Goal: Task Accomplishment & Management: Manage account settings

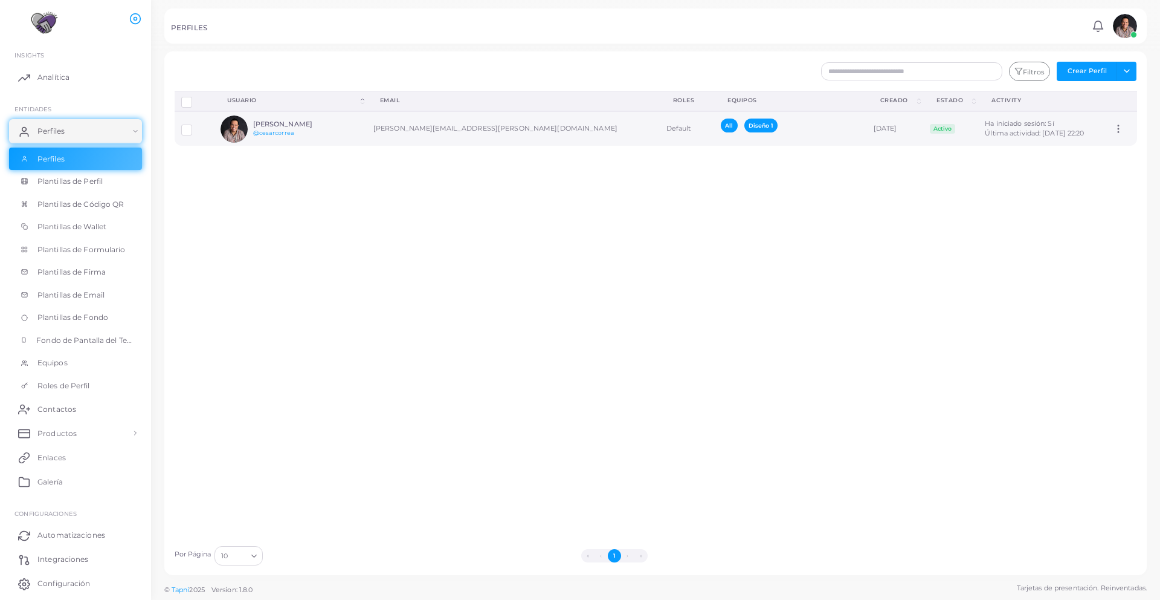
click at [1113, 129] on icon at bounding box center [1118, 128] width 11 height 11
click at [288, 126] on h6 "[PERSON_NAME]" at bounding box center [297, 124] width 89 height 8
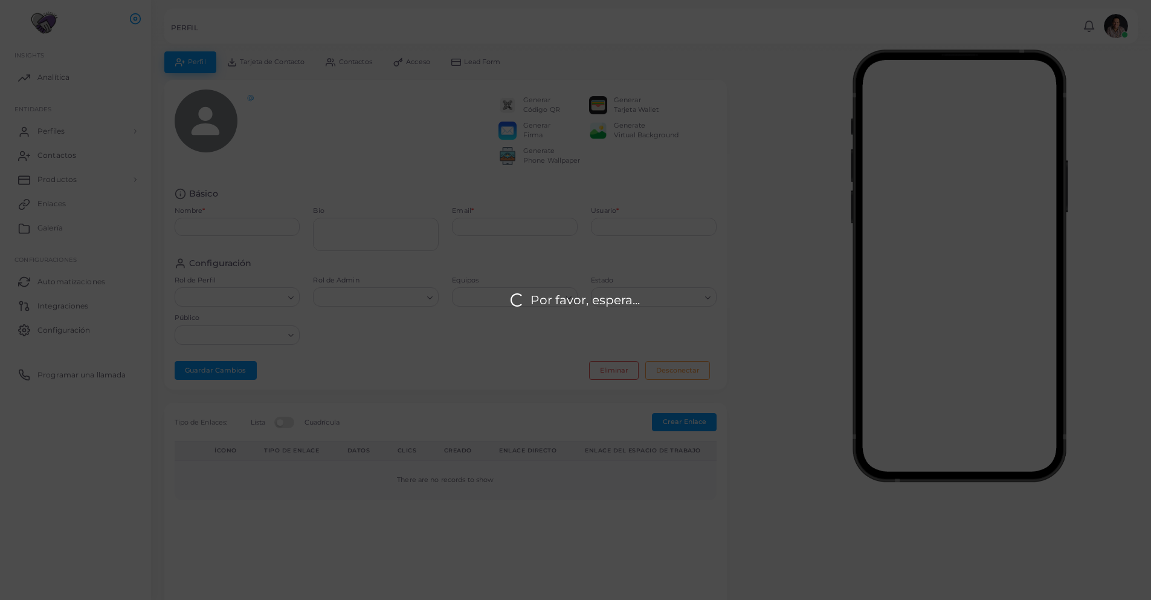
type input "**********"
type textarea "**********"
type input "**********"
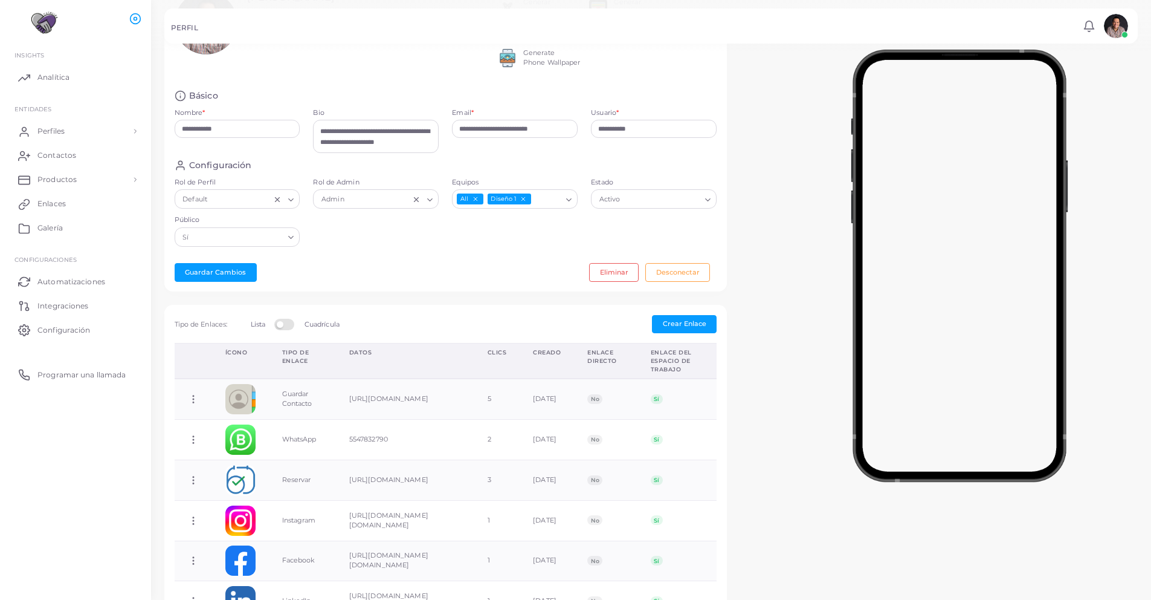
scroll to position [171, 0]
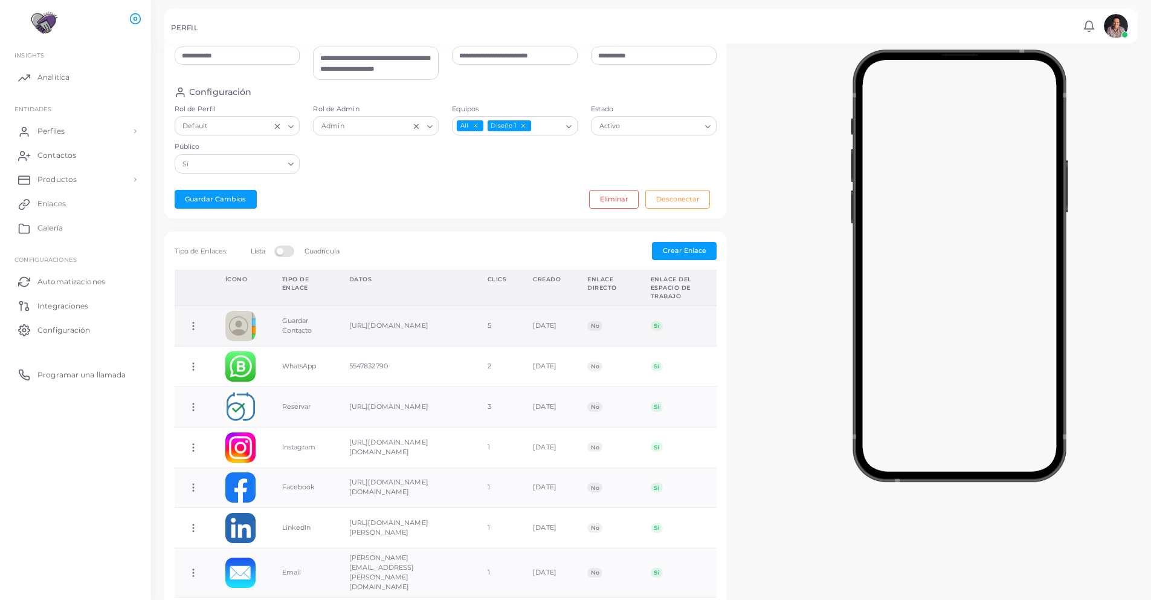
click at [190, 331] on icon at bounding box center [193, 325] width 11 height 11
click at [230, 379] on span "Editar Enlace" at bounding box center [236, 384] width 43 height 10
type input "**********"
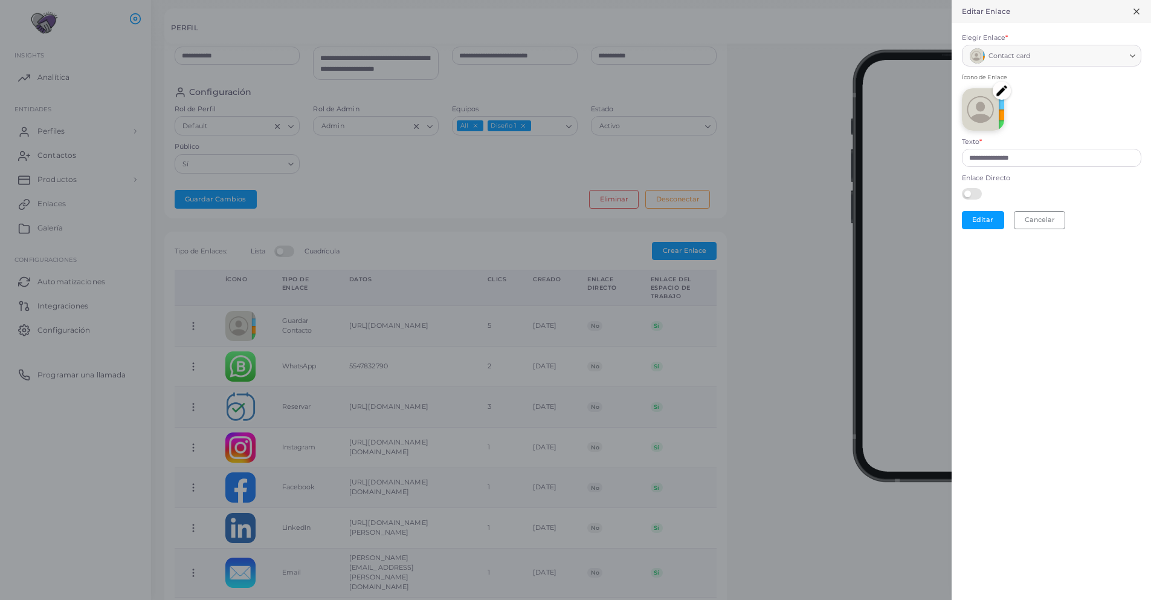
click at [971, 196] on label at bounding box center [974, 193] width 24 height 10
click at [989, 222] on button "Editar" at bounding box center [983, 220] width 42 height 18
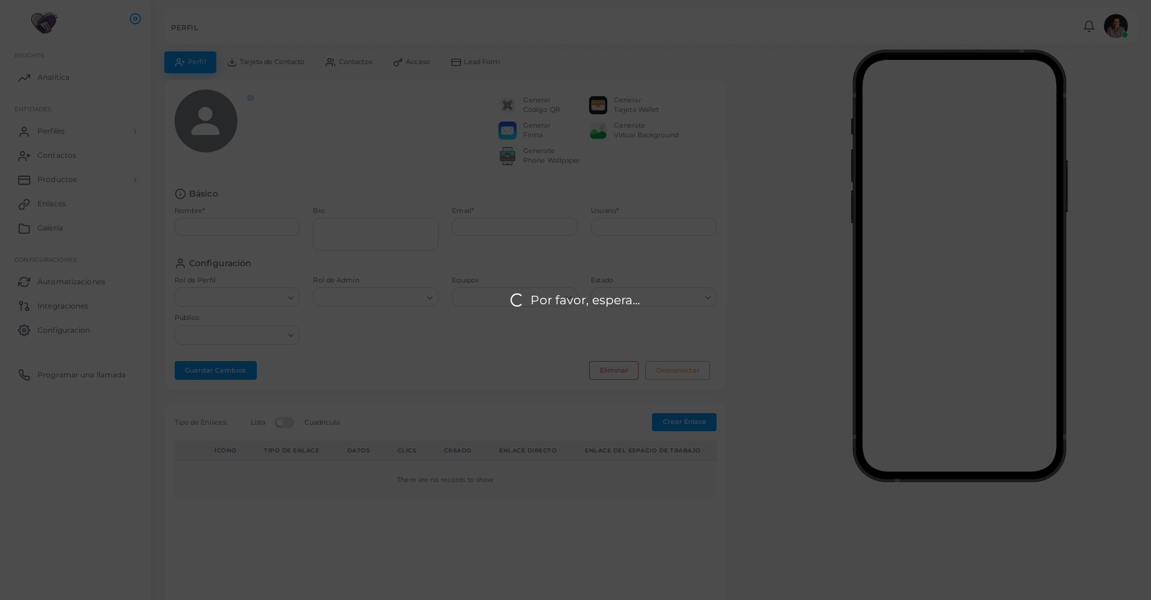
type input "**********"
type textarea "**********"
type input "**********"
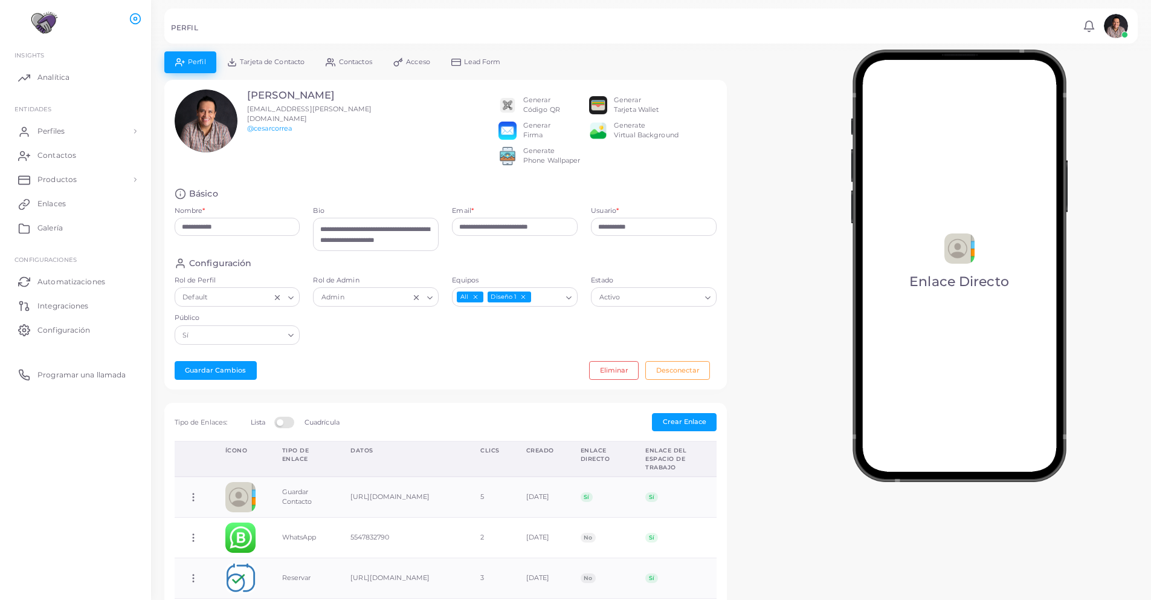
click at [465, 60] on link "Lead Form" at bounding box center [476, 61] width 71 height 21
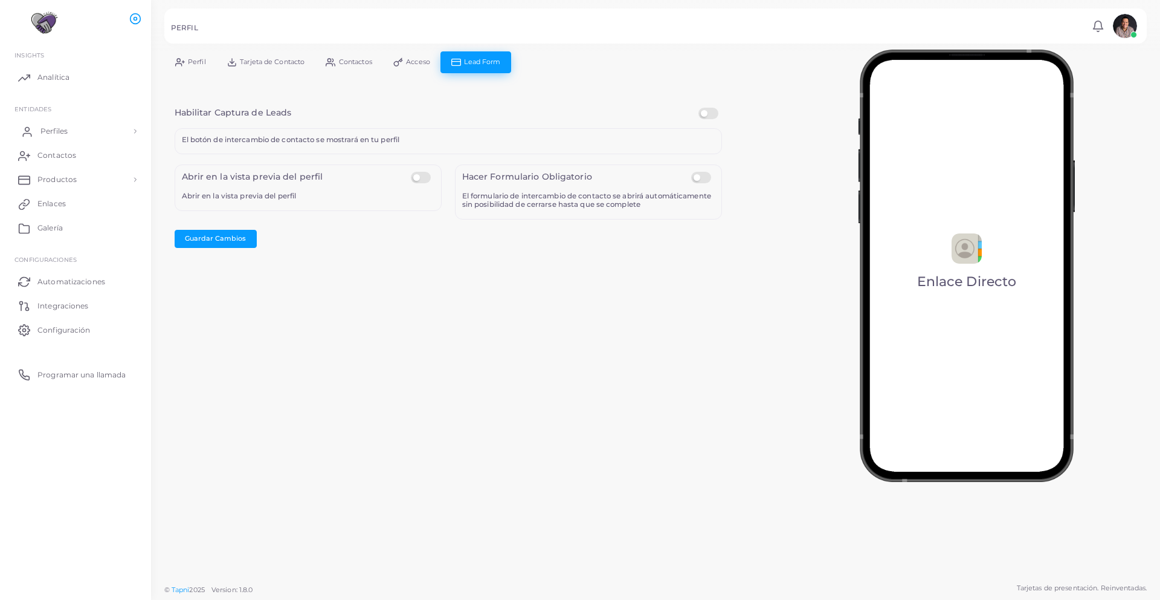
click at [66, 133] on span "Perfiles" at bounding box center [53, 131] width 27 height 11
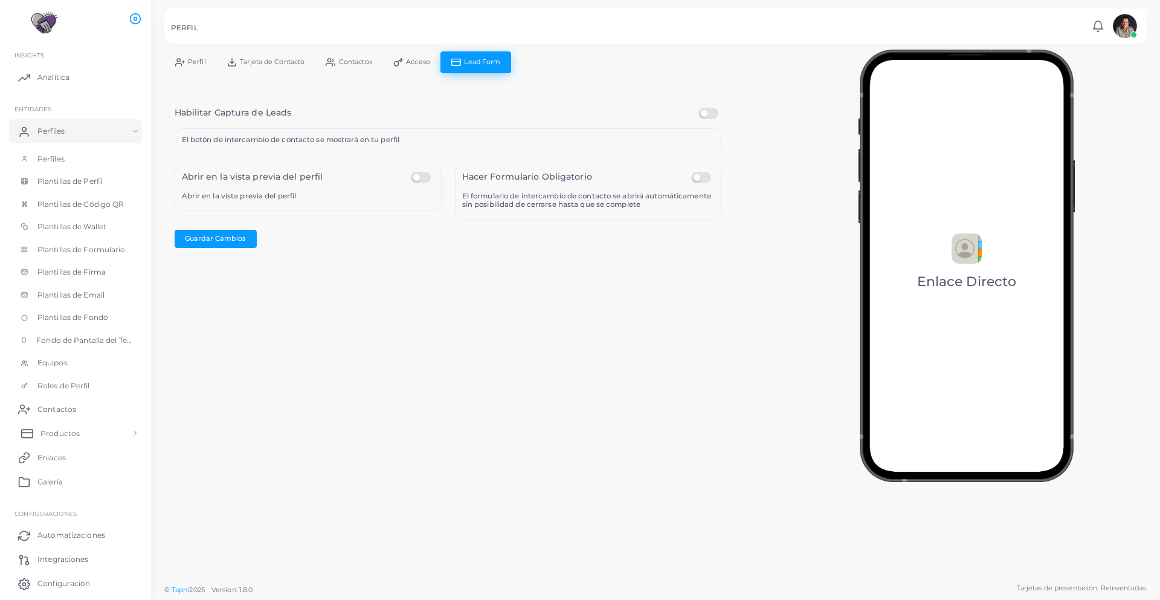
click at [73, 433] on span "Productos" at bounding box center [59, 433] width 39 height 11
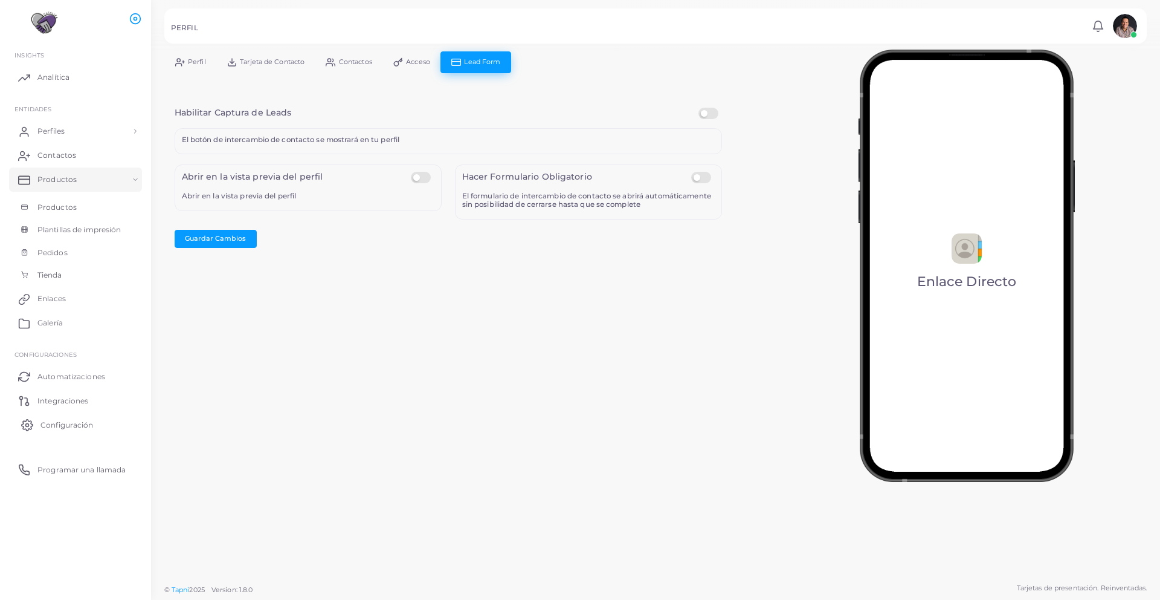
click at [64, 426] on span "Configuración" at bounding box center [66, 424] width 53 height 11
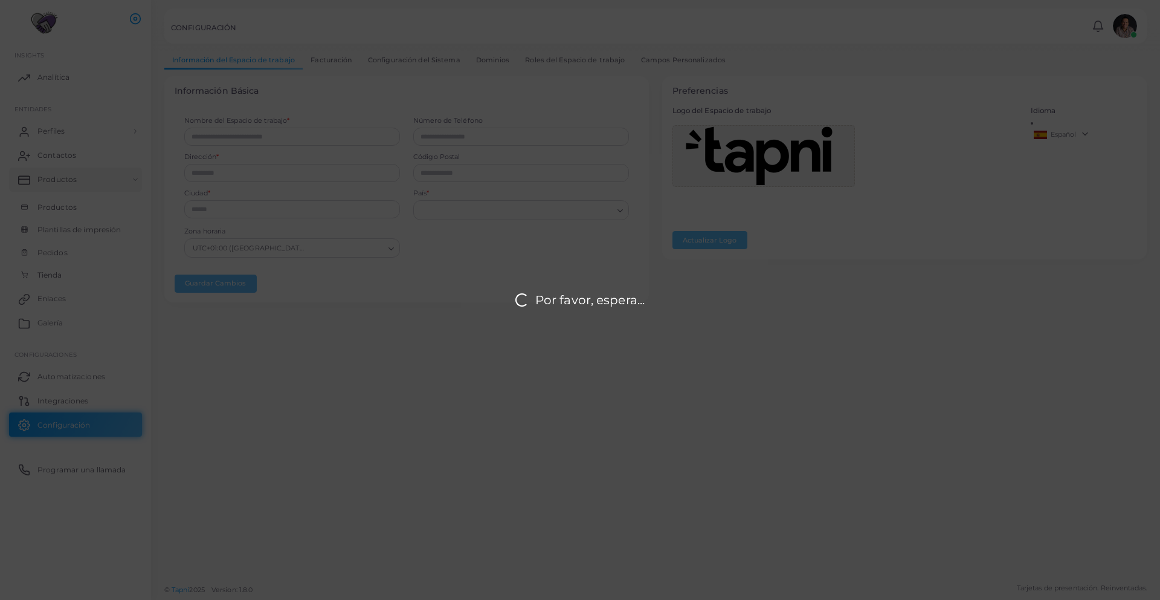
type input "********"
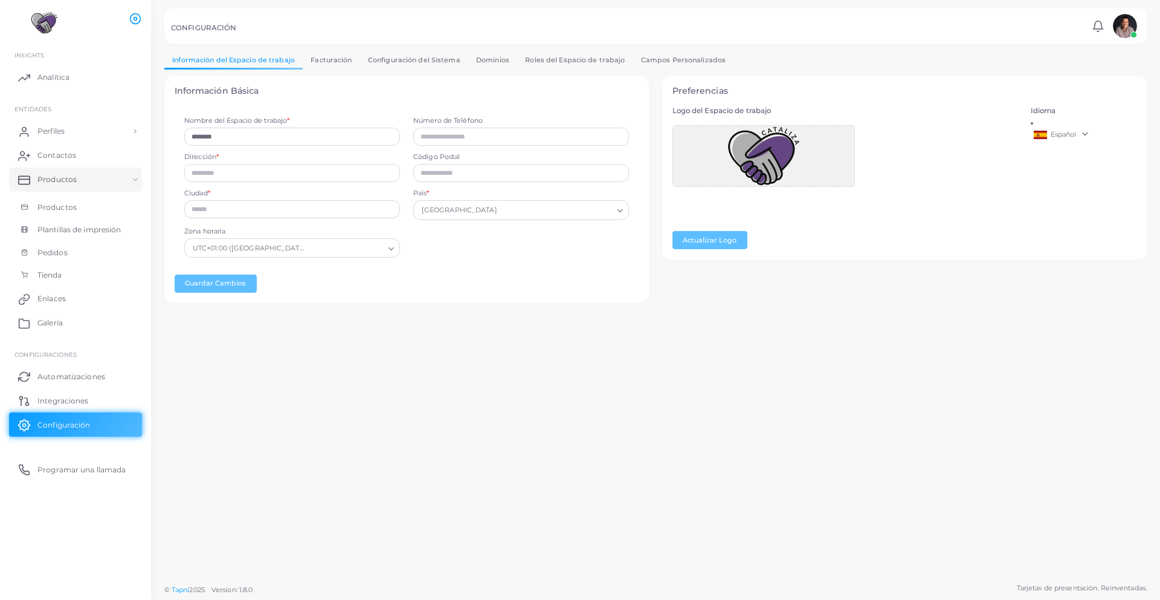
click at [682, 58] on link "Campos Personalizados" at bounding box center [683, 60] width 101 height 18
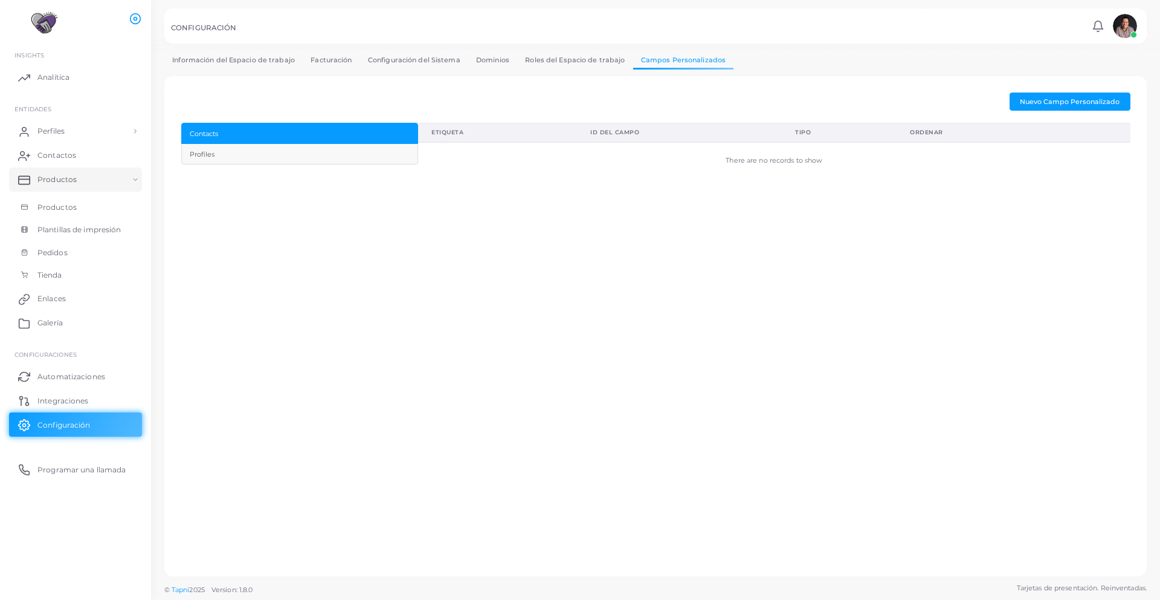
click at [230, 152] on div "Profiles" at bounding box center [299, 154] width 219 height 10
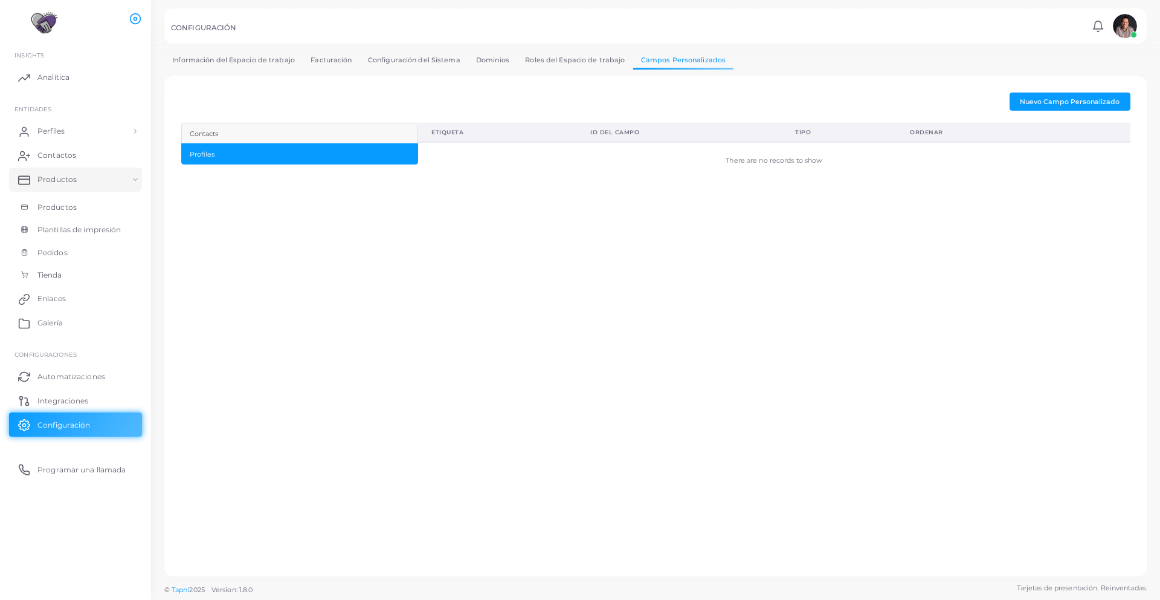
click at [357, 131] on div "Contacts" at bounding box center [299, 134] width 219 height 10
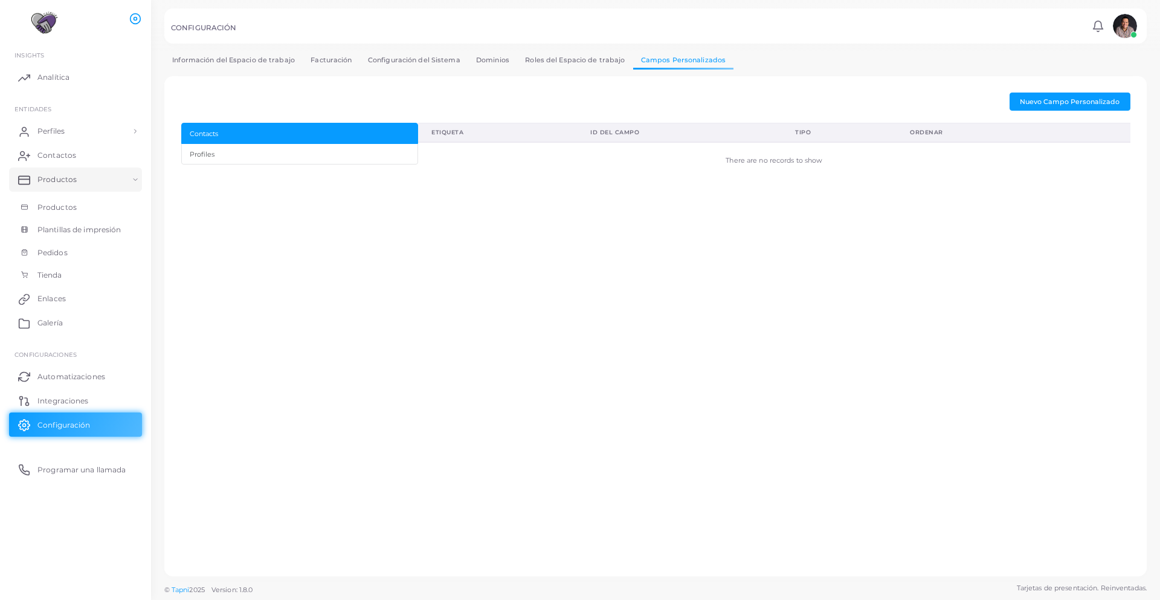
click at [458, 135] on div "Etiqueta" at bounding box center [498, 132] width 132 height 8
click at [342, 155] on div "Profiles" at bounding box center [299, 154] width 219 height 10
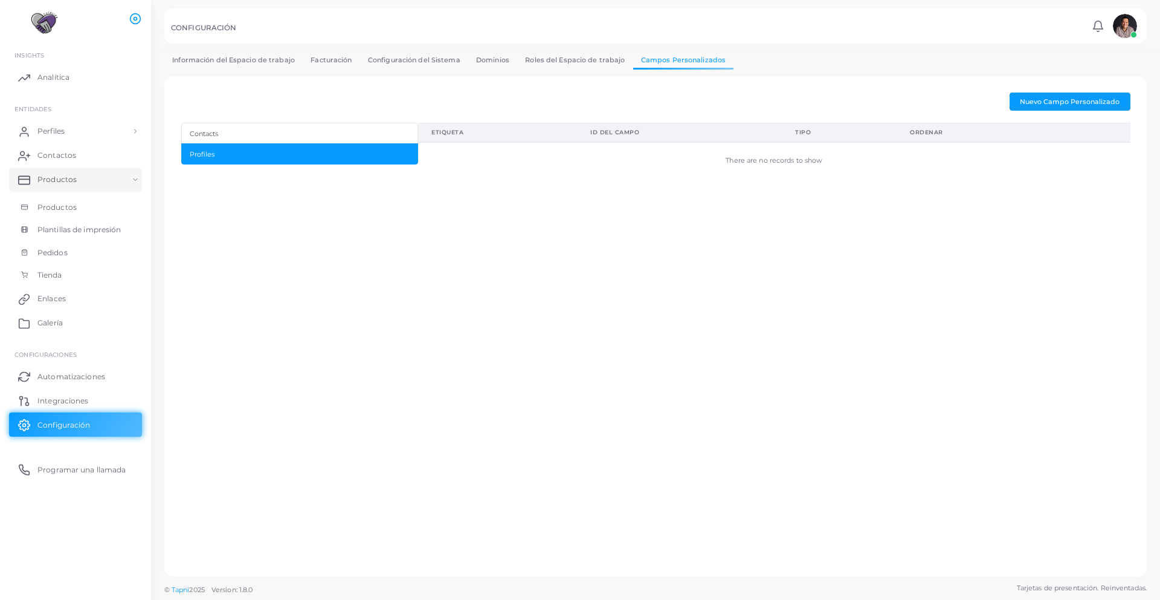
click at [312, 143] on button "Profiles" at bounding box center [300, 153] width 238 height 21
click at [209, 136] on div "Contacts" at bounding box center [204, 134] width 28 height 10
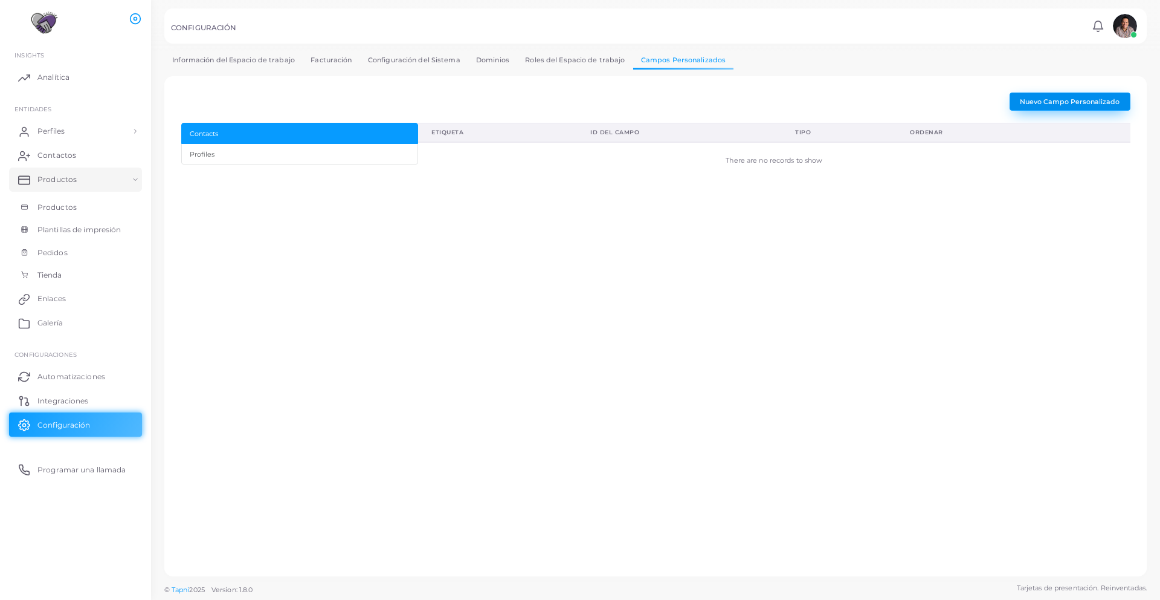
click at [1043, 109] on button "Nuevo Campo Personalizado" at bounding box center [1070, 101] width 121 height 18
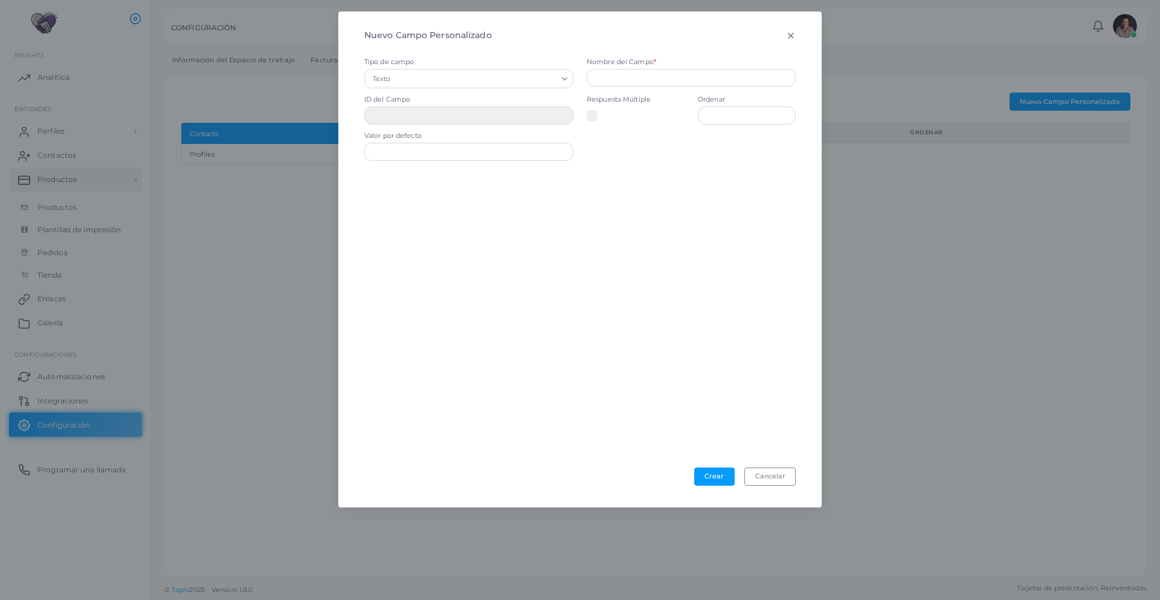
click at [792, 40] on icon at bounding box center [791, 36] width 10 height 10
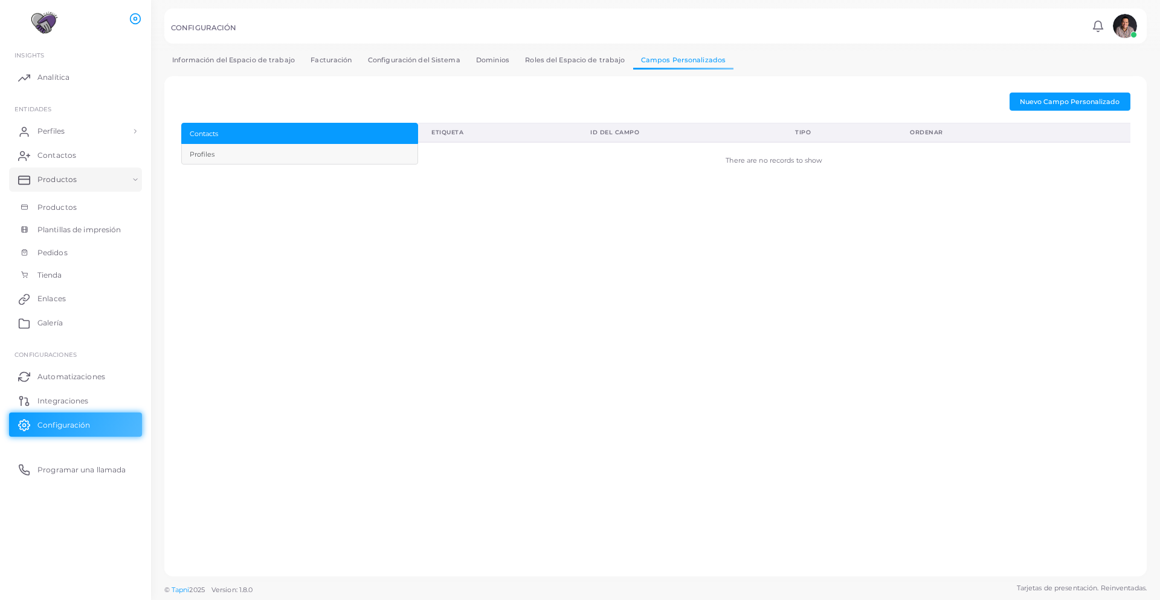
click at [213, 157] on div "Profiles" at bounding box center [202, 154] width 25 height 10
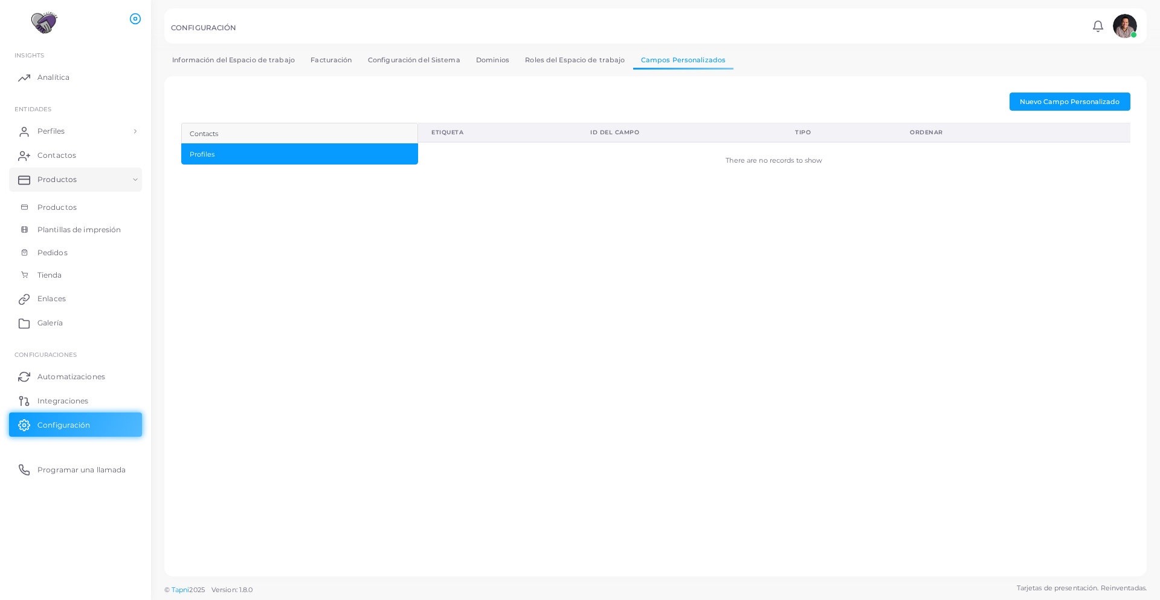
click at [238, 141] on button "Contacts" at bounding box center [300, 133] width 238 height 21
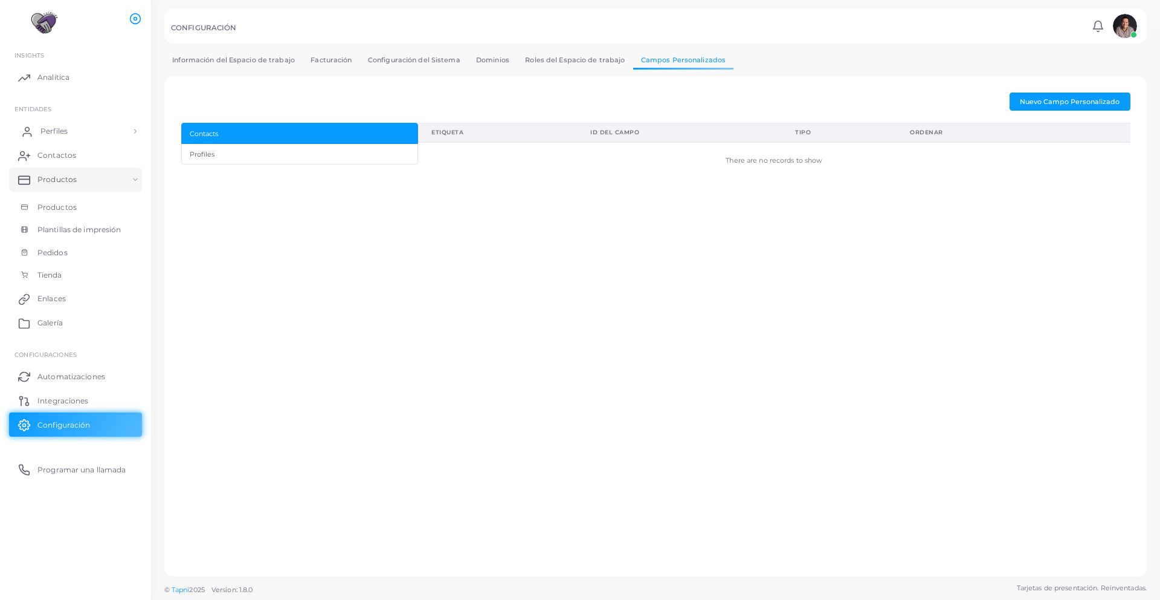
click at [67, 135] on span "Perfiles" at bounding box center [53, 131] width 27 height 11
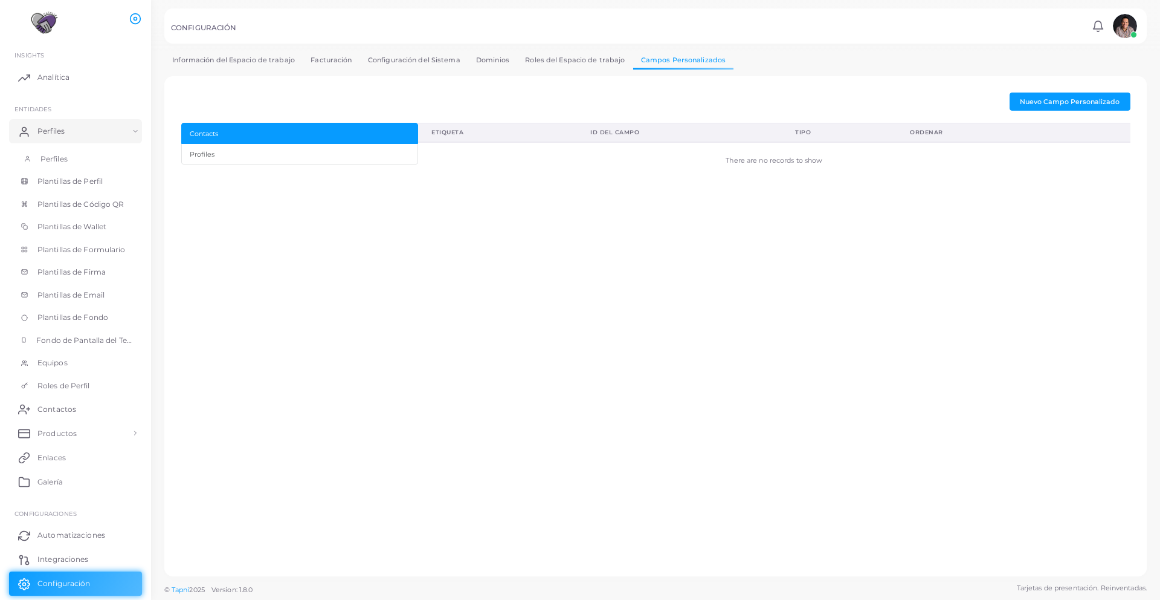
click at [54, 158] on span "Perfiles" at bounding box center [53, 159] width 27 height 11
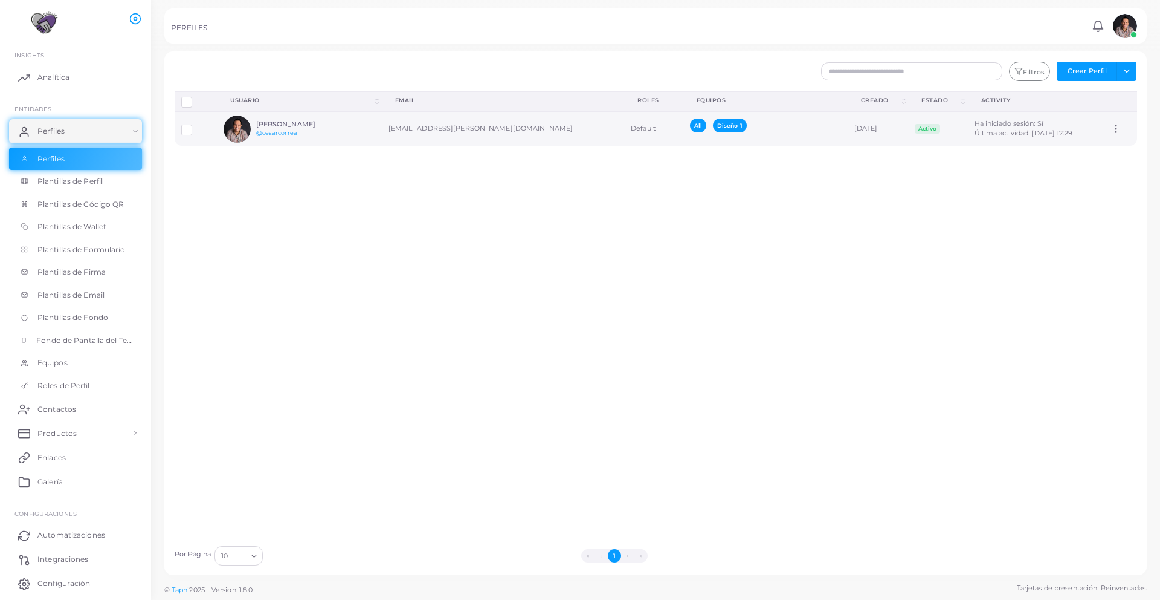
click at [289, 126] on h6 "[PERSON_NAME]" at bounding box center [300, 124] width 89 height 8
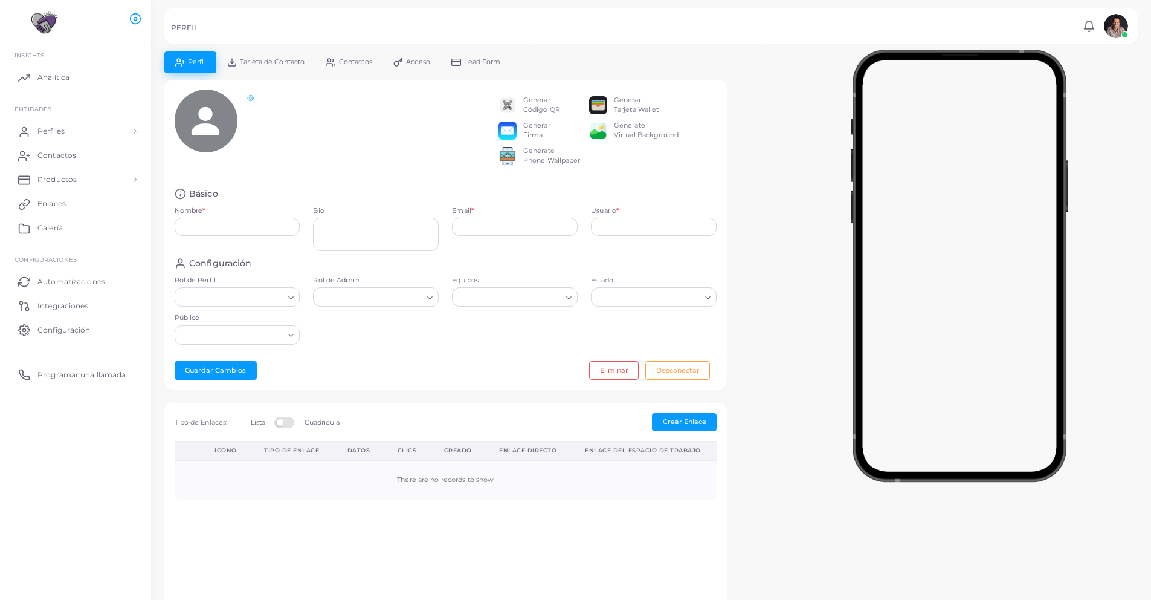
type input "**********"
type textarea "**********"
type input "**********"
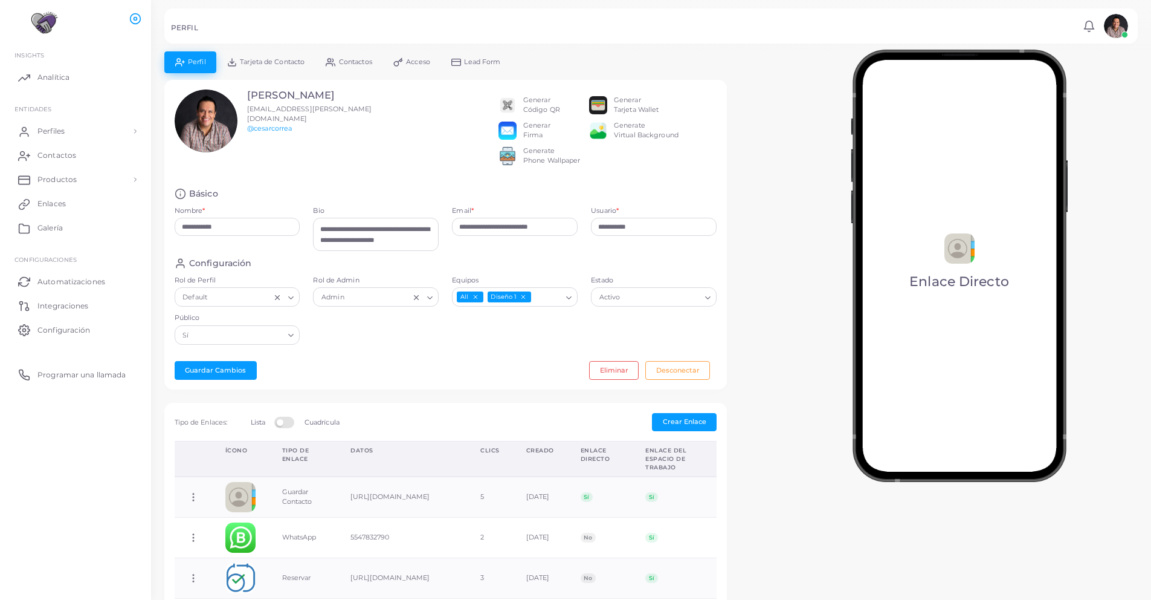
click at [461, 66] on icon at bounding box center [456, 62] width 10 height 10
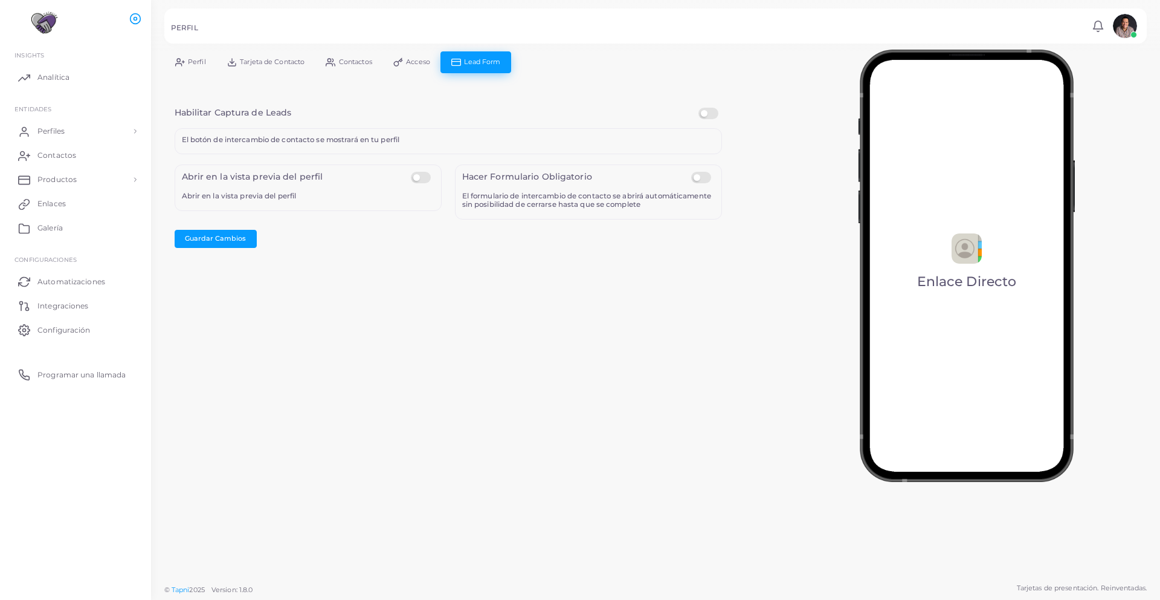
click at [282, 147] on div "El botón de intercambio de contacto se mostrará en tu perfil" at bounding box center [449, 141] width 548 height 27
click at [395, 56] on link "Acceso" at bounding box center [412, 61] width 58 height 21
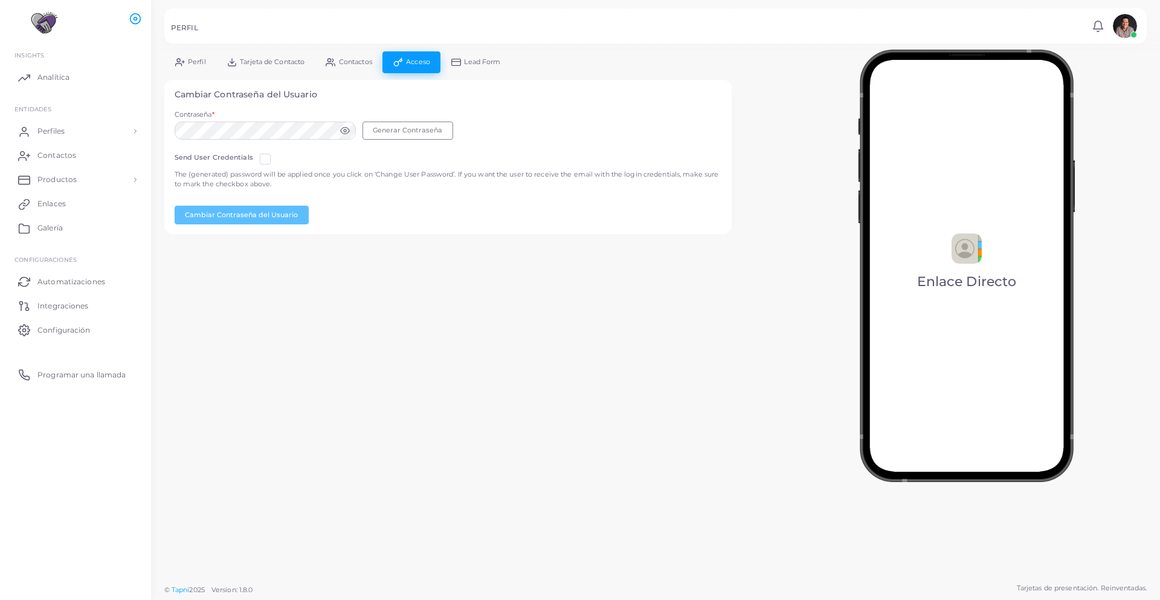
click at [360, 62] on span "Contactos" at bounding box center [355, 62] width 33 height 7
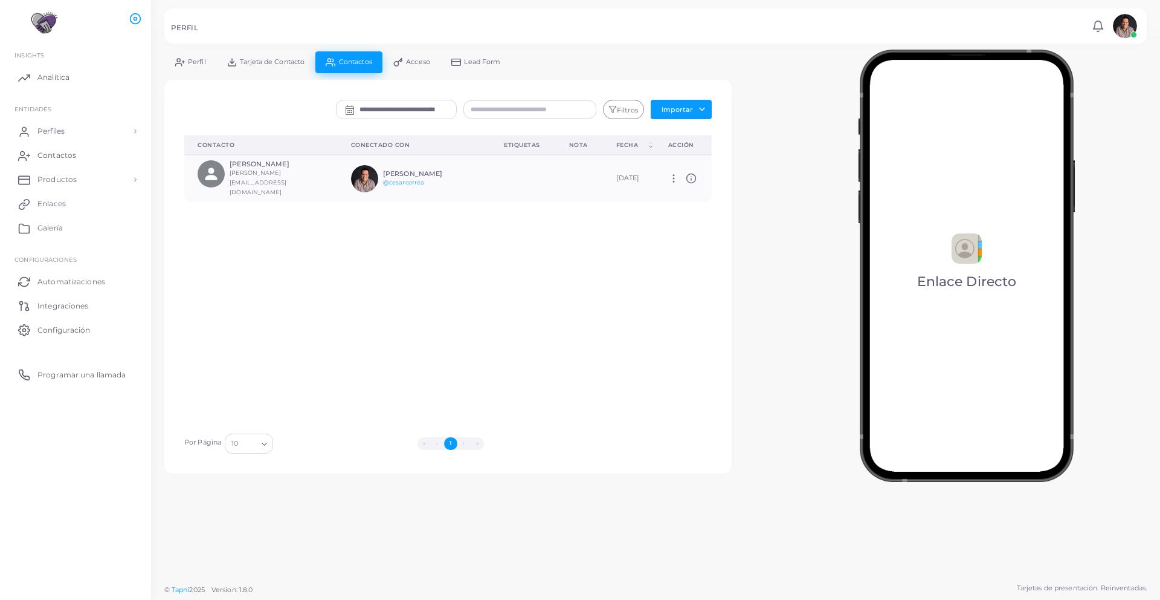
click at [483, 59] on span "Lead Form" at bounding box center [482, 62] width 36 height 7
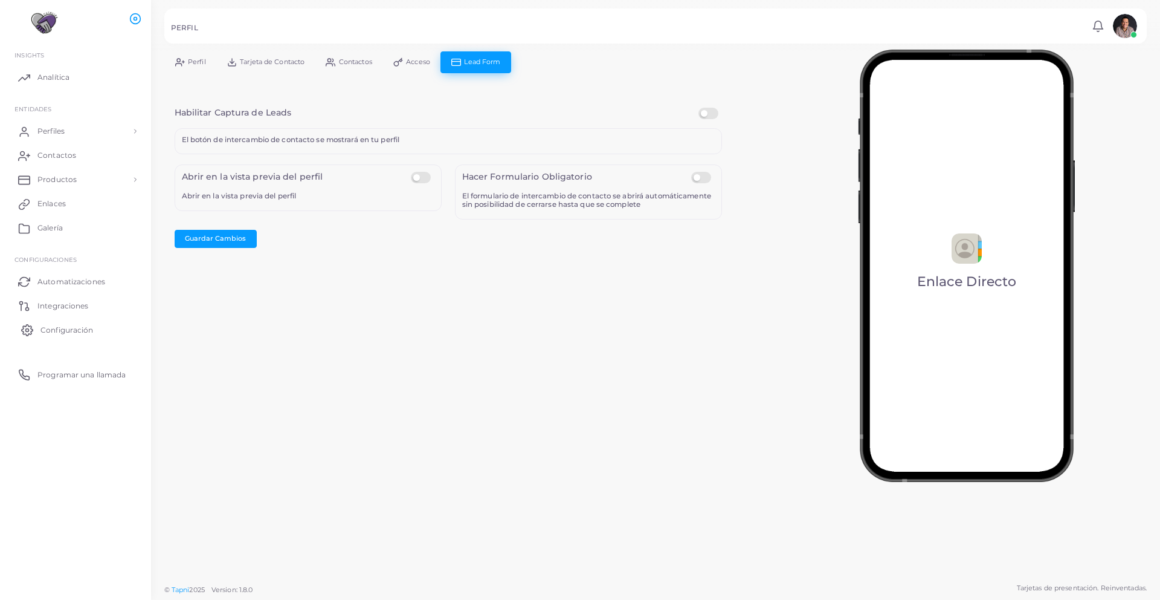
click at [82, 337] on link "Configuración" at bounding box center [75, 329] width 133 height 24
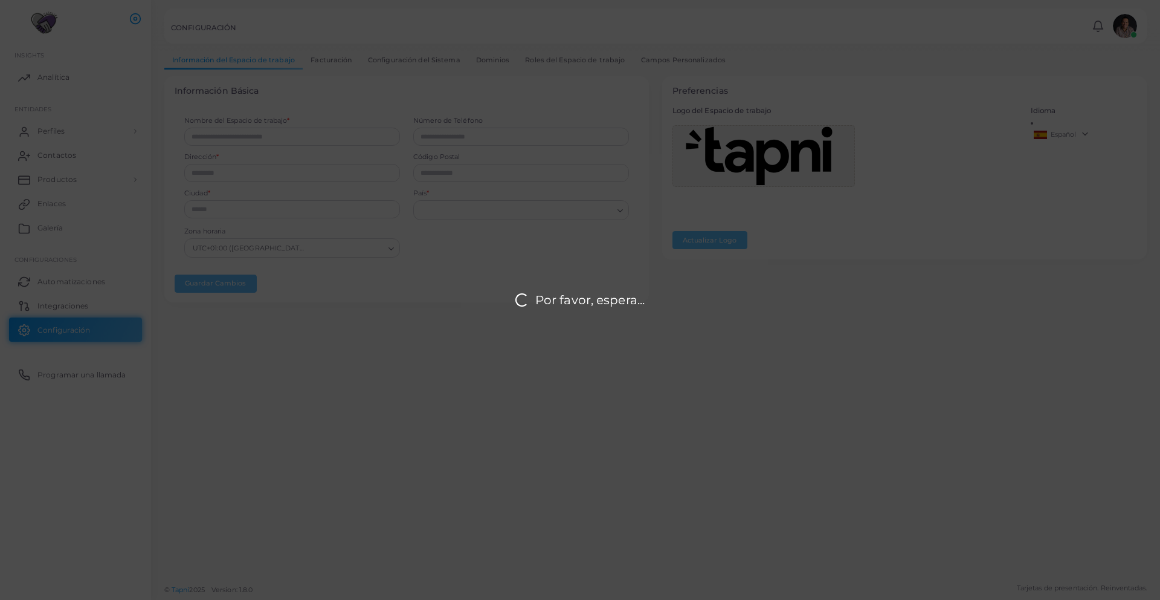
type input "********"
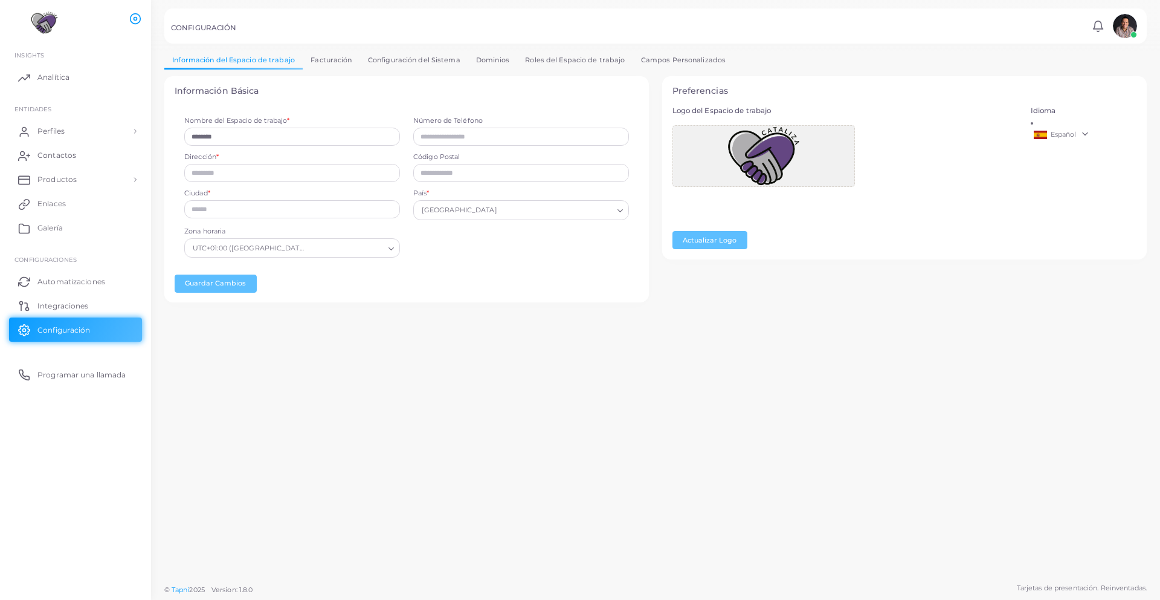
click at [395, 250] on icon "Search for option" at bounding box center [391, 248] width 9 height 9
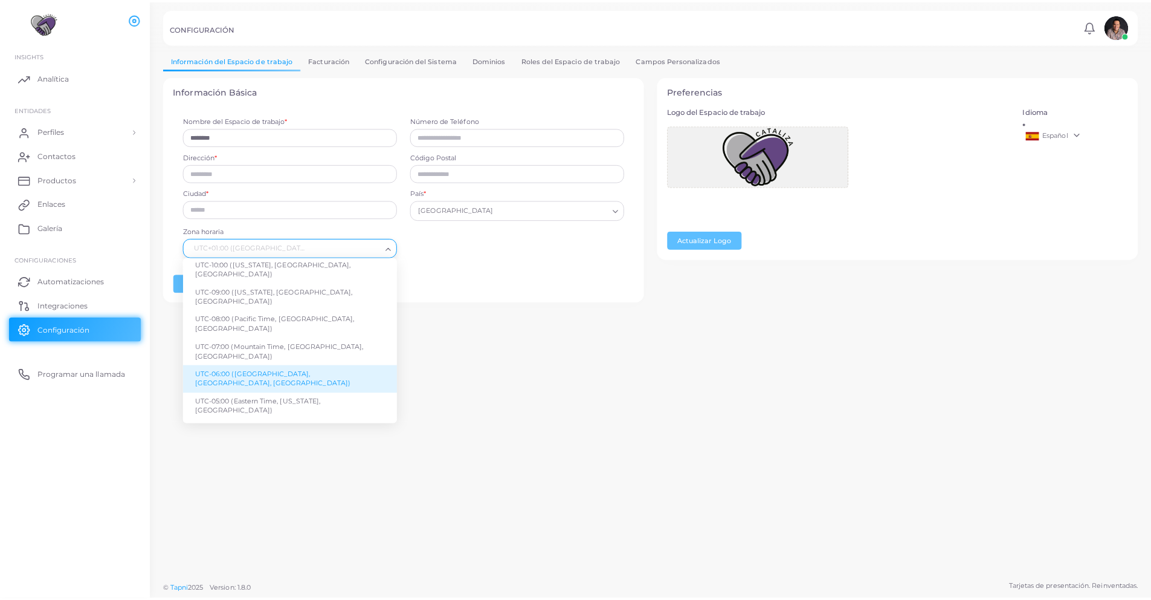
scroll to position [67, 0]
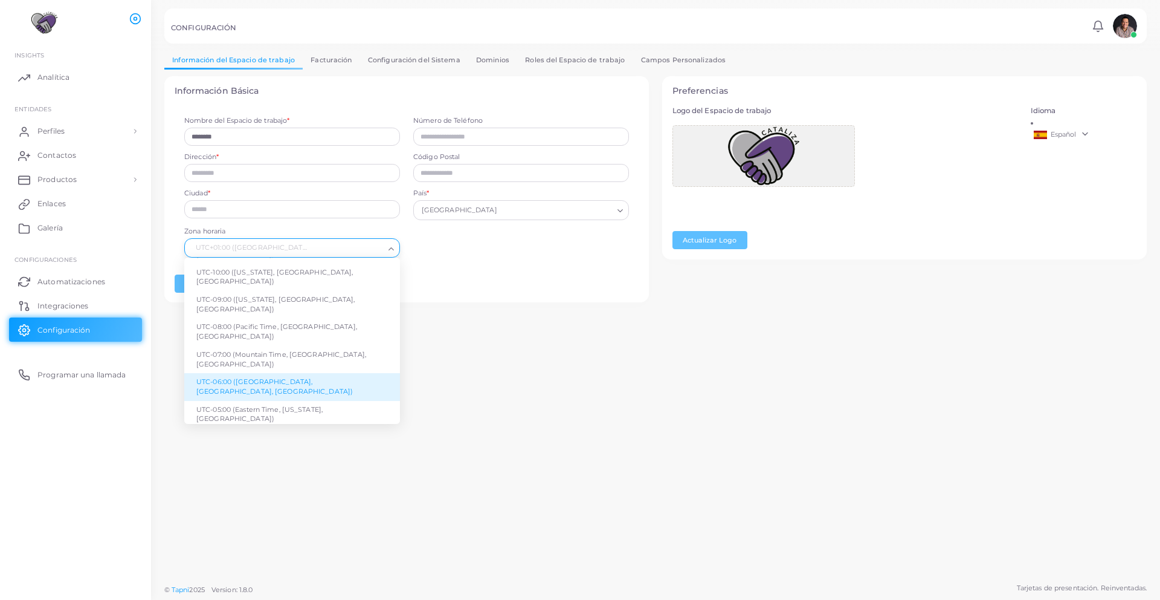
click at [334, 377] on span "UTC-06:00 (Central Time, Chicago, Mexico City)" at bounding box center [274, 386] width 157 height 18
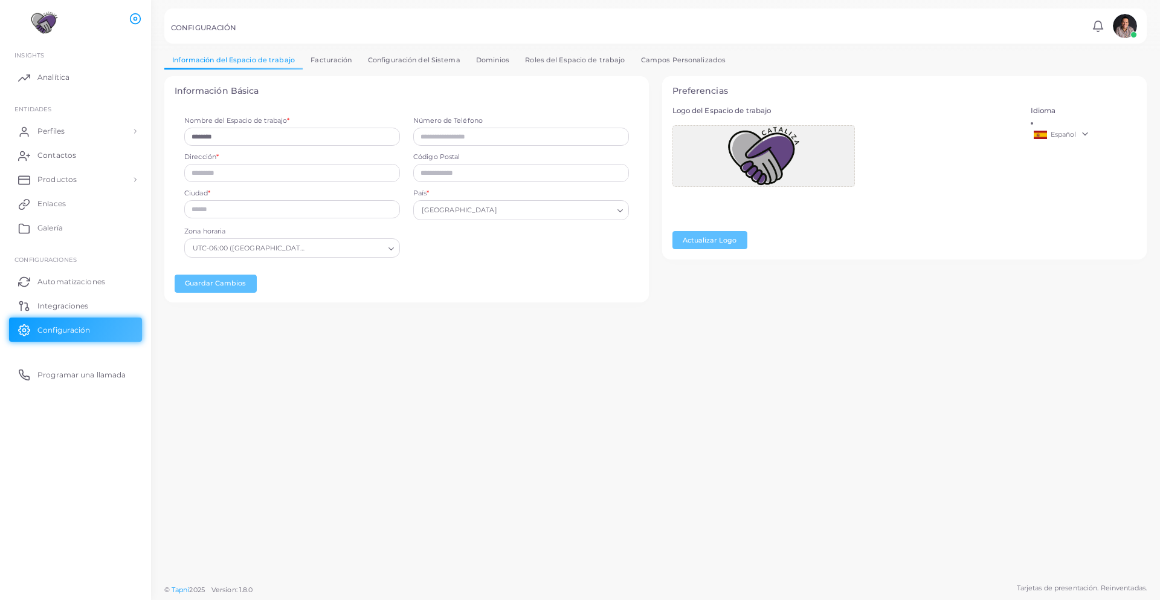
click at [332, 65] on link "Facturación" at bounding box center [331, 60] width 57 height 18
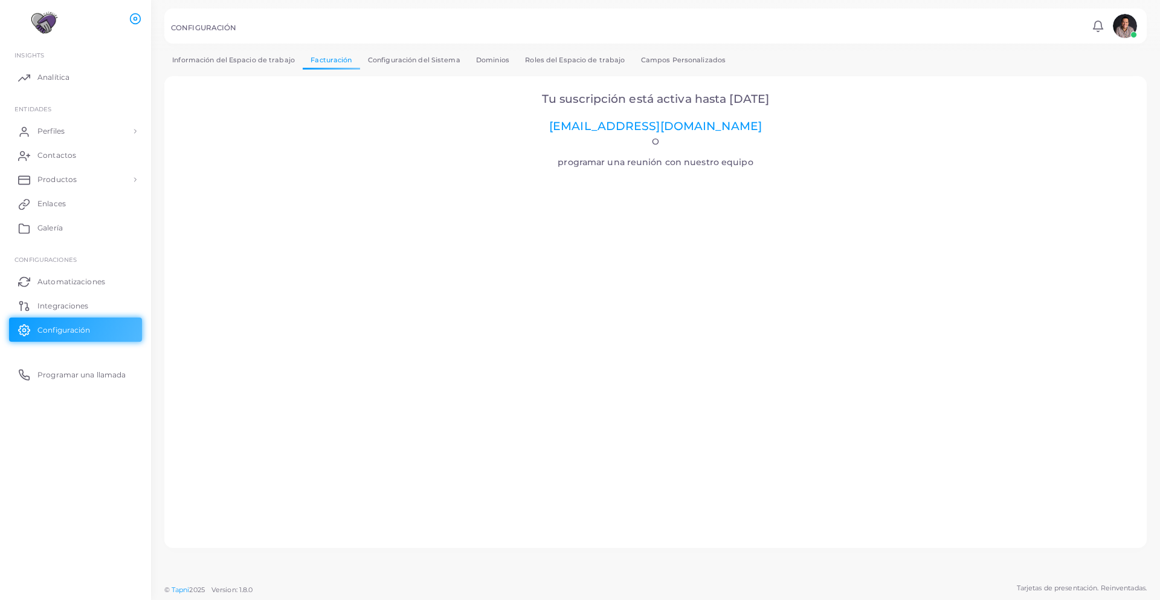
click at [419, 57] on link "Configuración del Sistema" at bounding box center [414, 60] width 108 height 18
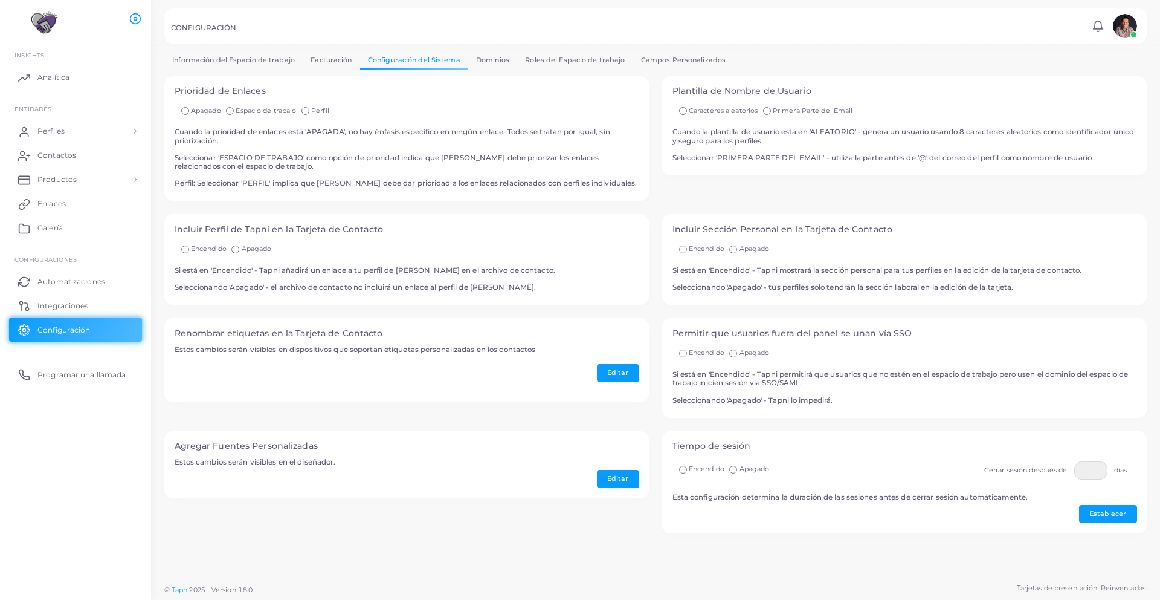
click at [496, 58] on link "Dominios" at bounding box center [492, 60] width 49 height 18
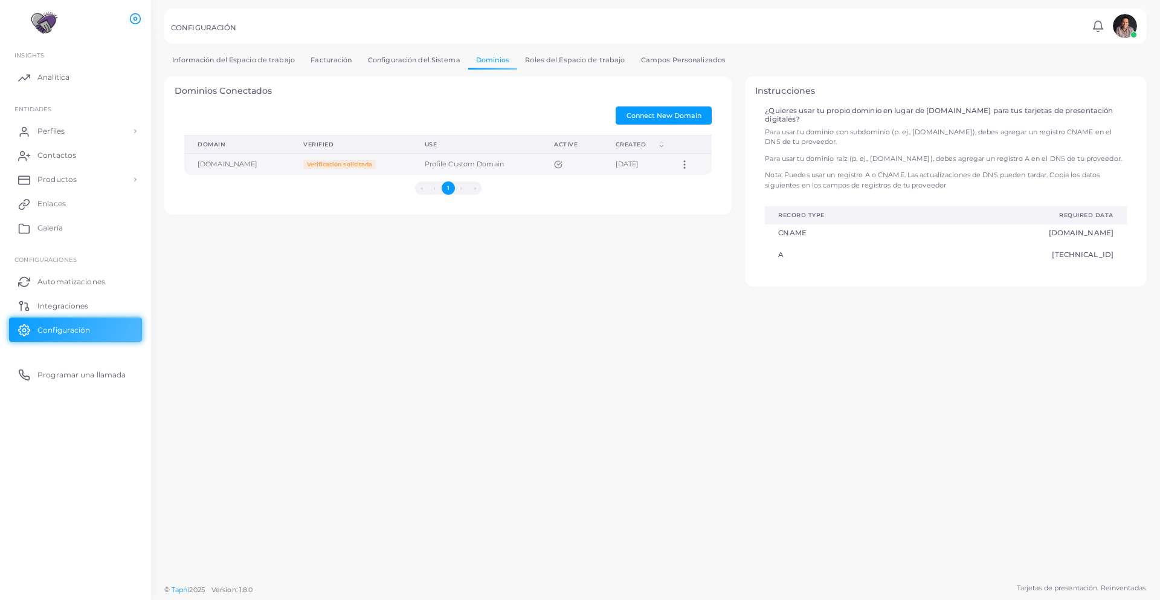
click at [554, 164] on icon at bounding box center [558, 164] width 8 height 8
click at [334, 166] on span "Verificación solicitada" at bounding box center [339, 165] width 73 height 10
click at [532, 61] on link "Roles del Espacio de trabajo" at bounding box center [574, 60] width 115 height 18
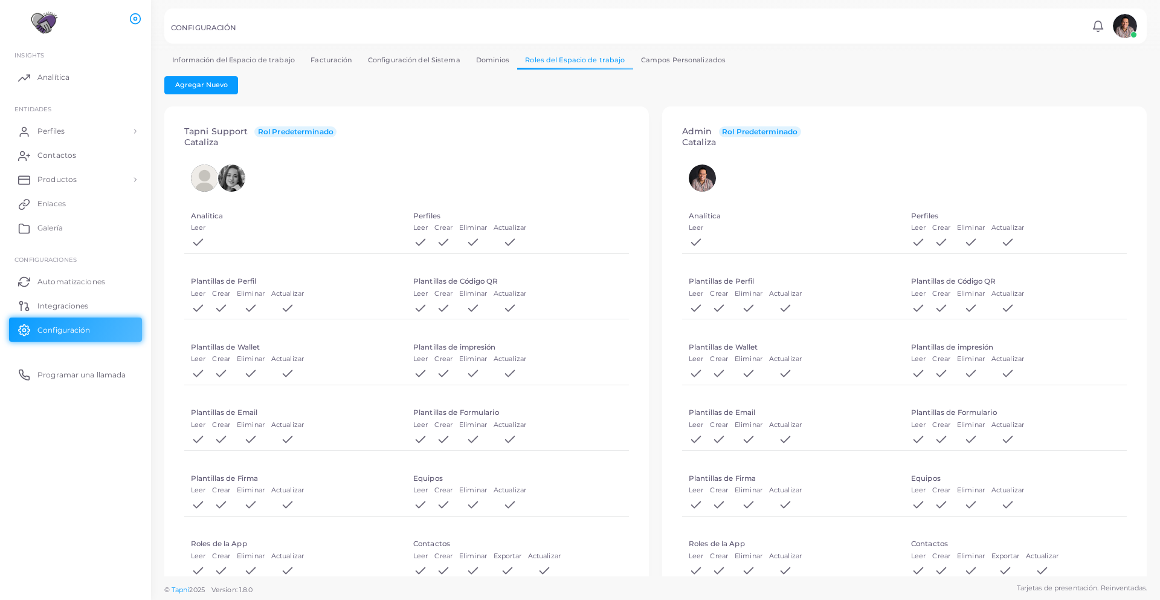
click at [669, 62] on link "Campos Personalizados" at bounding box center [683, 60] width 101 height 18
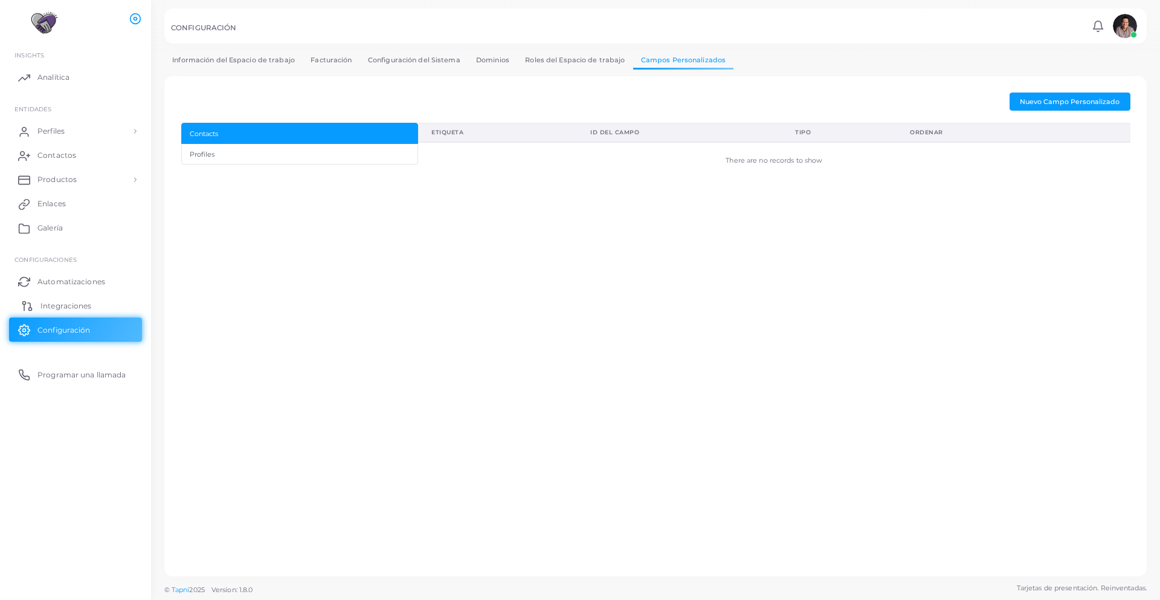
click at [83, 306] on span "Integraciones" at bounding box center [65, 305] width 51 height 11
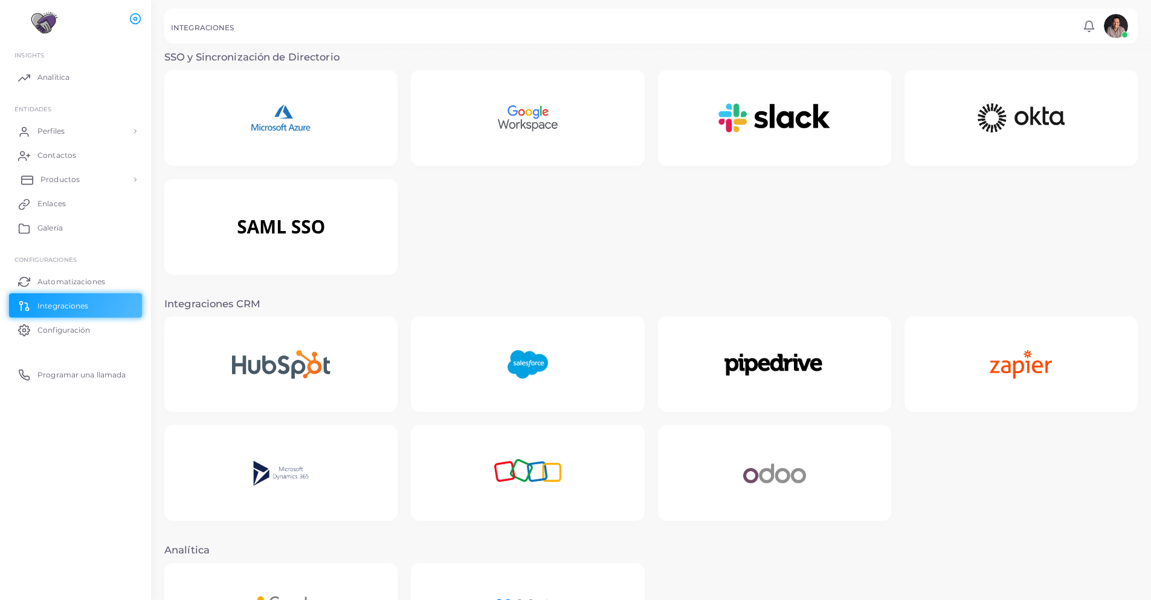
click at [65, 183] on span "Productos" at bounding box center [59, 179] width 39 height 11
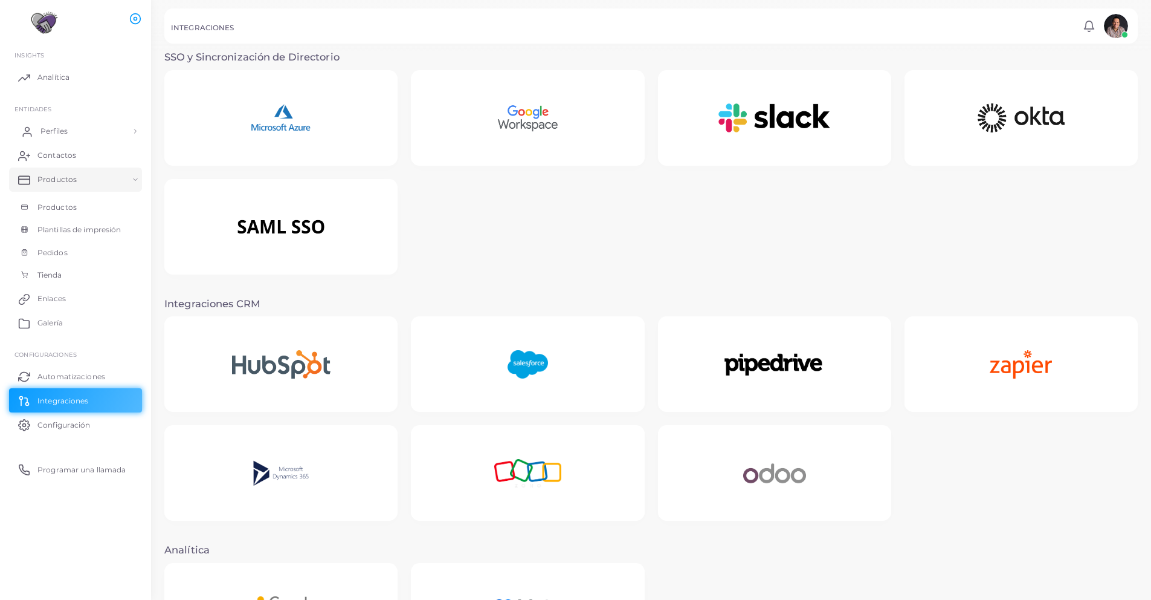
click at [63, 126] on span "Perfiles" at bounding box center [53, 131] width 27 height 11
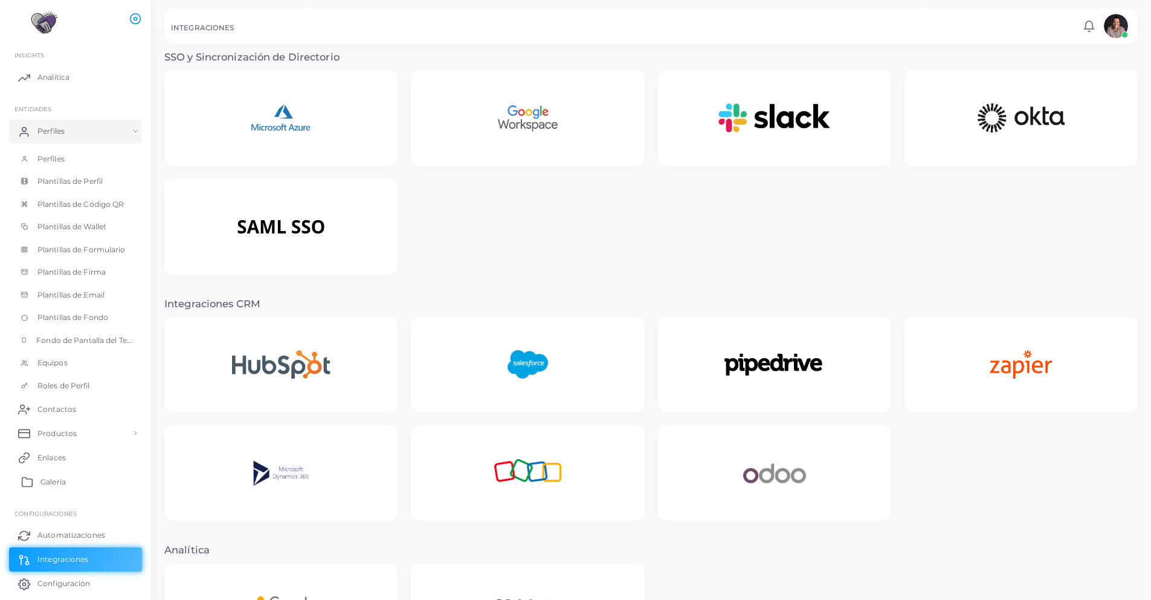
scroll to position [39, 0]
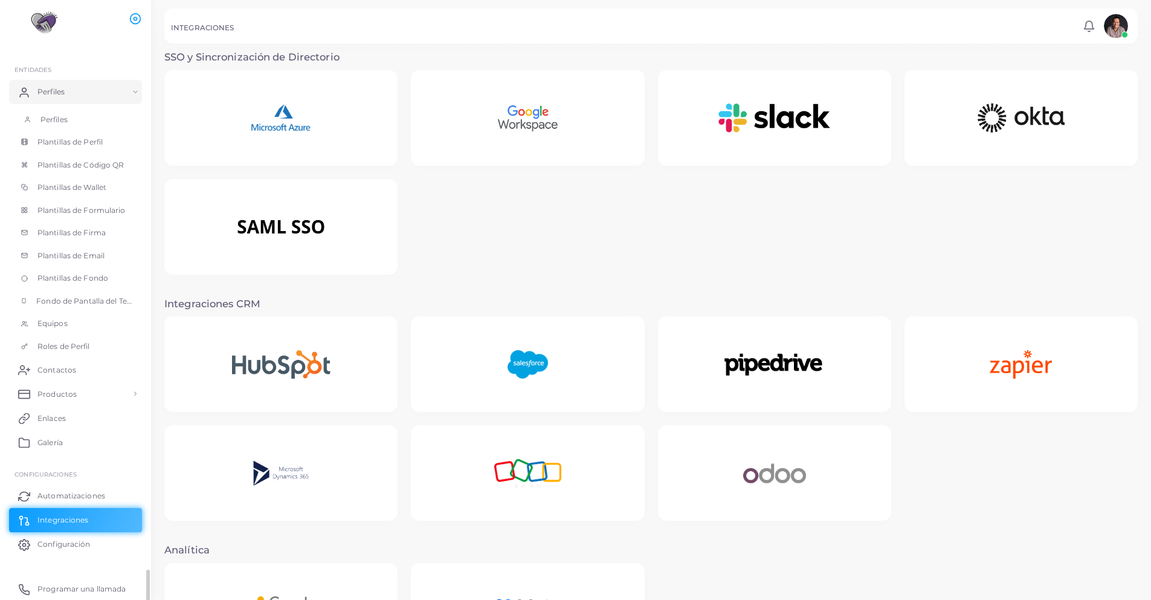
click at [56, 115] on span "Perfiles" at bounding box center [53, 119] width 27 height 11
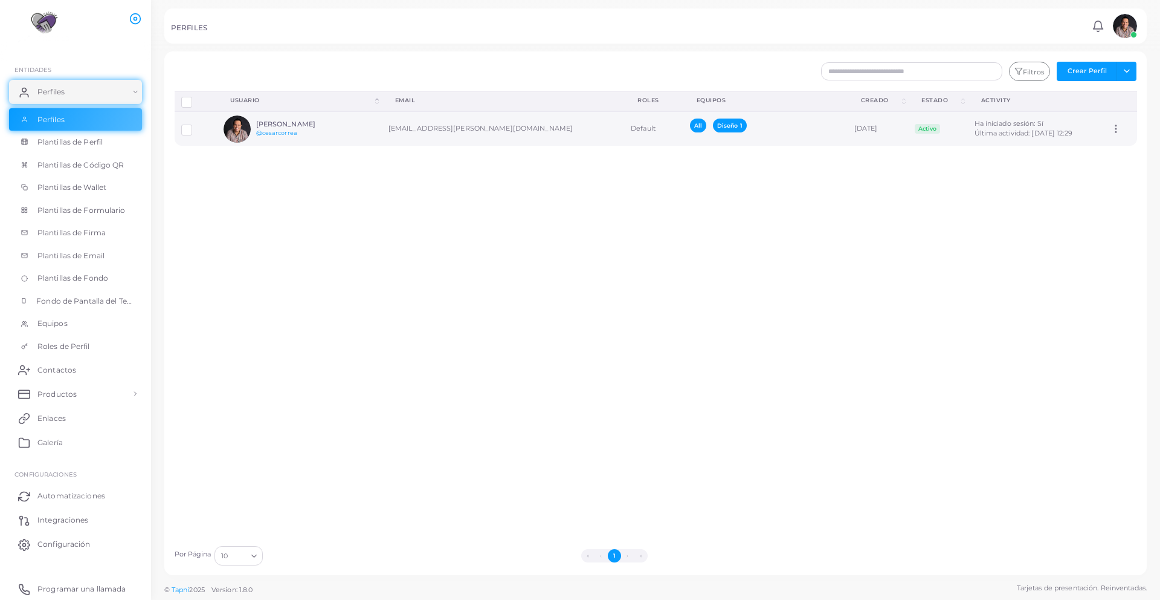
click at [275, 117] on div "Cesar Correa @cesarcorrea" at bounding box center [284, 128] width 121 height 27
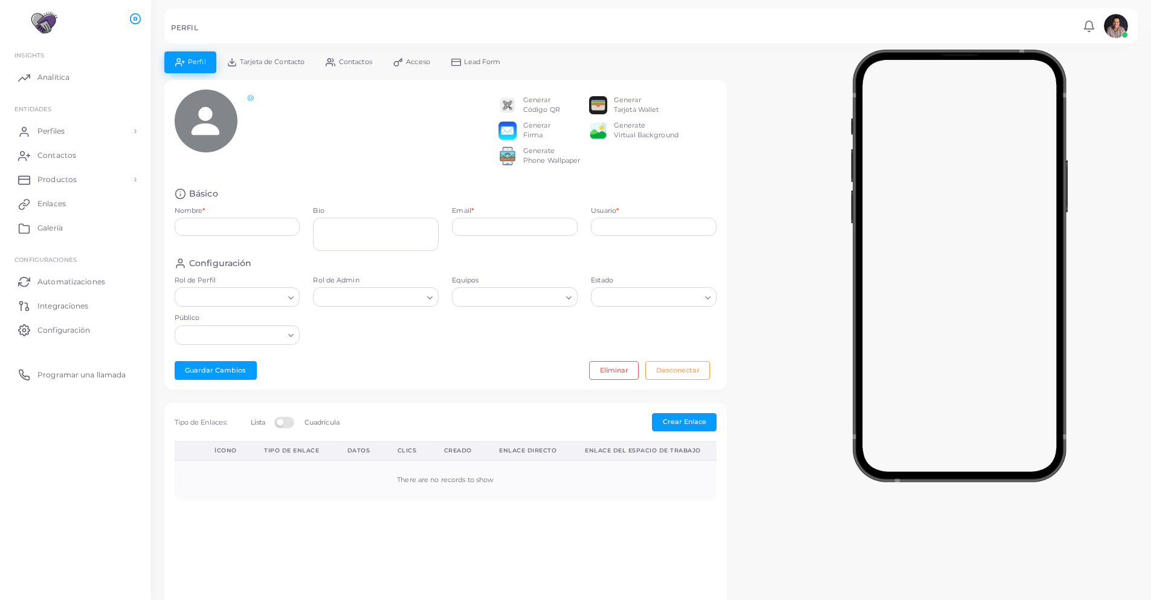
type input "**********"
type textarea "**********"
type input "**********"
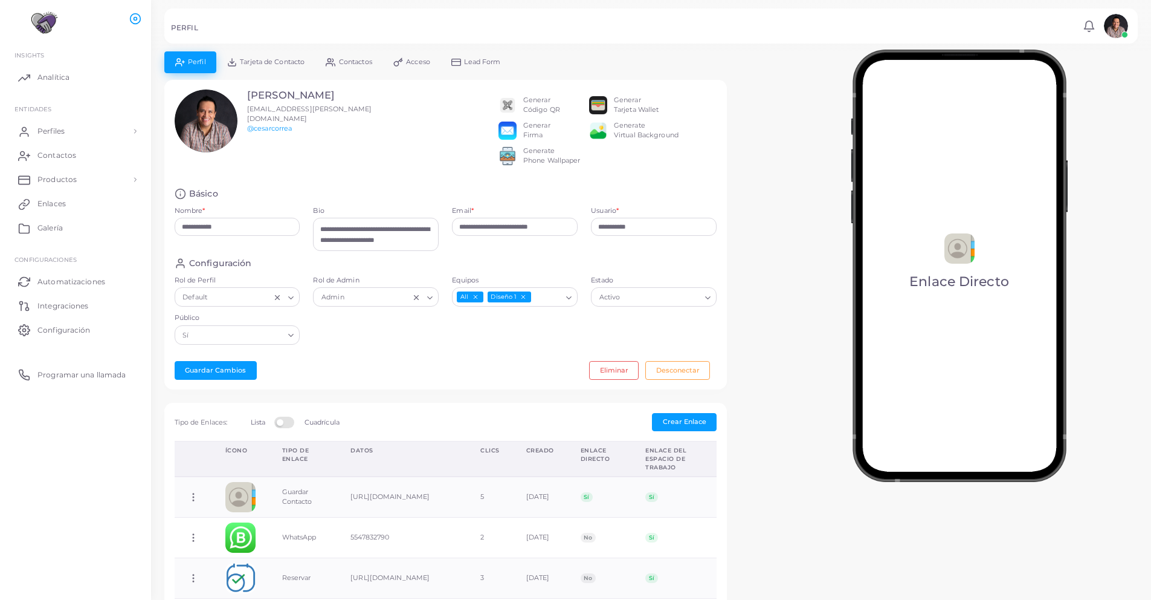
click at [482, 64] on span "Lead Form" at bounding box center [482, 62] width 36 height 7
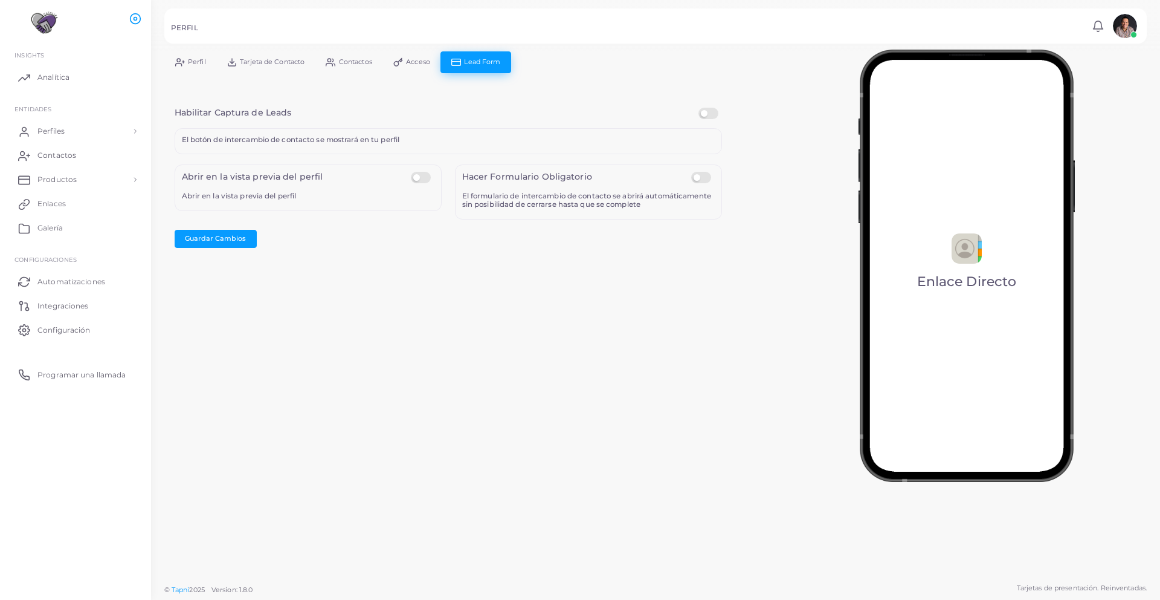
click at [417, 172] on label at bounding box center [423, 172] width 24 height 0
click at [208, 64] on link "Perfil" at bounding box center [190, 61] width 52 height 21
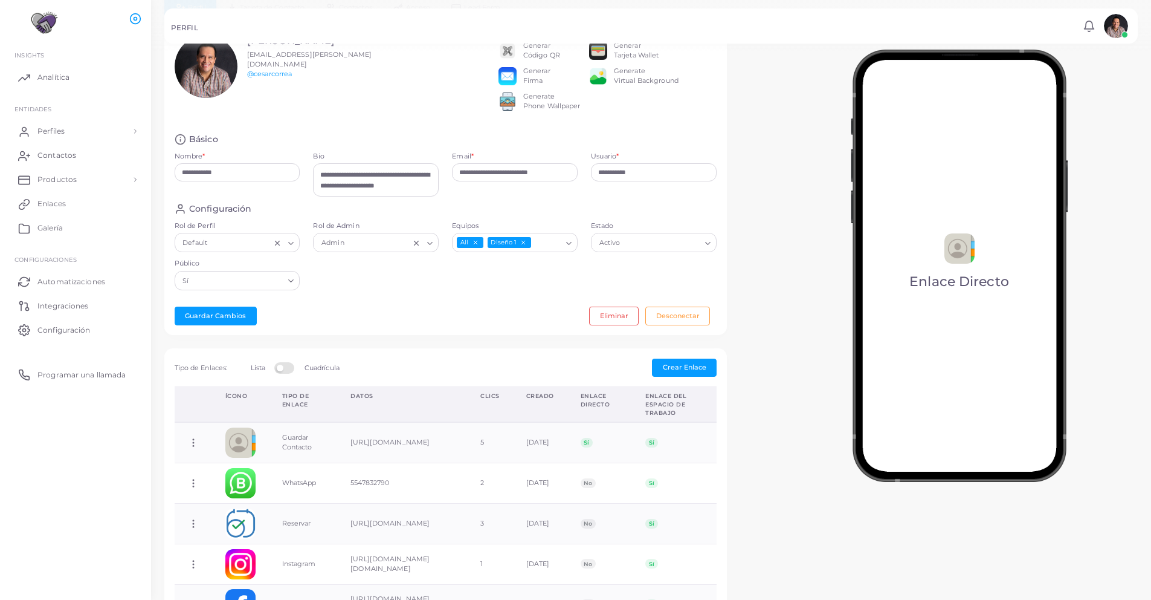
scroll to position [179, 0]
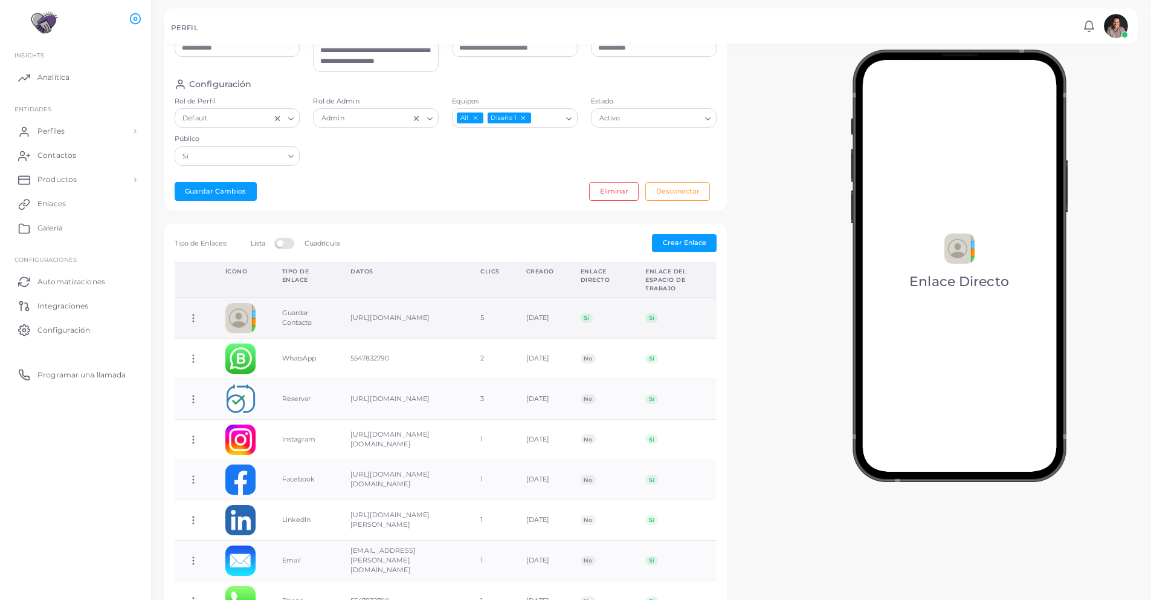
click at [196, 323] on icon at bounding box center [193, 317] width 11 height 11
click at [254, 374] on span "Editar Enlace" at bounding box center [243, 371] width 43 height 10
type input "**********"
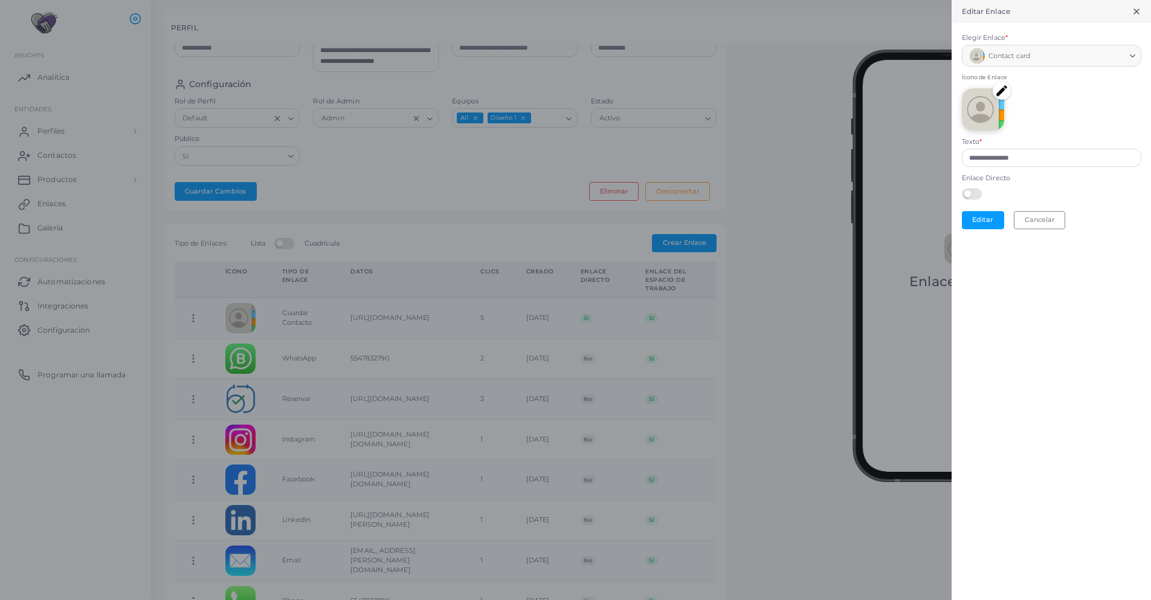
click at [968, 195] on label at bounding box center [974, 193] width 24 height 10
click at [986, 221] on button "Editar" at bounding box center [983, 220] width 42 height 18
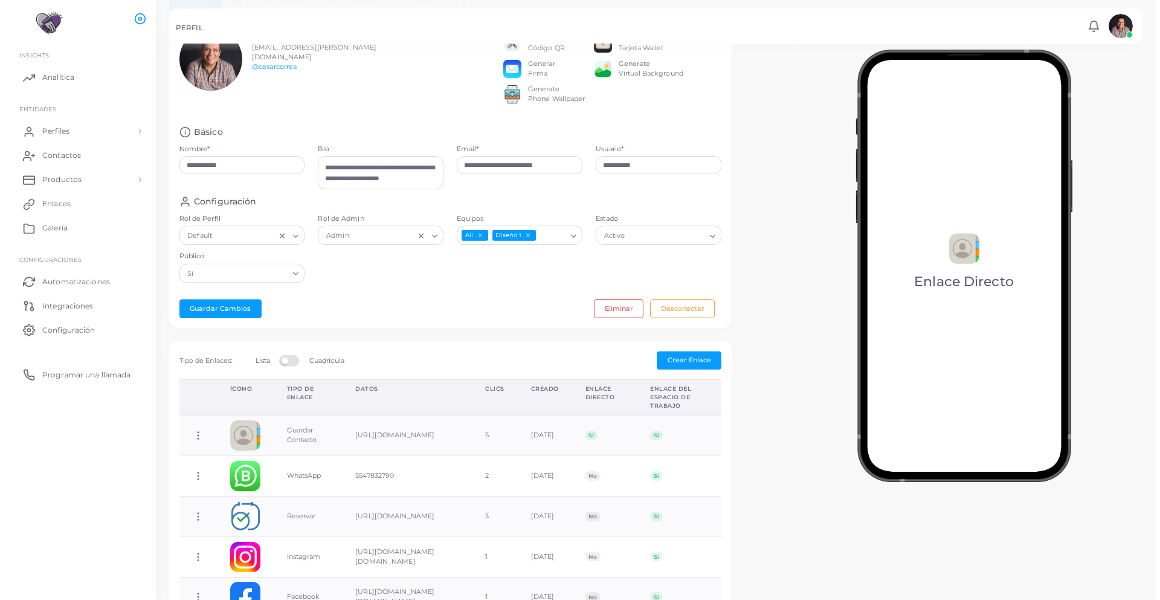
scroll to position [0, 0]
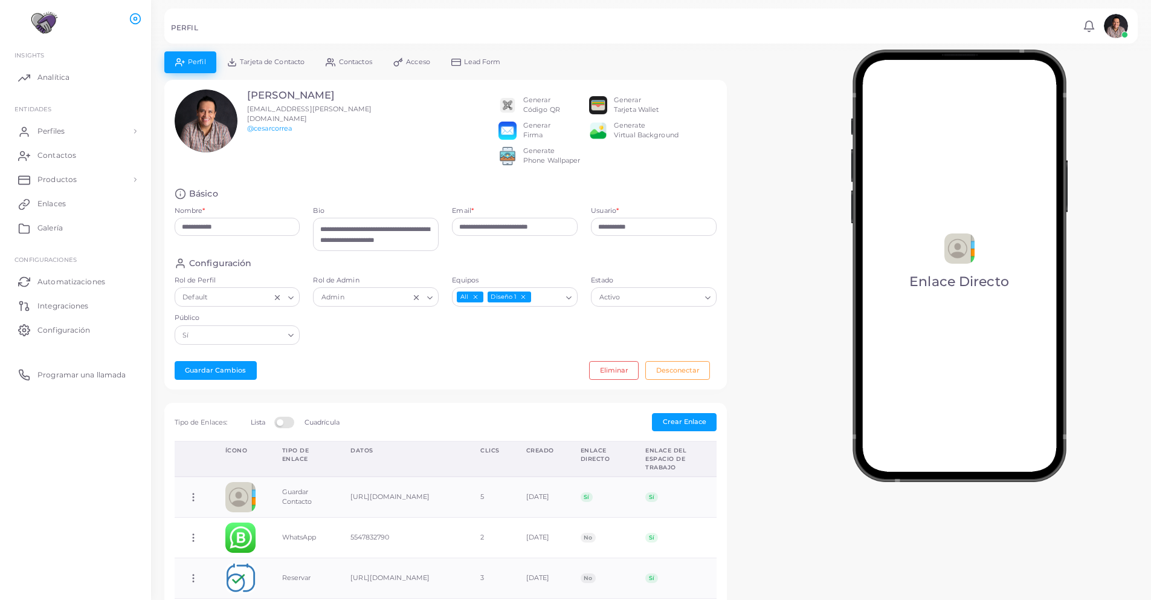
click at [491, 51] on link "Lead Form" at bounding box center [476, 61] width 71 height 21
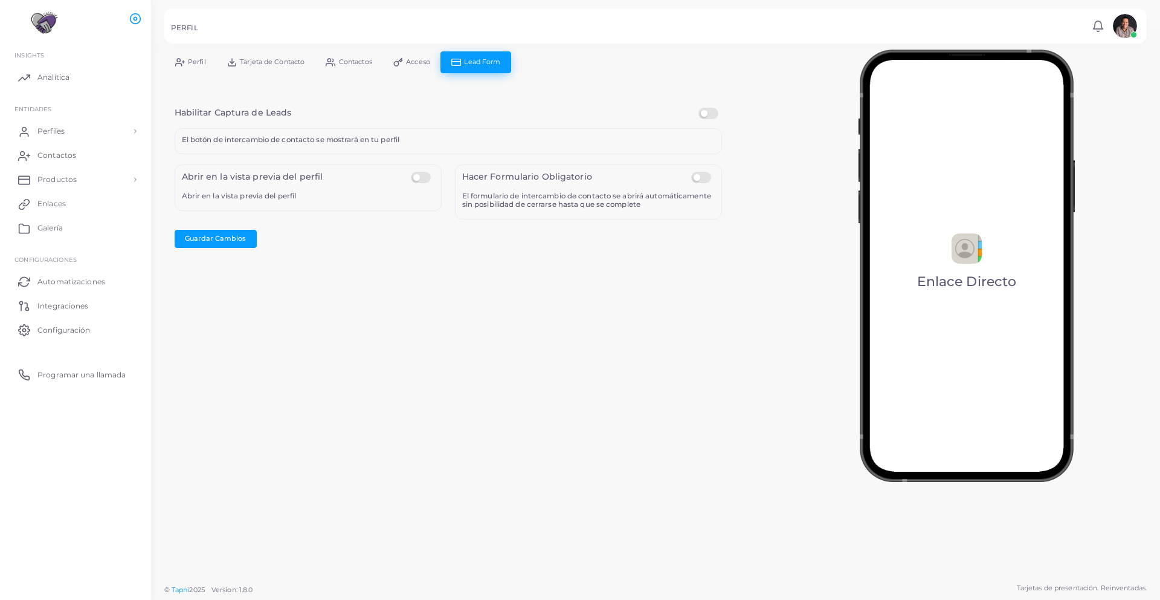
click at [278, 63] on span "Tarjeta de Contacto" at bounding box center [272, 62] width 65 height 7
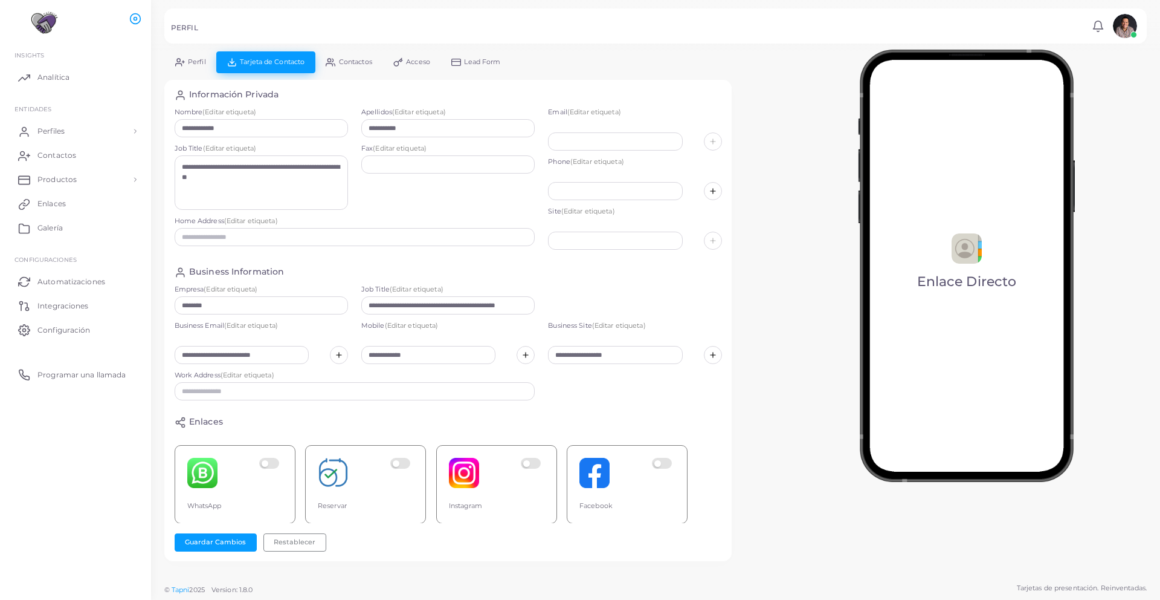
click at [365, 60] on span "Contactos" at bounding box center [355, 62] width 33 height 7
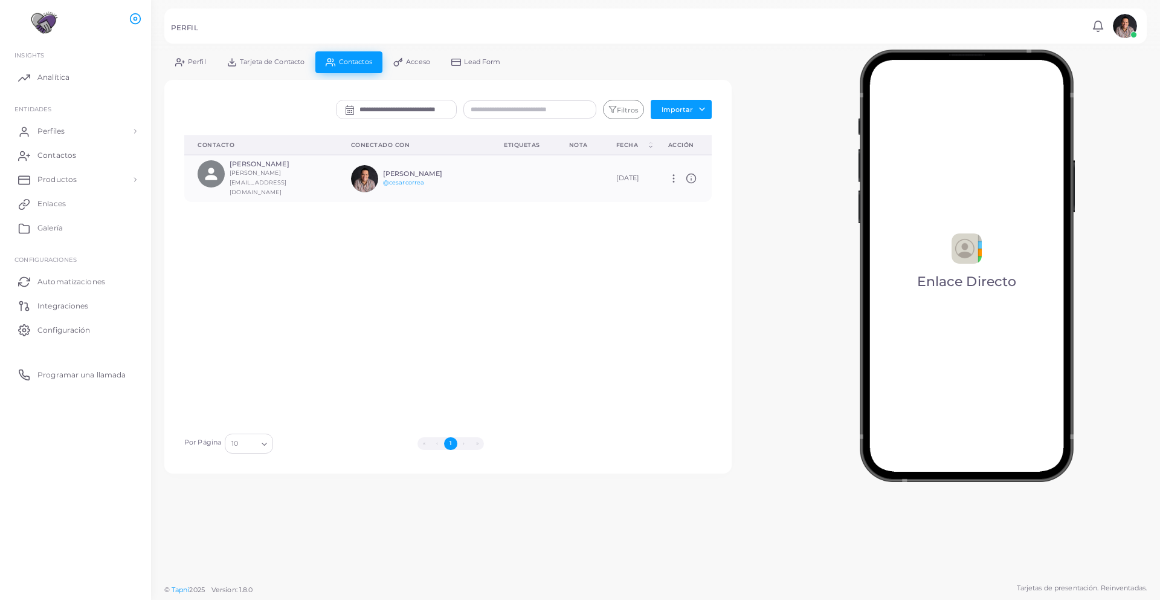
click at [412, 59] on span "Acceso" at bounding box center [418, 62] width 24 height 7
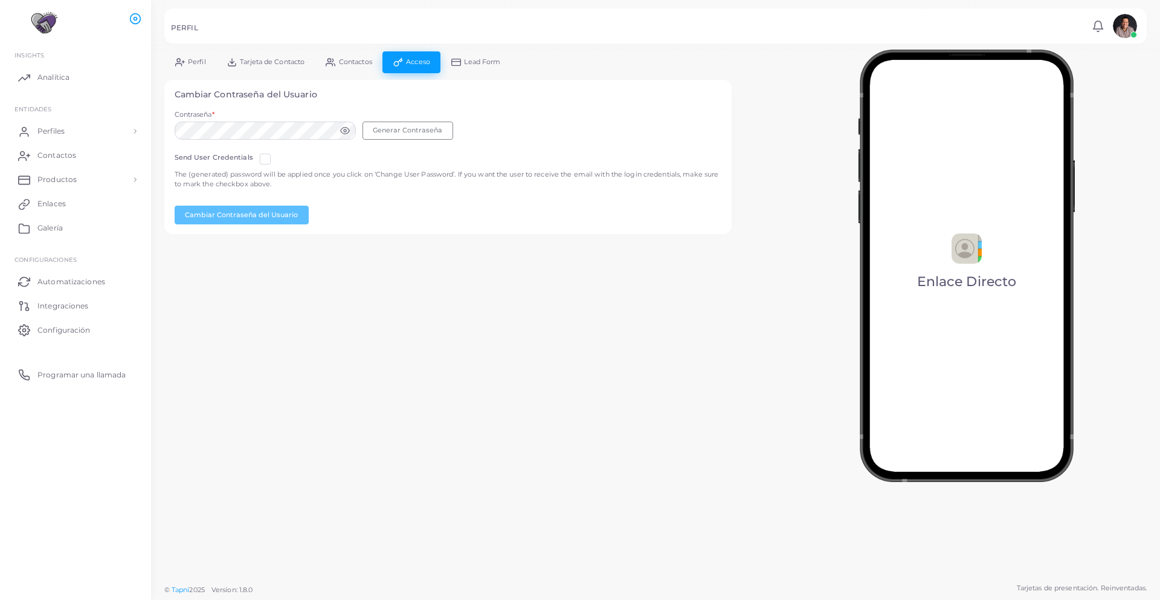
click at [467, 70] on link "Lead Form" at bounding box center [476, 61] width 71 height 21
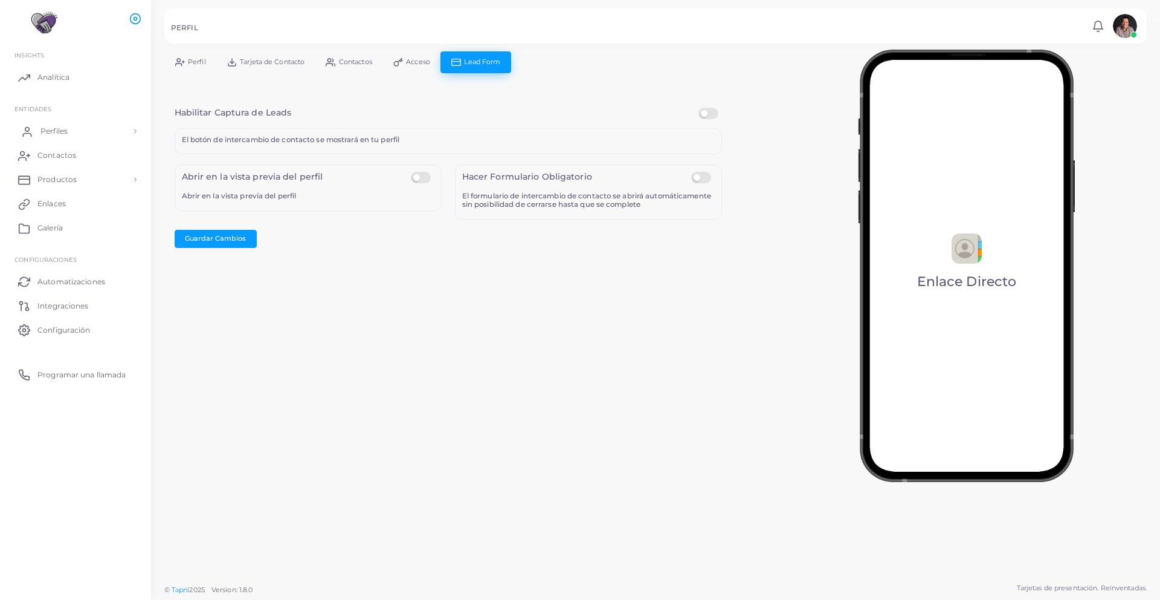
click at [70, 124] on link "Perfiles" at bounding box center [75, 131] width 133 height 24
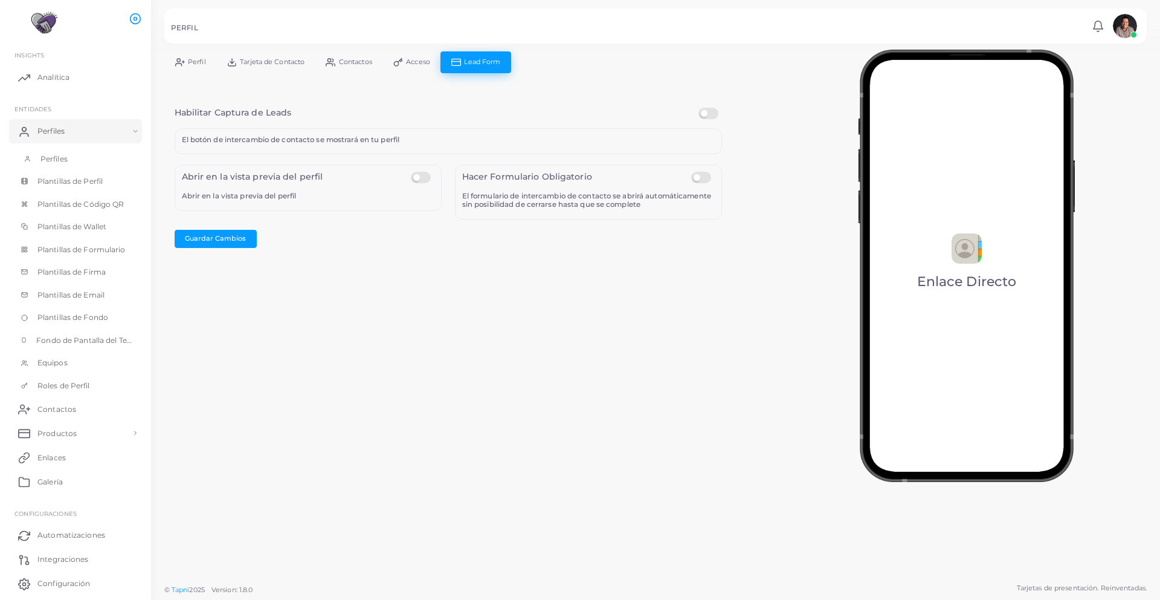
click at [42, 158] on span "Perfiles" at bounding box center [53, 159] width 27 height 11
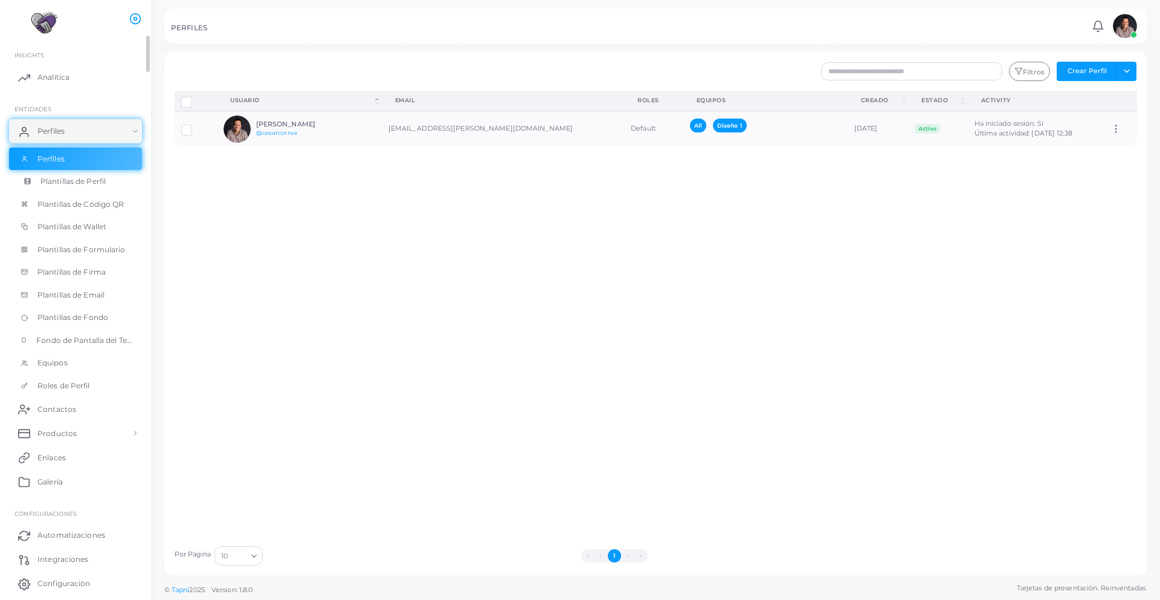
click at [94, 184] on span "Plantillas de Perfil" at bounding box center [72, 181] width 65 height 11
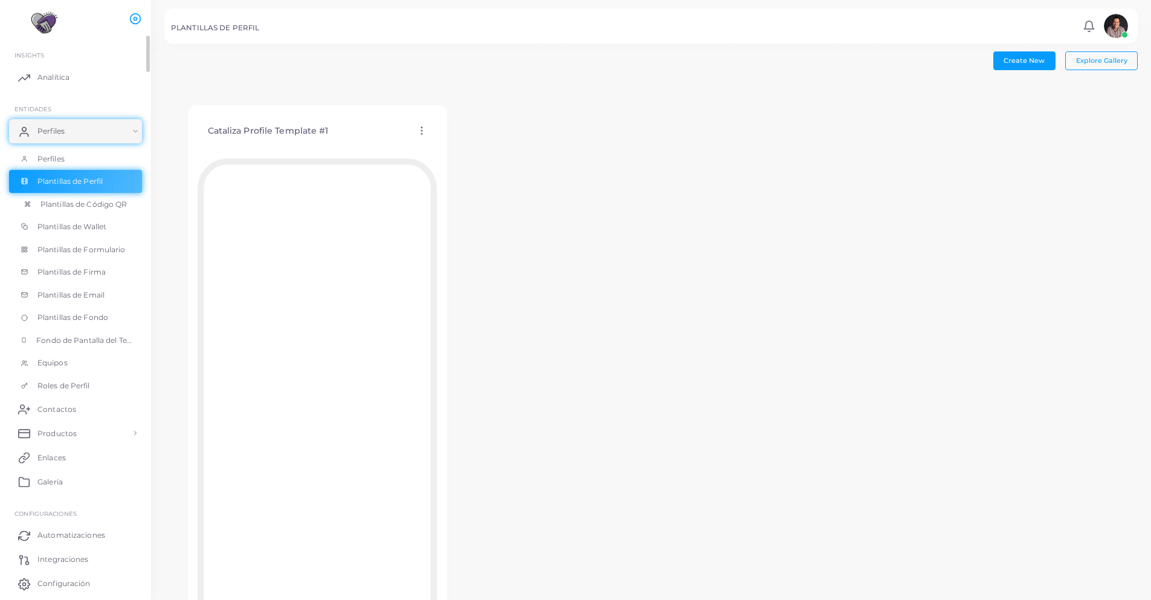
click at [72, 206] on span "Plantillas de Código QR" at bounding box center [83, 204] width 87 height 11
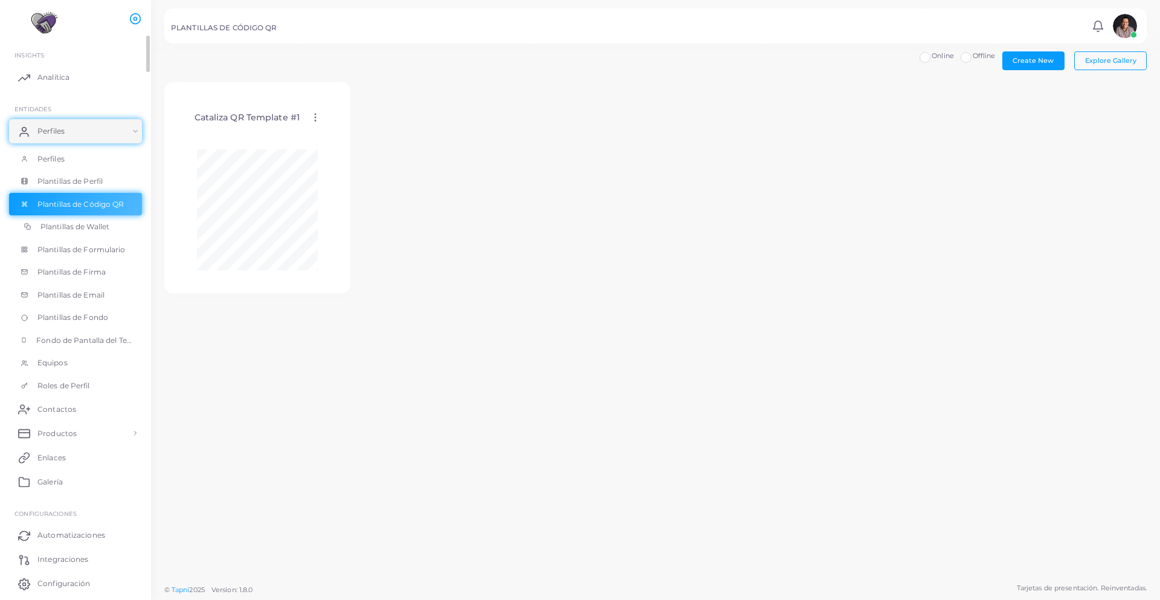
click at [84, 224] on span "Plantillas de Wallet" at bounding box center [74, 226] width 69 height 11
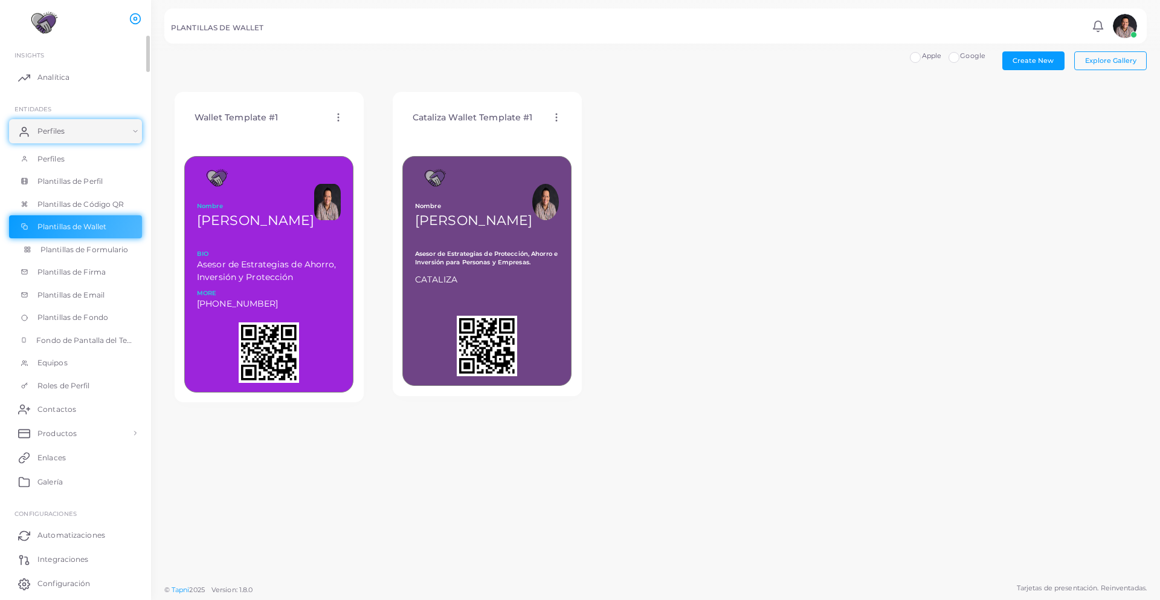
click at [68, 254] on link "Plantillas de Formulario" at bounding box center [75, 249] width 133 height 23
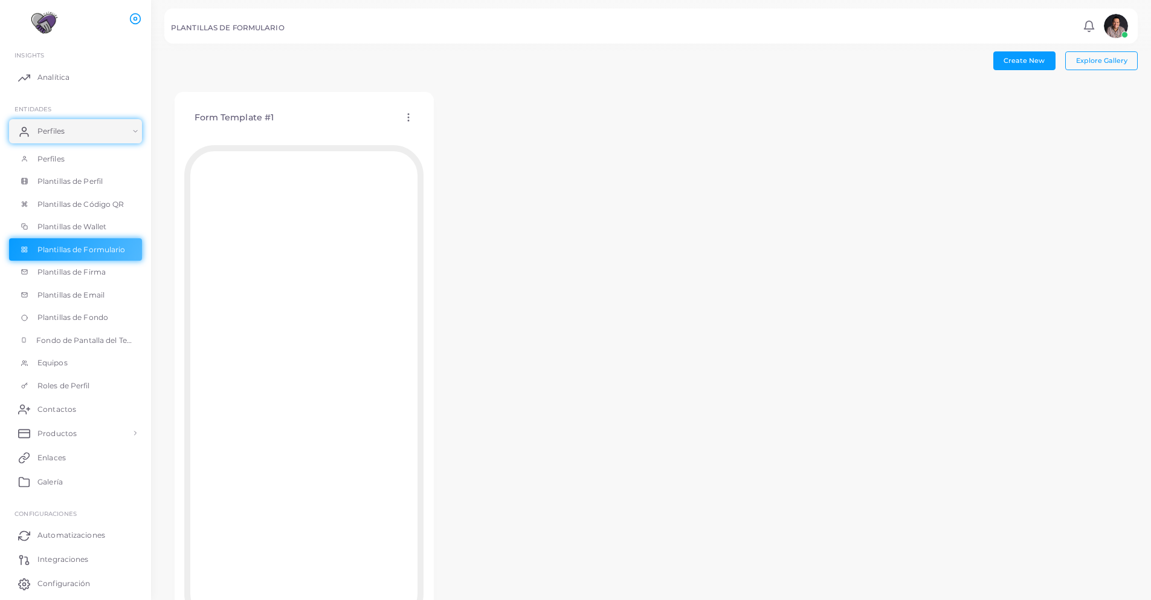
click at [409, 118] on icon at bounding box center [408, 117] width 11 height 11
click at [446, 129] on span "Editar Plantilla" at bounding box center [459, 134] width 48 height 10
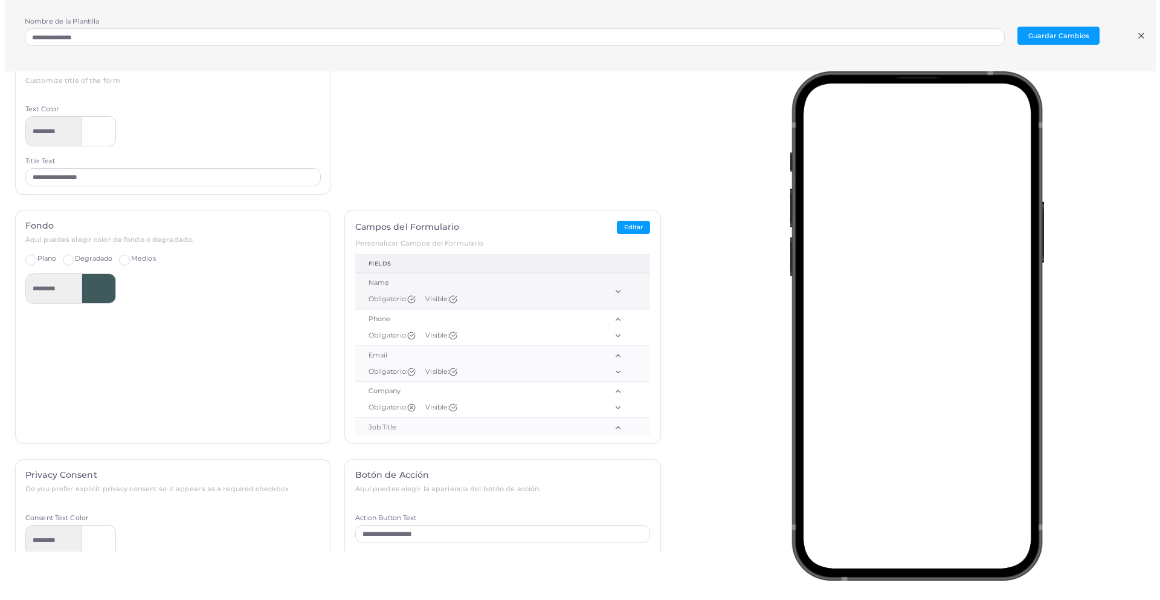
scroll to position [24, 0]
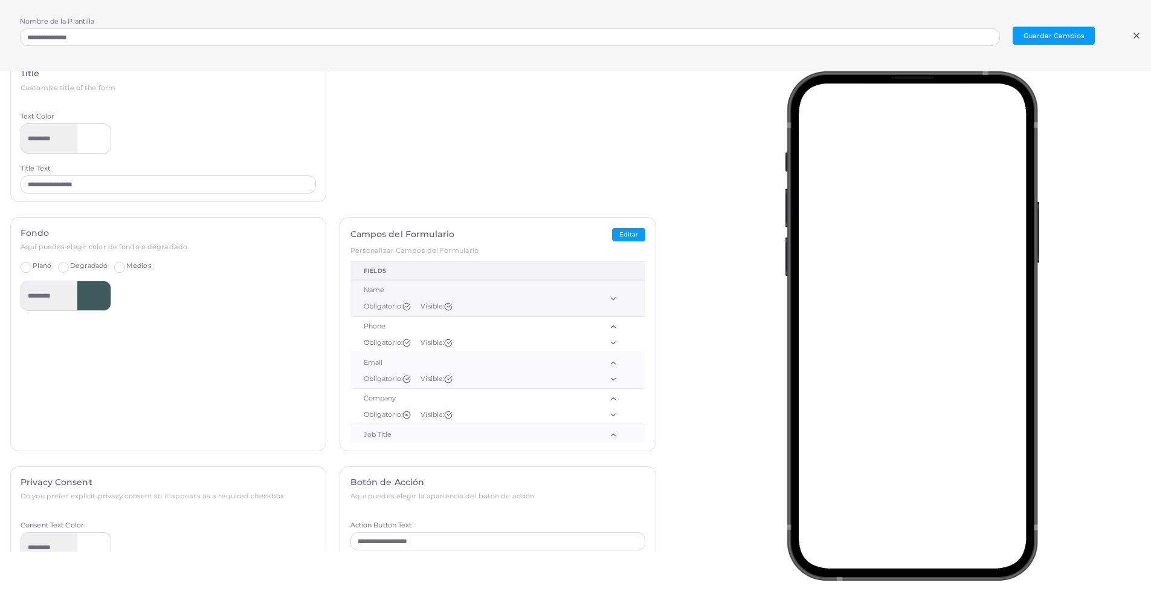
click at [375, 288] on div "Name" at bounding box center [466, 290] width 204 height 10
click at [616, 238] on button "Editar" at bounding box center [628, 235] width 33 height 14
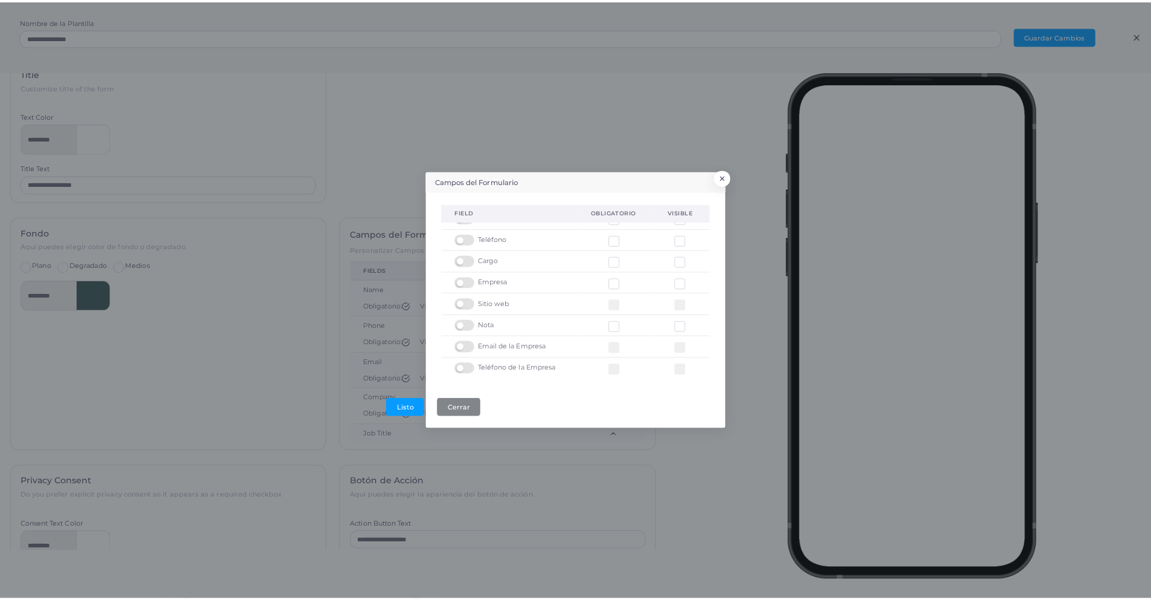
scroll to position [0, 0]
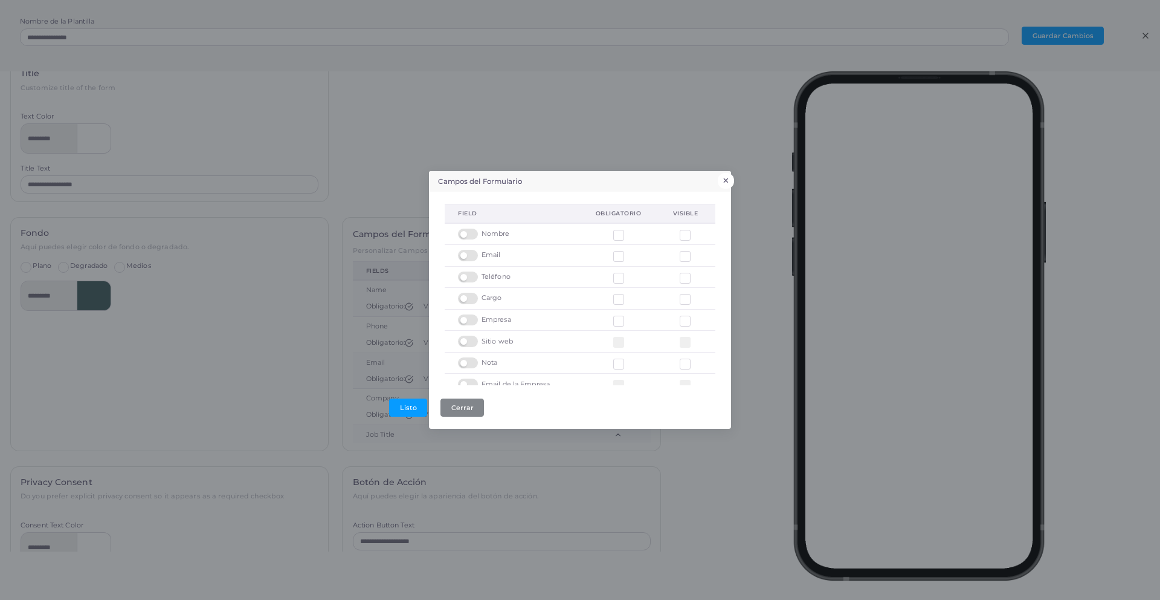
click at [726, 178] on button "×" at bounding box center [726, 181] width 16 height 16
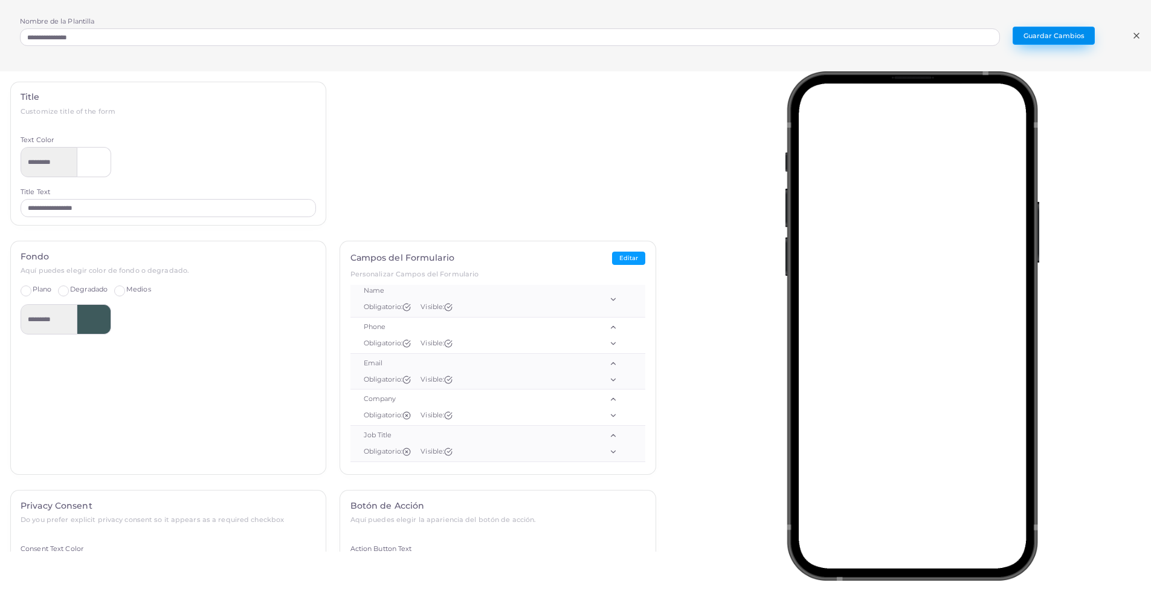
click at [1052, 36] on button "Guardar Cambios" at bounding box center [1054, 36] width 82 height 18
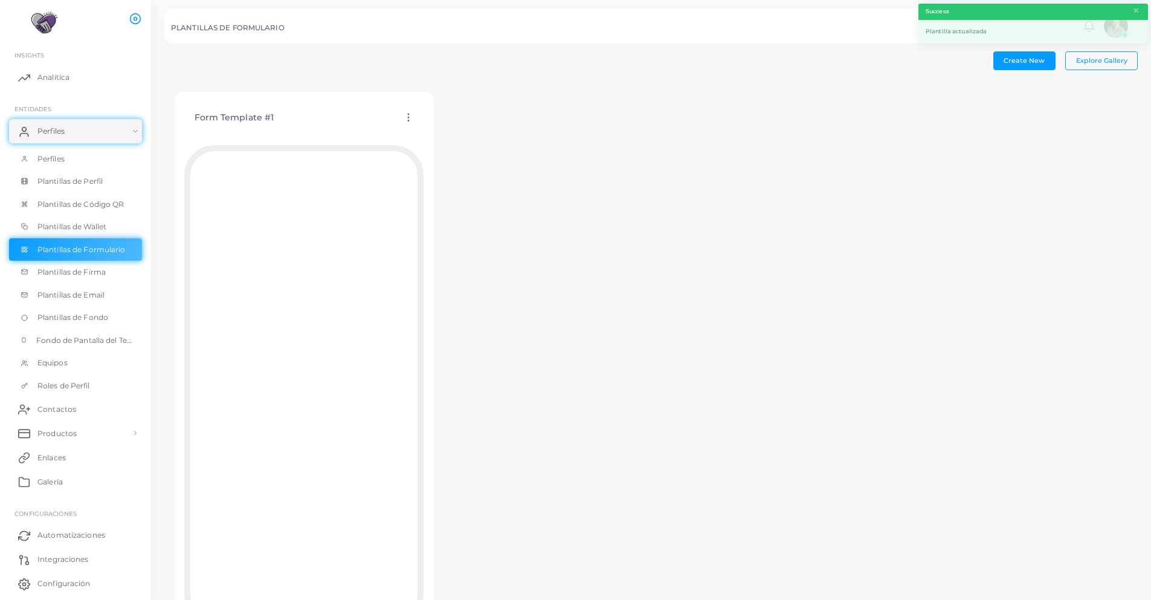
click at [409, 114] on icon at bounding box center [408, 117] width 11 height 11
click at [454, 141] on span "Asignar plantilla" at bounding box center [460, 146] width 53 height 10
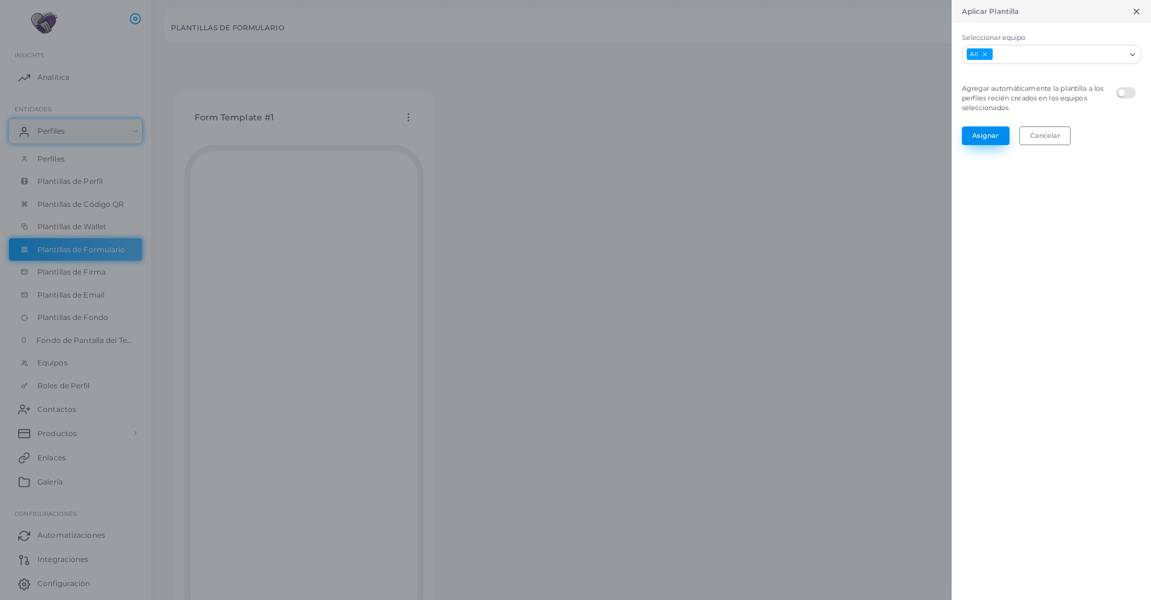
click at [992, 132] on button "Asignar" at bounding box center [986, 135] width 48 height 18
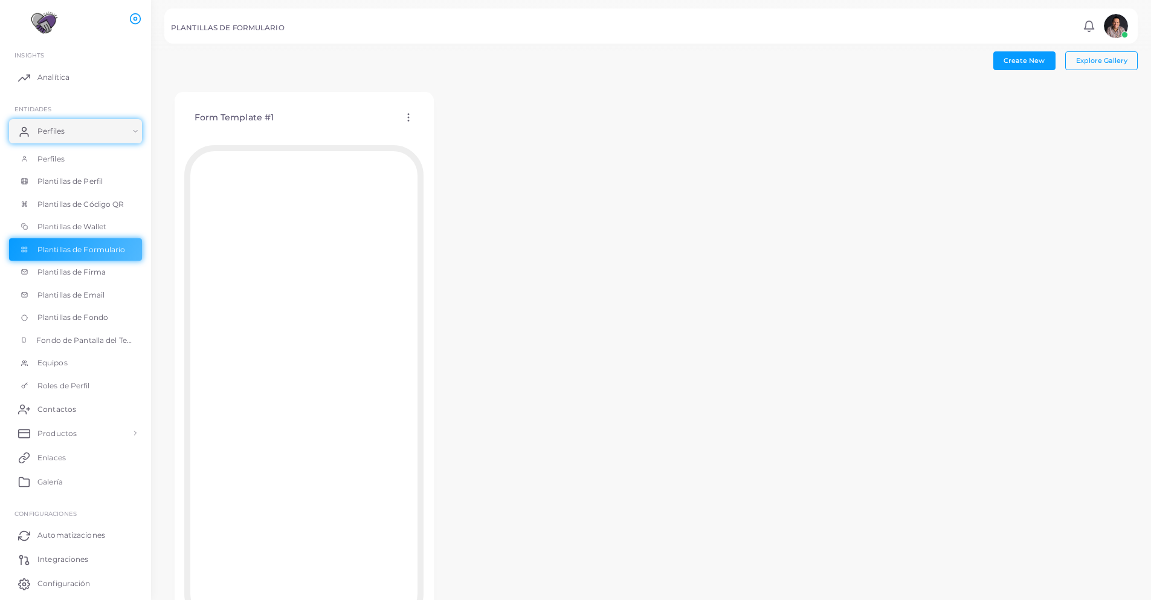
click at [411, 118] on icon at bounding box center [408, 117] width 11 height 11
click at [465, 138] on link "Editar Plantilla" at bounding box center [464, 132] width 105 height 16
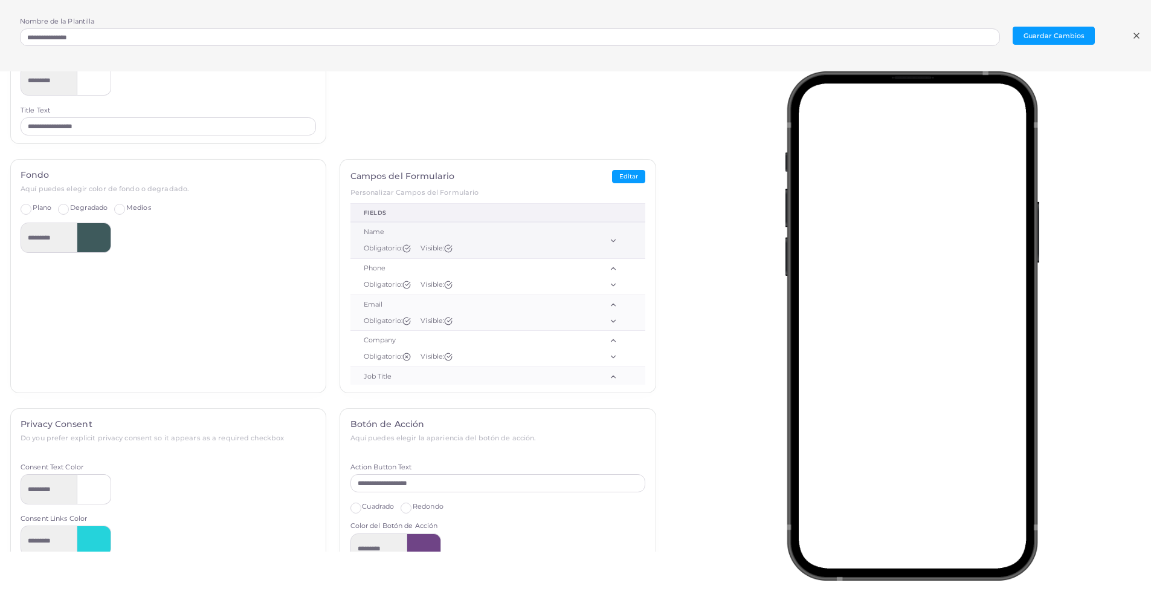
click at [609, 241] on icon at bounding box center [613, 240] width 8 height 8
click at [611, 269] on polyline at bounding box center [613, 268] width 4 height 2
click at [616, 173] on button "Editar" at bounding box center [628, 177] width 33 height 14
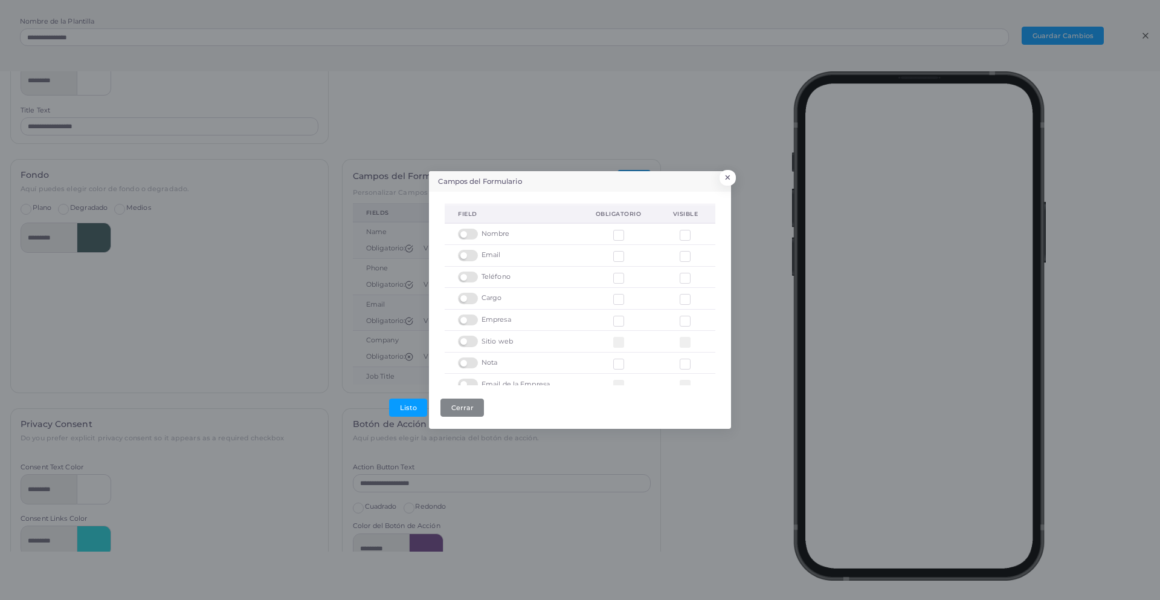
click at [499, 238] on span "Nombre" at bounding box center [496, 234] width 28 height 10
drag, startPoint x: 512, startPoint y: 231, endPoint x: 496, endPoint y: 230, distance: 15.7
click at [496, 230] on div "Nombre" at bounding box center [513, 233] width 111 height 11
click at [504, 231] on span "Nombre" at bounding box center [496, 234] width 28 height 10
click at [477, 406] on button "Cerrar" at bounding box center [463, 407] width 44 height 18
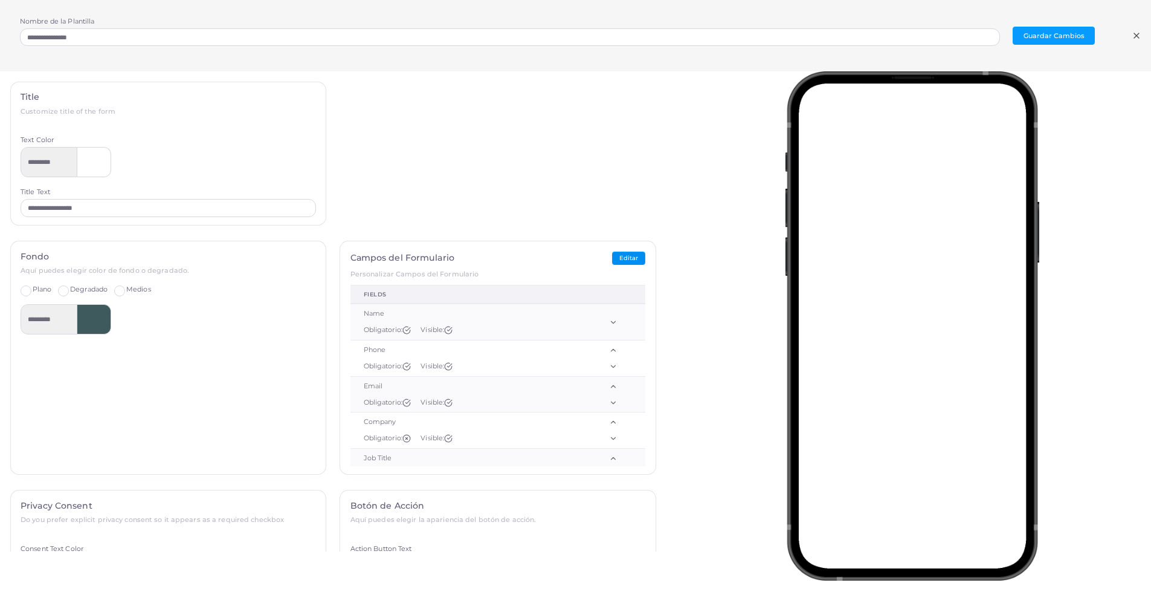
scroll to position [62, 0]
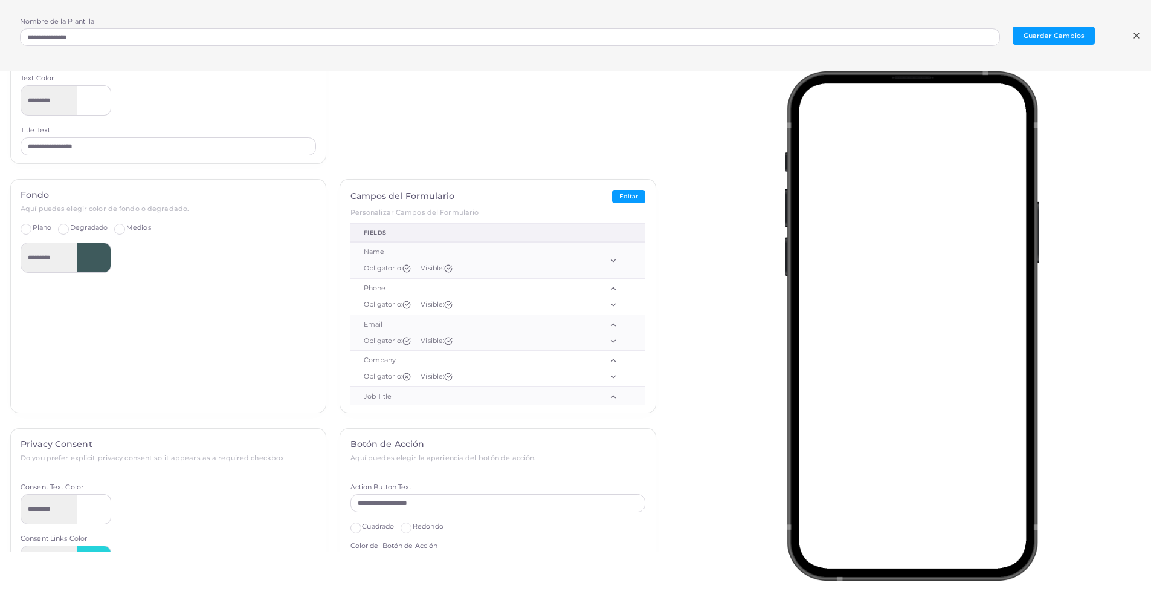
click at [1136, 37] on icon at bounding box center [1137, 36] width 10 height 10
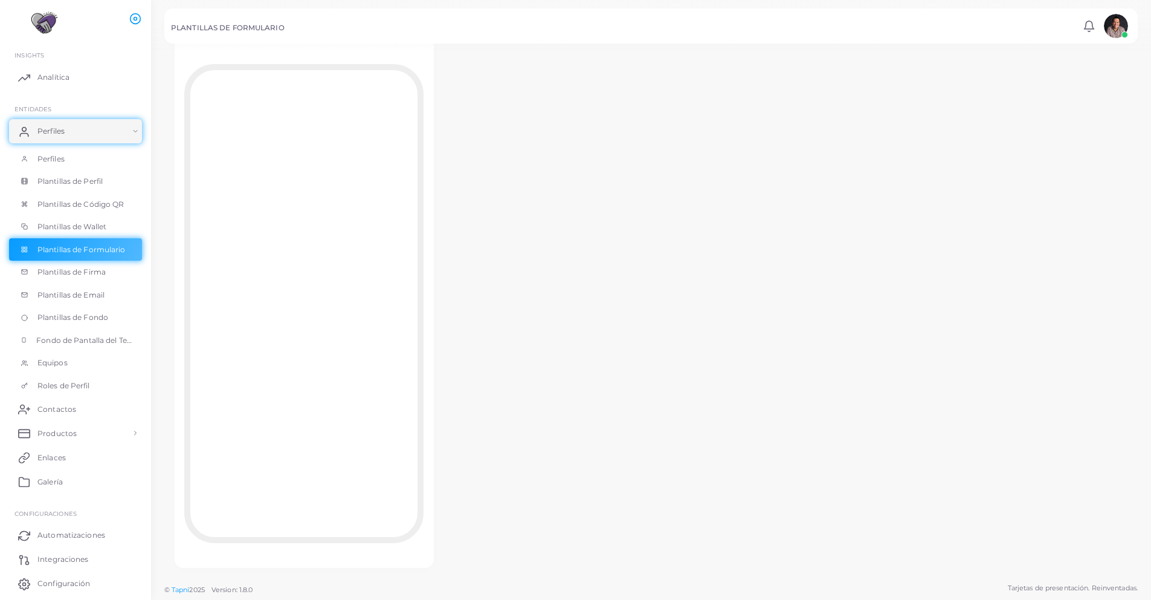
scroll to position [0, 0]
click at [96, 270] on span "Plantillas de Firma" at bounding box center [74, 272] width 68 height 11
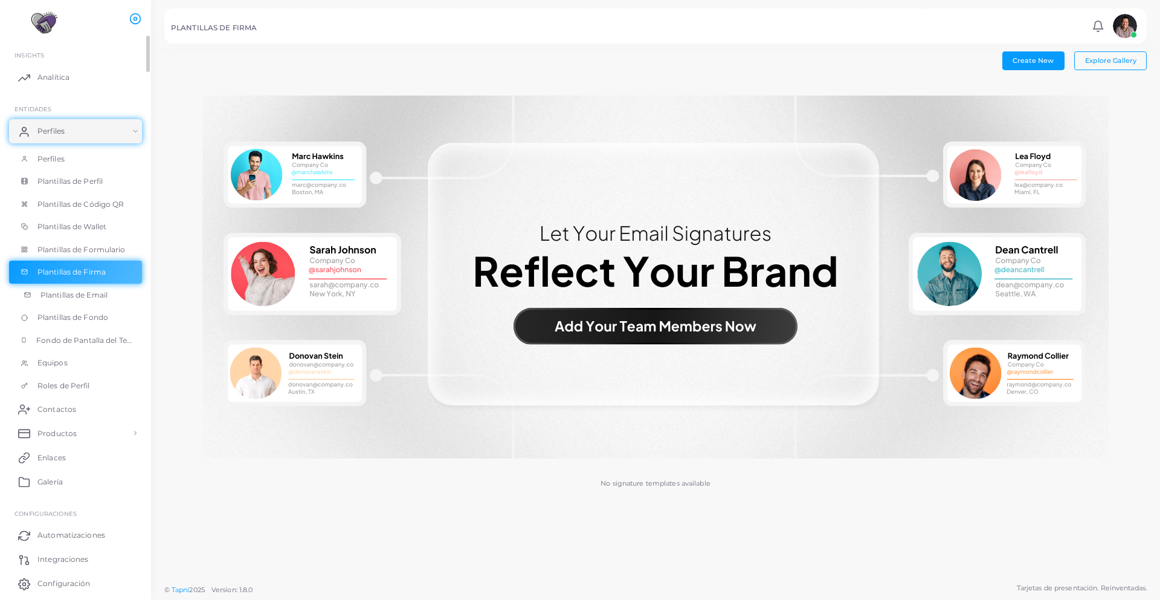
click at [91, 293] on span "Plantillas de Email" at bounding box center [73, 294] width 67 height 11
click at [83, 317] on span "Plantillas de Fondo" at bounding box center [75, 317] width 71 height 11
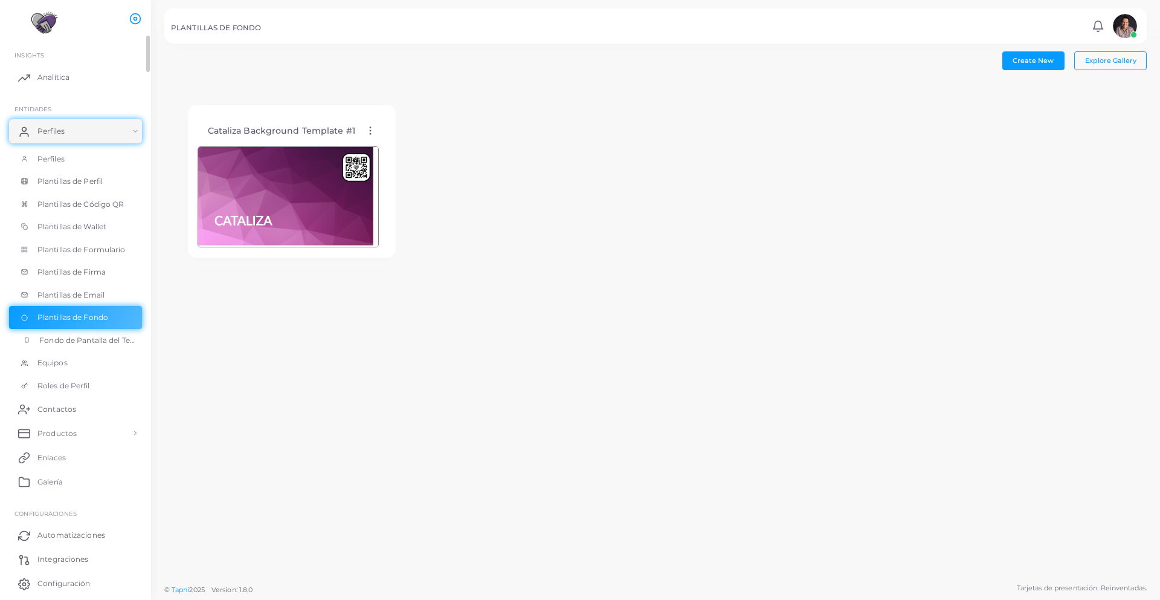
click at [106, 338] on span "Fondo de Pantalla del Teléfono" at bounding box center [87, 340] width 97 height 11
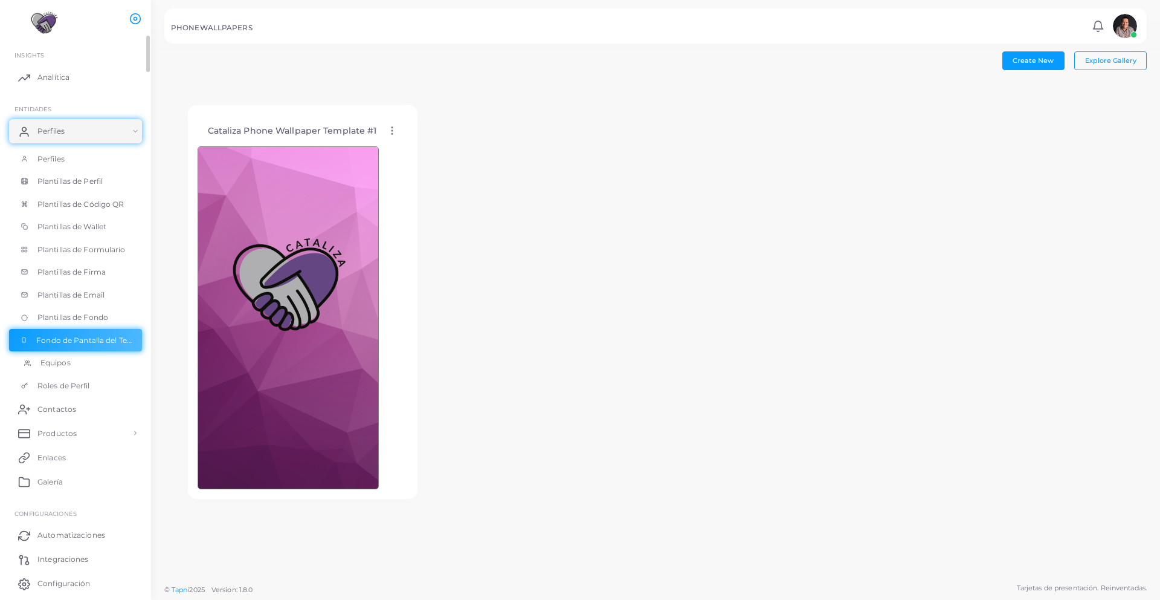
click at [63, 363] on span "Equipos" at bounding box center [55, 362] width 30 height 11
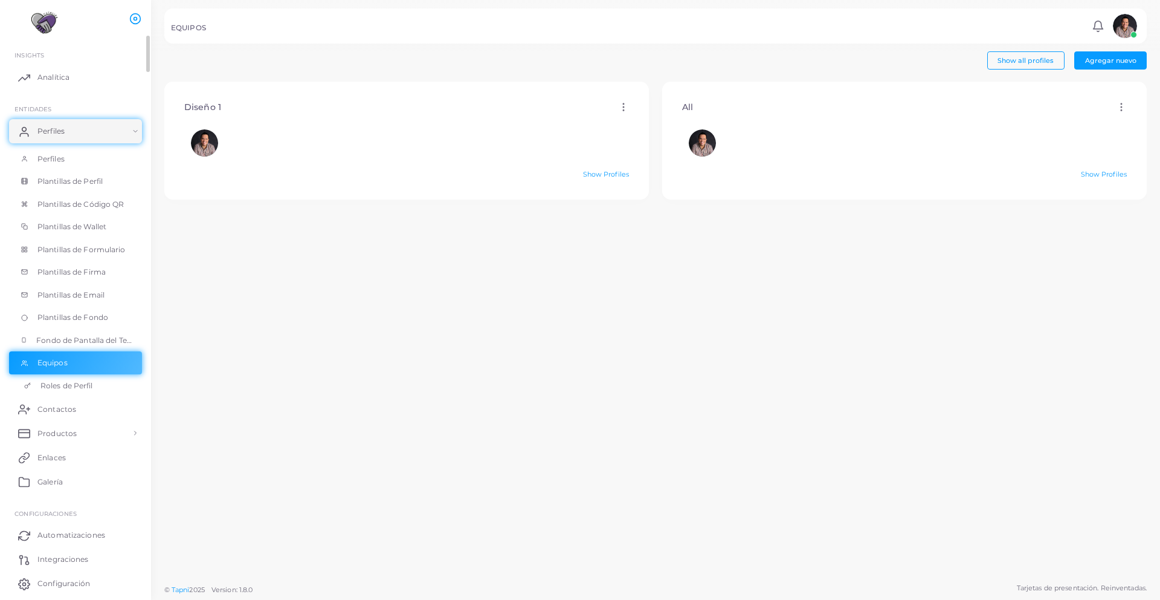
click at [56, 387] on span "Roles de Perfil" at bounding box center [66, 385] width 53 height 11
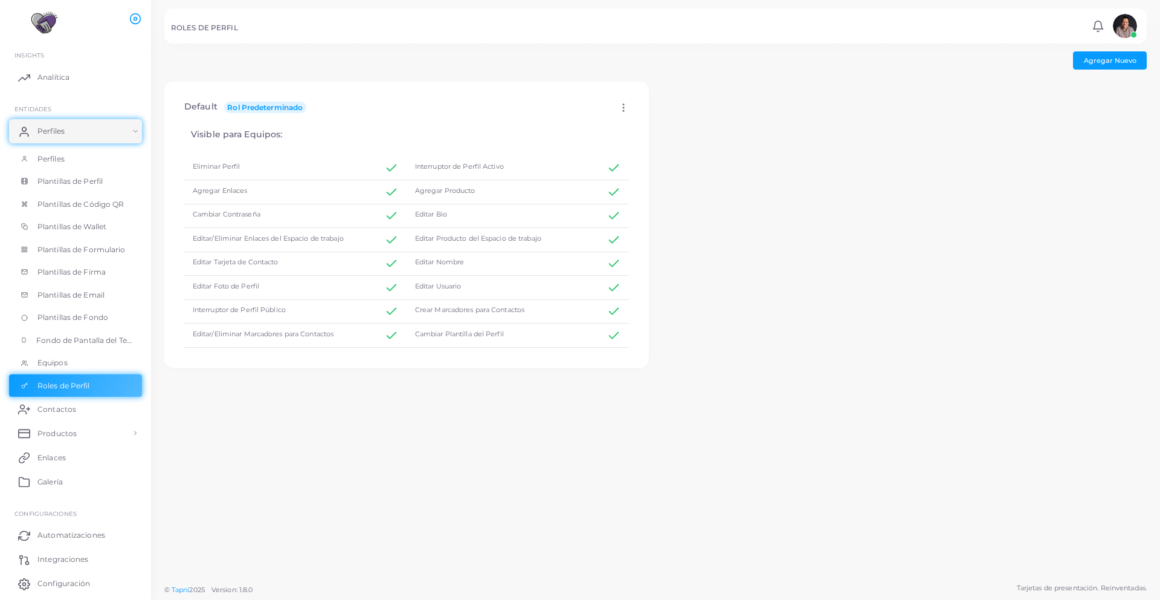
click at [54, 404] on span "Contactos" at bounding box center [56, 409] width 39 height 11
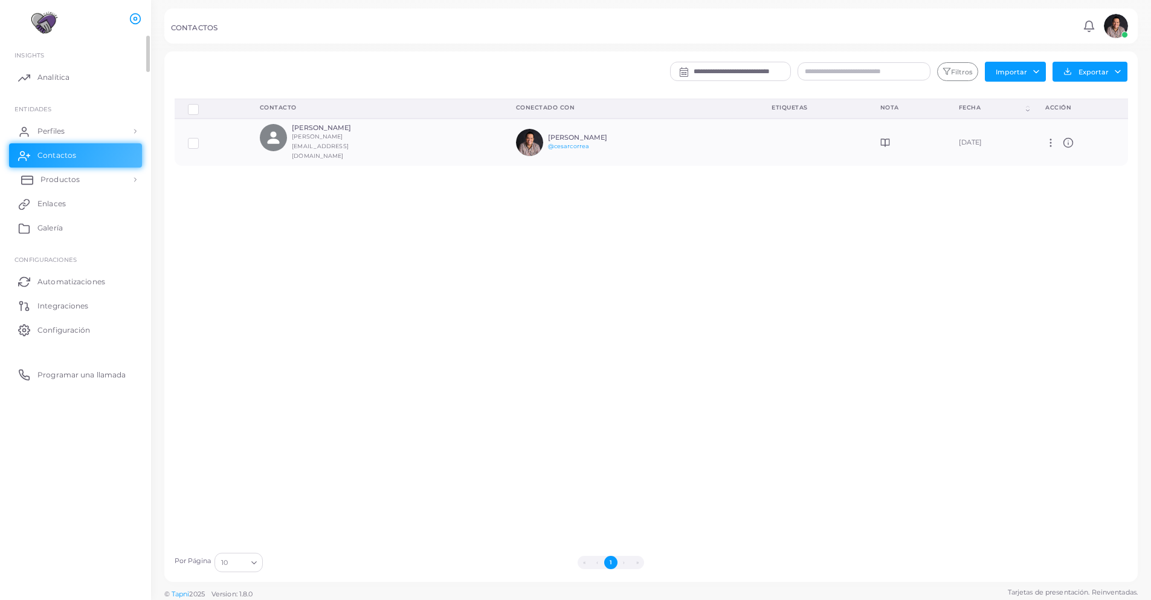
click at [72, 179] on span "Productos" at bounding box center [59, 179] width 39 height 11
click at [50, 305] on link "Enlaces" at bounding box center [75, 298] width 133 height 24
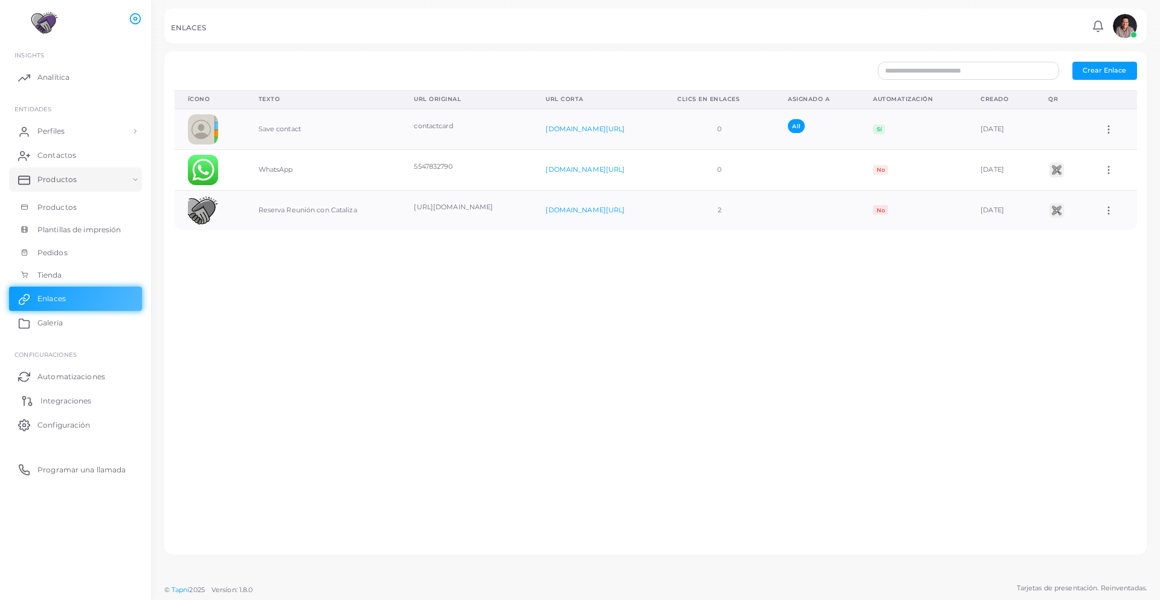
click at [67, 407] on link "Integraciones" at bounding box center [75, 400] width 133 height 24
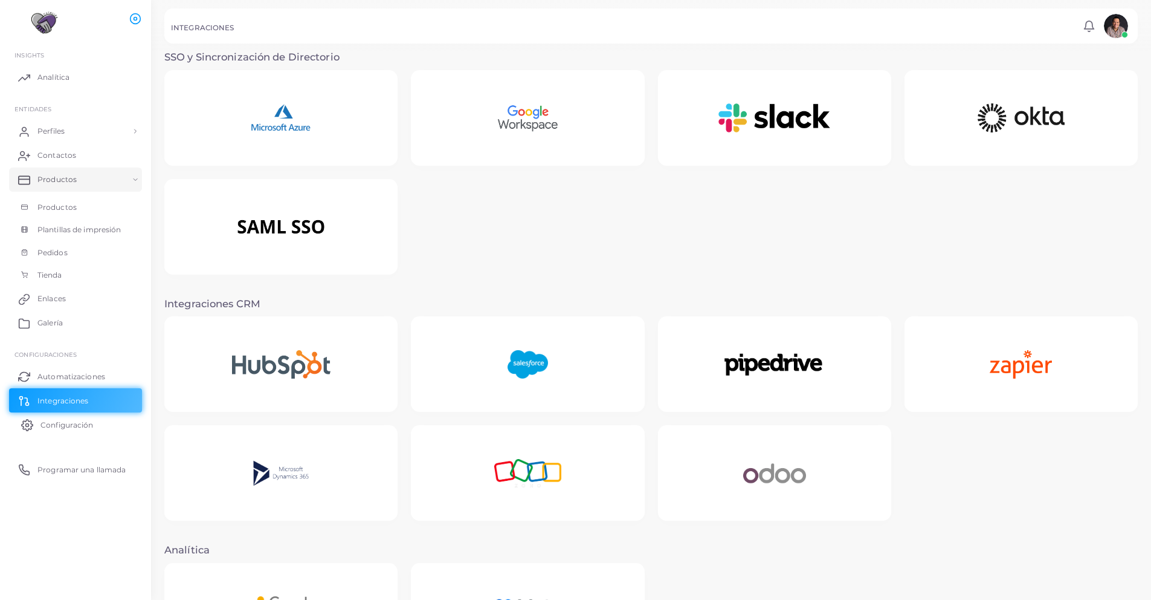
click at [59, 426] on span "Configuración" at bounding box center [66, 424] width 53 height 11
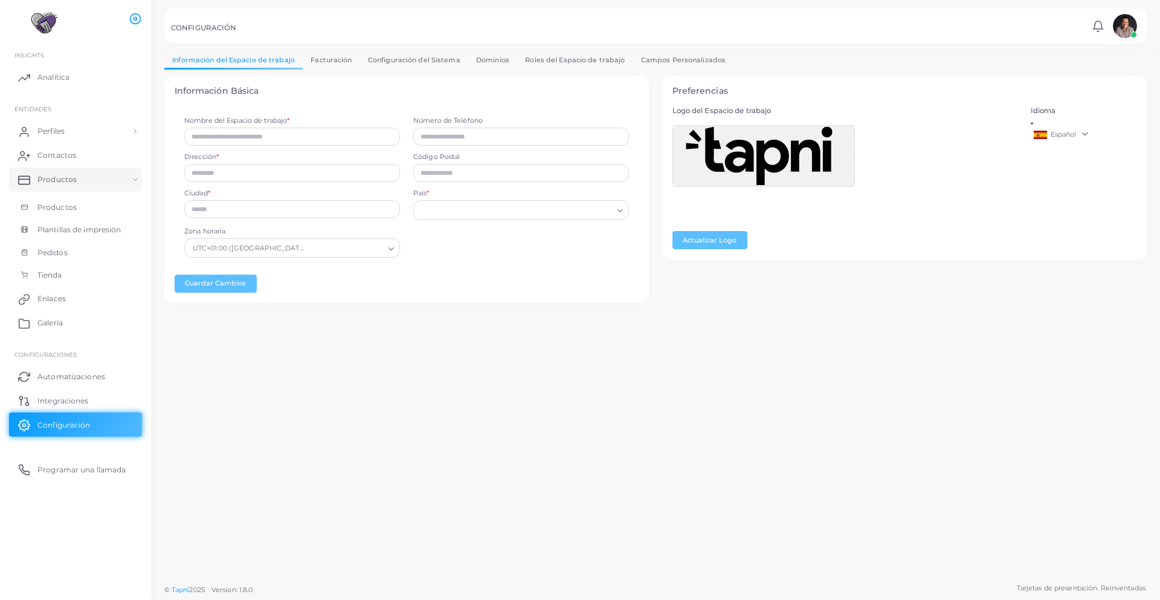
type input "********"
click at [329, 57] on link "Facturación" at bounding box center [331, 60] width 57 height 18
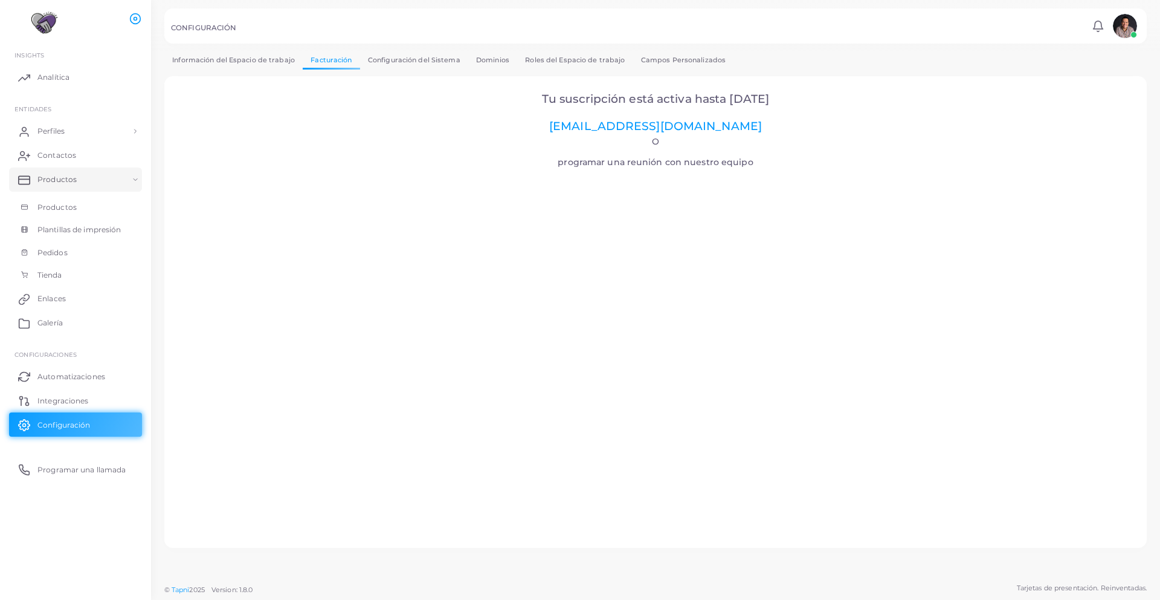
click at [483, 57] on link "Dominios" at bounding box center [492, 60] width 49 height 18
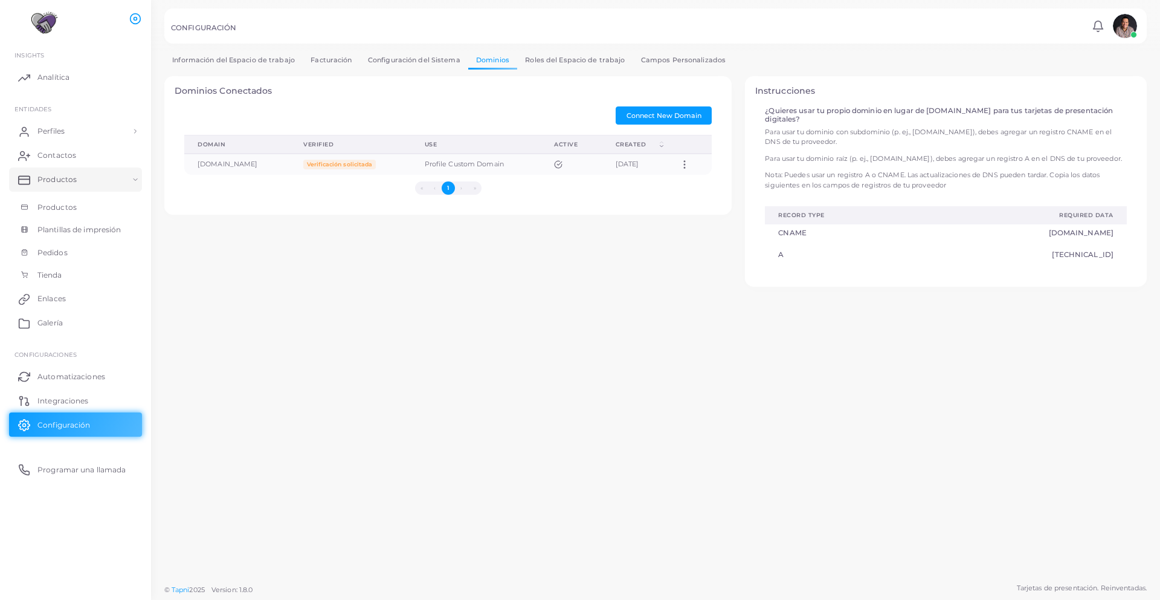
click at [559, 51] on link "Roles del Espacio de trabajo" at bounding box center [574, 60] width 115 height 18
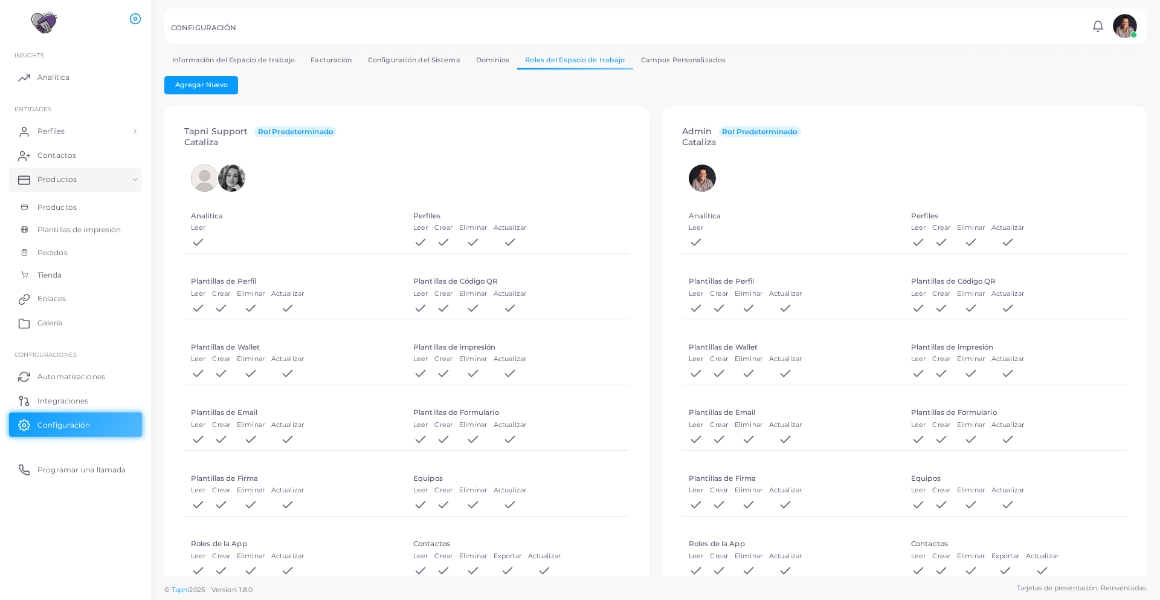
click at [633, 53] on link "Campos Personalizados" at bounding box center [683, 60] width 101 height 18
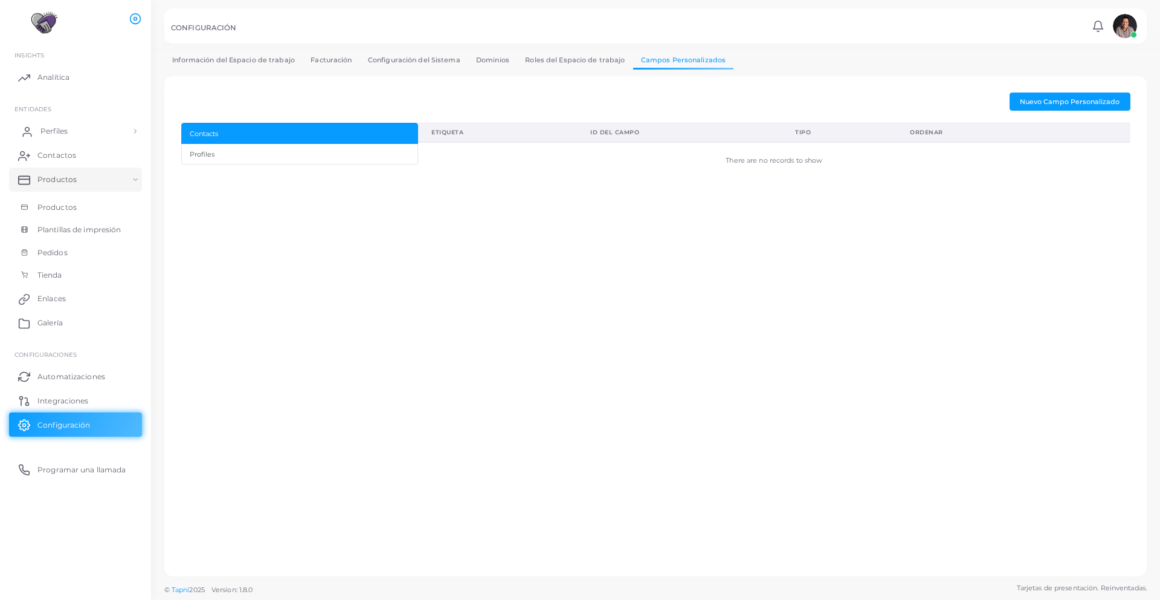
click at [65, 135] on span "Perfiles" at bounding box center [53, 131] width 27 height 11
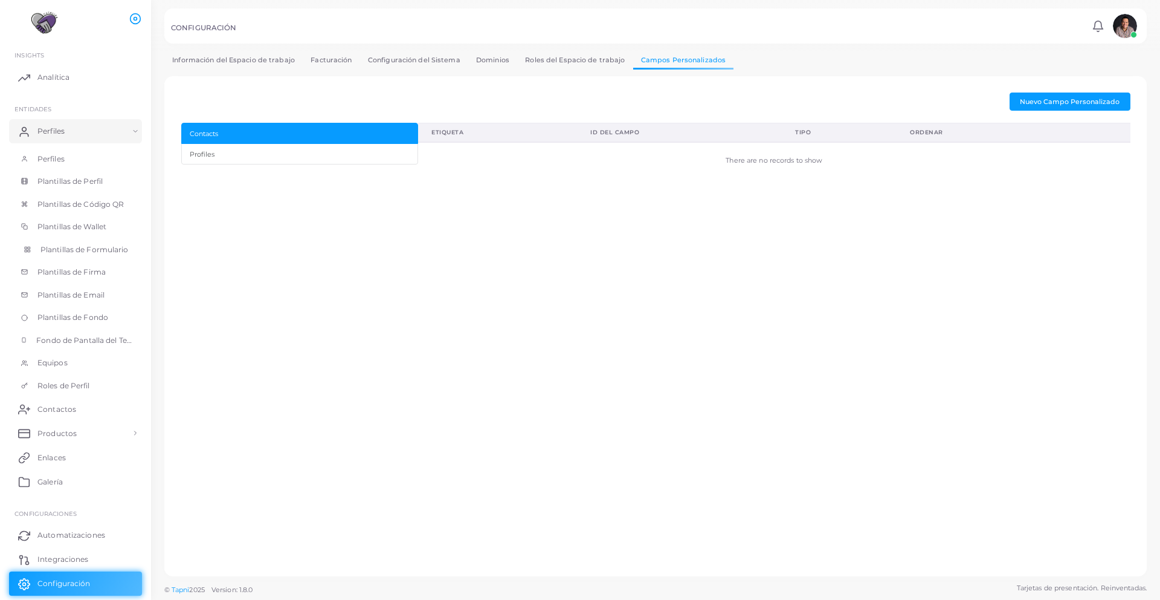
click at [98, 256] on link "Plantillas de Formulario" at bounding box center [75, 249] width 133 height 23
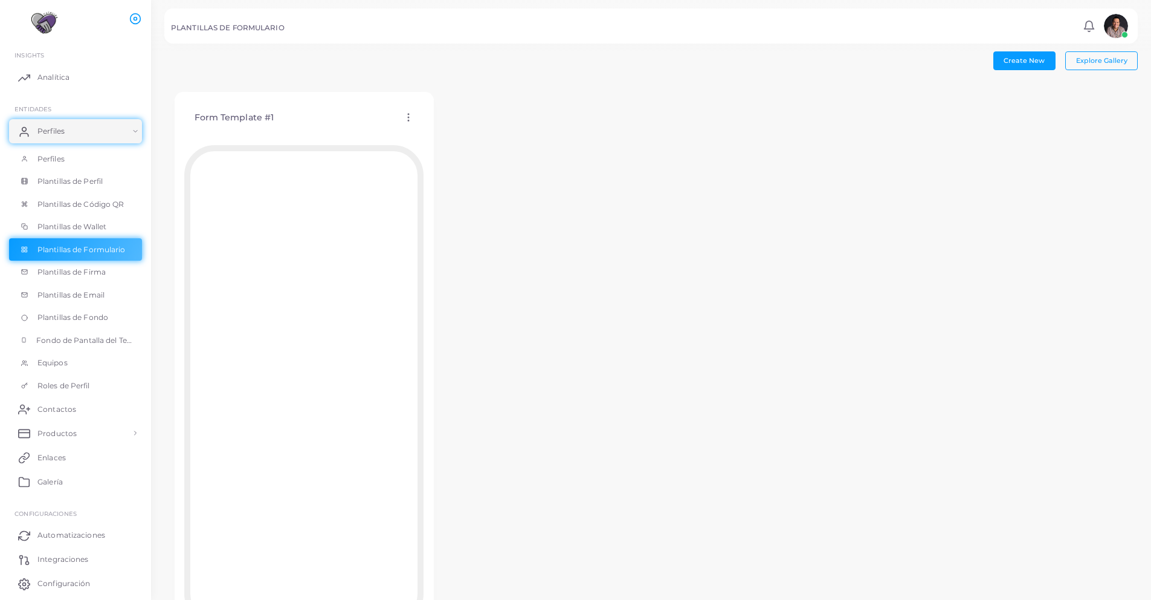
click at [408, 121] on icon at bounding box center [408, 117] width 11 height 11
click at [452, 139] on span "Editar Plantilla" at bounding box center [457, 137] width 48 height 10
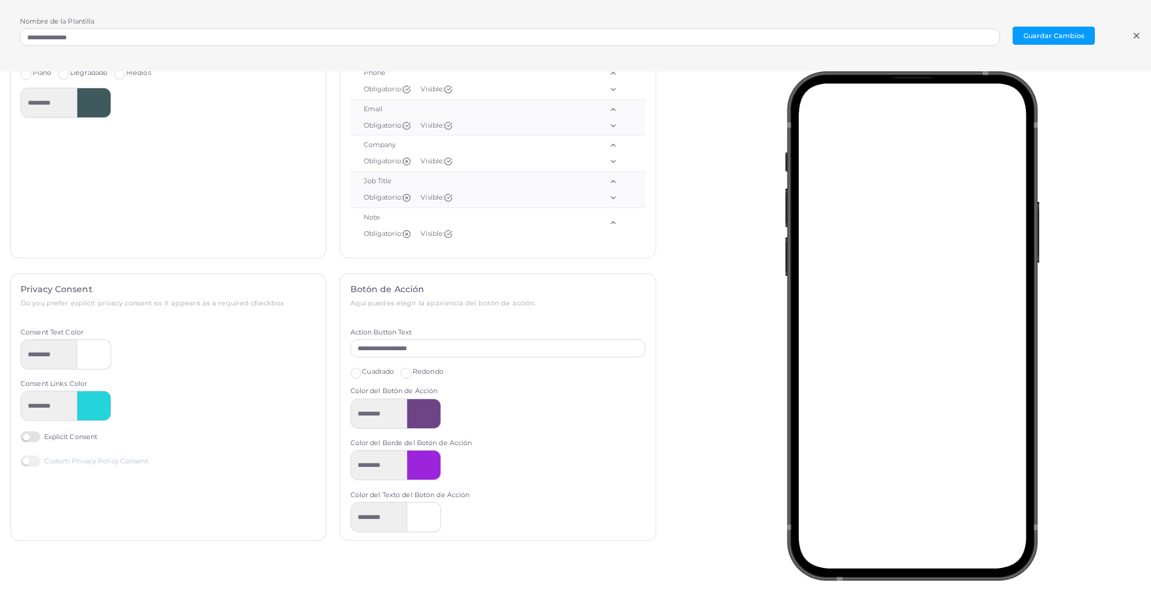
scroll to position [230, 0]
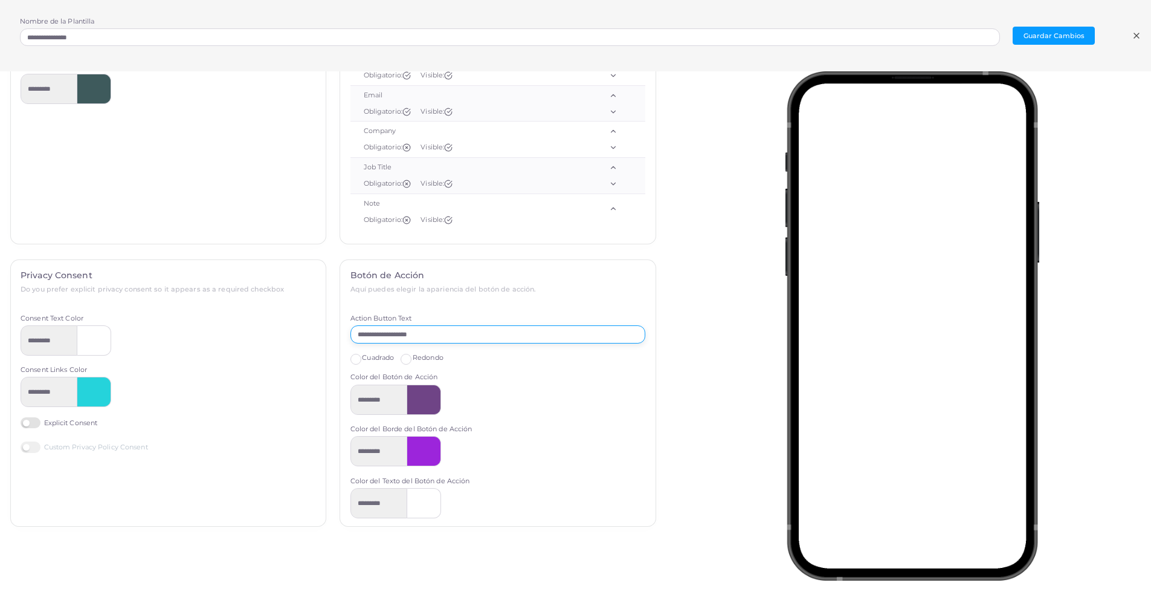
drag, startPoint x: 444, startPoint y: 337, endPoint x: 324, endPoint y: 335, distance: 119.7
click at [324, 335] on div "**********" at bounding box center [333, 400] width 659 height 282
click at [384, 336] on input "**********" at bounding box center [499, 334] width 296 height 18
type input "**********"
click at [30, 423] on label "Explicit Consent" at bounding box center [59, 422] width 77 height 11
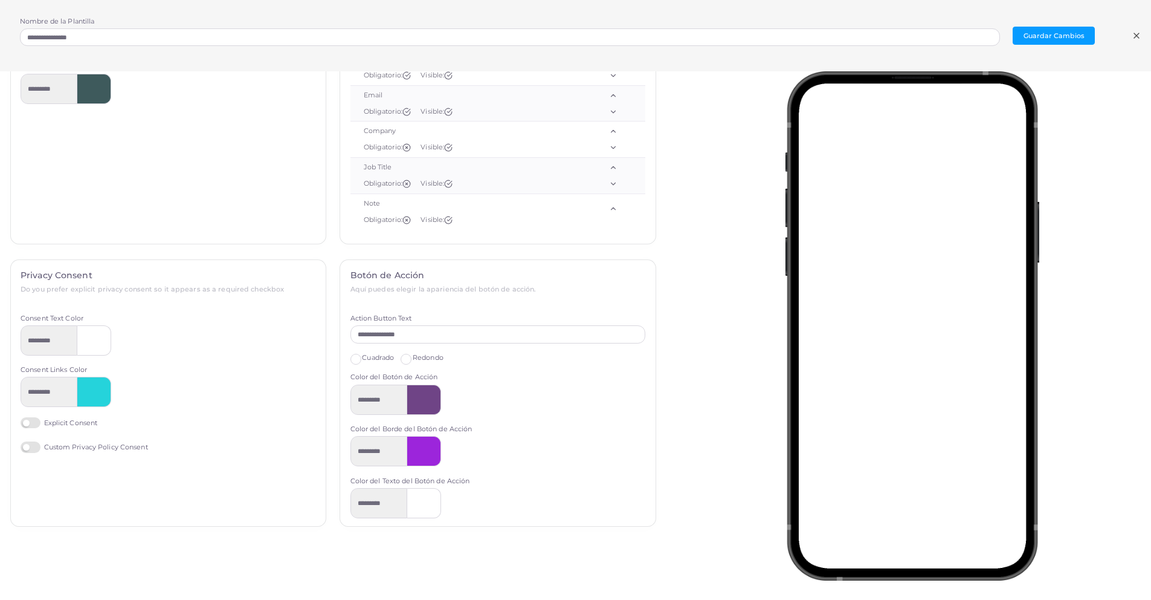
click at [30, 423] on label "Explicit Consent" at bounding box center [59, 422] width 77 height 11
click at [31, 449] on label "Custom Privacy Policy Consent" at bounding box center [85, 446] width 128 height 11
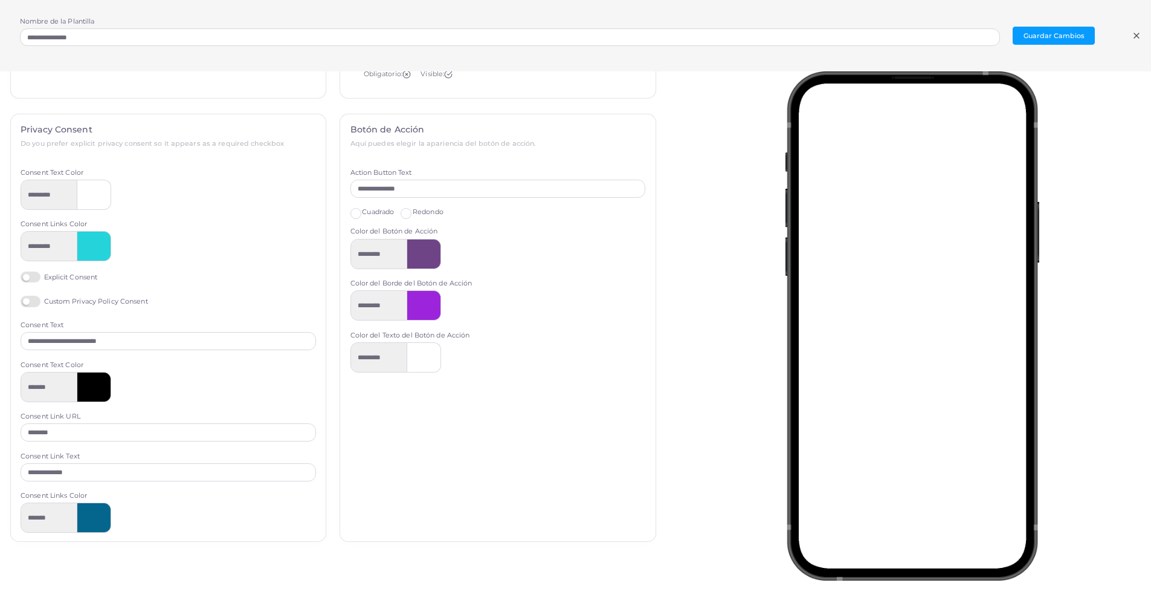
scroll to position [391, 0]
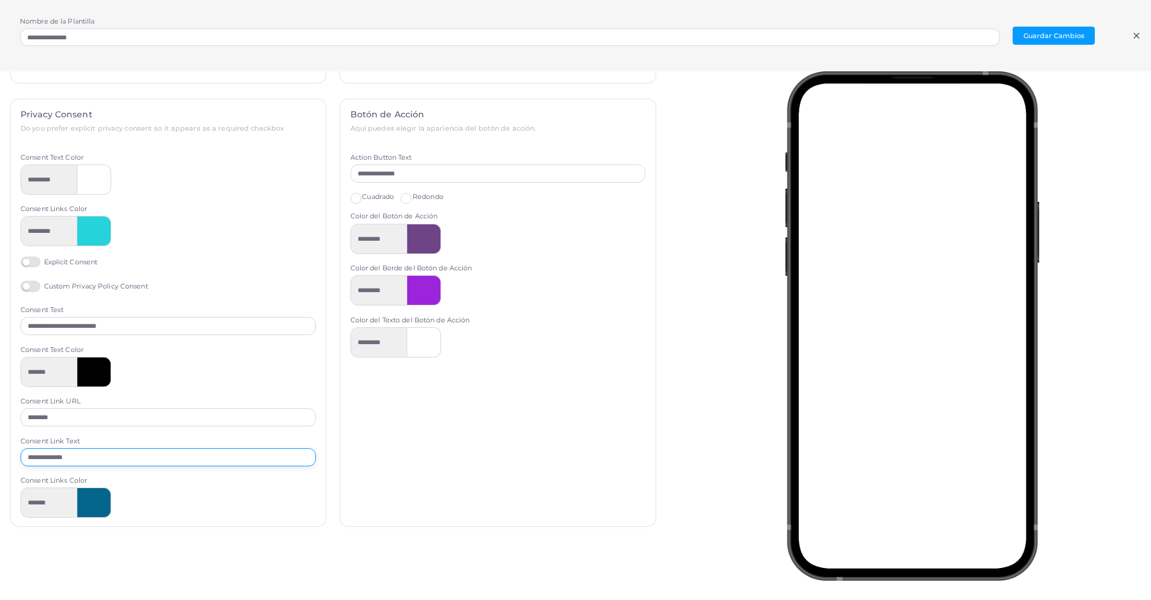
drag, startPoint x: 131, startPoint y: 454, endPoint x: 0, endPoint y: 450, distance: 130.6
click at [0, 450] on div "**********" at bounding box center [332, 311] width 679 height 480
click at [92, 459] on input "**********" at bounding box center [169, 457] width 296 height 18
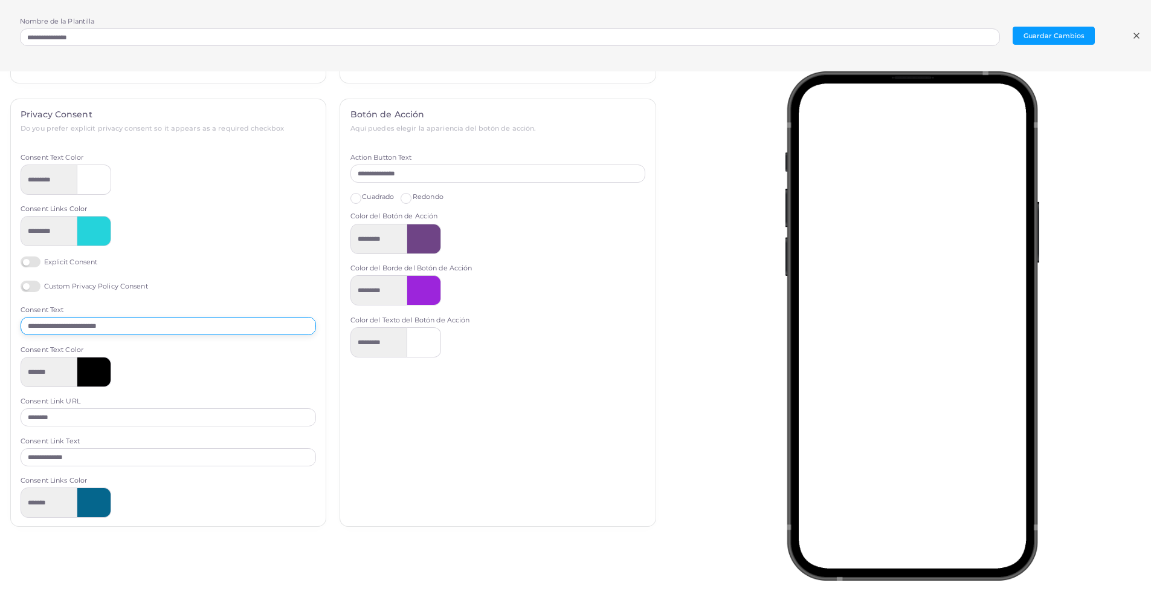
drag, startPoint x: 67, startPoint y: 326, endPoint x: 13, endPoint y: 326, distance: 54.4
click at [13, 326] on div "**********" at bounding box center [168, 312] width 315 height 426
type input "**********"
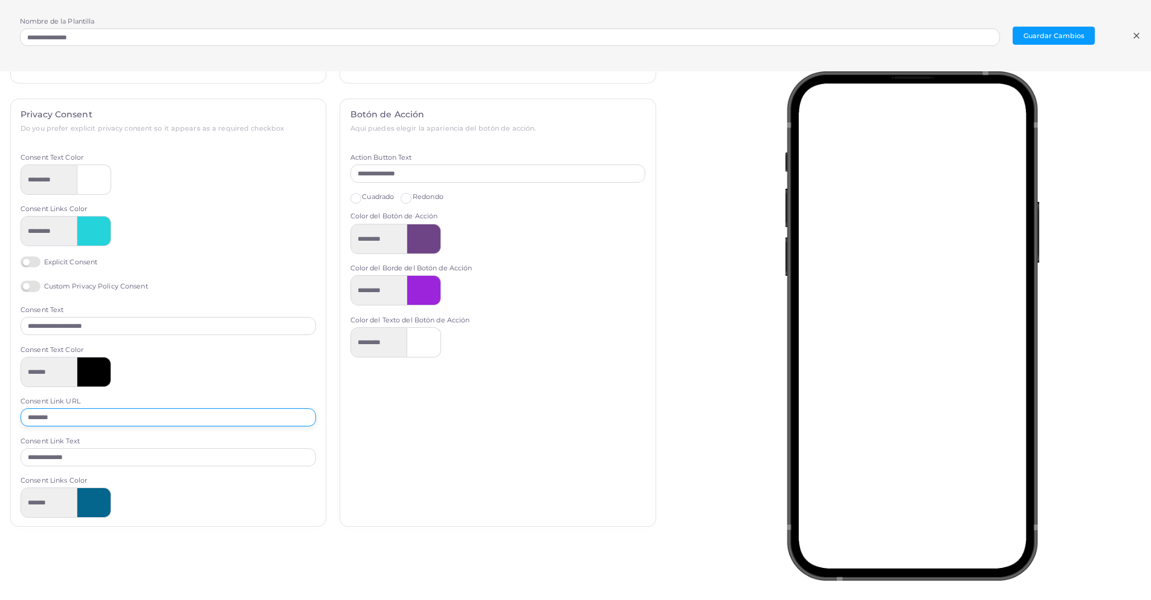
click at [77, 422] on input "********" at bounding box center [169, 417] width 296 height 18
drag, startPoint x: 94, startPoint y: 413, endPoint x: 0, endPoint y: 403, distance: 94.8
click at [0, 403] on div "**********" at bounding box center [332, 311] width 679 height 480
paste input "**********"
type input "**********"
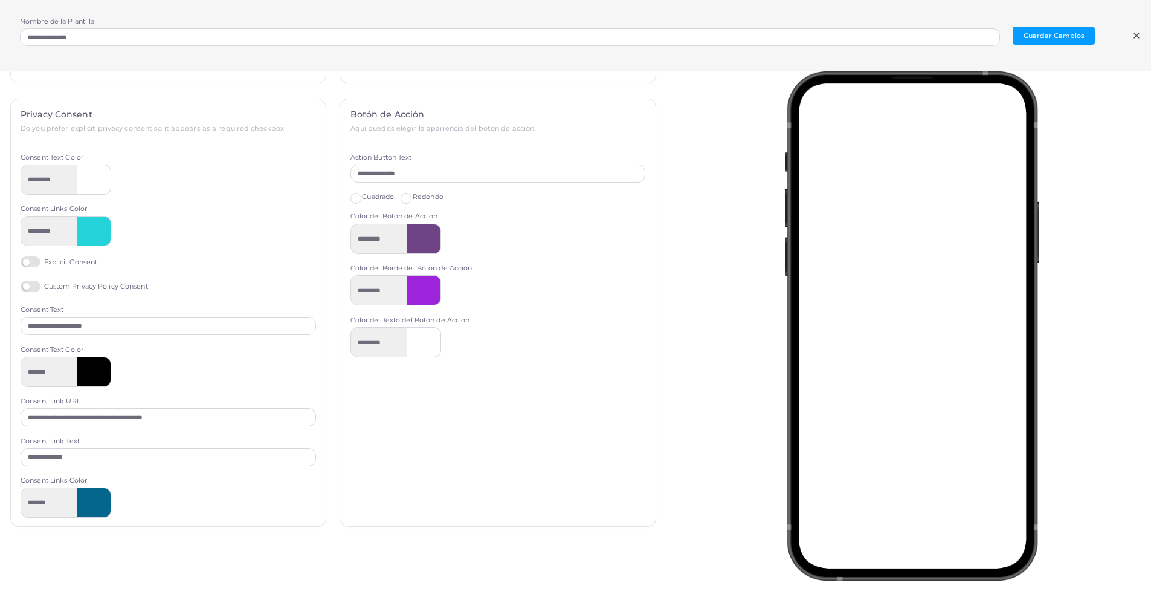
click at [229, 382] on div "*******" at bounding box center [169, 372] width 296 height 30
click at [118, 456] on input "**********" at bounding box center [169, 457] width 296 height 18
type input "*"
type input "**********"
click at [186, 523] on div "**********" at bounding box center [168, 312] width 315 height 426
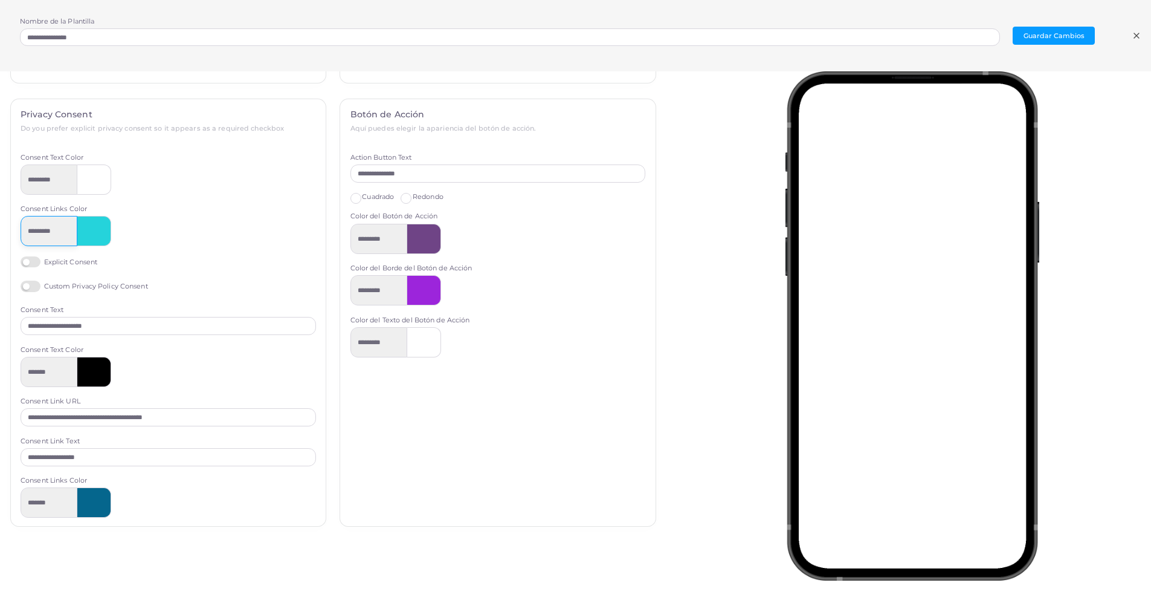
click at [57, 241] on input "*********" at bounding box center [49, 231] width 57 height 30
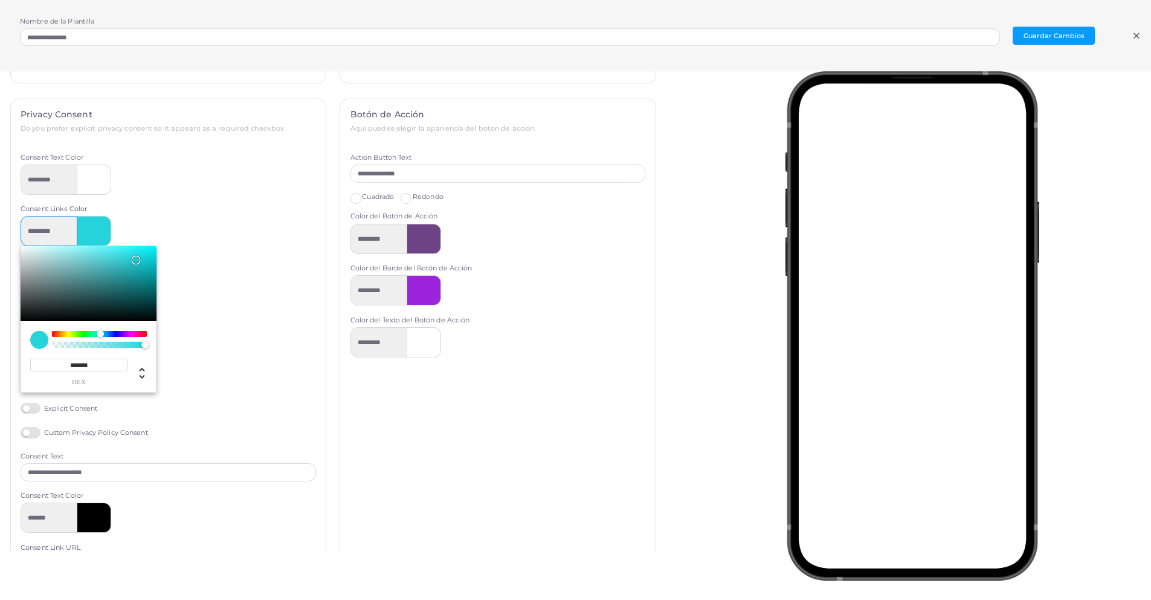
drag, startPoint x: 70, startPoint y: 231, endPoint x: 5, endPoint y: 233, distance: 64.7
click at [5, 233] on div "**********" at bounding box center [169, 393] width 330 height 589
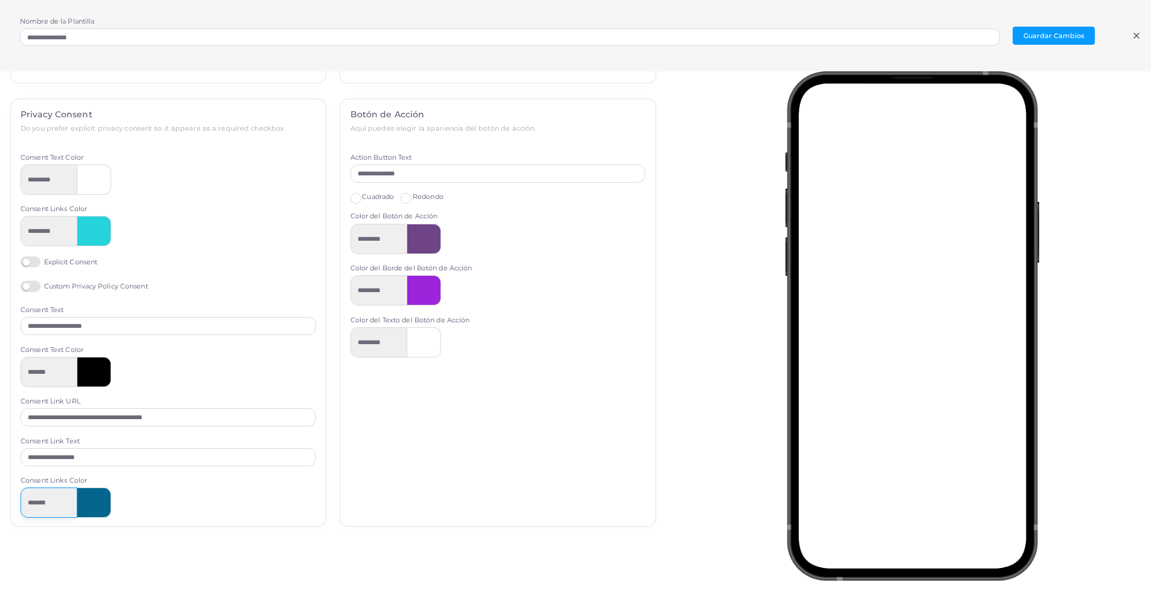
click at [38, 505] on input "*******" at bounding box center [49, 502] width 57 height 30
drag, startPoint x: 61, startPoint y: 505, endPoint x: 10, endPoint y: 498, distance: 51.3
click at [11, 498] on div "**********" at bounding box center [168, 385] width 315 height 572
click at [100, 495] on div at bounding box center [94, 502] width 34 height 30
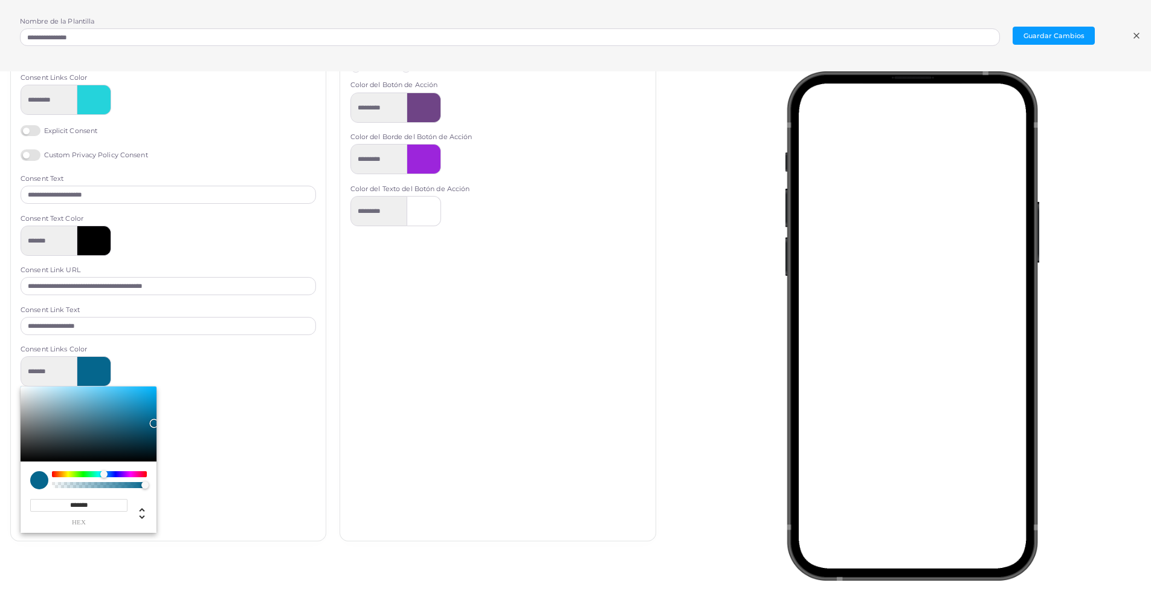
scroll to position [537, 0]
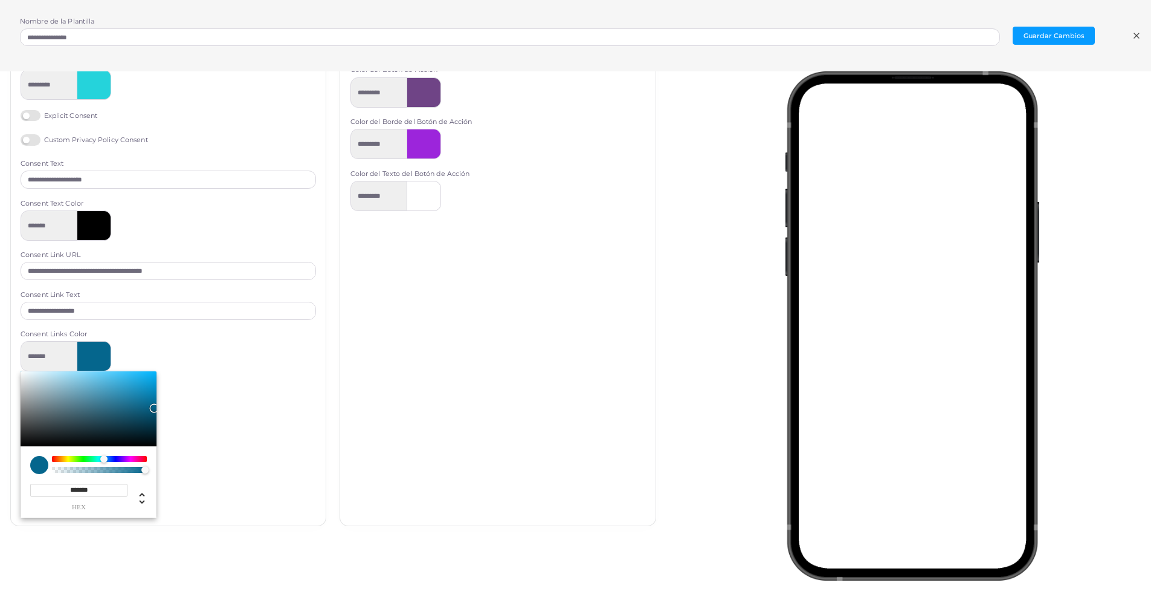
click at [100, 485] on div "******* hex * r *** g *** b * a *** h *** s *** l * a" at bounding box center [88, 492] width 117 height 36
drag, startPoint x: 100, startPoint y: 488, endPoint x: 7, endPoint y: 484, distance: 93.1
click at [7, 484] on div "**********" at bounding box center [169, 246] width 330 height 589
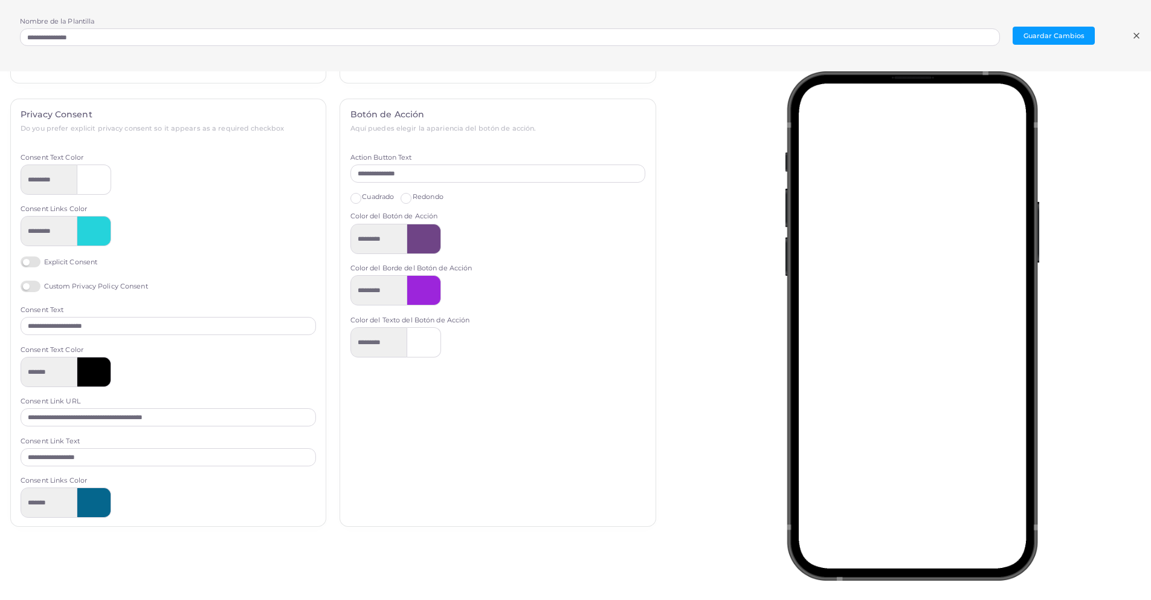
click at [99, 496] on div at bounding box center [94, 502] width 34 height 30
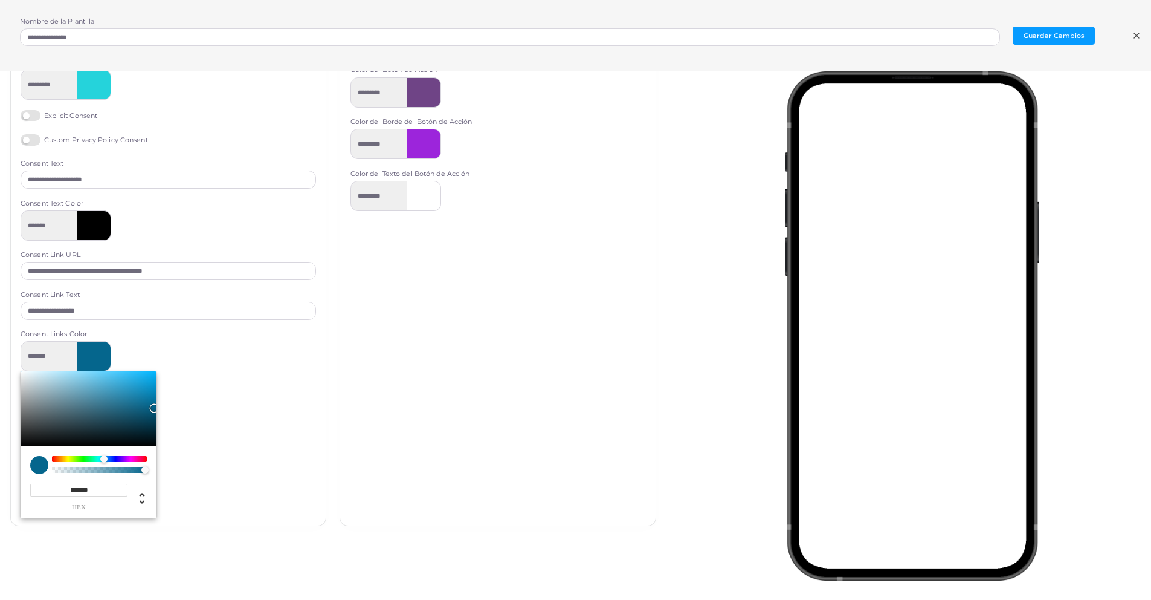
scroll to position [81, 0]
drag, startPoint x: 99, startPoint y: 493, endPoint x: 47, endPoint y: 490, distance: 52.7
click at [47, 490] on input "*******" at bounding box center [78, 489] width 97 height 13
paste input "Chrome color picker"
type input "*********"
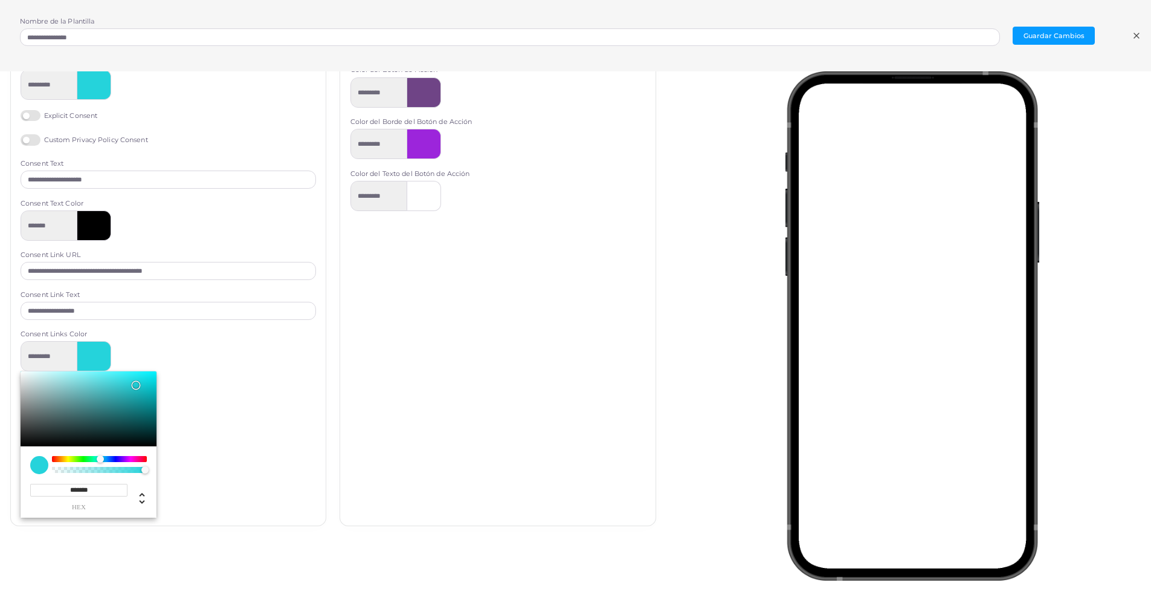
type input "*******"
click at [214, 499] on div "********* ******* hex ** r *** g *** b * a *** h *** s *** l * a" at bounding box center [169, 429] width 296 height 176
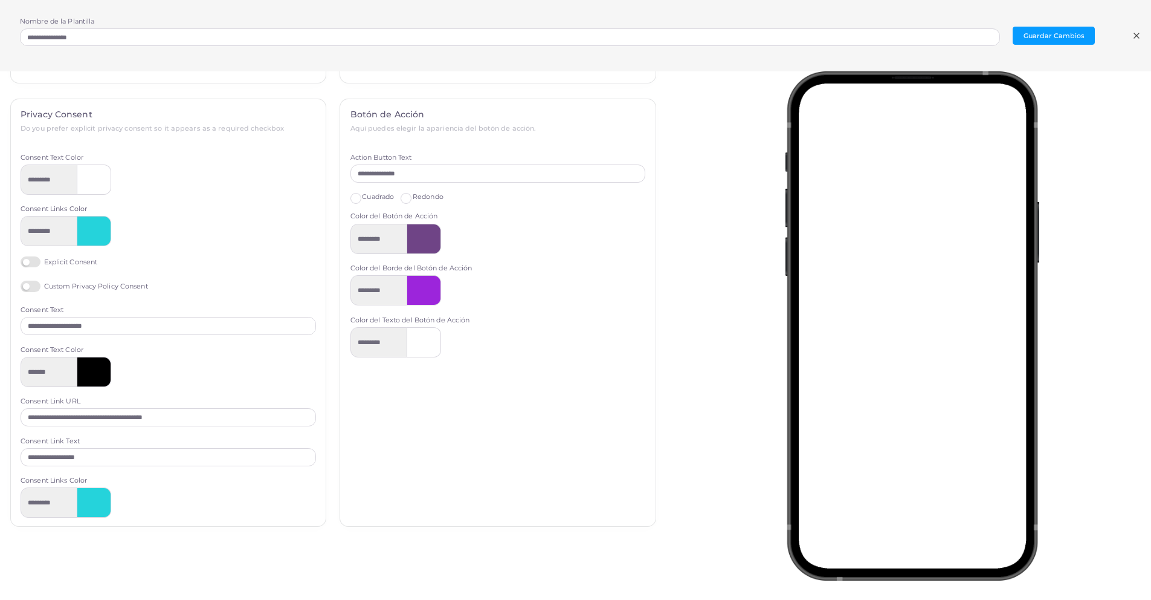
click at [36, 263] on label "Explicit Consent" at bounding box center [59, 261] width 77 height 11
click at [37, 283] on label "Custom Privacy Policy Consent" at bounding box center [85, 285] width 128 height 11
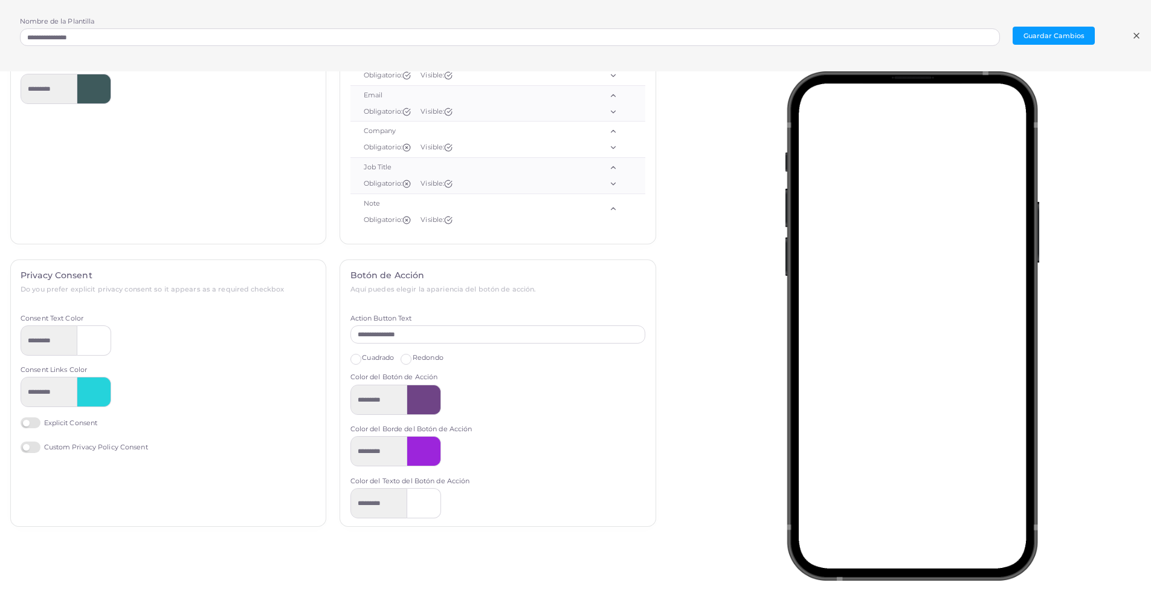
scroll to position [230, 0]
click at [31, 424] on label "Explicit Consent" at bounding box center [59, 422] width 77 height 11
click at [33, 447] on label "Custom Privacy Policy Consent" at bounding box center [85, 446] width 128 height 11
click at [31, 427] on label "Explicit Consent" at bounding box center [59, 422] width 77 height 11
click at [31, 449] on label "Custom Privacy Policy Consent" at bounding box center [85, 446] width 128 height 11
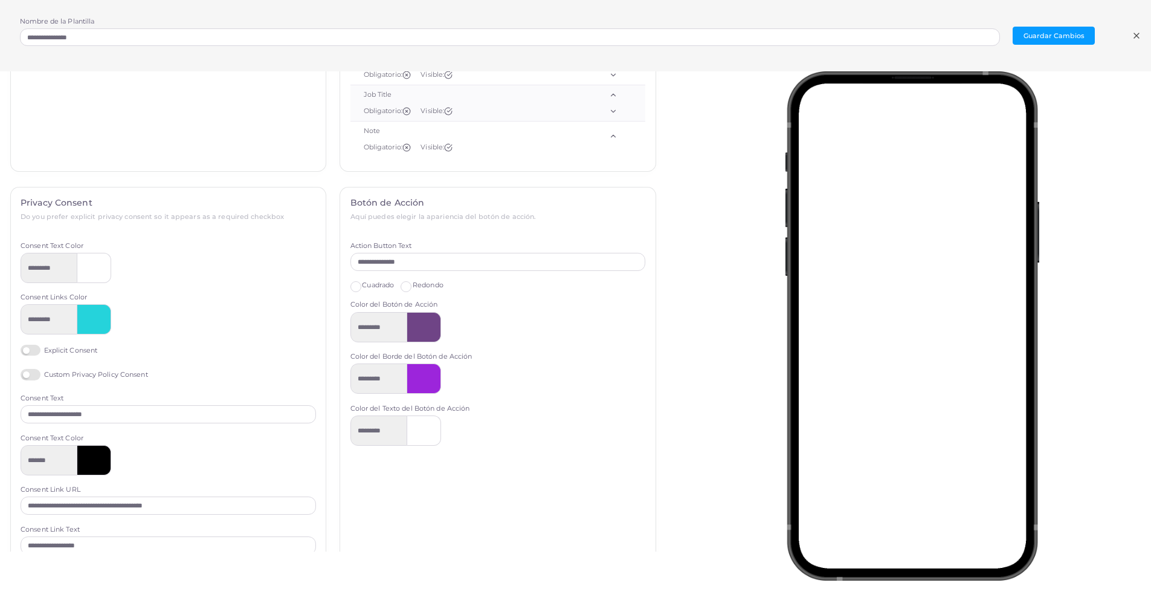
scroll to position [391, 0]
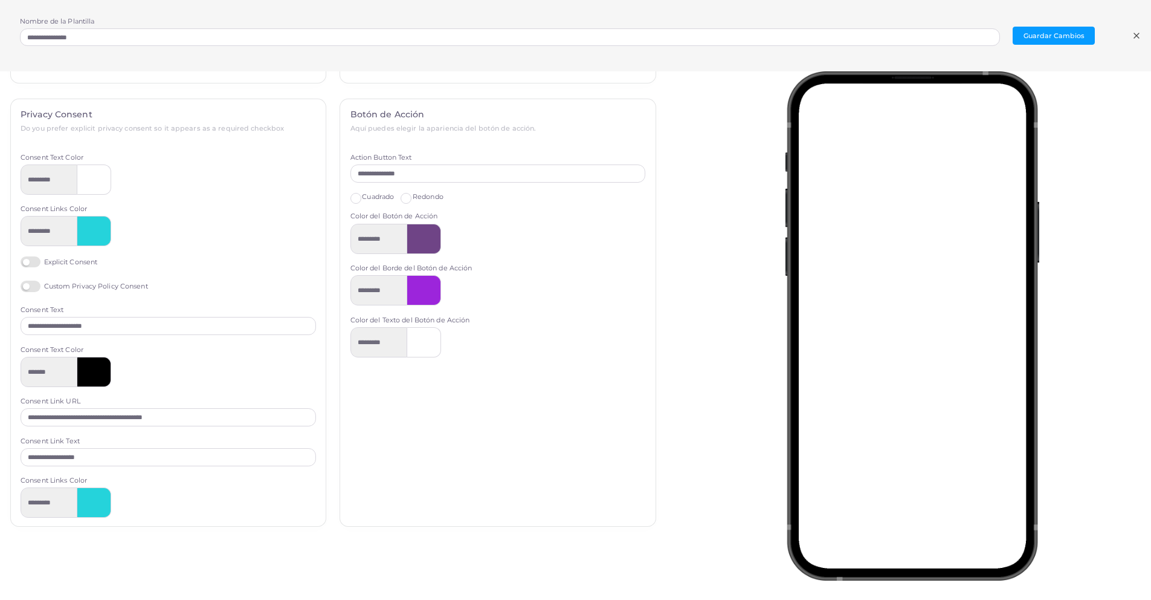
click at [86, 377] on div at bounding box center [94, 372] width 34 height 30
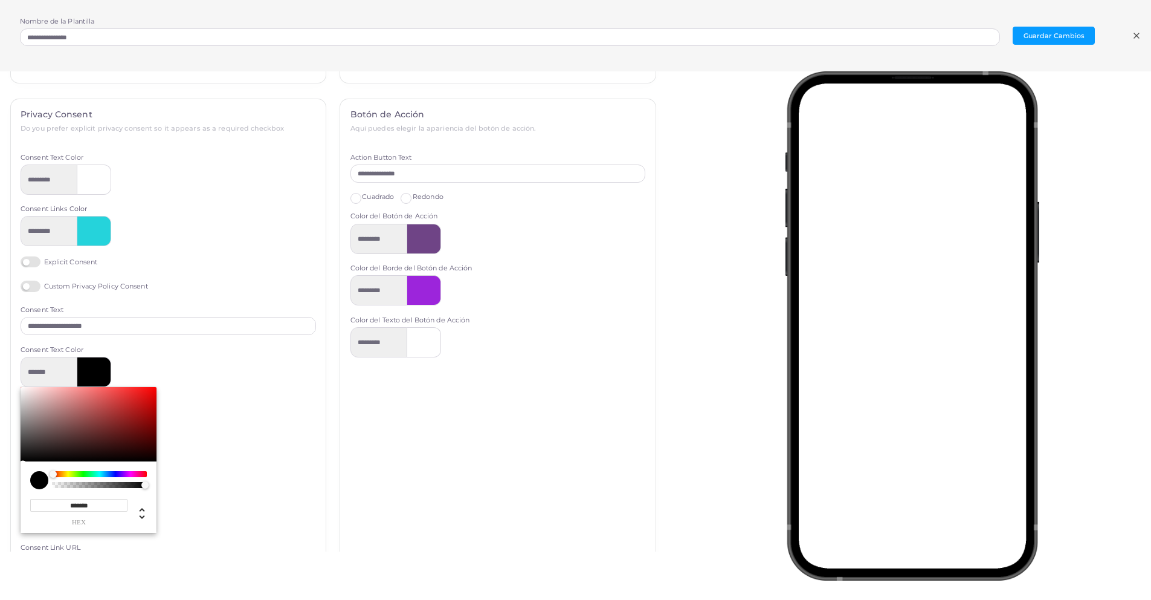
drag, startPoint x: 99, startPoint y: 507, endPoint x: 70, endPoint y: 505, distance: 28.5
click at [70, 505] on input "*******" at bounding box center [78, 505] width 97 height 13
type input "******"
type input "*********"
type input "*******"
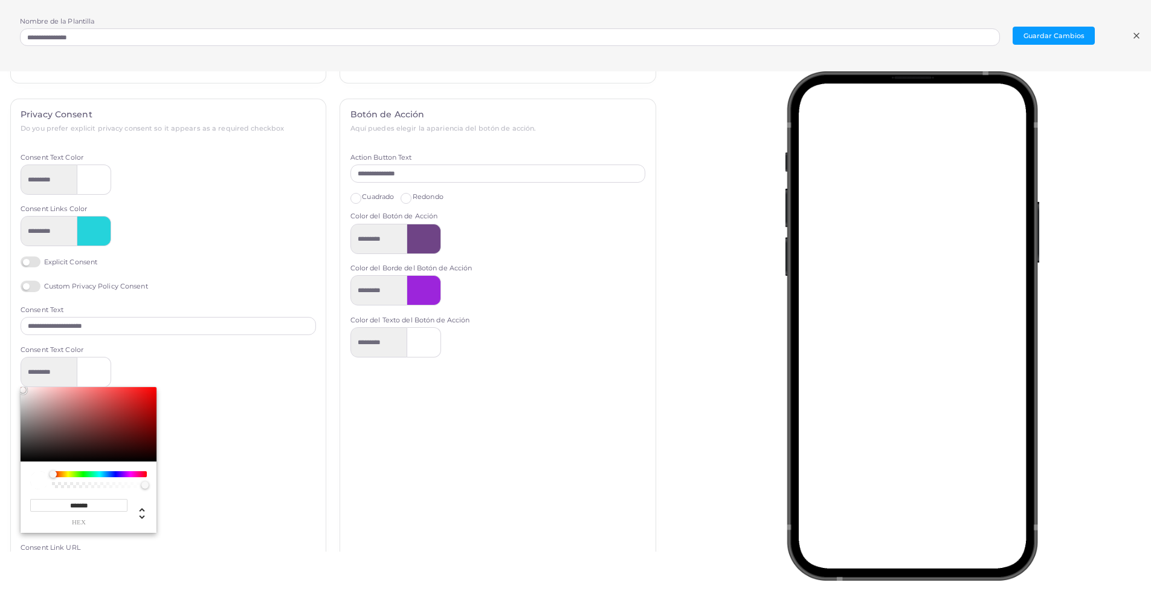
click at [234, 500] on div "********* ******* hex *** r *** g *** b * a * h ** s **** l * a" at bounding box center [169, 445] width 296 height 176
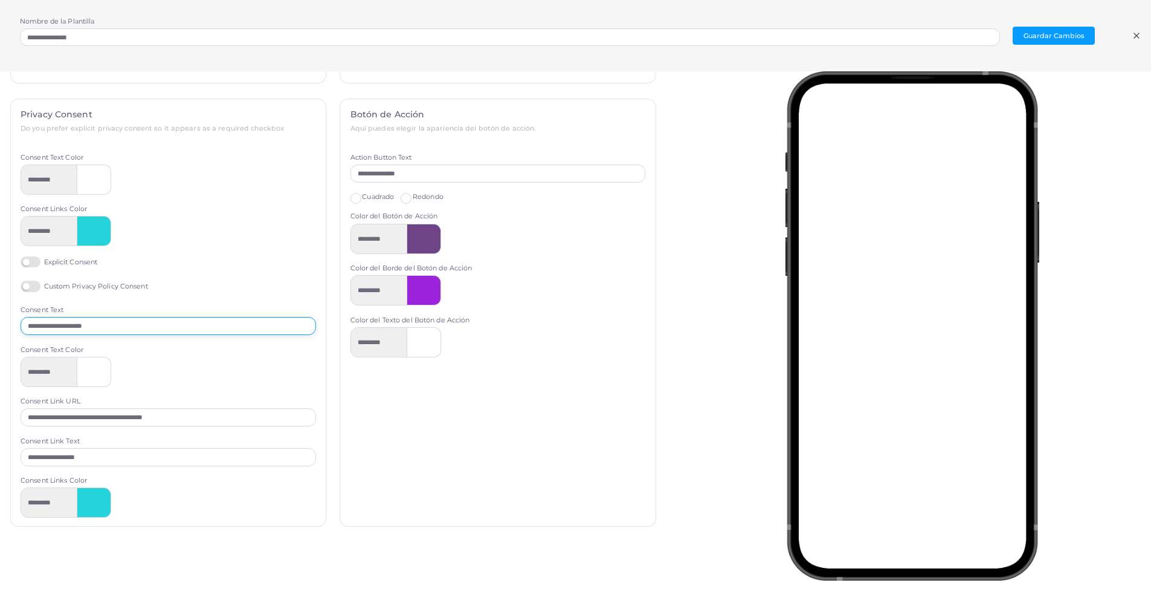
drag, startPoint x: 112, startPoint y: 326, endPoint x: 52, endPoint y: 327, distance: 60.4
click at [52, 327] on input "**********" at bounding box center [169, 326] width 296 height 18
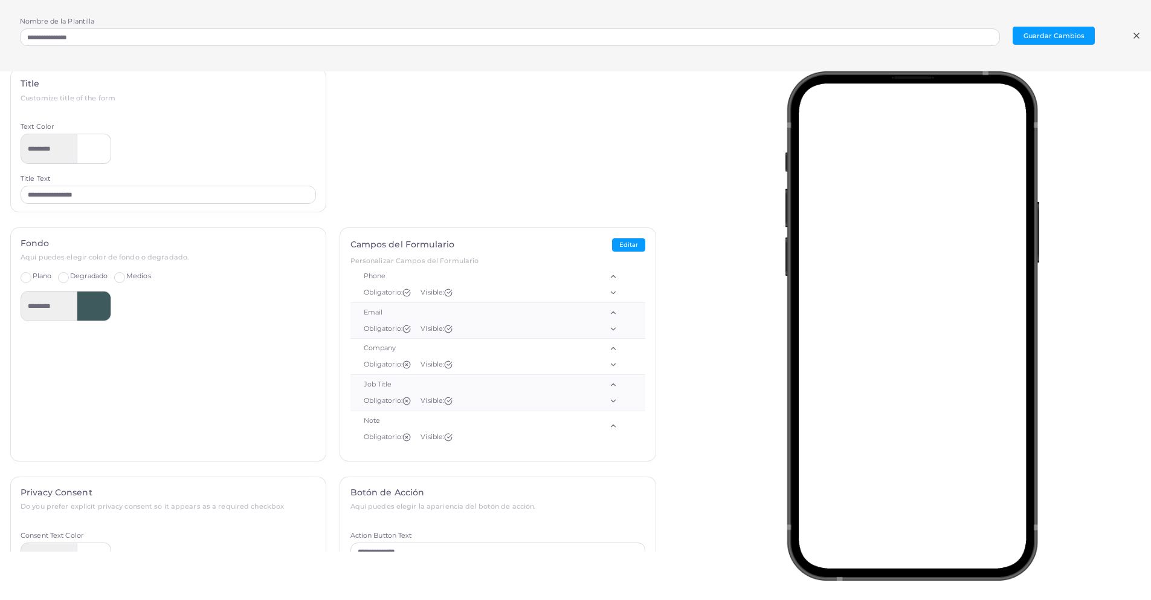
scroll to position [0, 0]
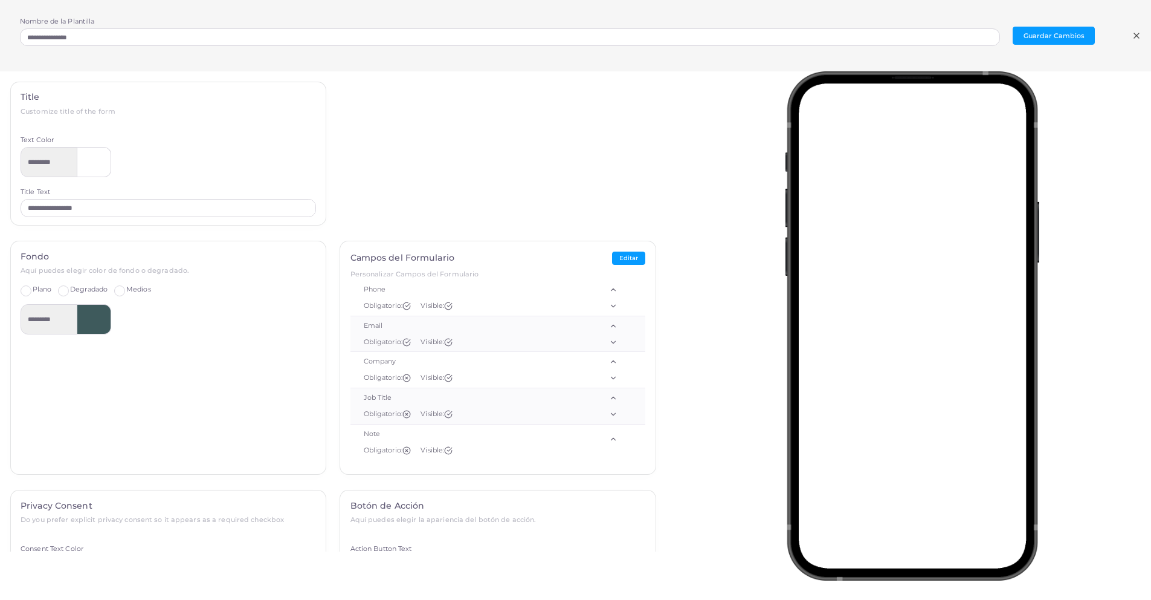
type input "******"
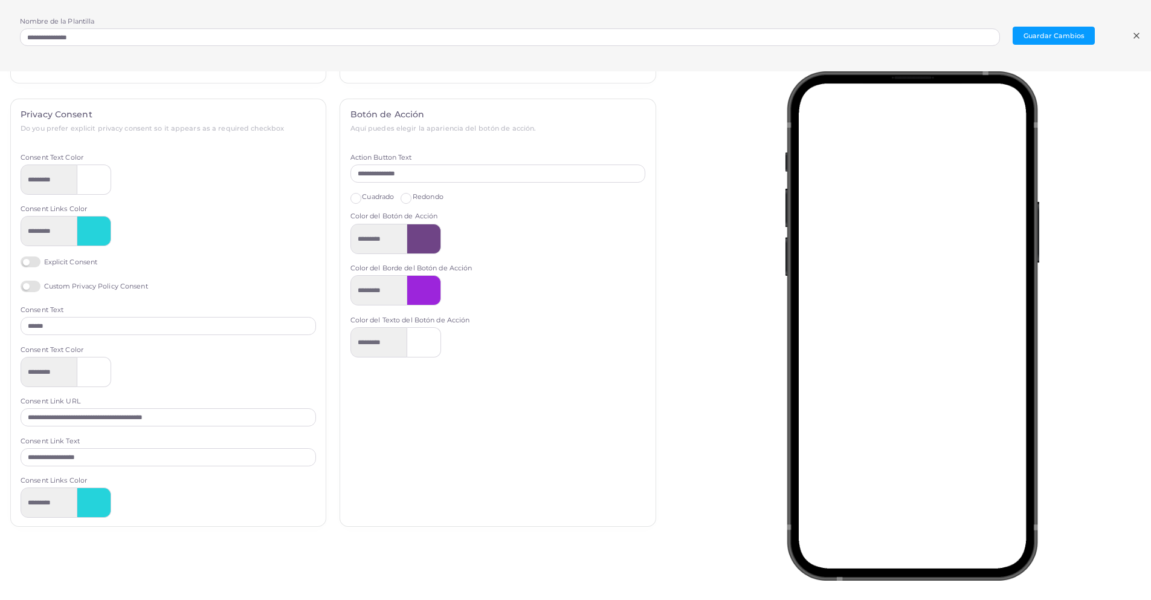
click at [135, 284] on label "Custom Privacy Policy Consent" at bounding box center [85, 285] width 128 height 11
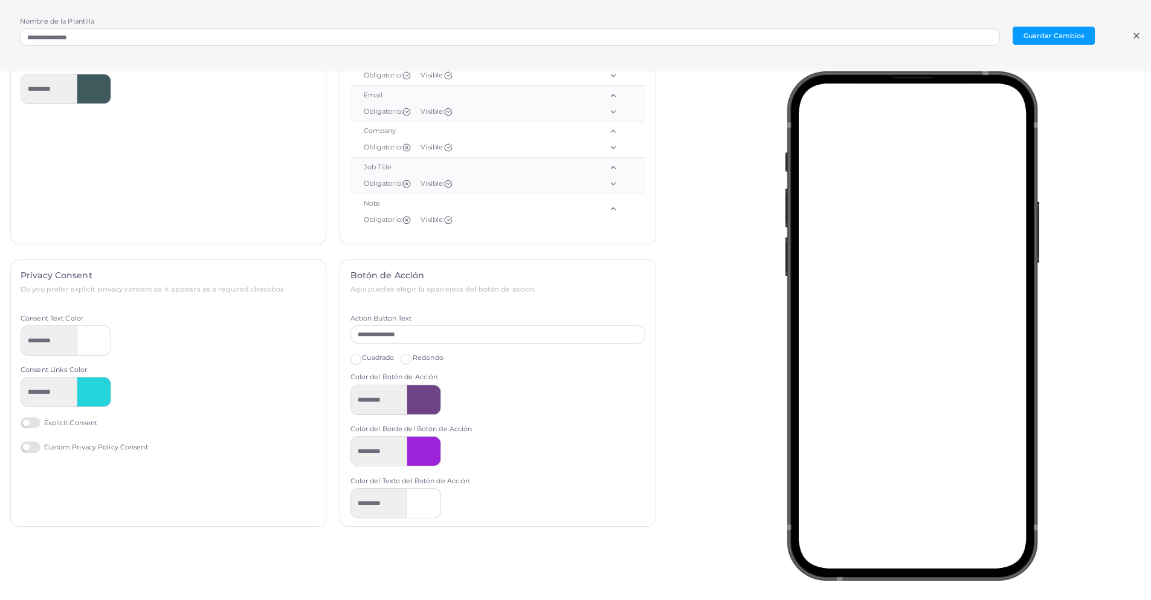
click at [37, 422] on label "Explicit Consent" at bounding box center [59, 422] width 77 height 11
click at [25, 450] on label "Custom Privacy Policy Consent" at bounding box center [85, 446] width 128 height 11
drag, startPoint x: 77, startPoint y: 444, endPoint x: 56, endPoint y: 445, distance: 20.6
click at [76, 444] on label "Custom Privacy Policy Consent" at bounding box center [85, 446] width 128 height 11
click at [36, 427] on label "Explicit Consent" at bounding box center [59, 422] width 77 height 11
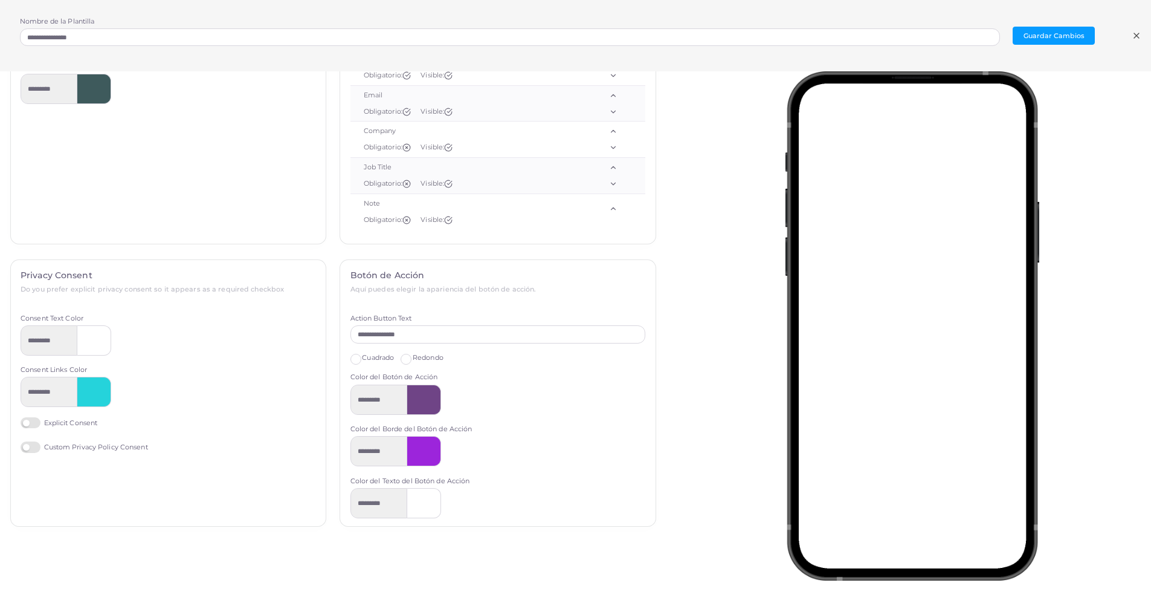
click at [27, 442] on label "Custom Privacy Policy Consent" at bounding box center [85, 446] width 128 height 11
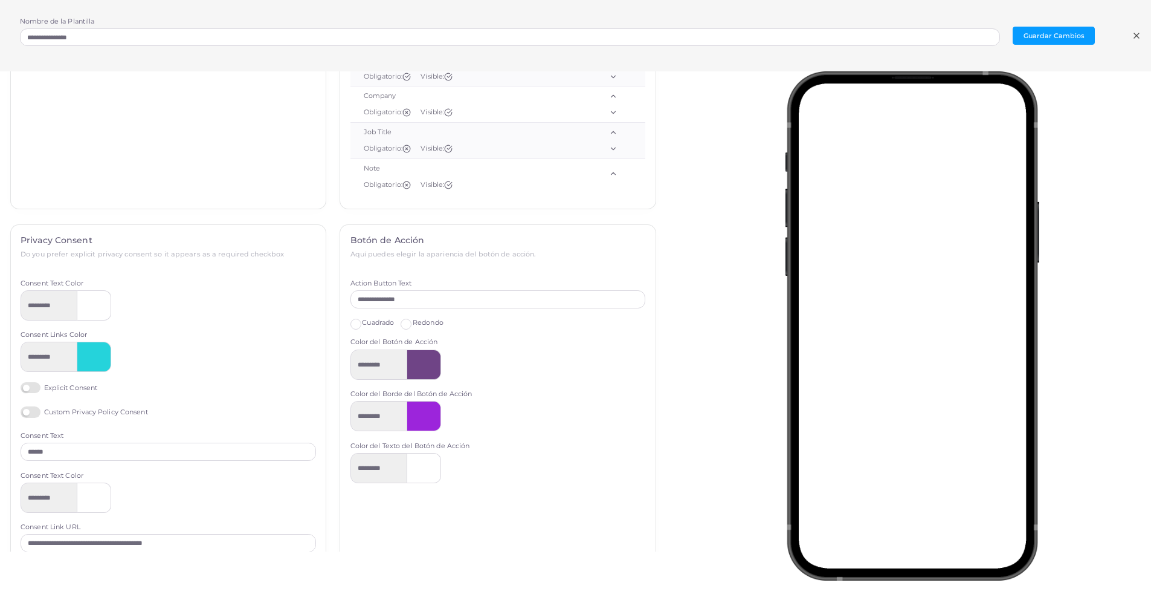
scroll to position [391, 0]
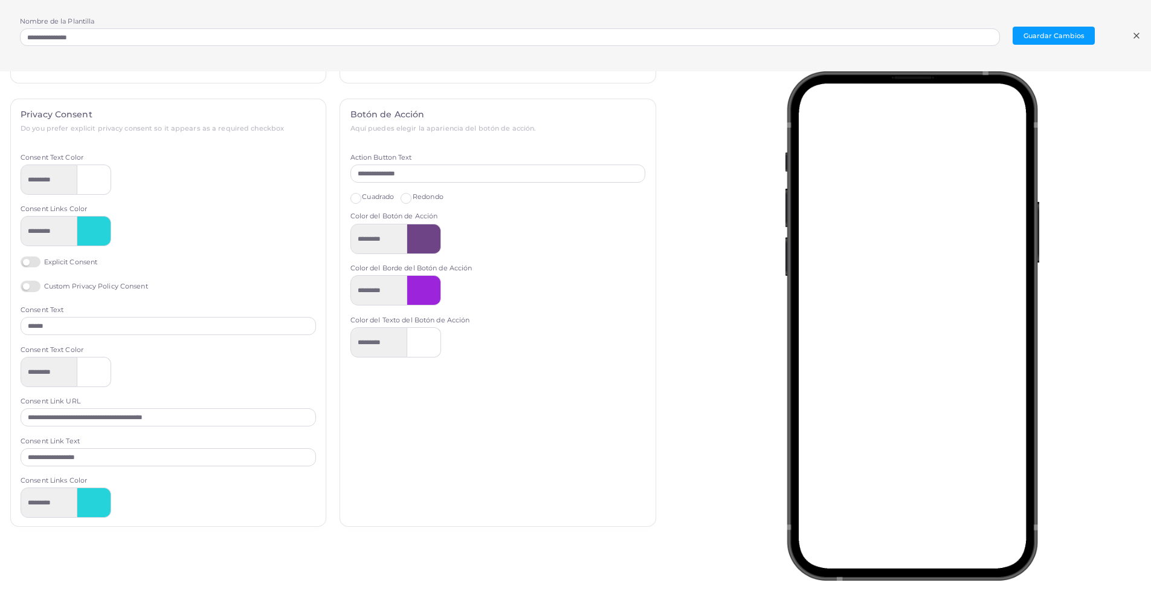
click at [36, 263] on label "Explicit Consent" at bounding box center [59, 261] width 77 height 11
click at [1062, 30] on button "Guardar Cambios" at bounding box center [1054, 36] width 82 height 18
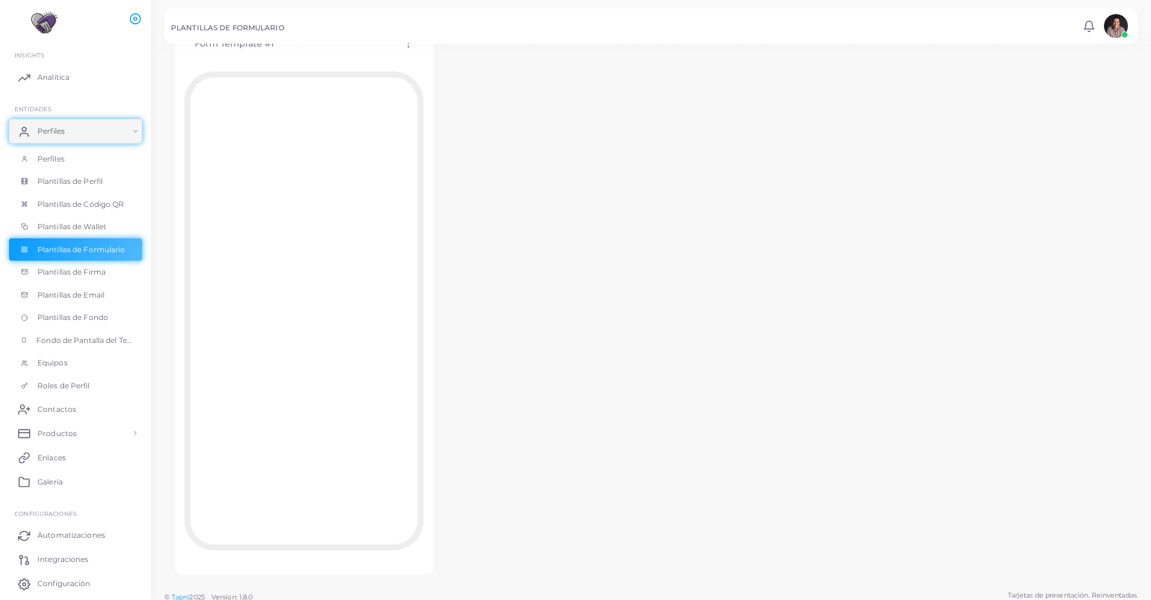
scroll to position [0, 0]
click at [409, 118] on icon at bounding box center [408, 117] width 11 height 11
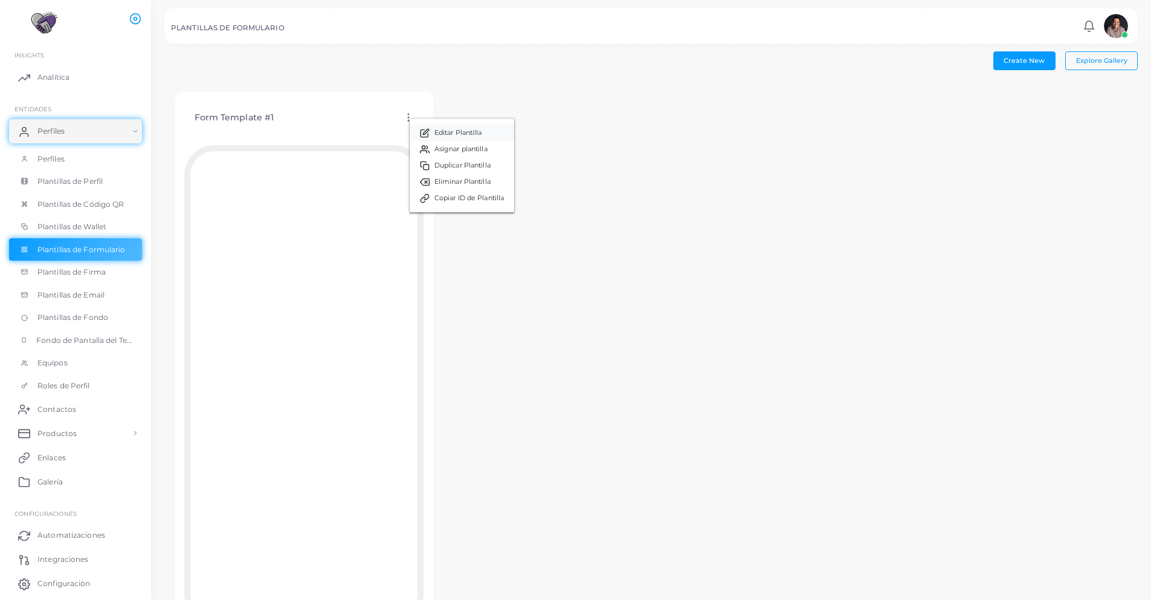
click at [459, 137] on link "Editar Plantilla" at bounding box center [462, 132] width 105 height 16
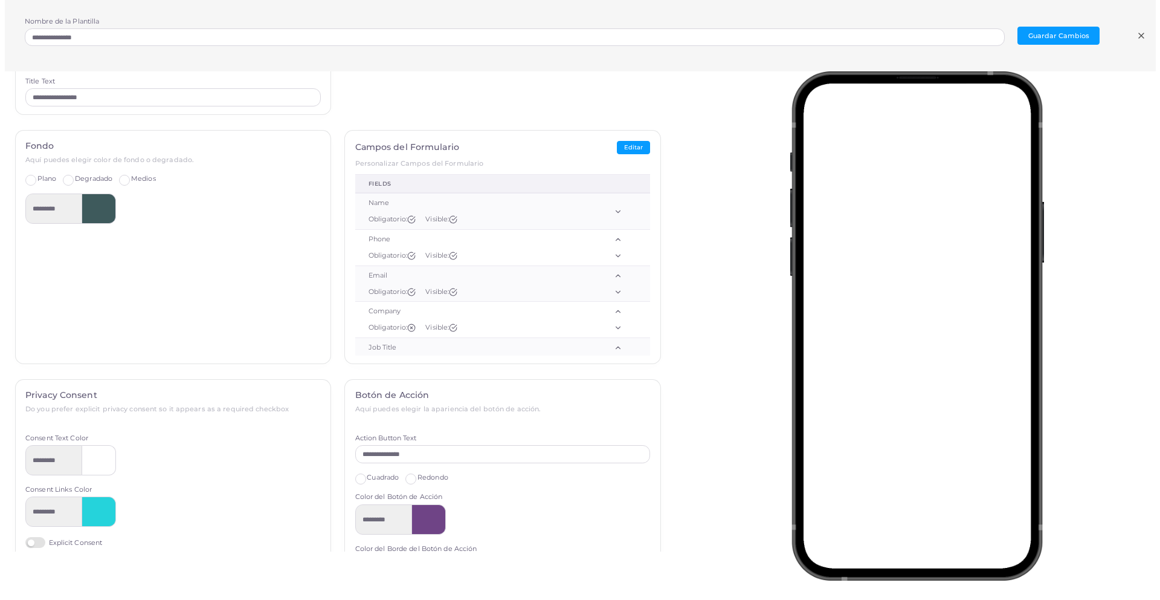
scroll to position [118, 0]
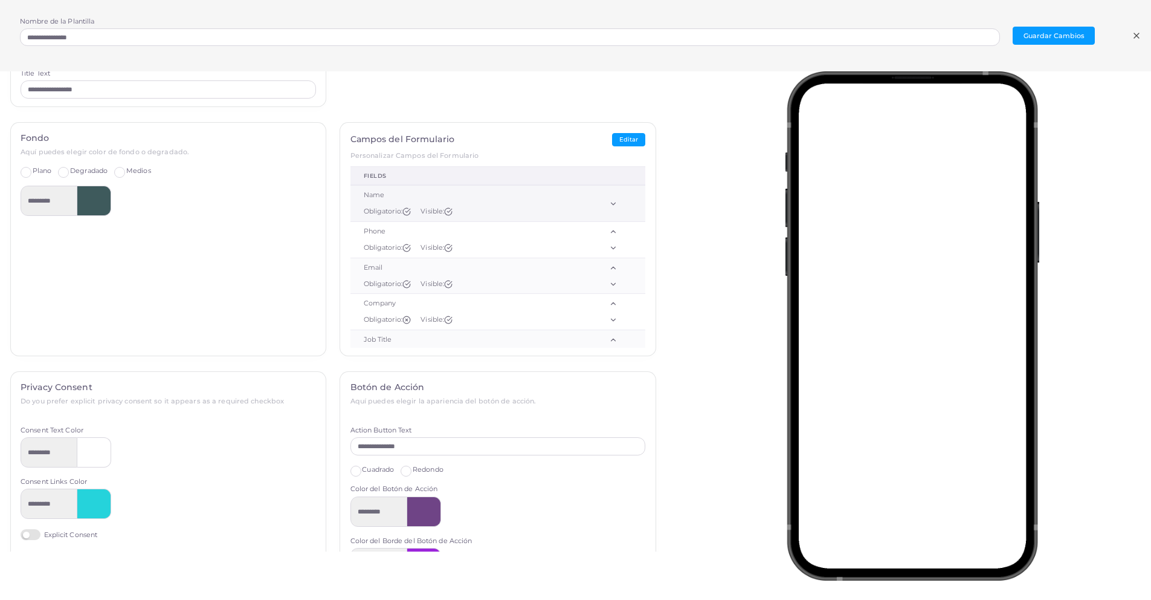
click at [381, 193] on div "Name" at bounding box center [466, 195] width 204 height 10
click at [375, 193] on div "Name" at bounding box center [466, 195] width 204 height 10
click at [612, 144] on button "Editar" at bounding box center [628, 140] width 33 height 14
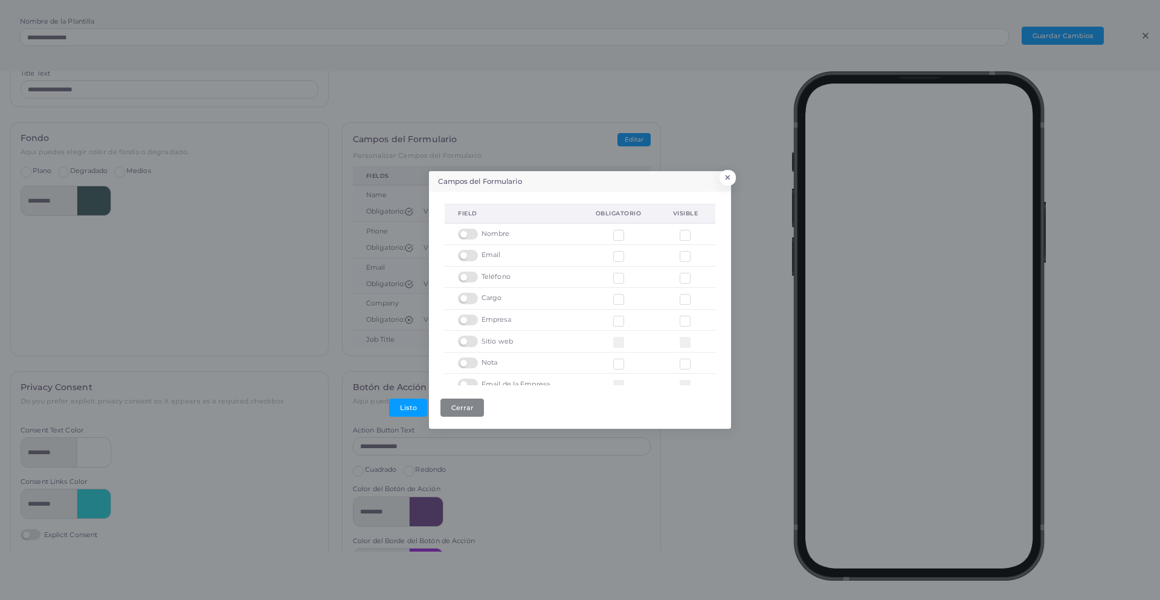
click at [505, 236] on span "Nombre" at bounding box center [496, 234] width 28 height 10
click at [515, 233] on div "Nombre" at bounding box center [513, 233] width 111 height 11
drag, startPoint x: 512, startPoint y: 233, endPoint x: 502, endPoint y: 233, distance: 10.3
click at [502, 233] on div "Nombre" at bounding box center [513, 233] width 111 height 11
click at [502, 233] on span "Nombre" at bounding box center [496, 234] width 28 height 10
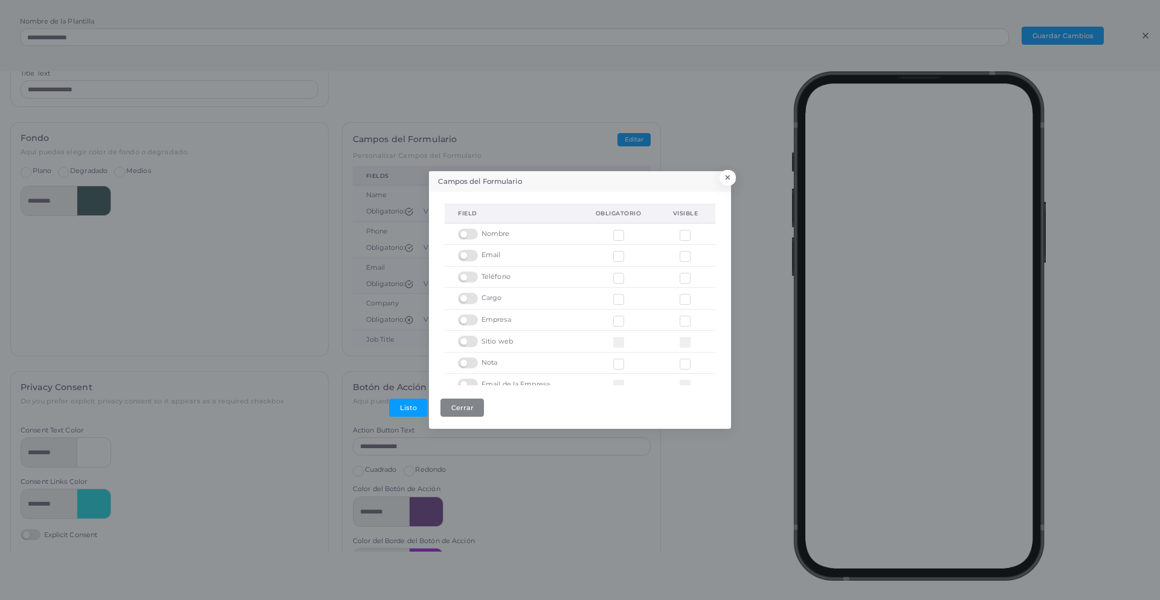
click at [513, 231] on div "Nombre" at bounding box center [513, 233] width 111 height 11
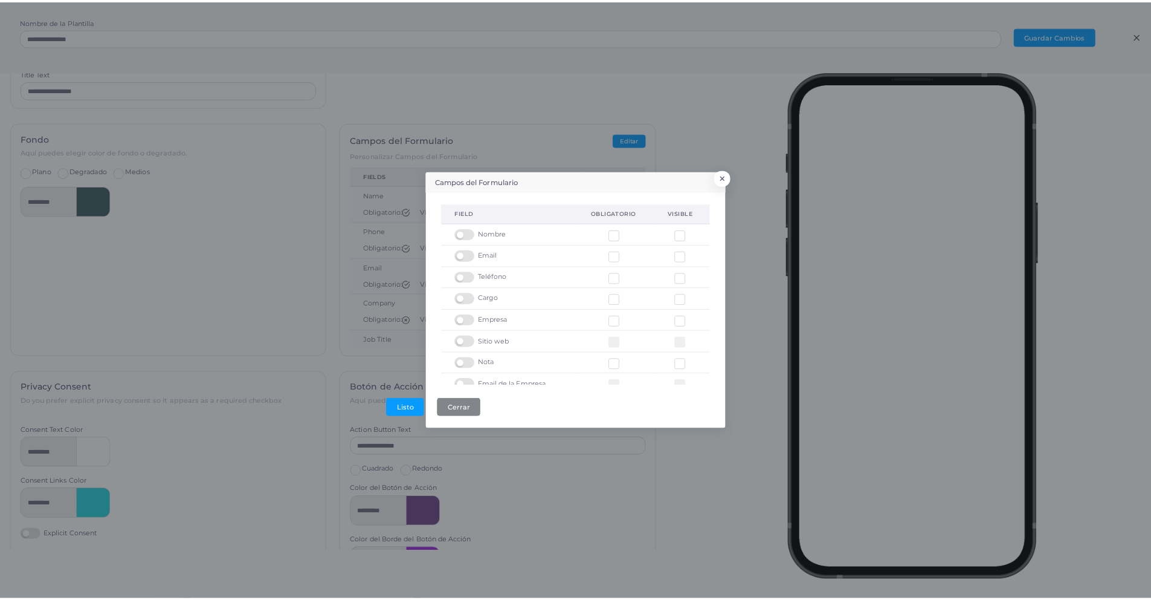
scroll to position [37, 0]
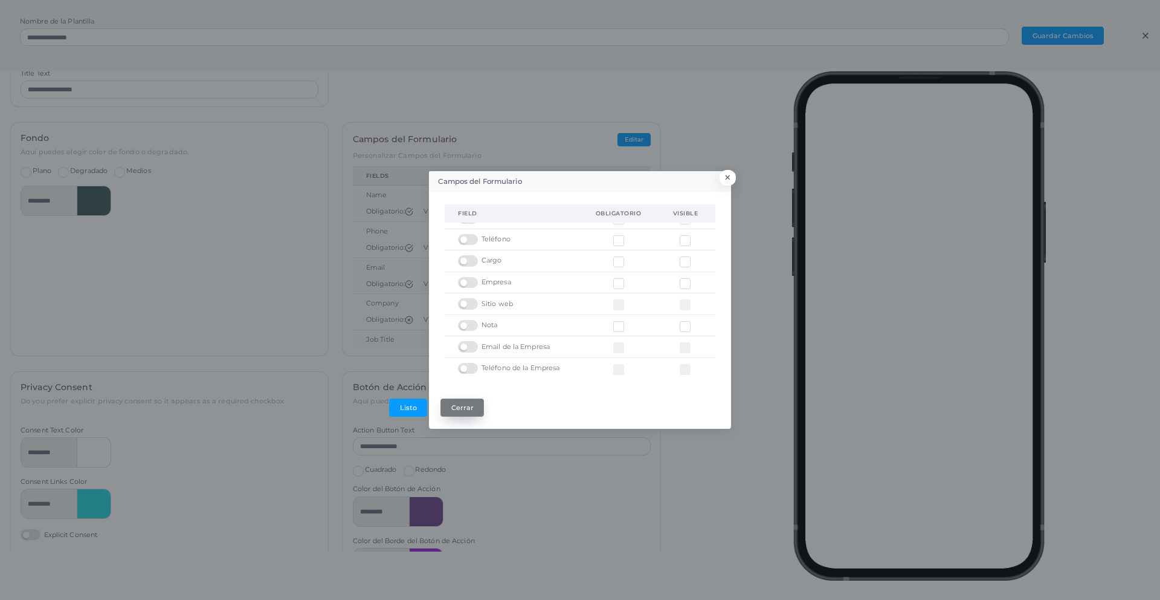
click at [465, 409] on button "Cerrar" at bounding box center [463, 407] width 44 height 18
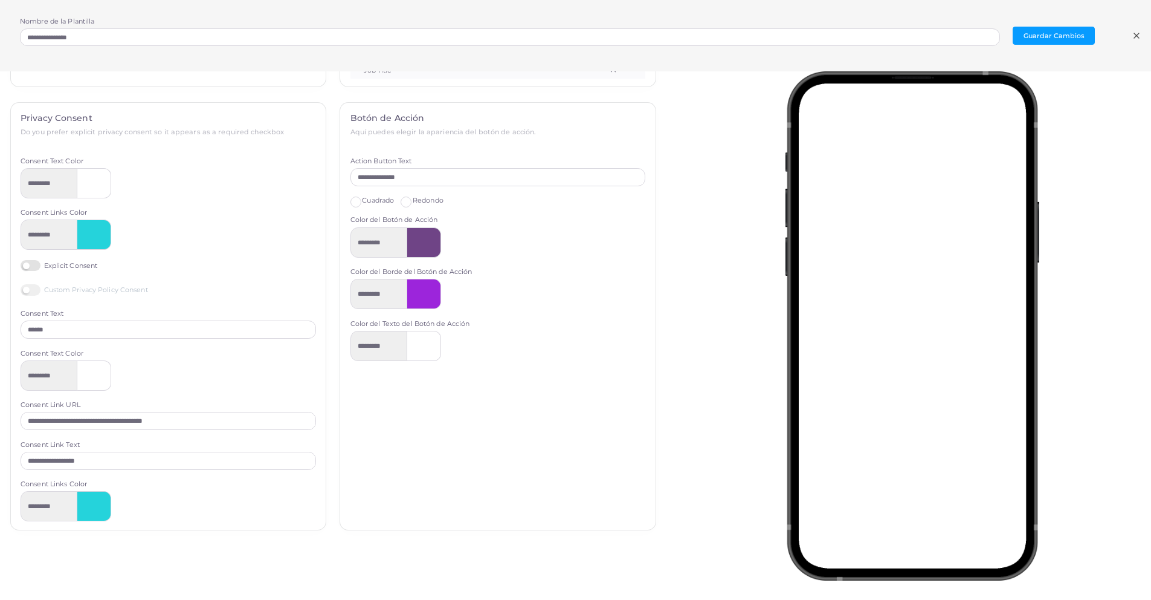
scroll to position [391, 0]
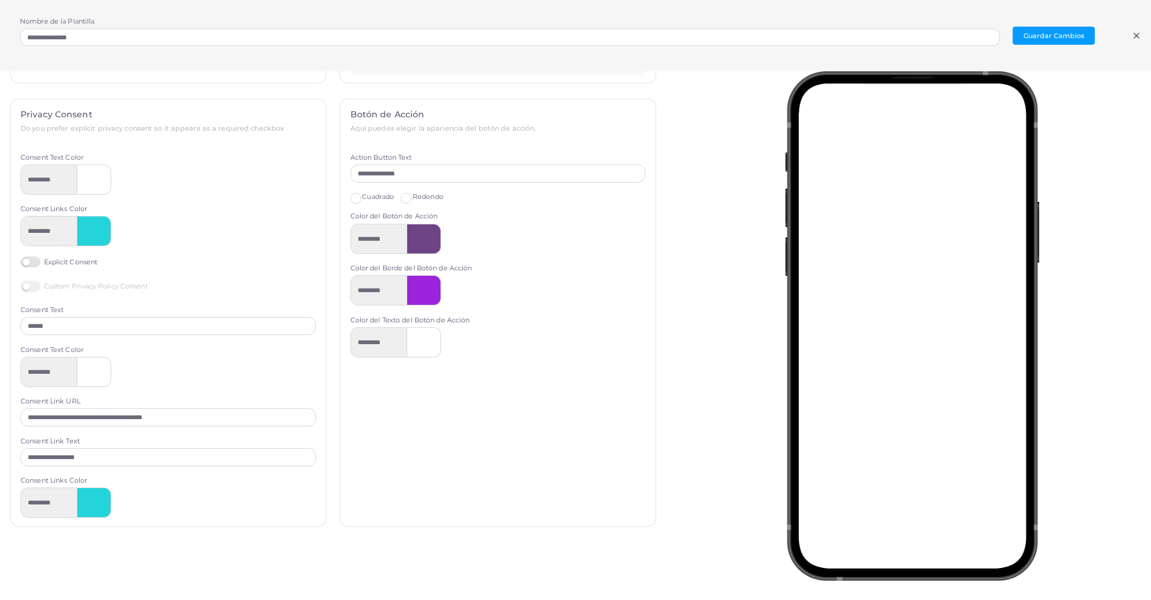
click at [32, 263] on label "Explicit Consent" at bounding box center [59, 261] width 77 height 11
click at [36, 286] on label "Custom Privacy Policy Consent" at bounding box center [85, 285] width 128 height 11
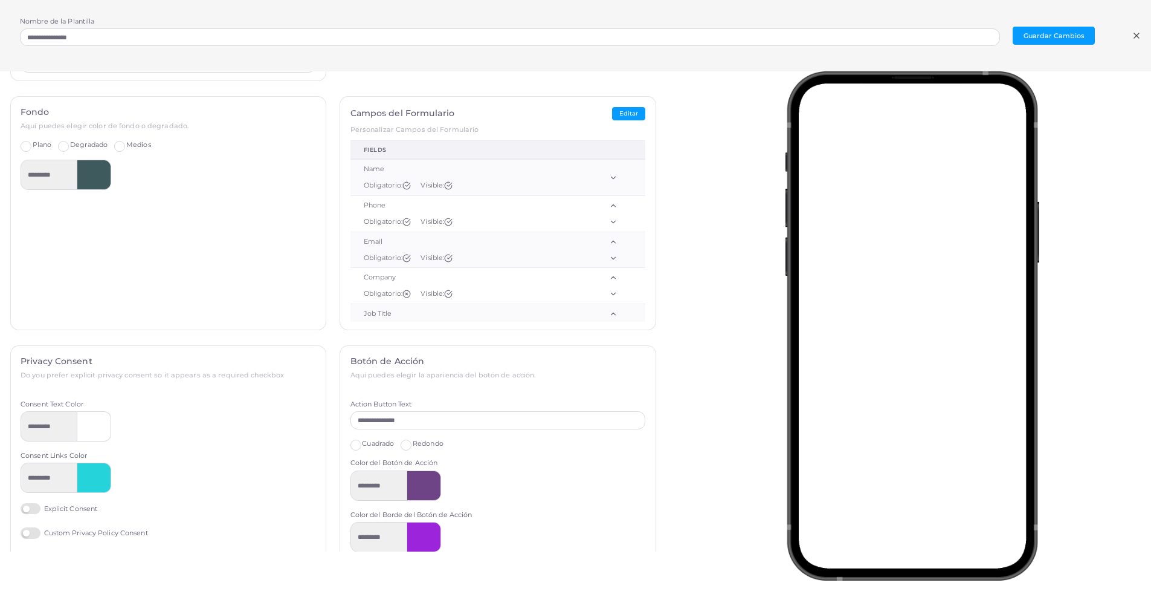
scroll to position [207, 0]
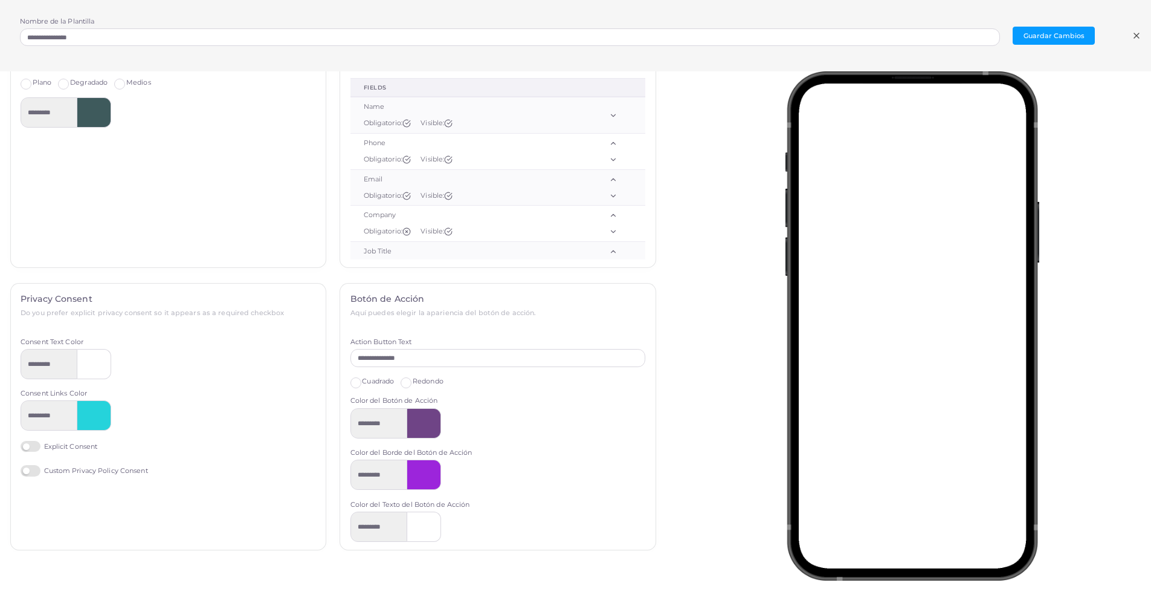
click at [30, 448] on label "Explicit Consent" at bounding box center [59, 446] width 77 height 11
click at [34, 445] on label "Explicit Consent" at bounding box center [59, 446] width 77 height 11
click at [32, 471] on label "Custom Privacy Policy Consent" at bounding box center [85, 470] width 128 height 11
click at [35, 447] on label "Explicit Consent" at bounding box center [59, 446] width 77 height 11
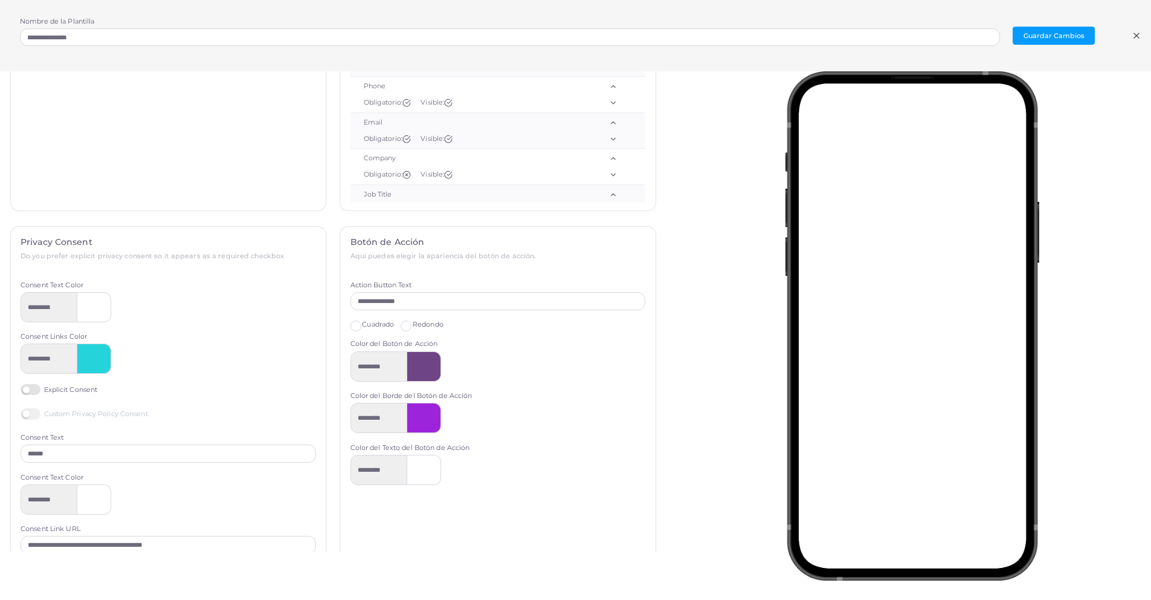
scroll to position [391, 0]
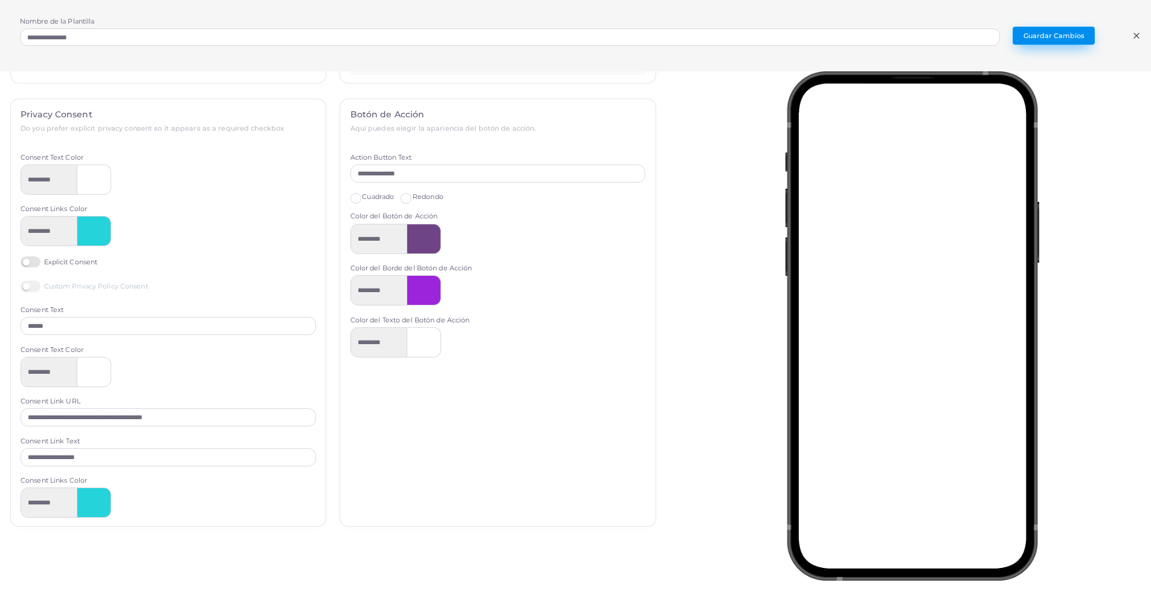
click at [1044, 38] on button "Guardar Cambios" at bounding box center [1054, 36] width 82 height 18
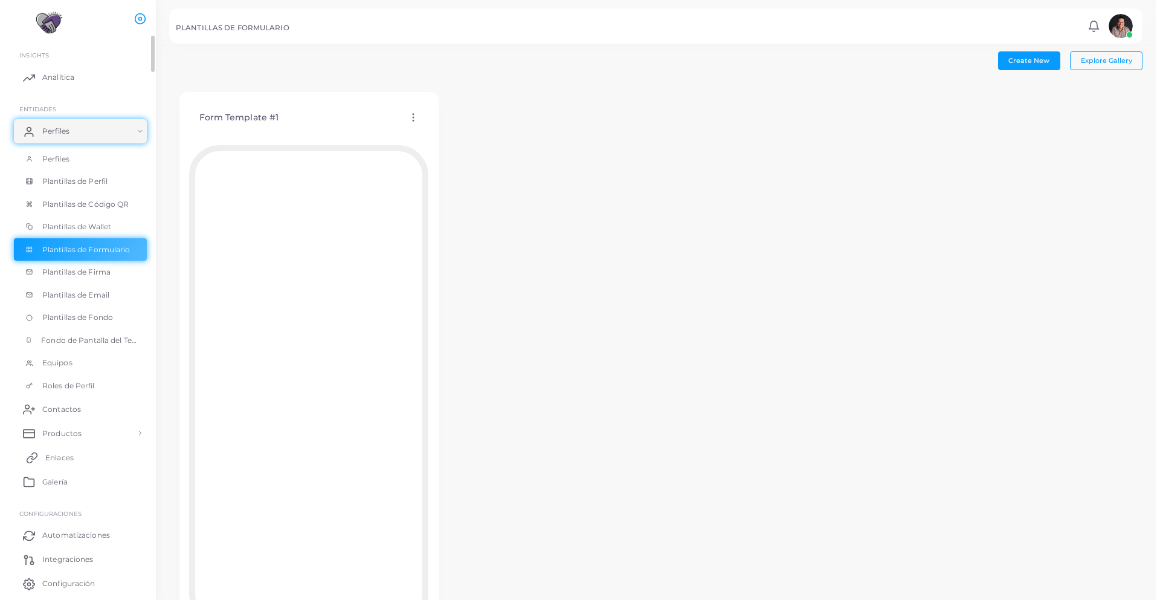
scroll to position [39, 0]
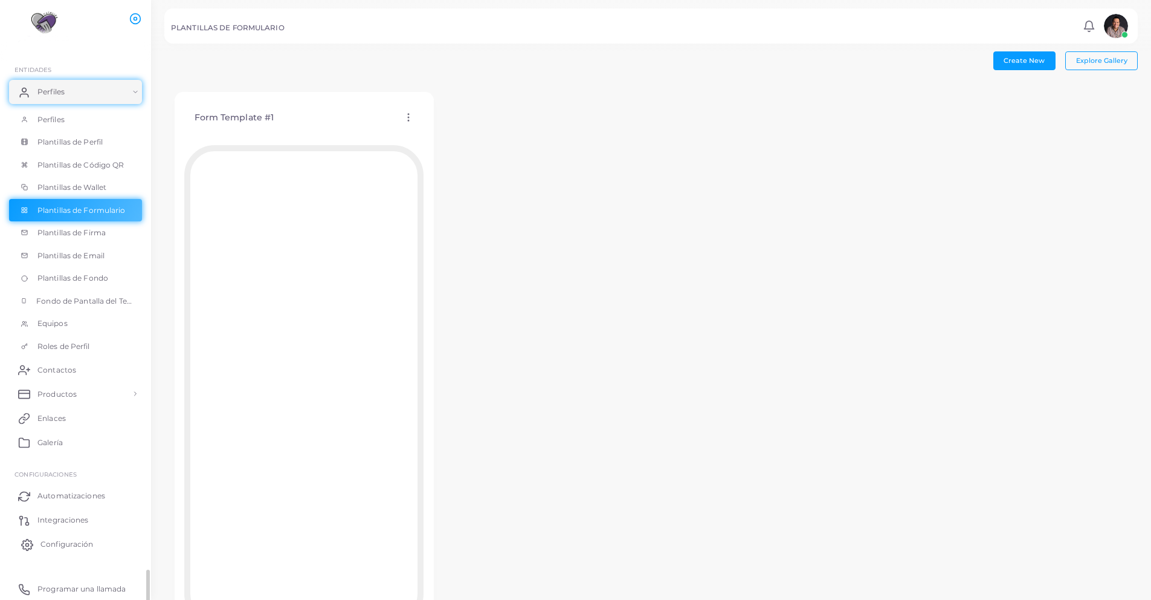
click at [66, 538] on span "Configuración" at bounding box center [66, 543] width 53 height 11
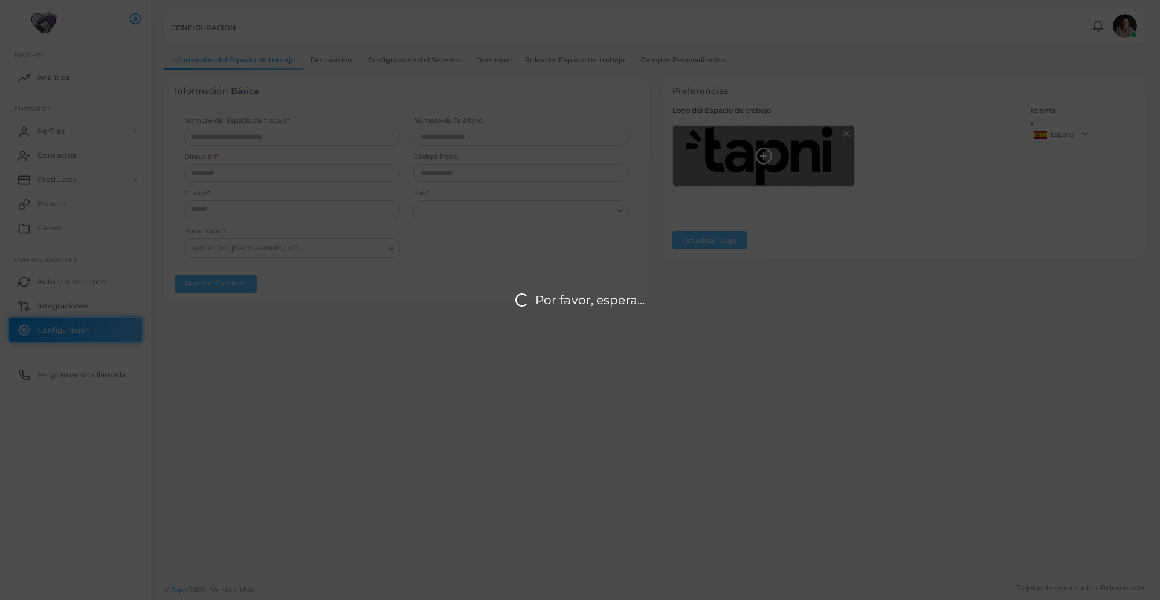
type input "********"
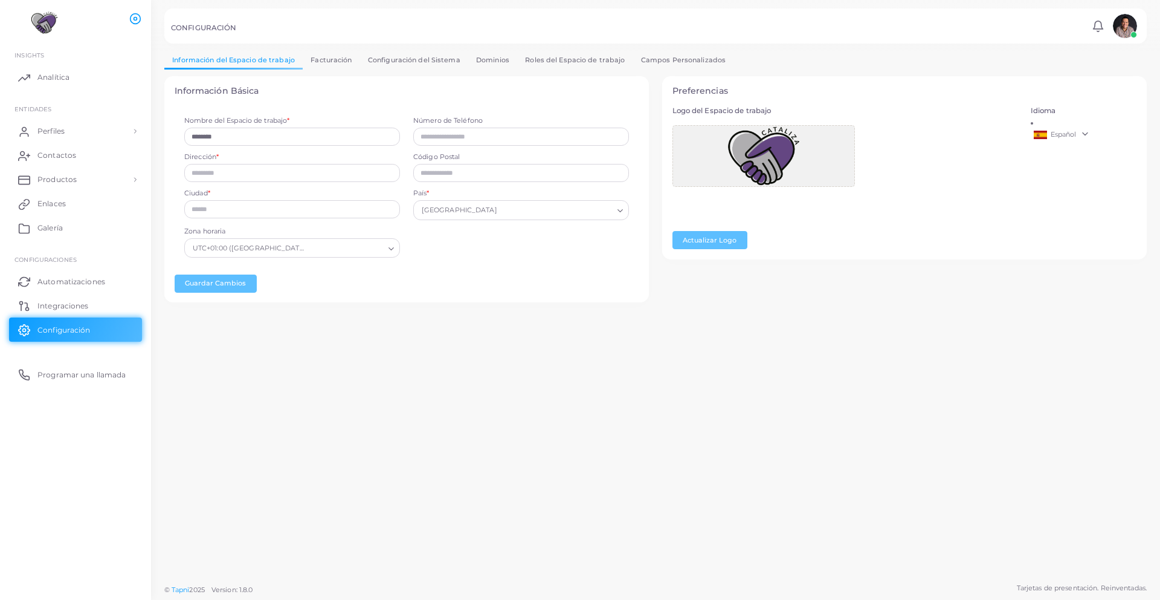
click at [705, 59] on link "Campos Personalizados" at bounding box center [683, 60] width 101 height 18
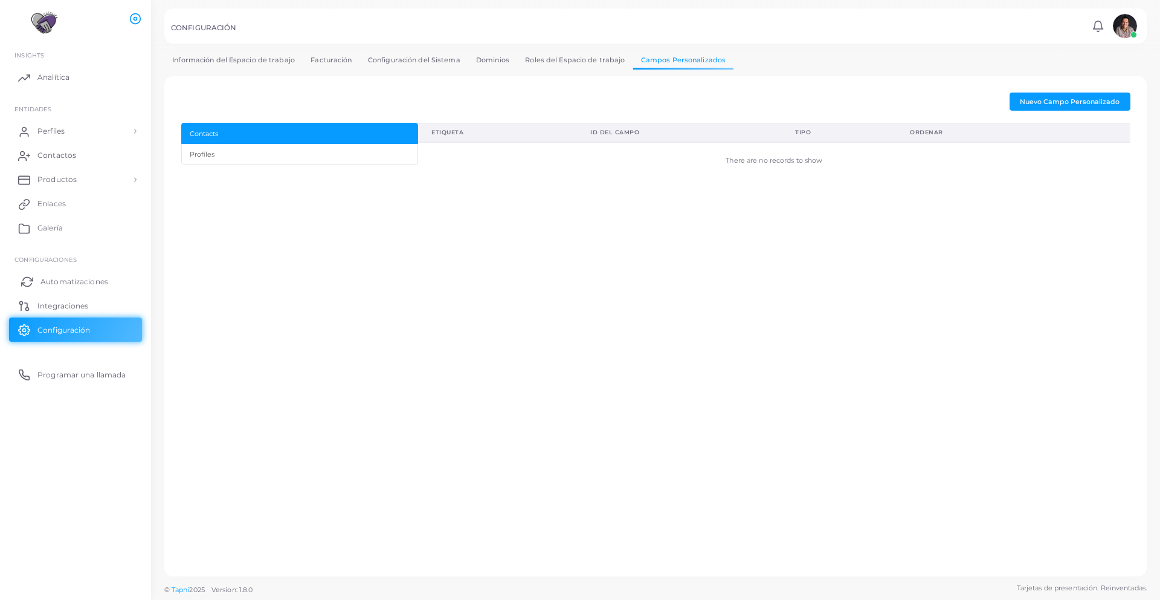
click at [82, 280] on span "Automatizaciones" at bounding box center [74, 281] width 68 height 11
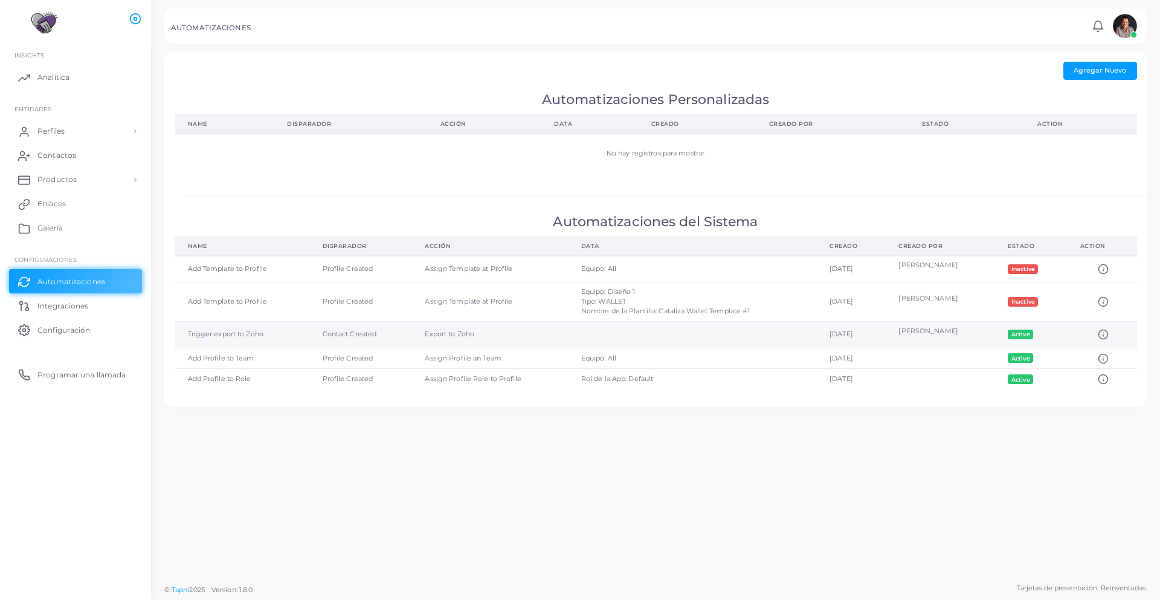
click at [1105, 336] on icon at bounding box center [1103, 334] width 11 height 11
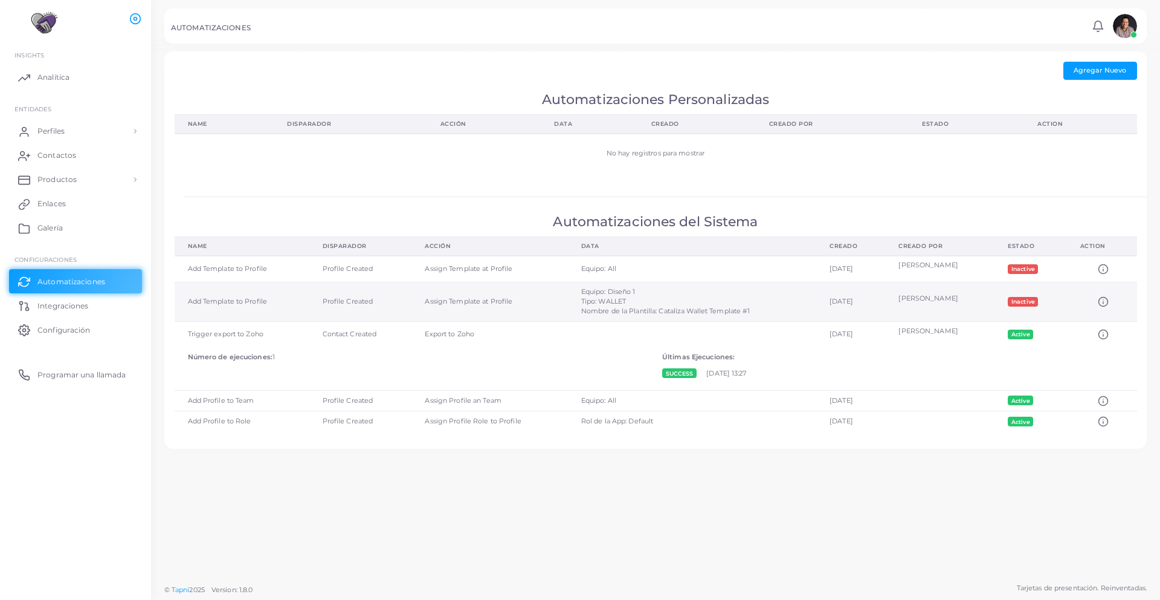
click at [1030, 299] on span "Inactive" at bounding box center [1023, 302] width 30 height 10
click at [1023, 302] on span "Inactive" at bounding box center [1023, 302] width 30 height 10
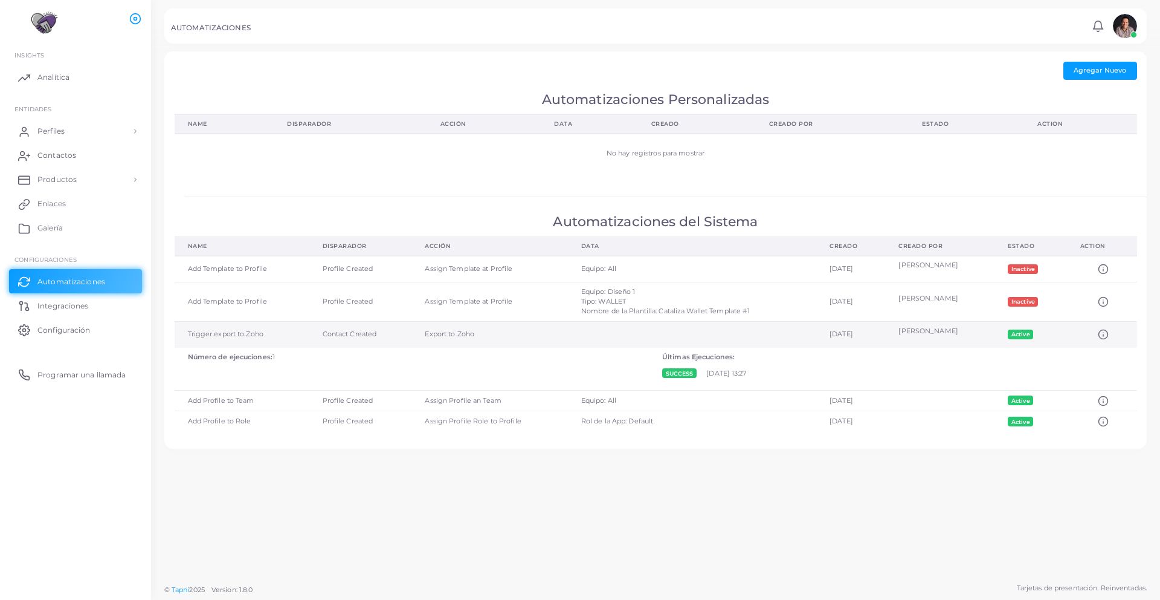
click at [216, 332] on td "Trigger export to Zoho" at bounding box center [242, 334] width 135 height 26
click at [847, 337] on td "[DATE]" at bounding box center [850, 334] width 69 height 26
click at [1084, 64] on button "Agregar Nuevo" at bounding box center [1101, 71] width 74 height 18
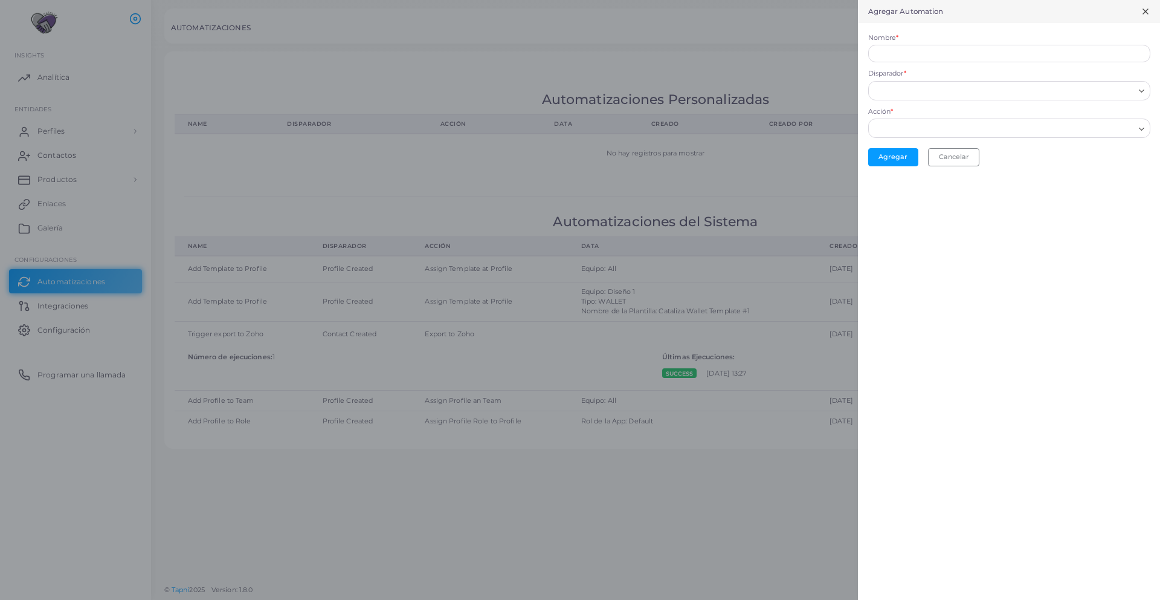
click at [910, 92] on input "Disparador *" at bounding box center [1004, 90] width 260 height 13
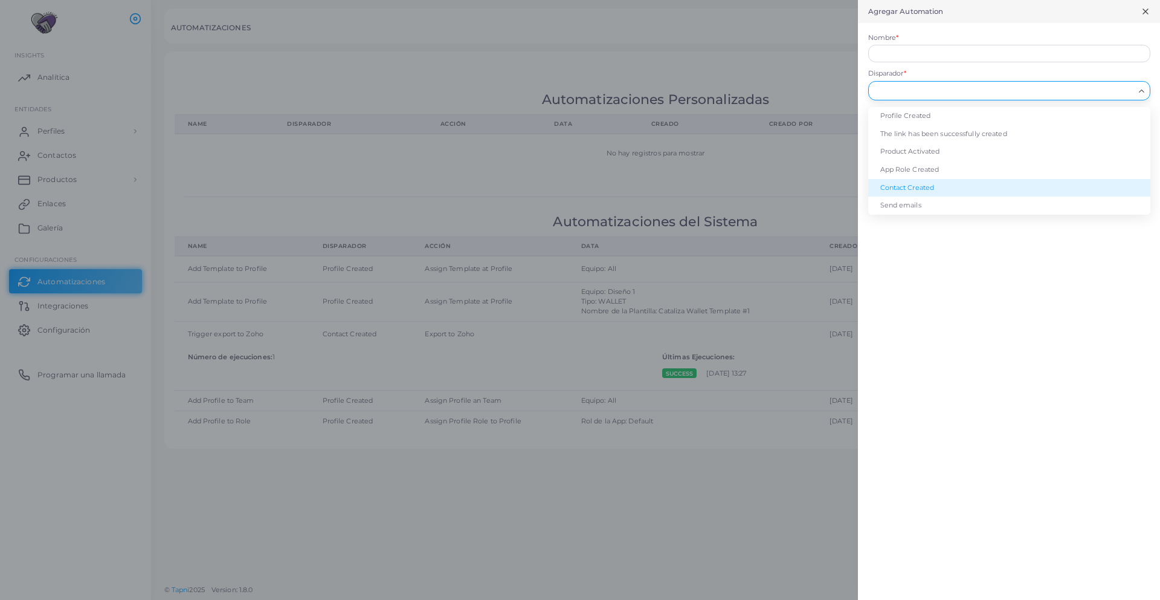
click at [934, 192] on li "Contact Created" at bounding box center [1009, 188] width 282 height 18
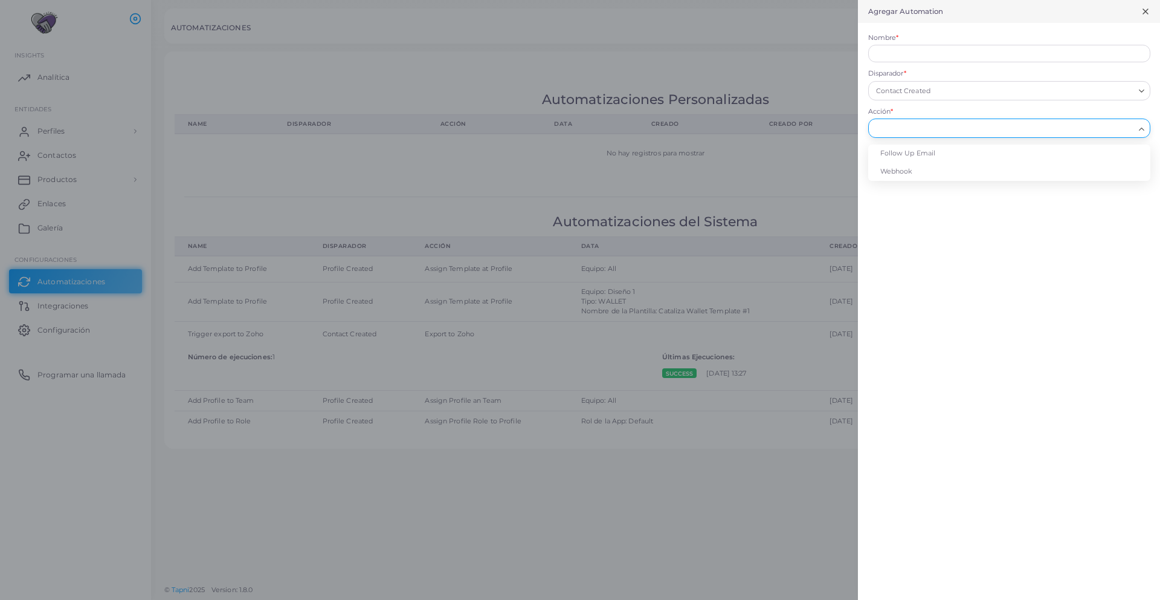
click at [913, 124] on input "Acción *" at bounding box center [1004, 128] width 260 height 13
click at [920, 176] on li "Webhook" at bounding box center [1009, 172] width 282 height 18
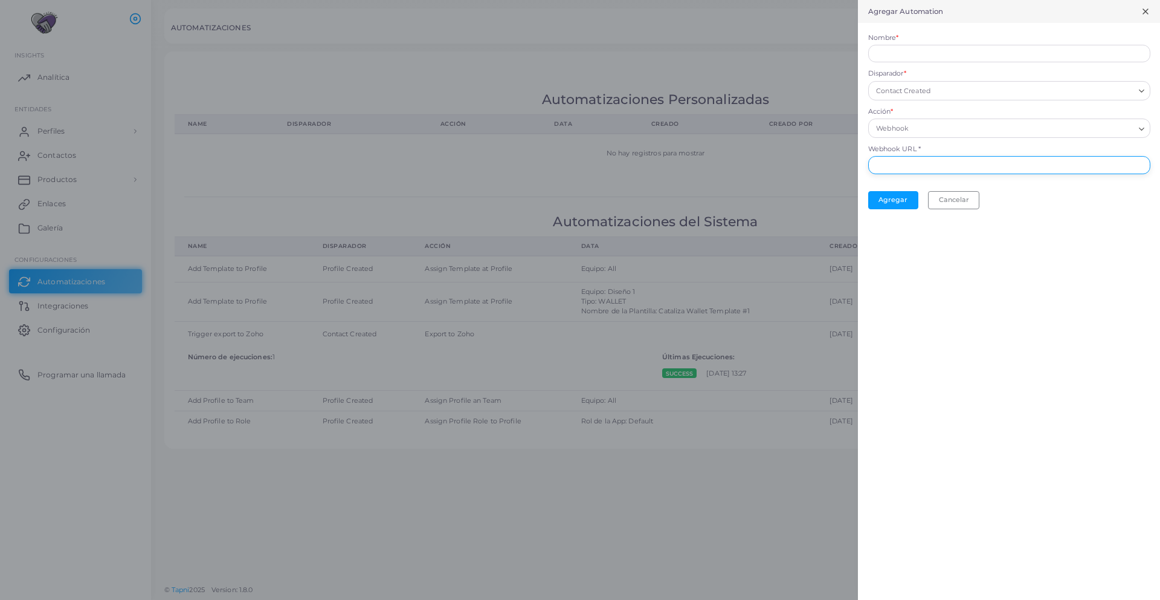
click at [911, 170] on input "text" at bounding box center [1009, 165] width 282 height 18
click at [950, 61] on input "Nombre *" at bounding box center [1009, 54] width 282 height 18
click at [957, 215] on button "Cancelar" at bounding box center [953, 210] width 51 height 18
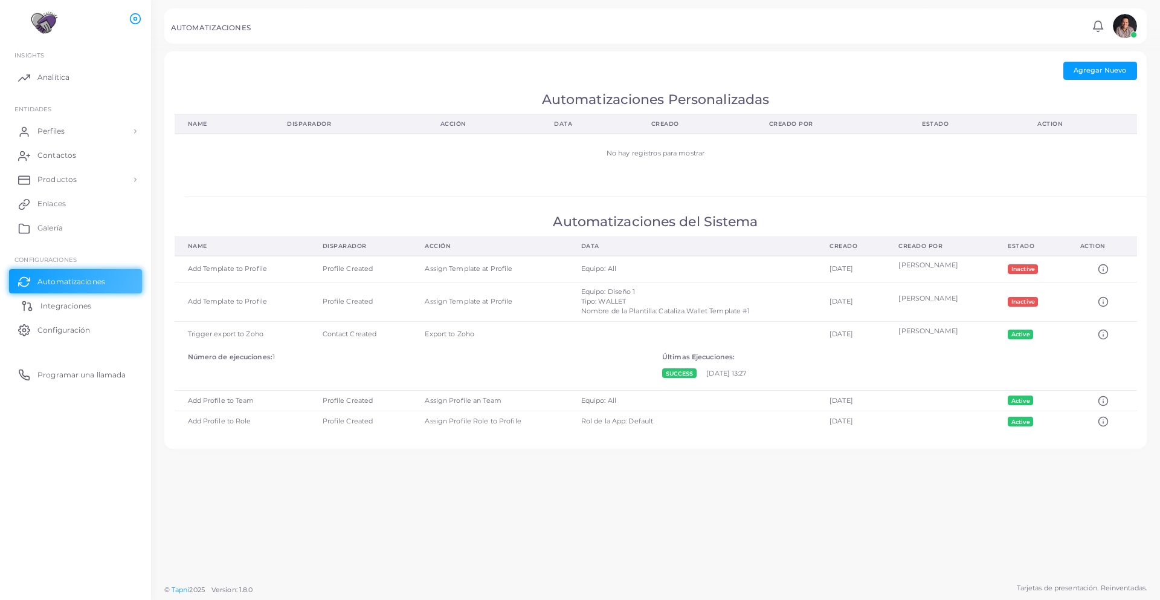
click at [66, 303] on span "Integraciones" at bounding box center [65, 305] width 51 height 11
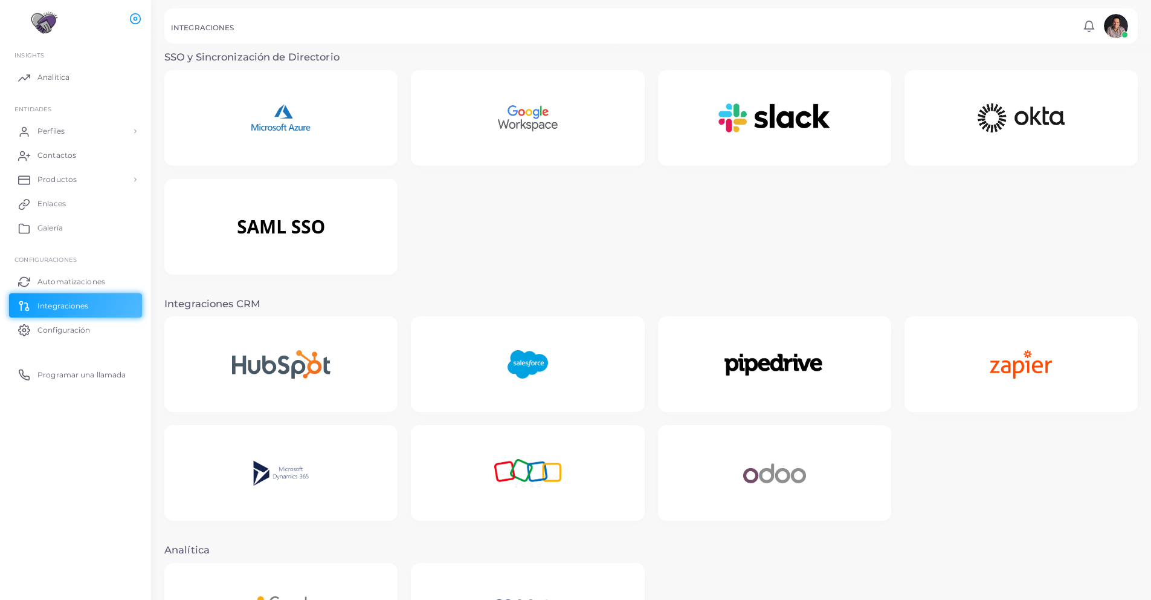
click at [526, 456] on img at bounding box center [528, 473] width 114 height 76
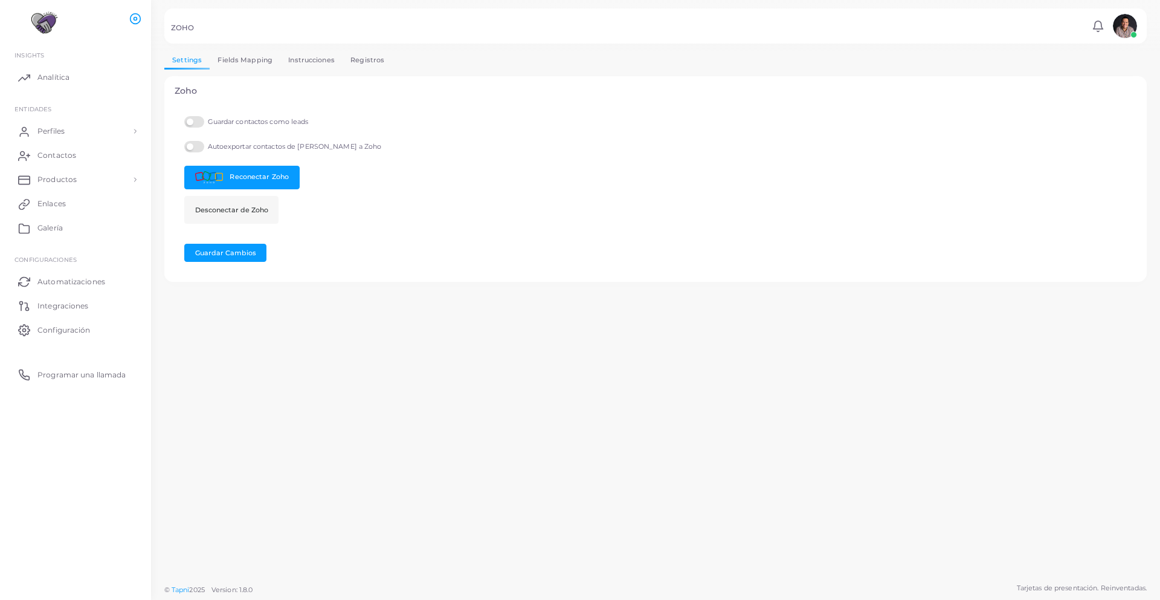
click at [239, 60] on link "Fields Mapping" at bounding box center [245, 60] width 71 height 18
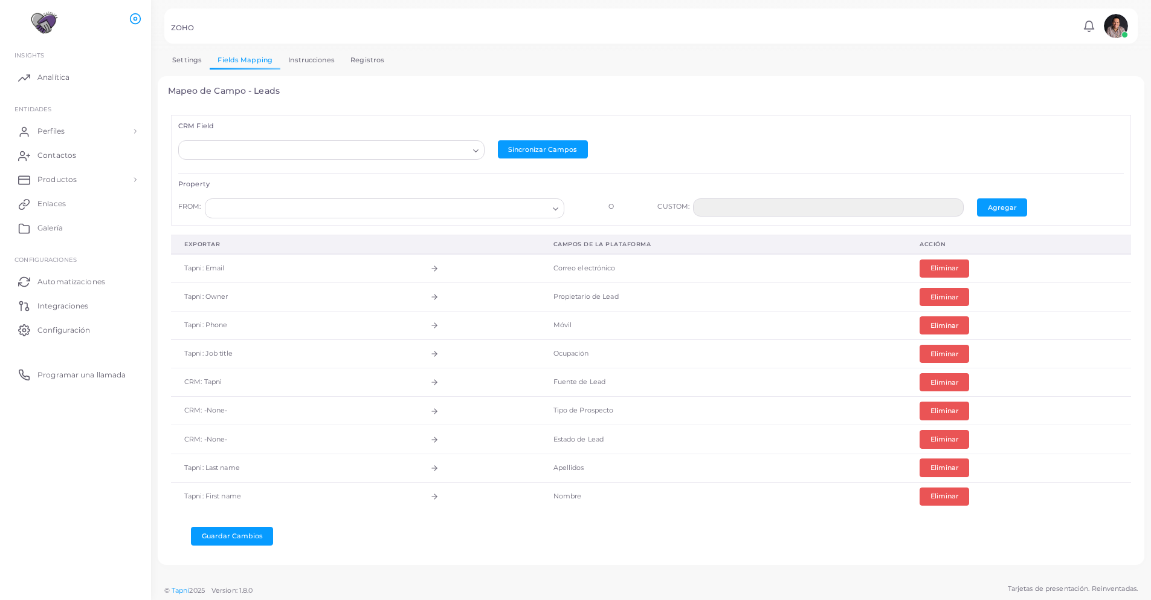
scroll to position [1, 0]
click at [278, 407] on td "CRM: -None-" at bounding box center [294, 410] width 246 height 28
click at [230, 409] on td "CRM: -None-" at bounding box center [294, 410] width 246 height 28
click at [205, 383] on td "CRM: Tapni" at bounding box center [294, 381] width 246 height 28
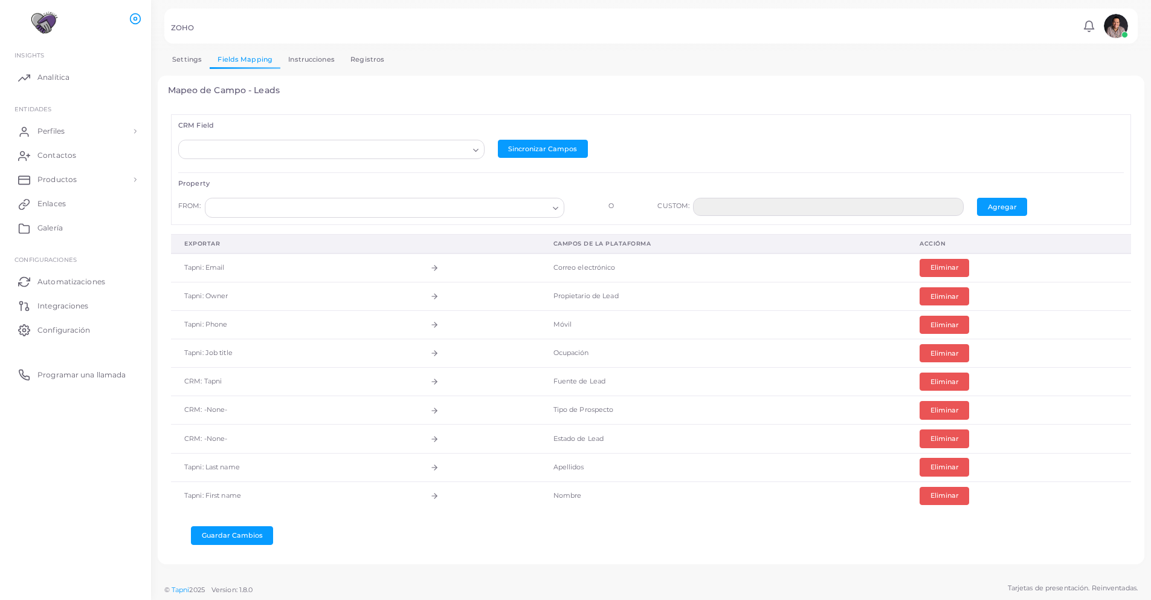
click at [207, 404] on td "CRM: -None-" at bounding box center [294, 410] width 246 height 28
click at [430, 407] on td at bounding box center [478, 410] width 123 height 28
click at [204, 443] on td "CRM: -None-" at bounding box center [294, 438] width 246 height 28
click at [472, 149] on icon "Search for option" at bounding box center [475, 150] width 9 height 9
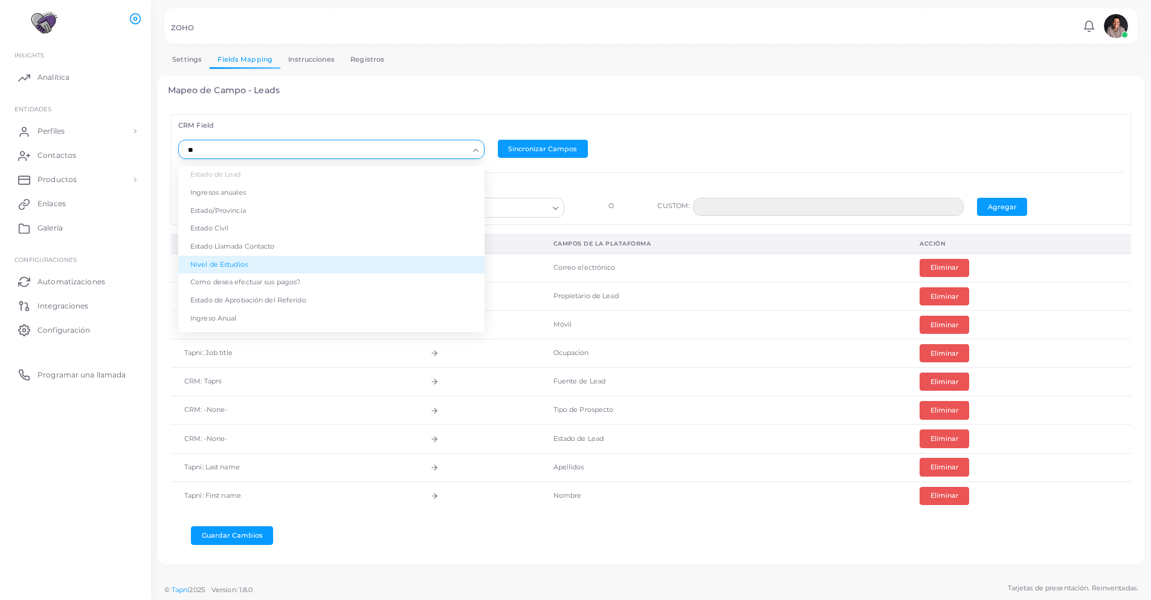
scroll to position [0, 0]
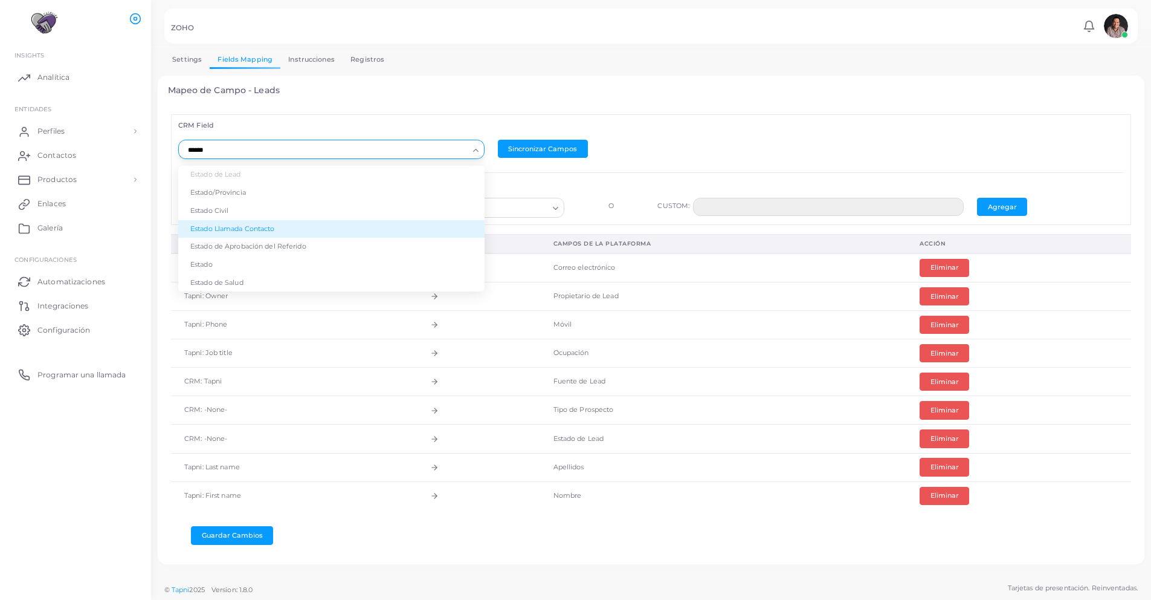
click at [259, 234] on li "Estado Llamada Contacto" at bounding box center [331, 229] width 306 height 18
type input "******"
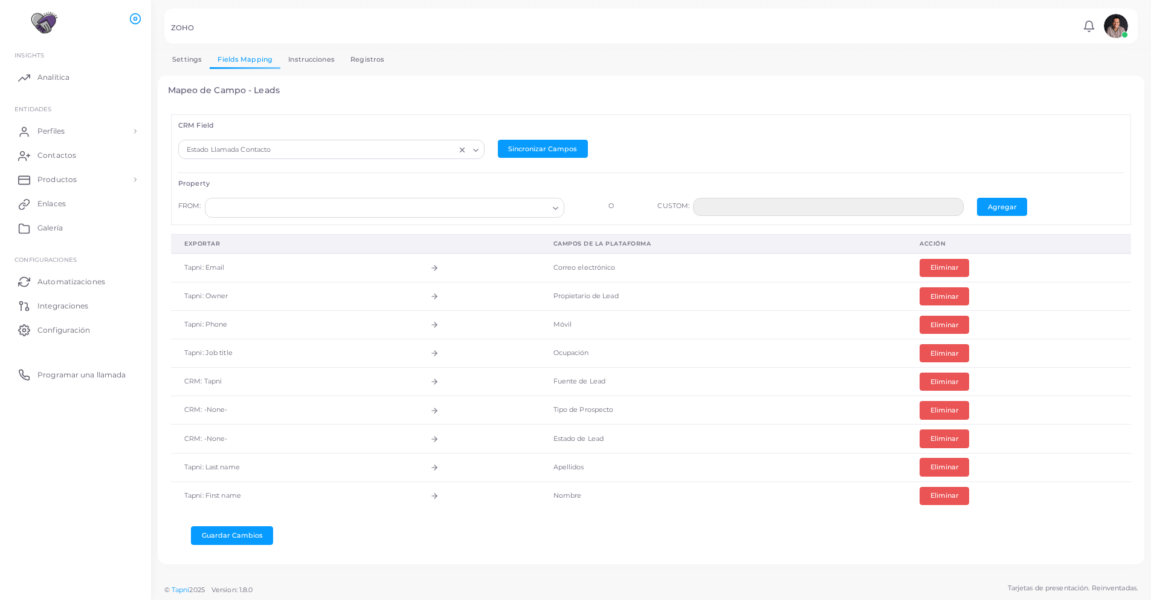
click at [328, 209] on input "Search for option" at bounding box center [379, 207] width 338 height 13
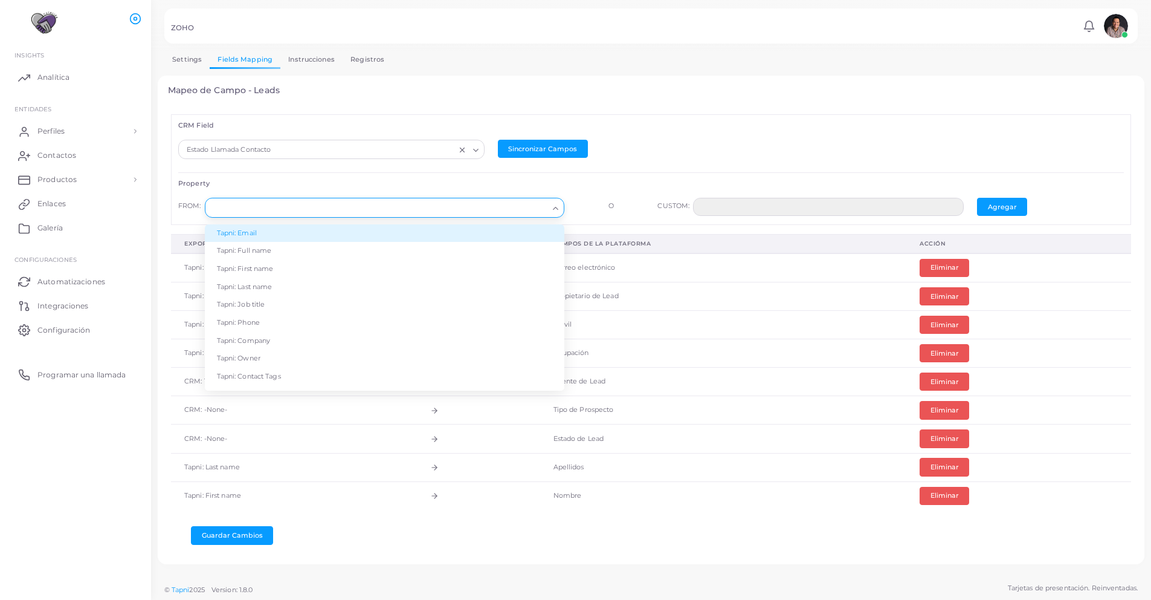
click at [270, 143] on div "Estado Llamada Contacto" at bounding box center [320, 149] width 274 height 16
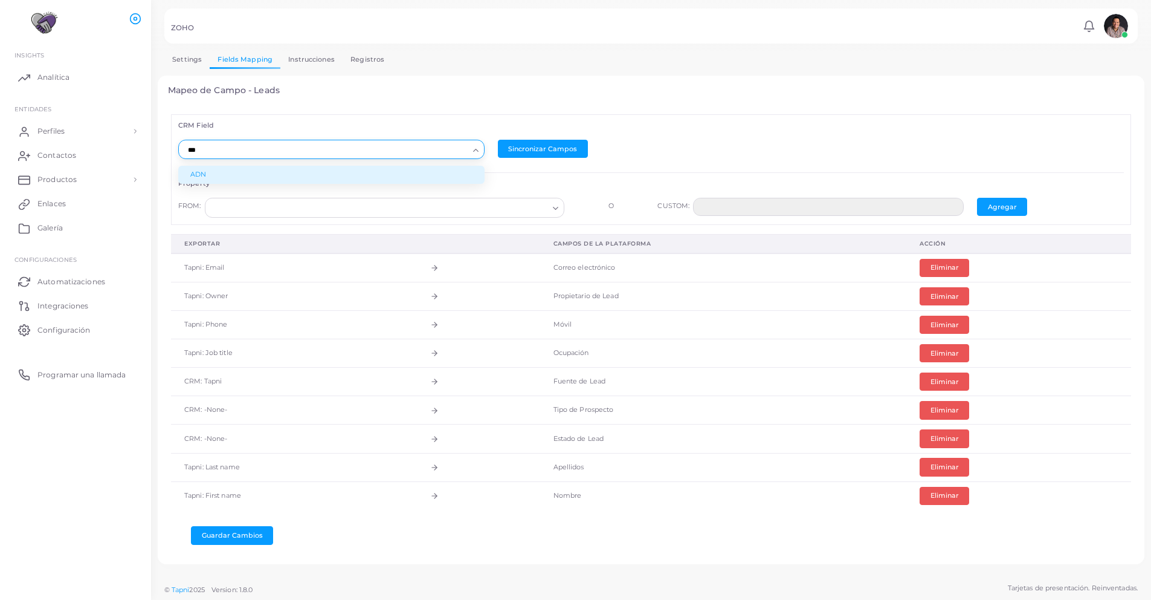
click at [234, 167] on li "ADN" at bounding box center [331, 175] width 306 height 18
type input "***"
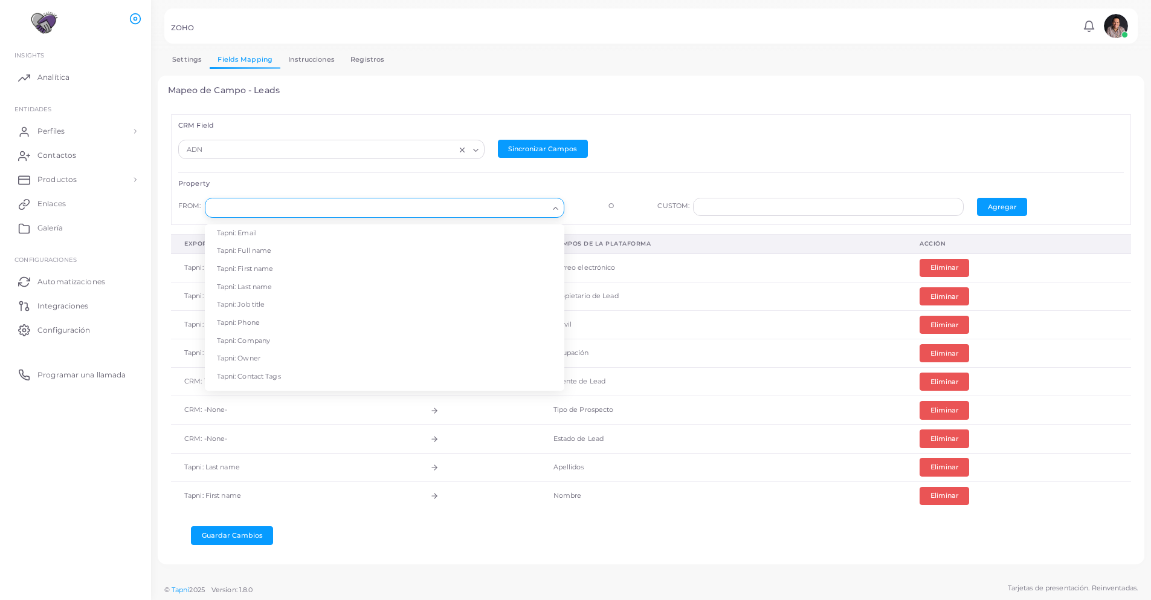
click at [298, 216] on div "Loading..." at bounding box center [385, 207] width 360 height 19
click at [341, 210] on input "Search for option" at bounding box center [379, 207] width 338 height 13
click at [586, 196] on div "FROM: Loading... Tapni: Email Tapni: Full name Tapni: First name Tapni: Last na…" at bounding box center [651, 207] width 959 height 33
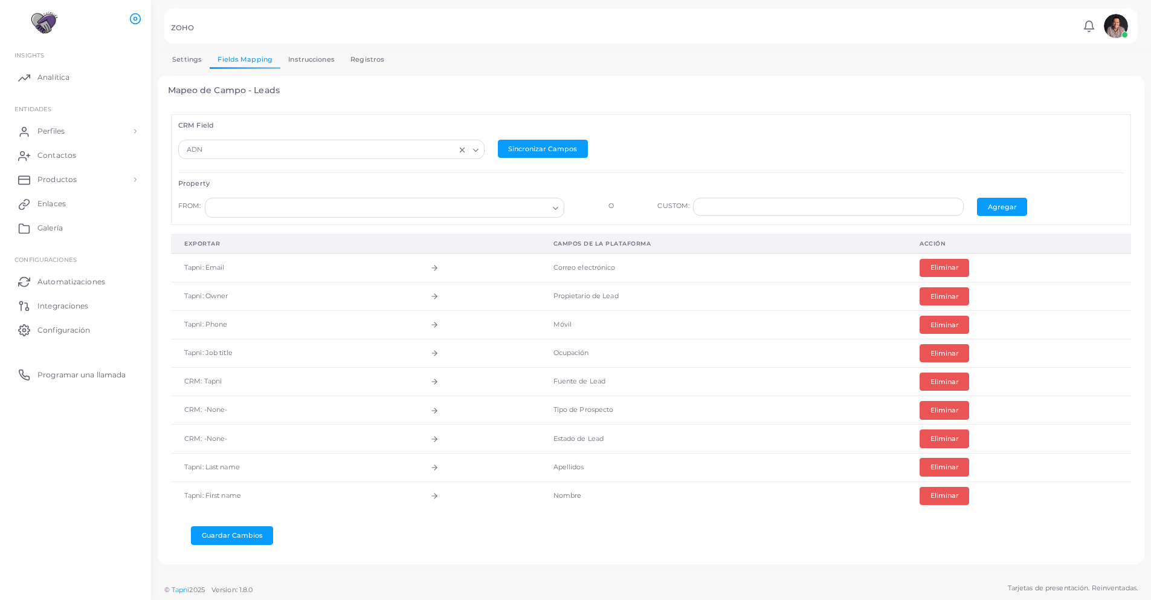
scroll to position [1, 0]
click at [316, 207] on input "Search for option" at bounding box center [379, 207] width 338 height 13
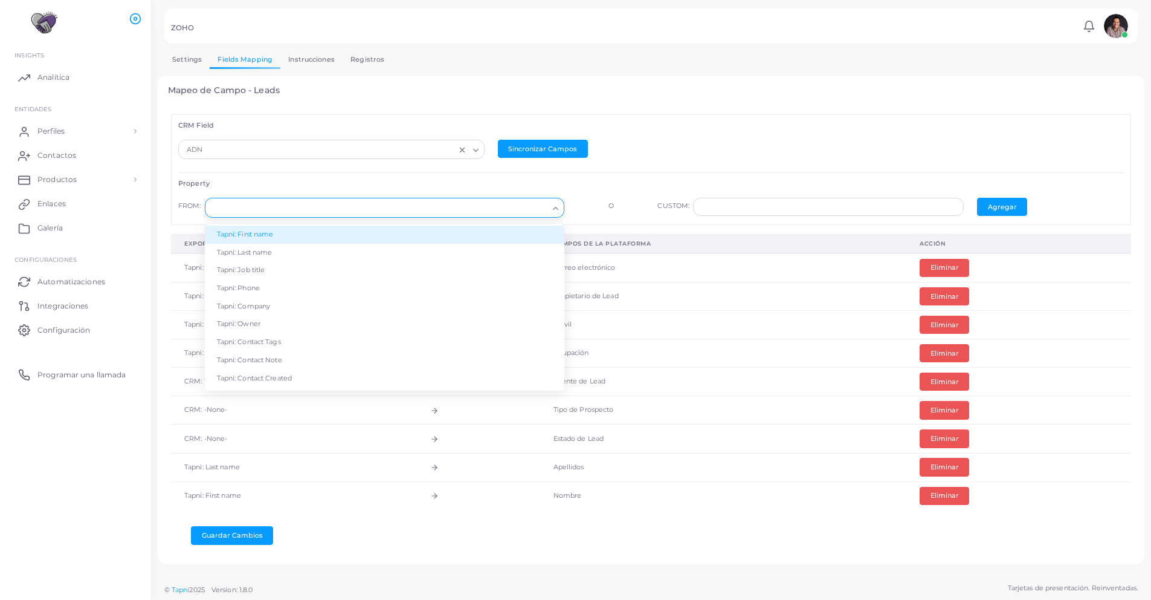
scroll to position [0, 0]
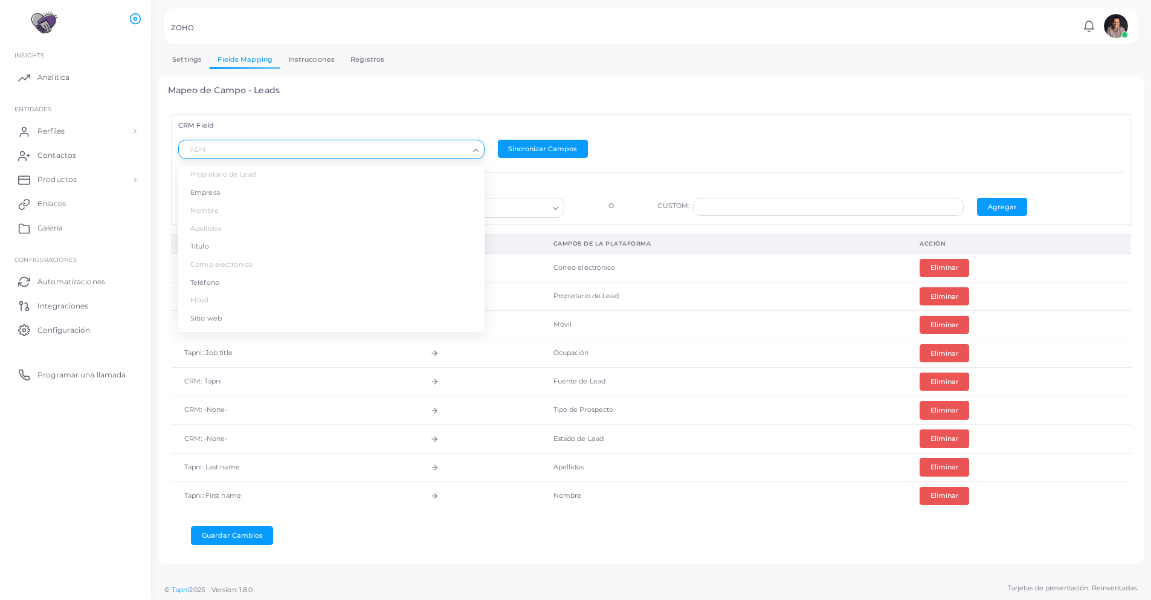
click at [376, 145] on input "Search for option" at bounding box center [326, 149] width 285 height 13
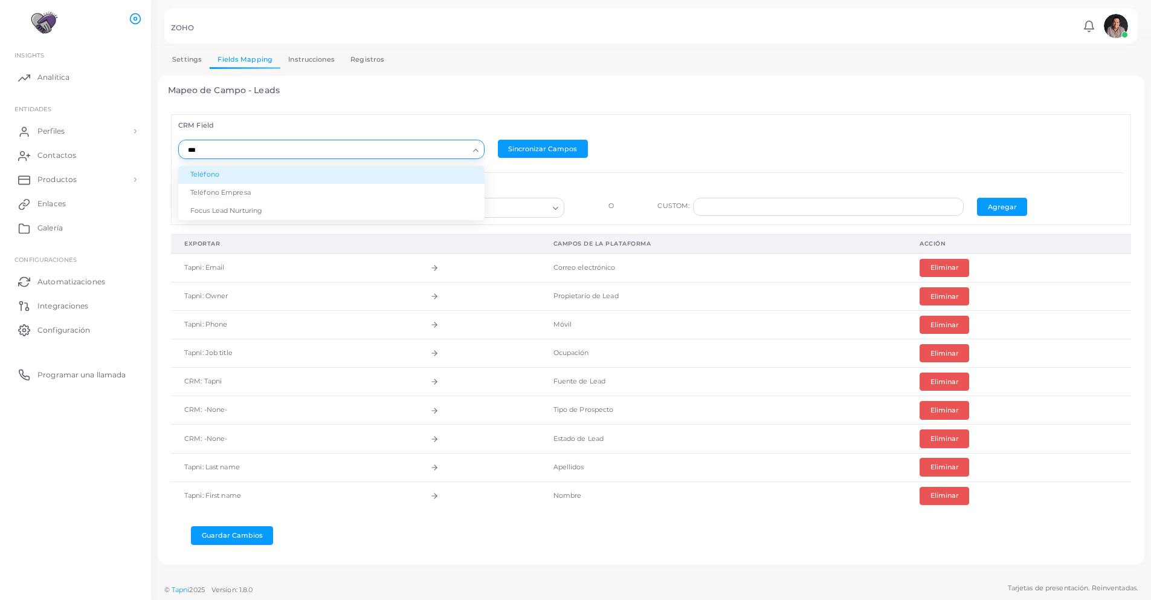
type input "****"
drag, startPoint x: 206, startPoint y: 149, endPoint x: 133, endPoint y: 147, distance: 73.1
click at [133, 147] on div "ZOHO Notificaciones 0 Nuevo Marcar todo como leído Cesar Correa (cesar.correa@c…" at bounding box center [575, 299] width 1151 height 600
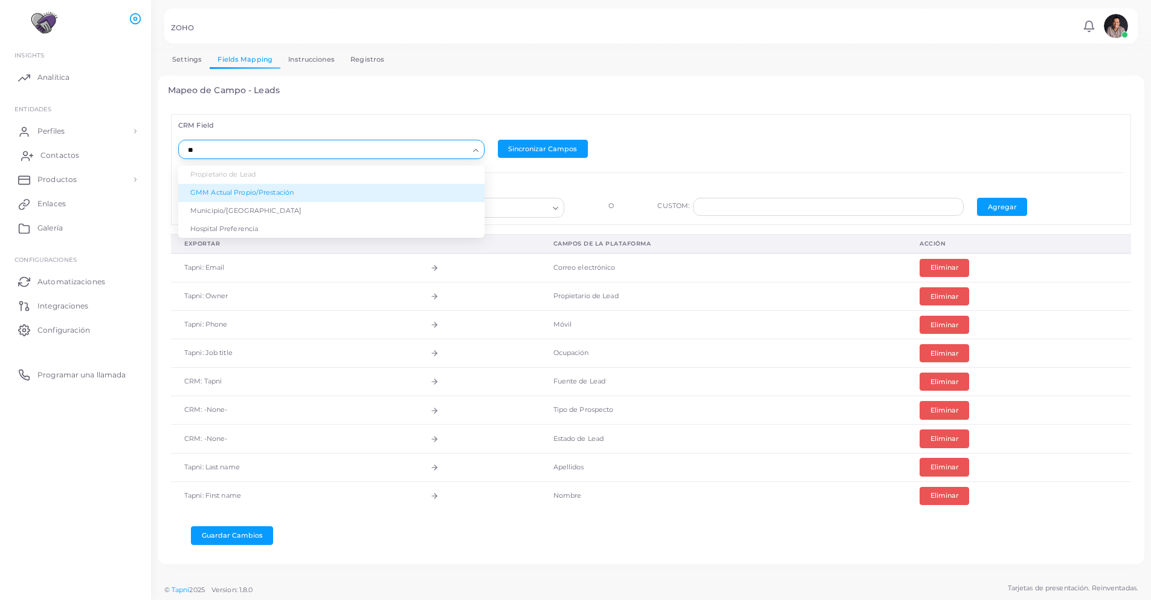
type input "*"
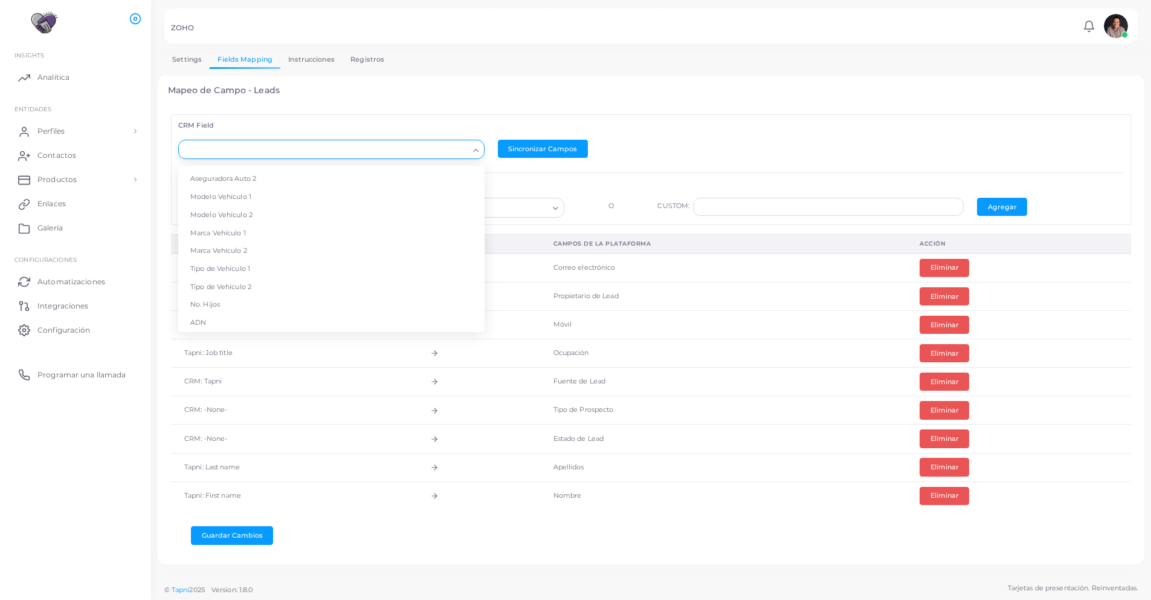
click at [428, 111] on div "CRM Field Loading... Propietario de Lead Empresa Nombre Apellidos Título Correo…" at bounding box center [651, 330] width 967 height 448
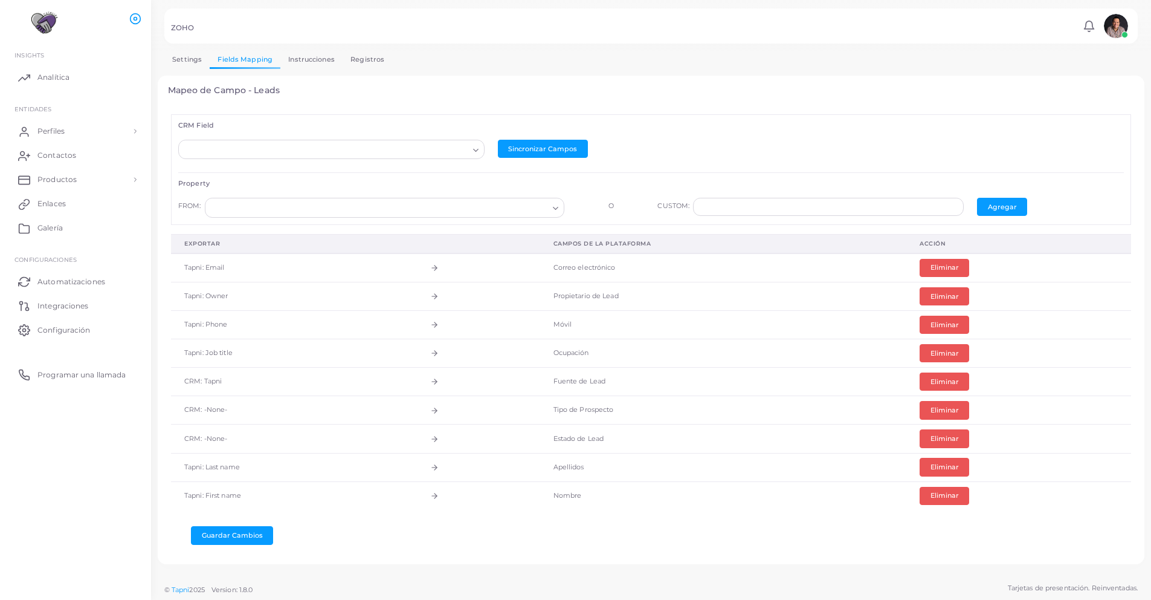
click at [254, 210] on input "Search for option" at bounding box center [379, 207] width 338 height 13
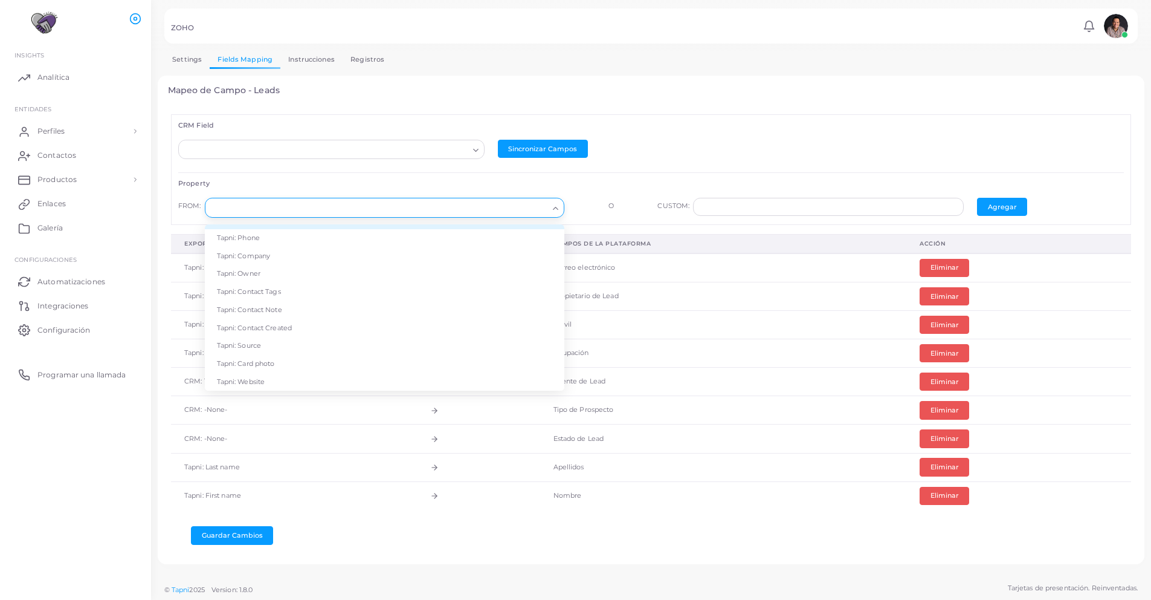
scroll to position [0, 0]
click at [305, 176] on div "CRM Field Loading... Sincronizar Campos Property FROM: Loading... Tapni: Email …" at bounding box center [651, 169] width 960 height 110
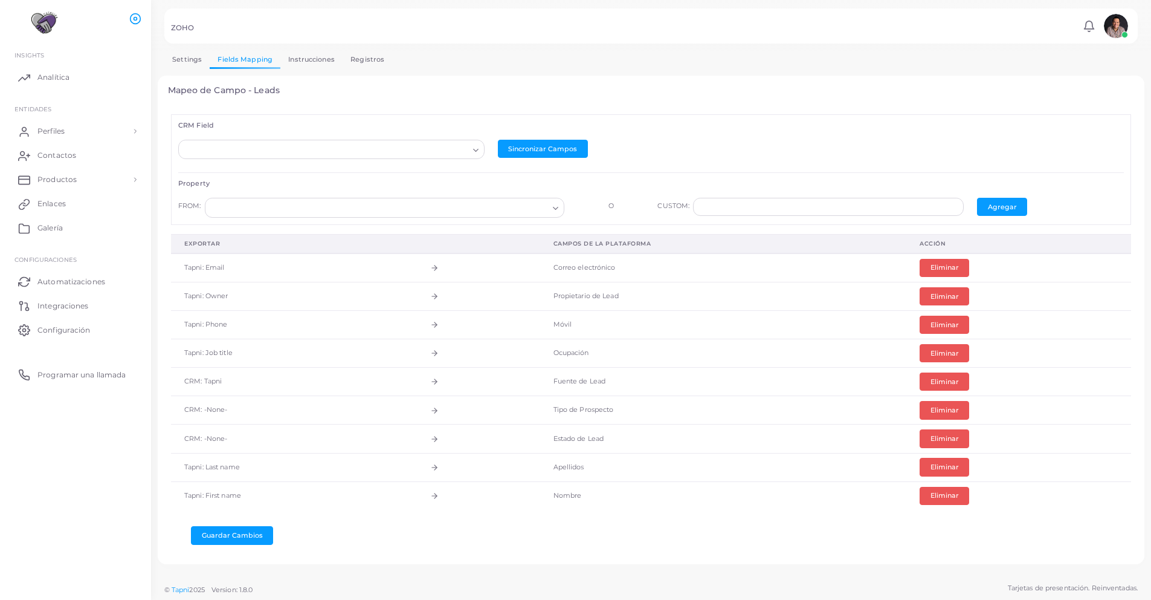
click at [296, 151] on input "Search for option" at bounding box center [326, 149] width 285 height 13
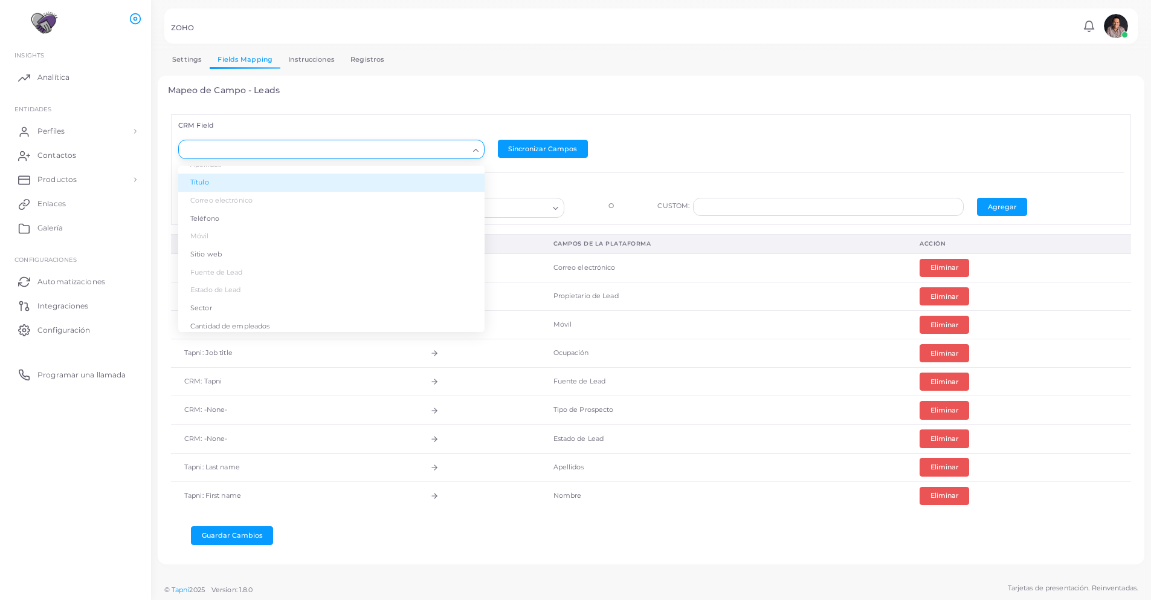
scroll to position [114, 0]
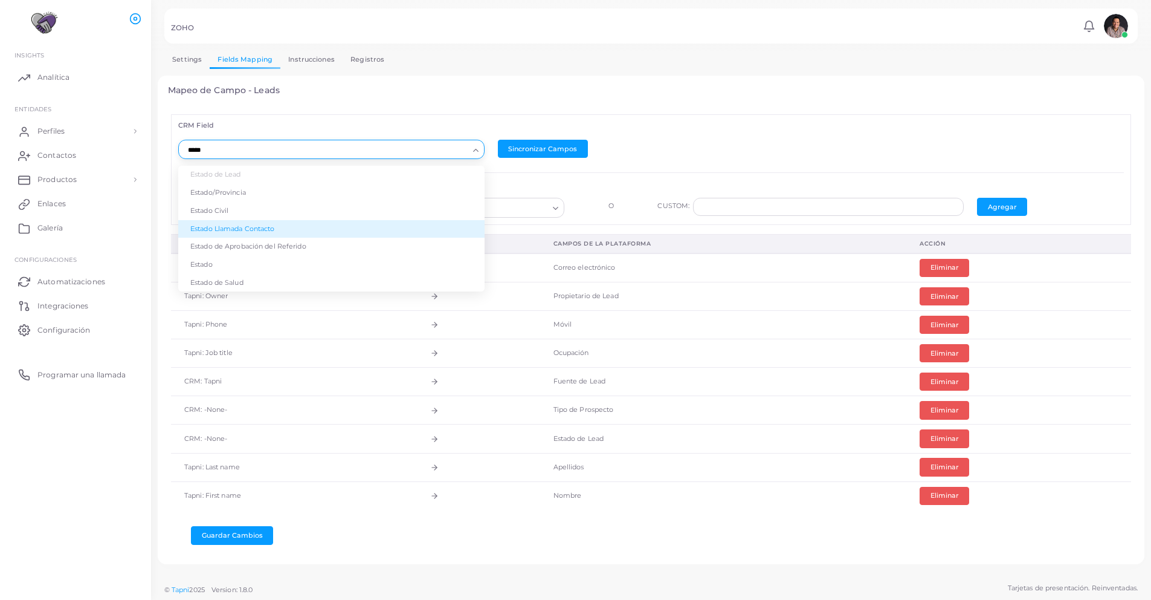
click at [306, 235] on li "Estado Llamada Contacto" at bounding box center [331, 229] width 306 height 18
type input "*****"
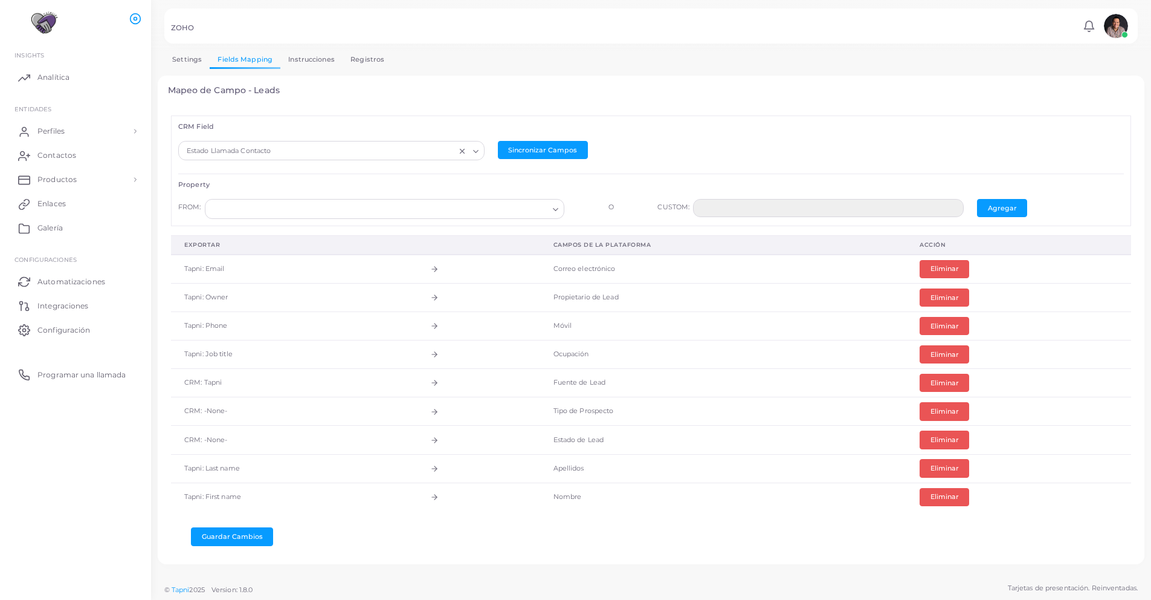
scroll to position [1, 0]
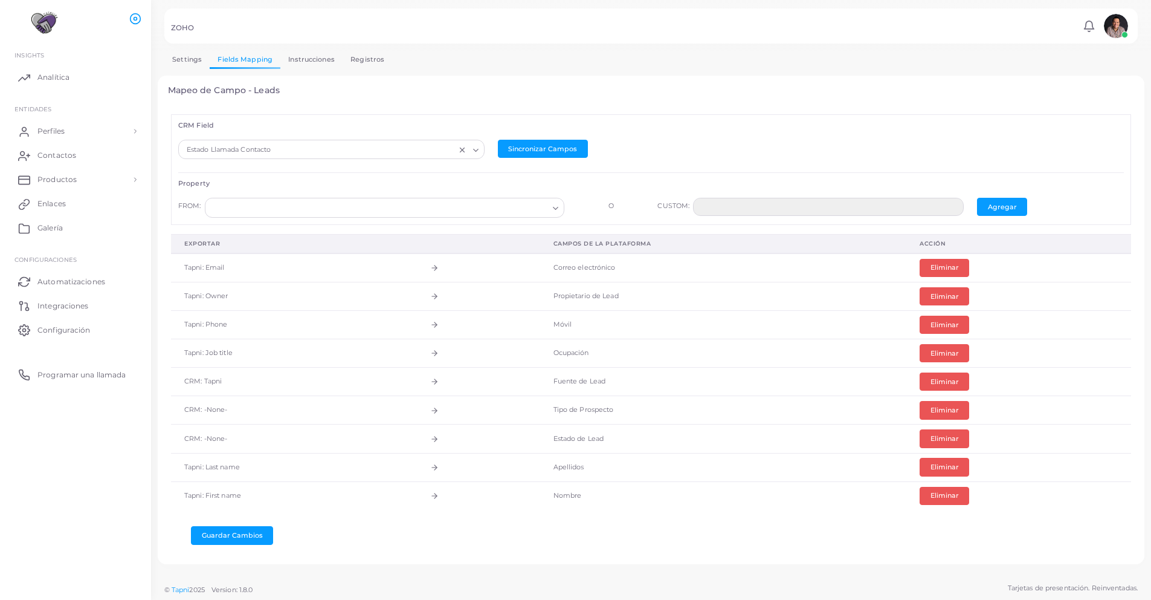
click at [555, 205] on icon "Search for option" at bounding box center [555, 208] width 9 height 9
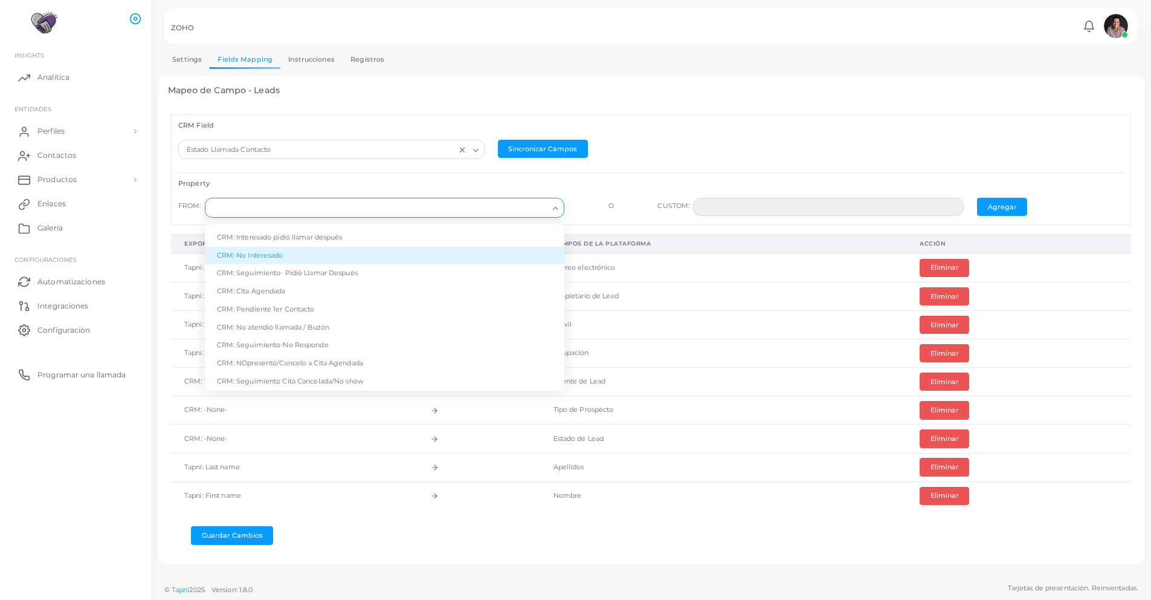
scroll to position [257, 0]
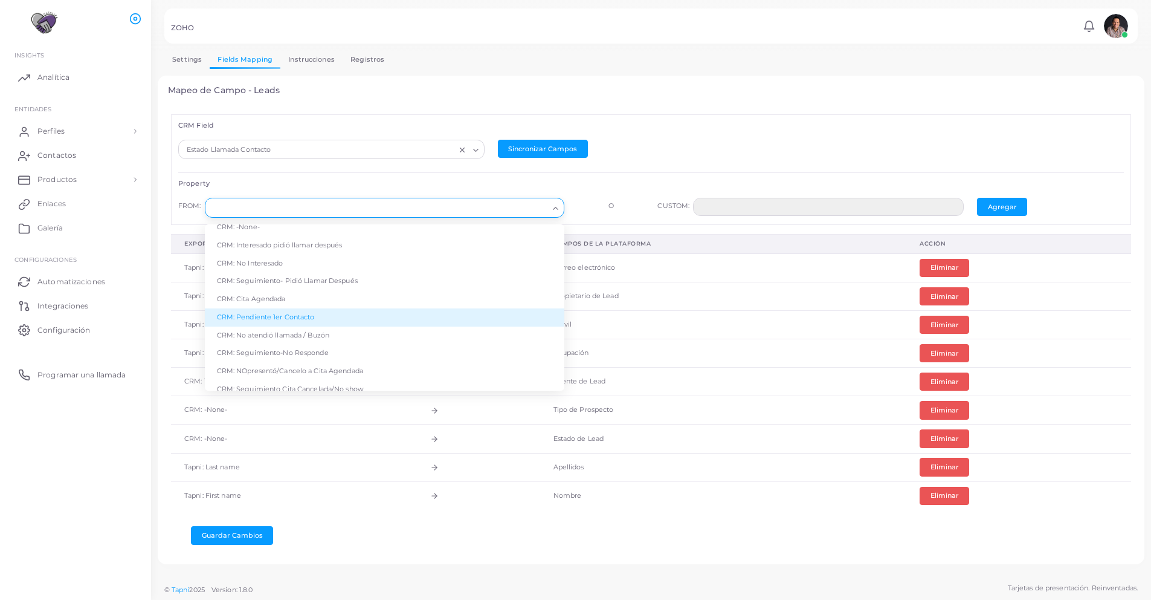
click at [339, 322] on li "CRM: Pendiente 1er Contacto" at bounding box center [385, 317] width 360 height 18
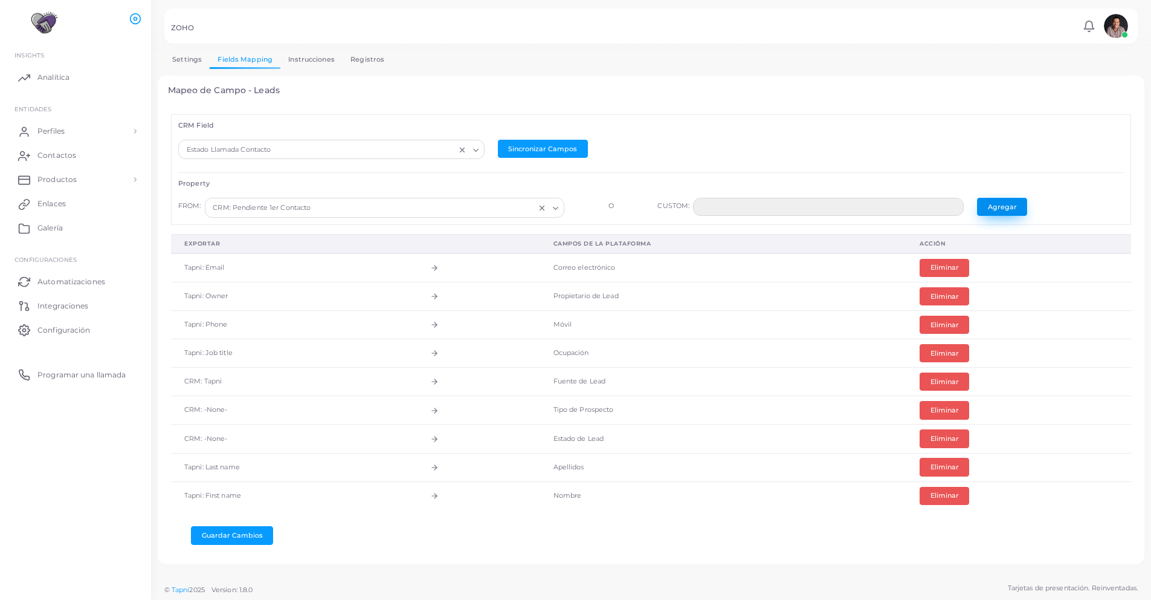
click at [1000, 203] on button "Agregar" at bounding box center [1002, 207] width 50 height 18
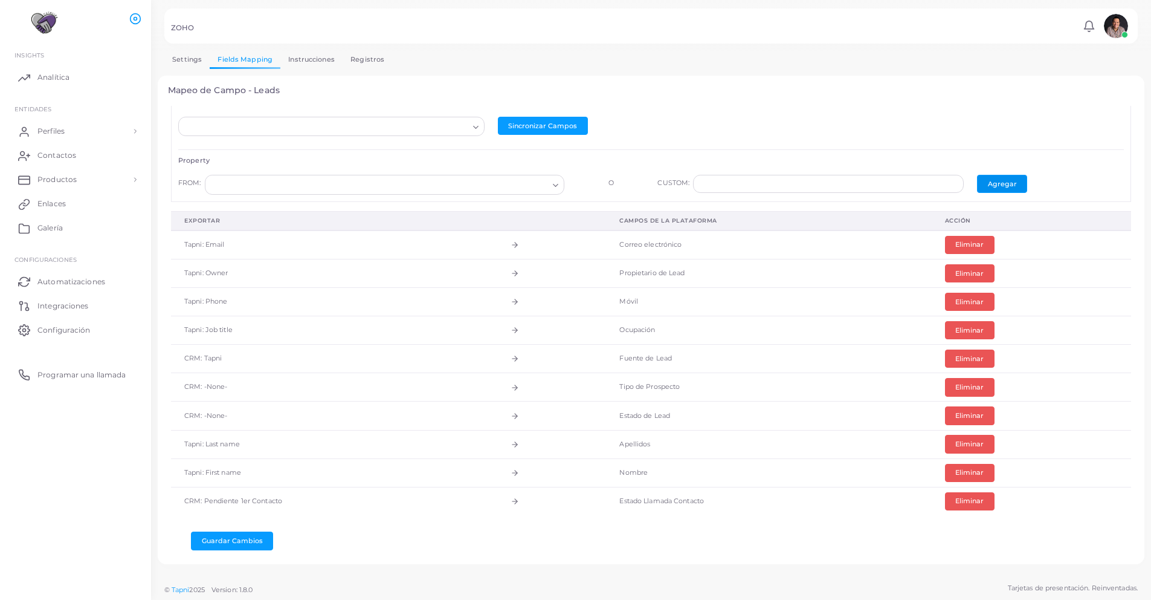
scroll to position [30, 0]
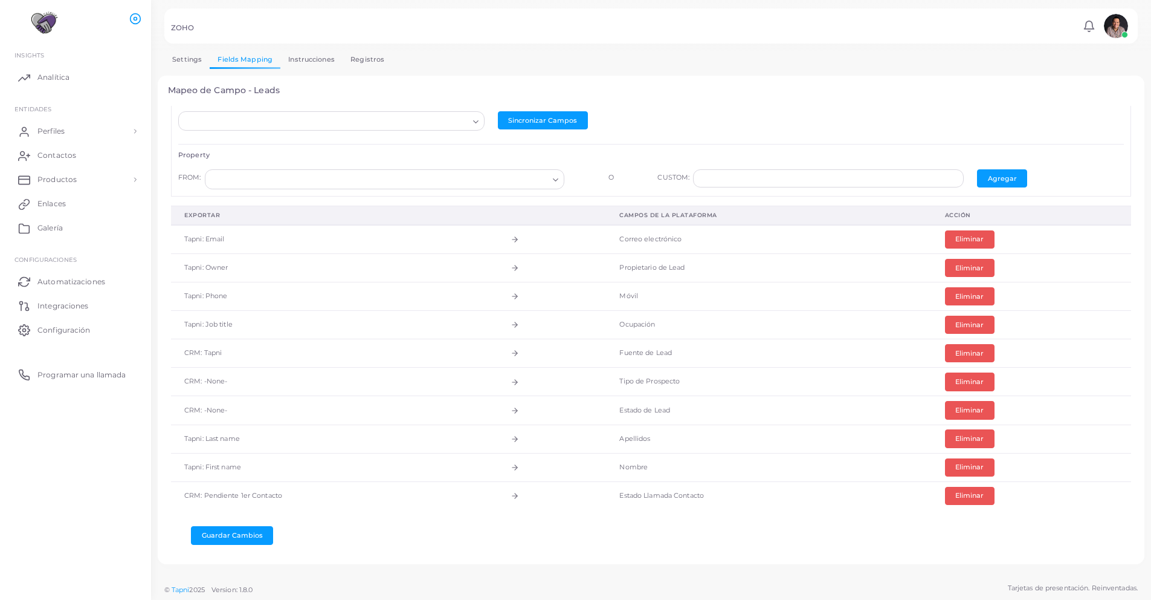
click at [643, 407] on td "Estado de Lead" at bounding box center [768, 410] width 325 height 28
click at [636, 409] on td "Estado de Lead" at bounding box center [768, 410] width 325 height 28
click at [639, 382] on td "Tipo de Prospecto" at bounding box center [768, 381] width 325 height 28
click at [953, 377] on button "Eliminar" at bounding box center [970, 381] width 50 height 18
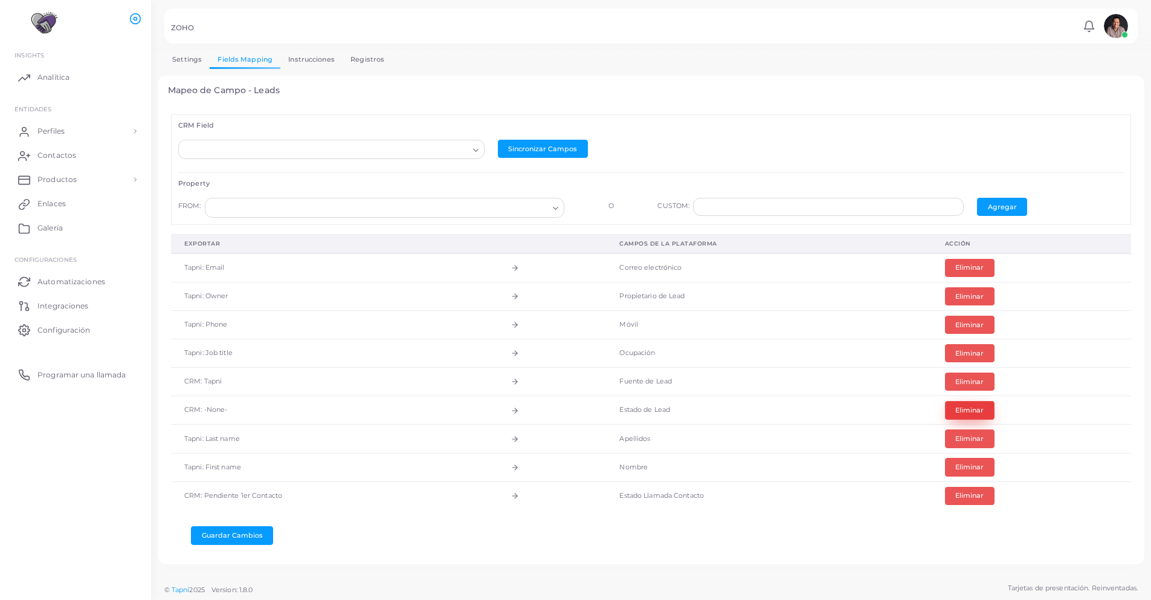
scroll to position [1, 0]
click at [965, 410] on button "Eliminar" at bounding box center [970, 410] width 50 height 18
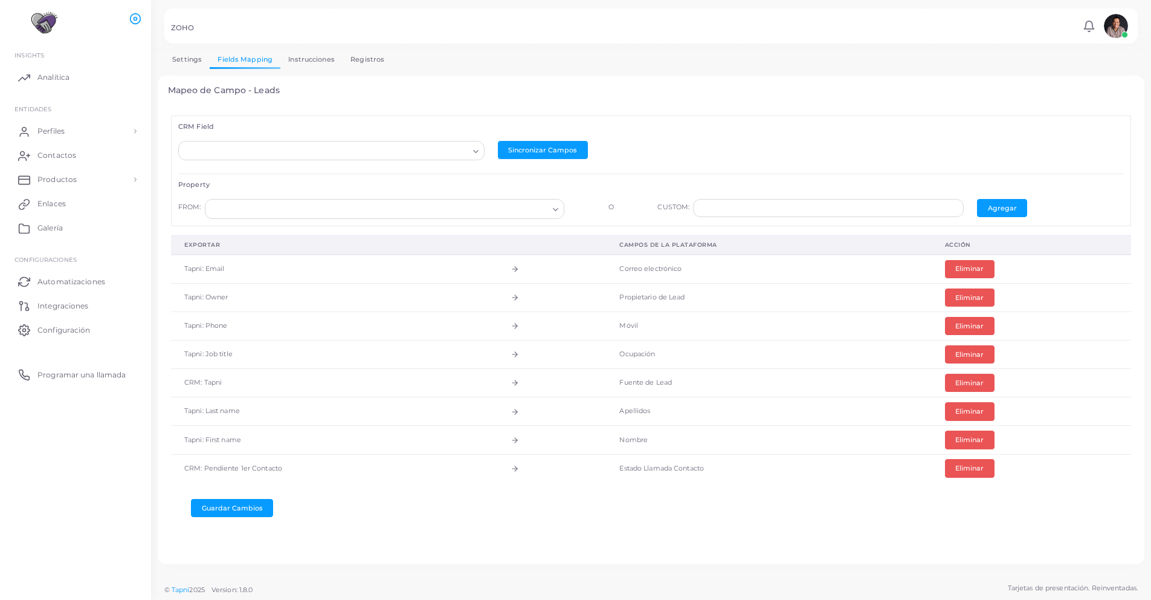
click at [248, 157] on div "Loading..." at bounding box center [331, 150] width 306 height 19
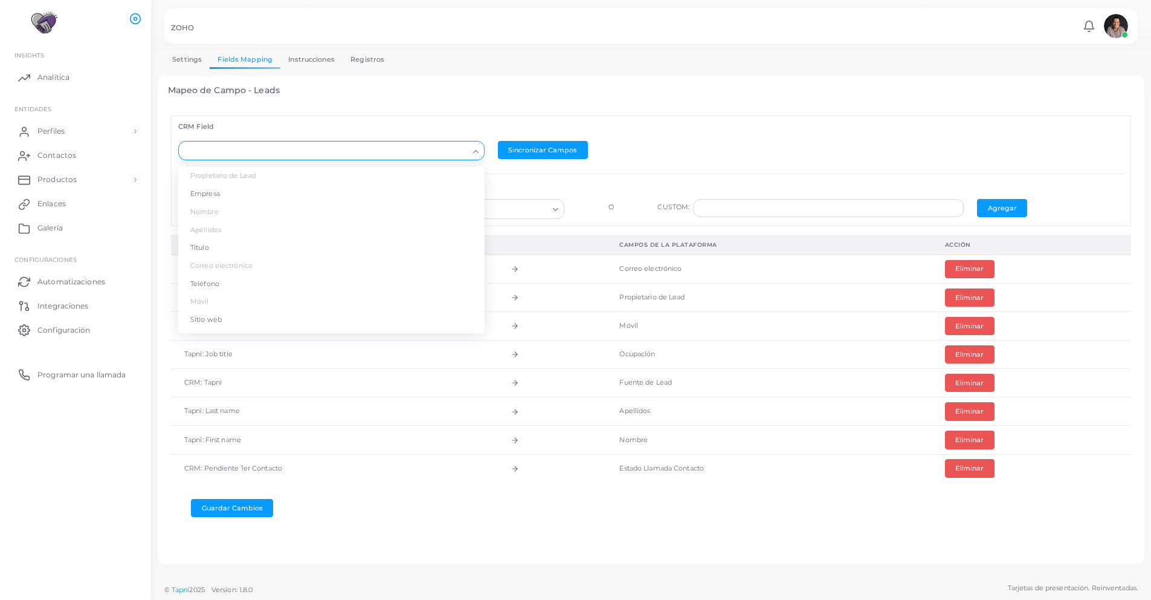
type input "*"
click at [228, 180] on li "Estado de Lead" at bounding box center [331, 176] width 306 height 18
type input "******"
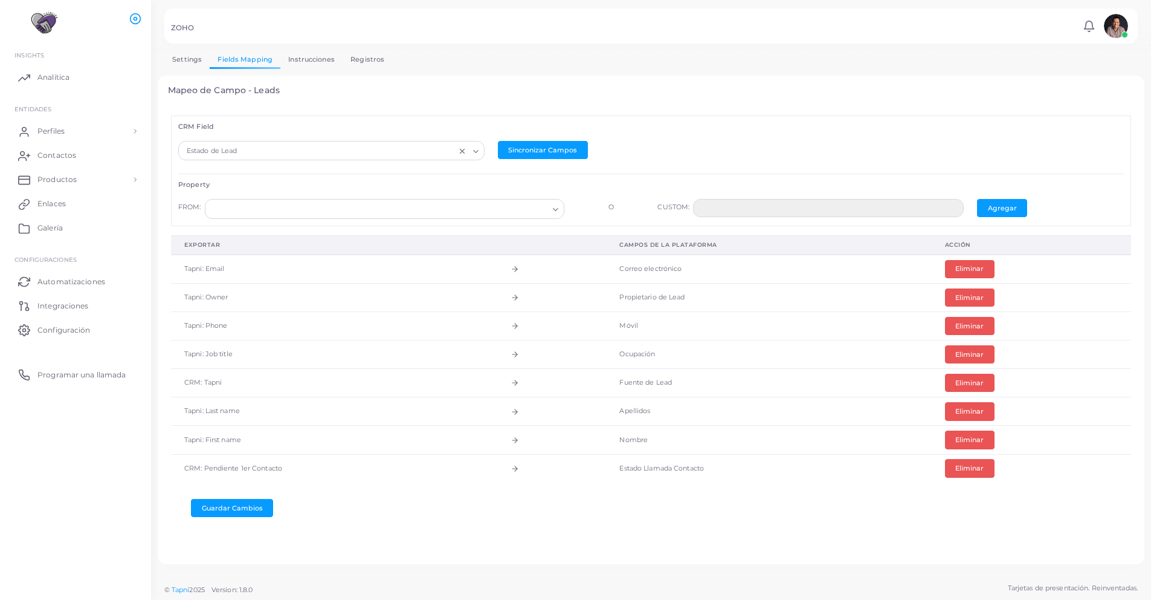
click at [297, 215] on input "Search for option" at bounding box center [379, 208] width 338 height 13
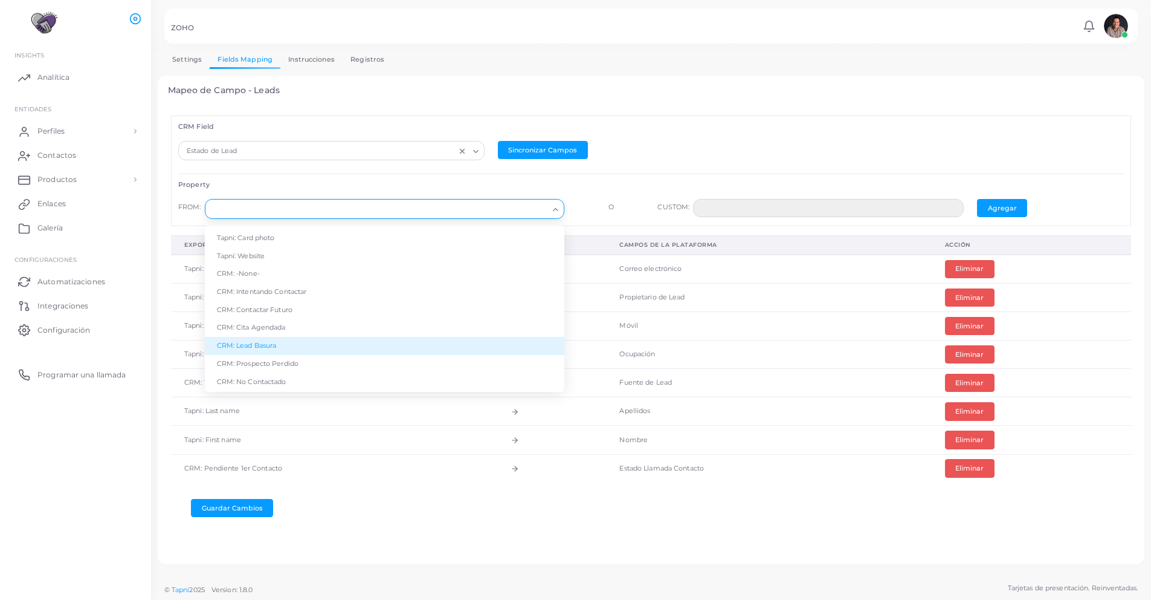
scroll to position [227, 0]
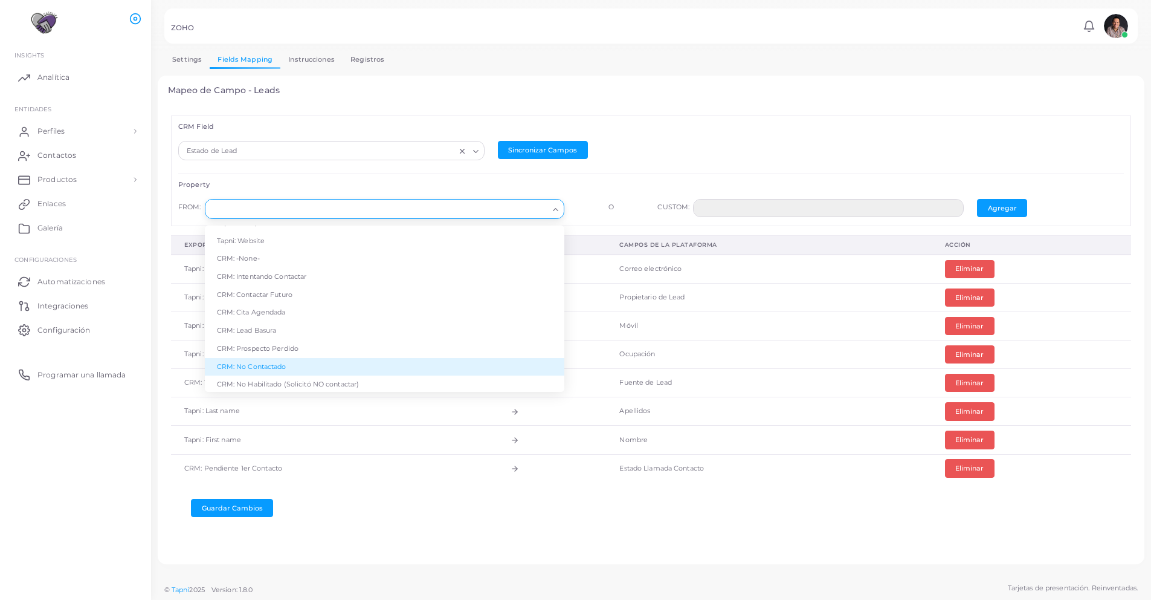
click at [343, 364] on li "CRM: No Contactado" at bounding box center [385, 367] width 360 height 18
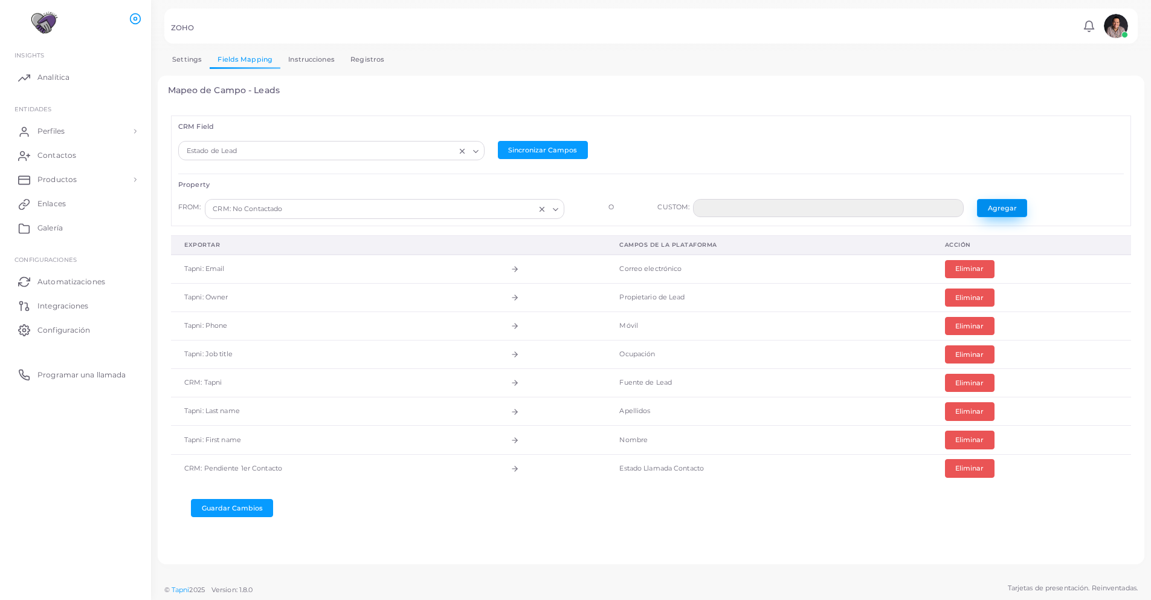
click at [1006, 207] on button "Agregar" at bounding box center [1002, 208] width 50 height 18
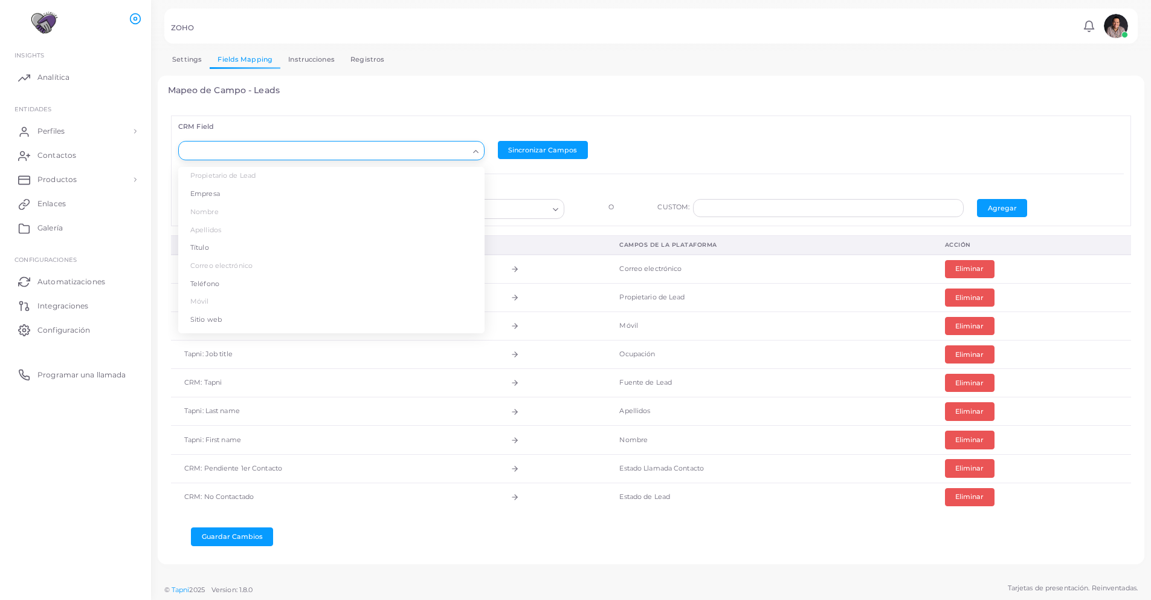
click at [458, 157] on input "Search for option" at bounding box center [326, 150] width 285 height 13
click at [282, 201] on li "Tipo de Prospecto" at bounding box center [331, 194] width 306 height 18
type input "****"
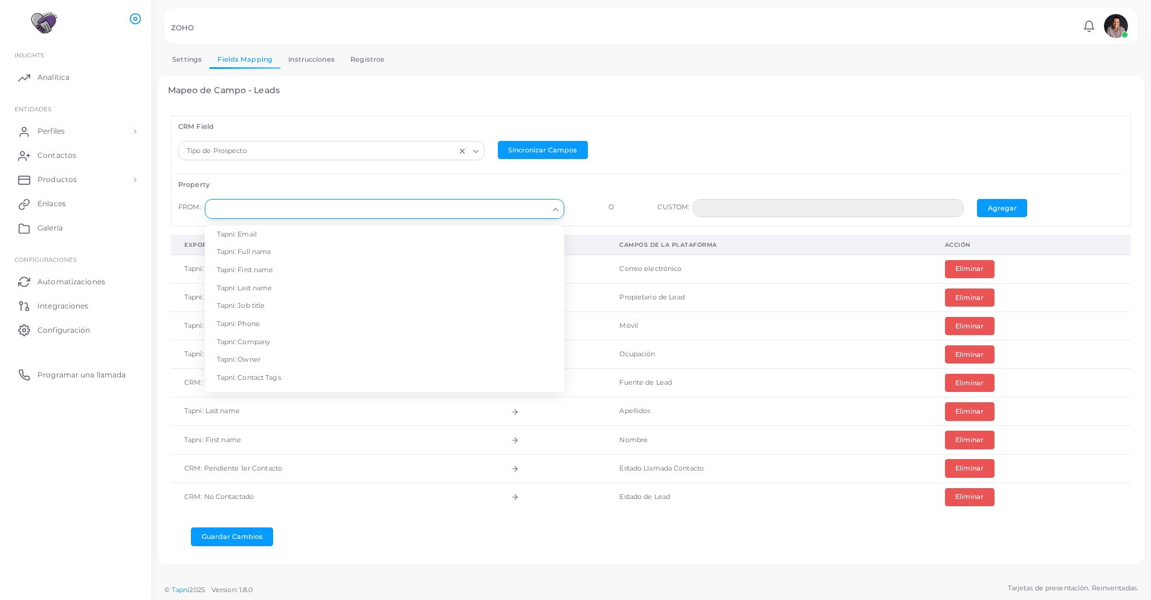
click at [452, 205] on input "Search for option" at bounding box center [379, 208] width 338 height 13
click at [303, 364] on li "CRM: Warm" at bounding box center [385, 365] width 360 height 18
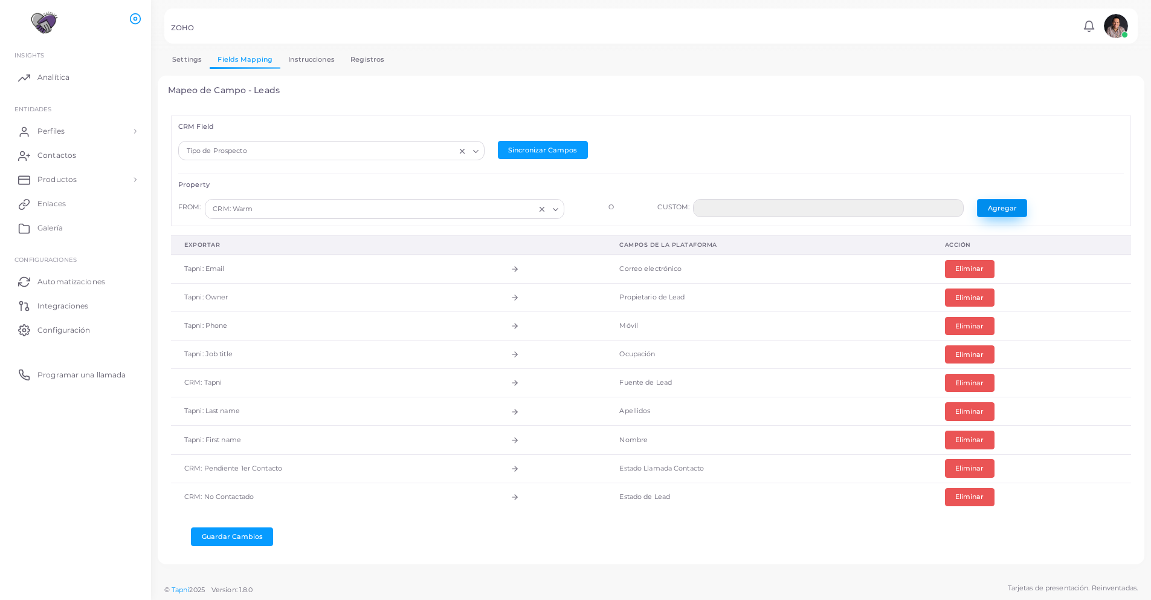
click at [1007, 203] on button "Agregar" at bounding box center [1002, 208] width 50 height 18
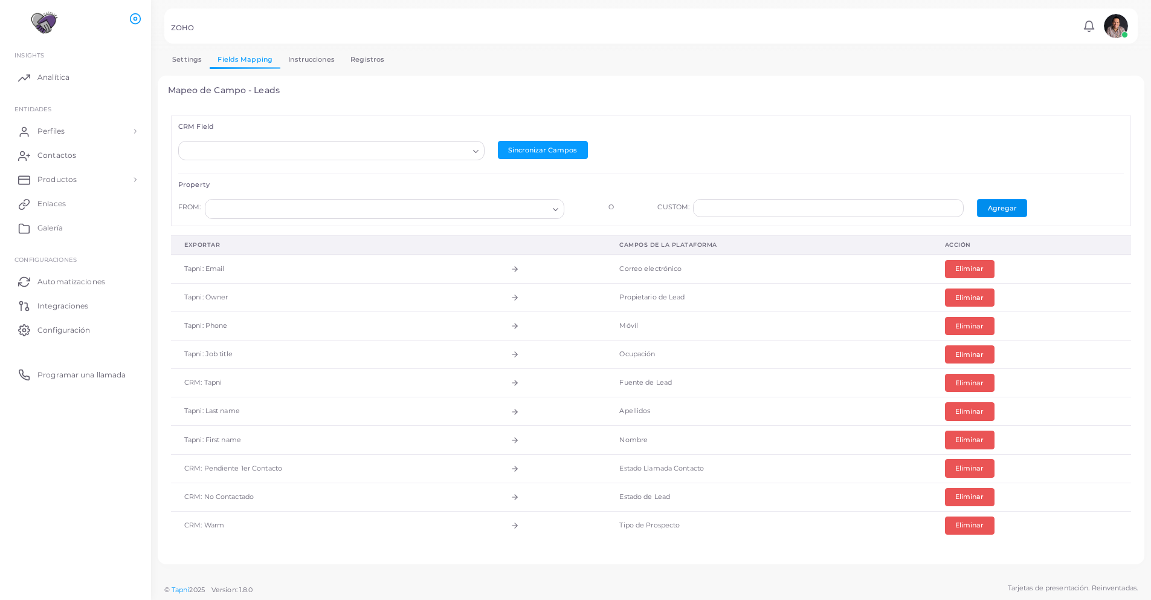
scroll to position [16, 0]
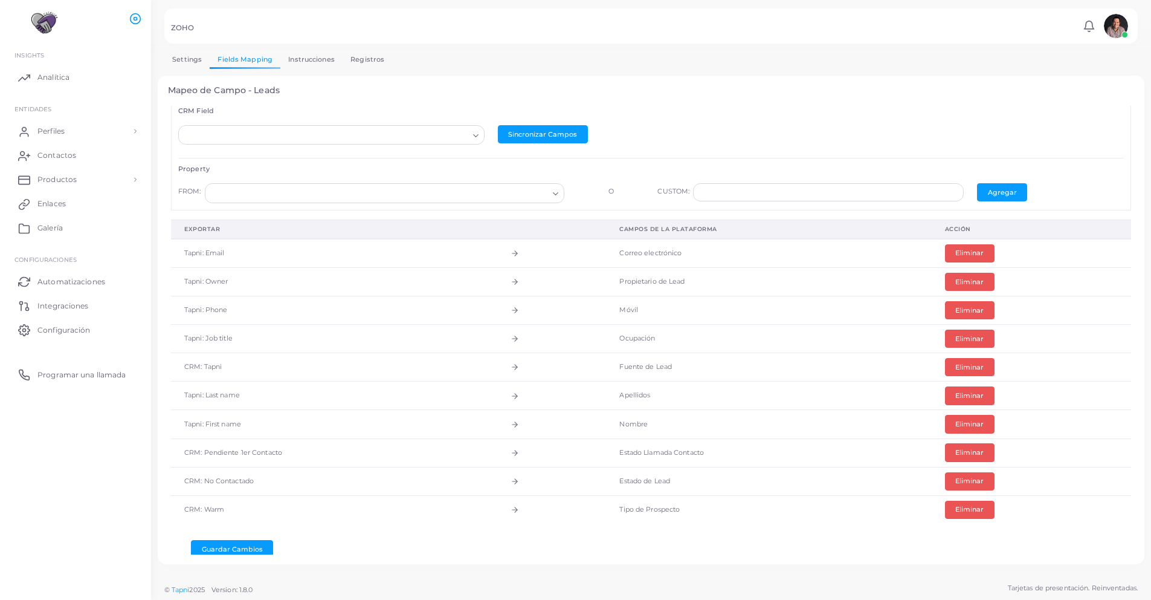
click at [464, 141] on input "Search for option" at bounding box center [326, 135] width 285 height 13
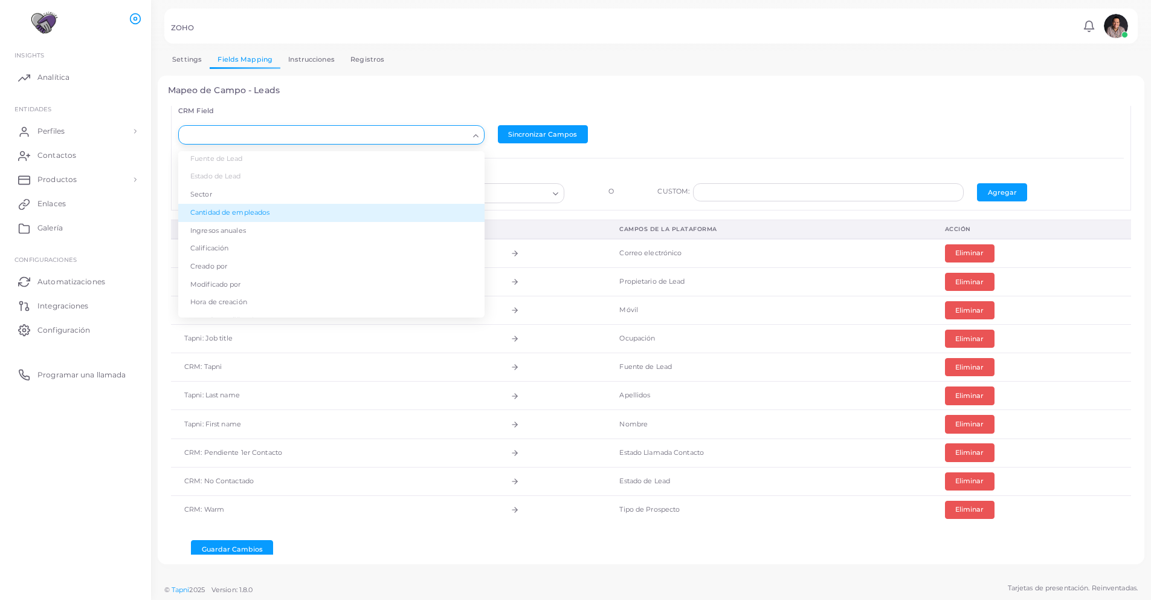
scroll to position [171, 0]
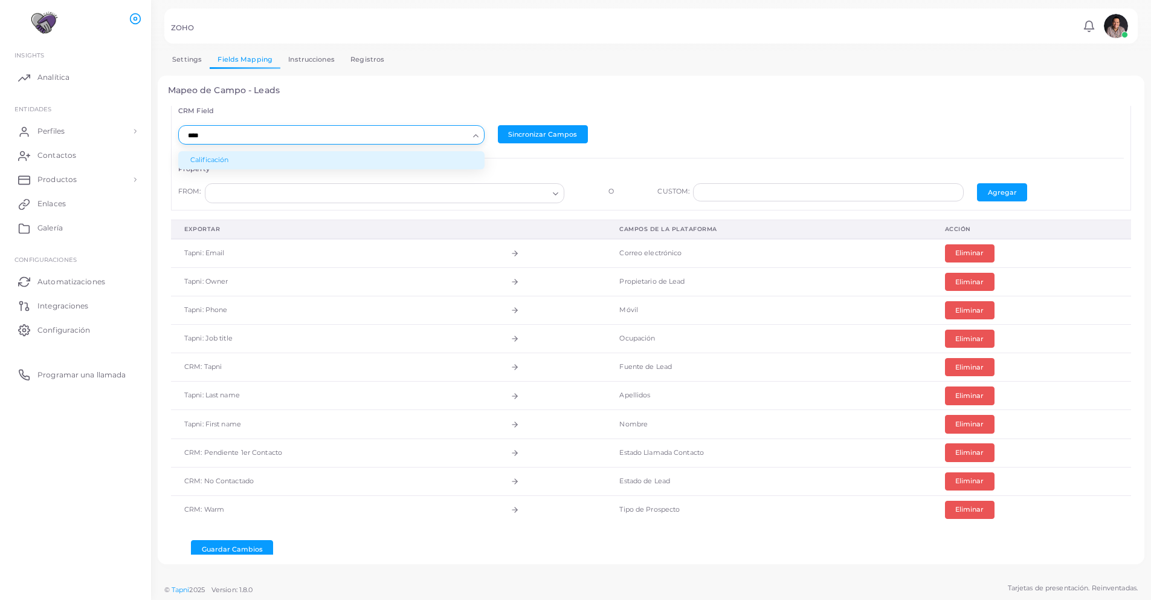
click at [225, 163] on li "Calificación" at bounding box center [331, 160] width 306 height 18
type input "****"
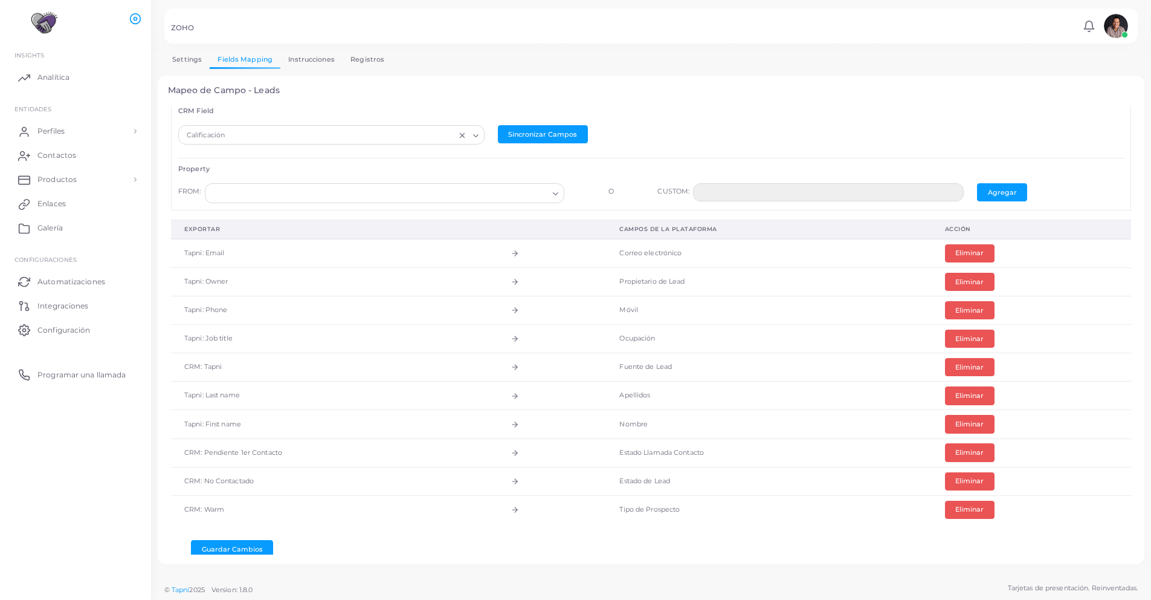
click at [259, 195] on input "Search for option" at bounding box center [379, 193] width 338 height 13
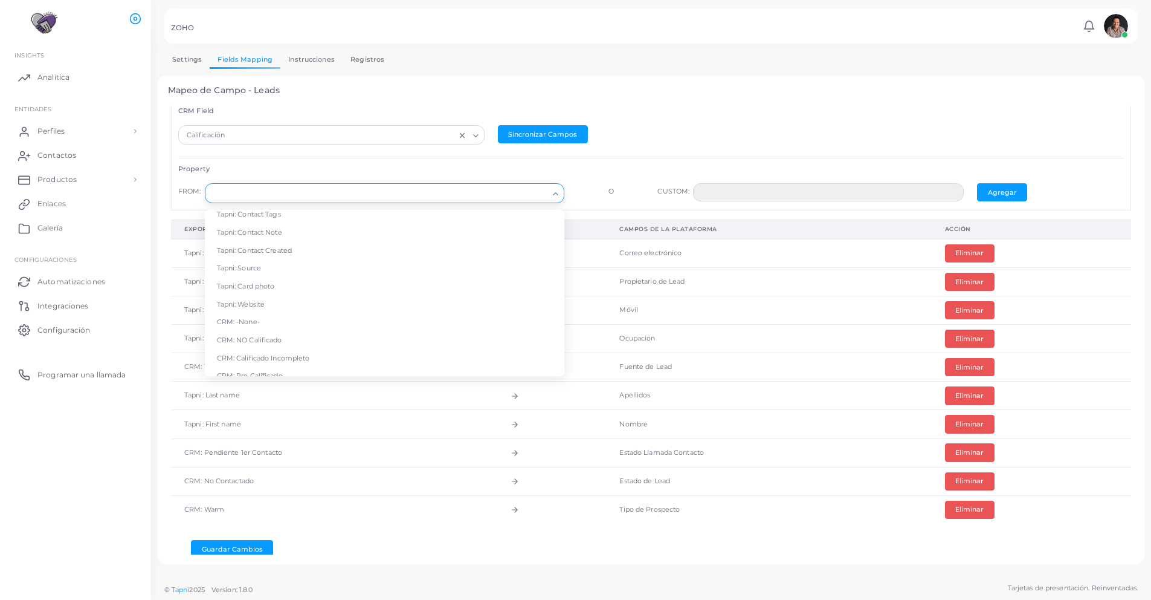
scroll to position [228, 0]
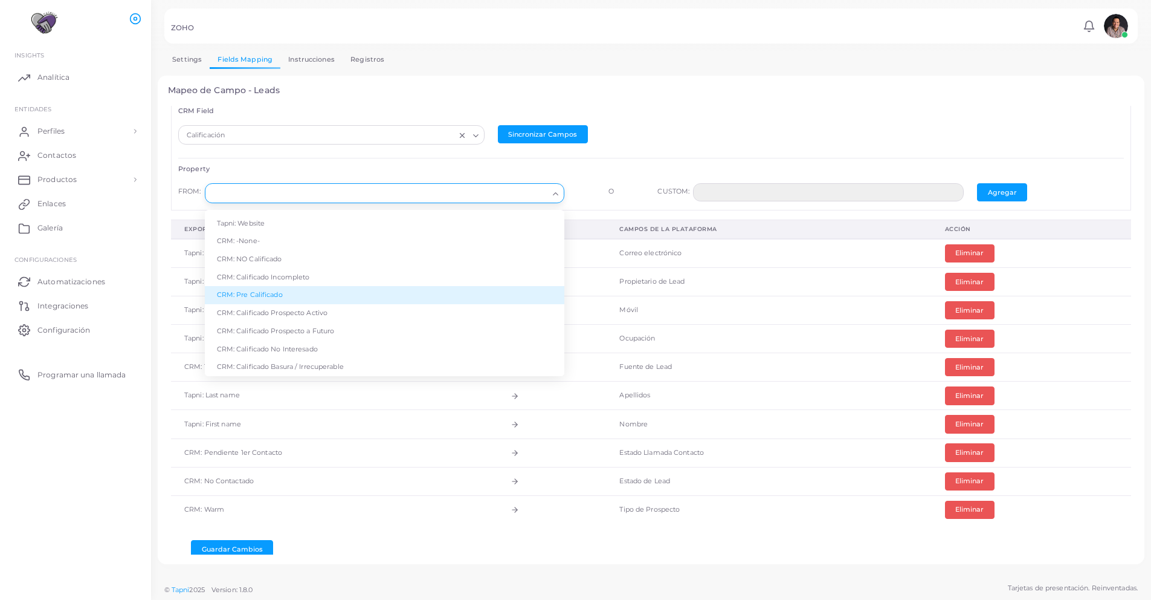
click at [327, 286] on li "CRM: Pre Calificado" at bounding box center [385, 295] width 360 height 18
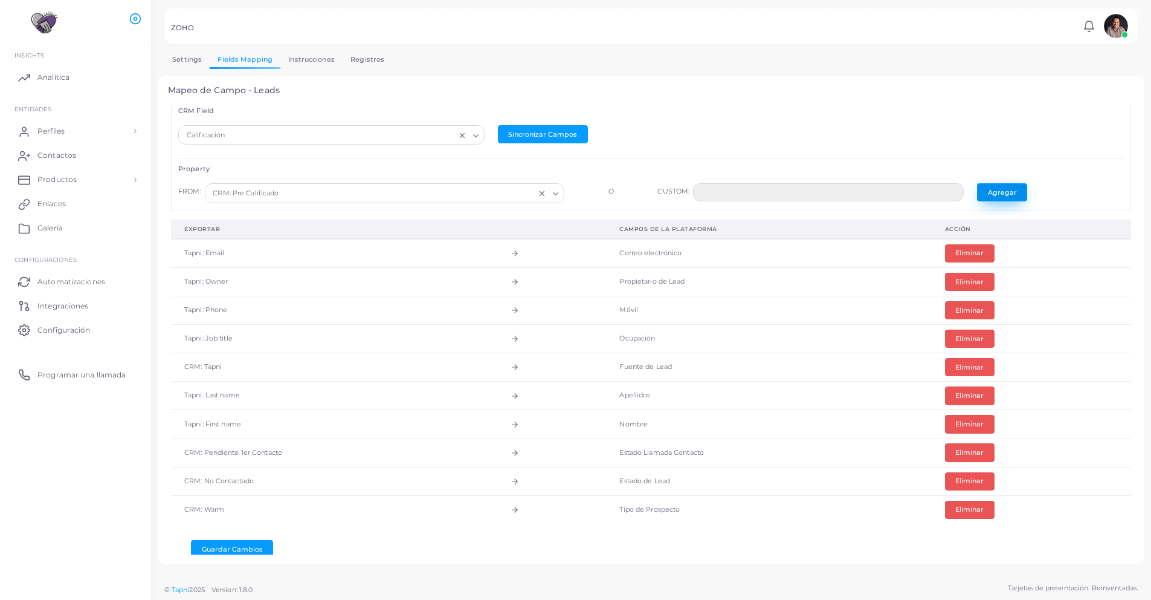
click at [1012, 189] on button "Agregar" at bounding box center [1002, 192] width 50 height 18
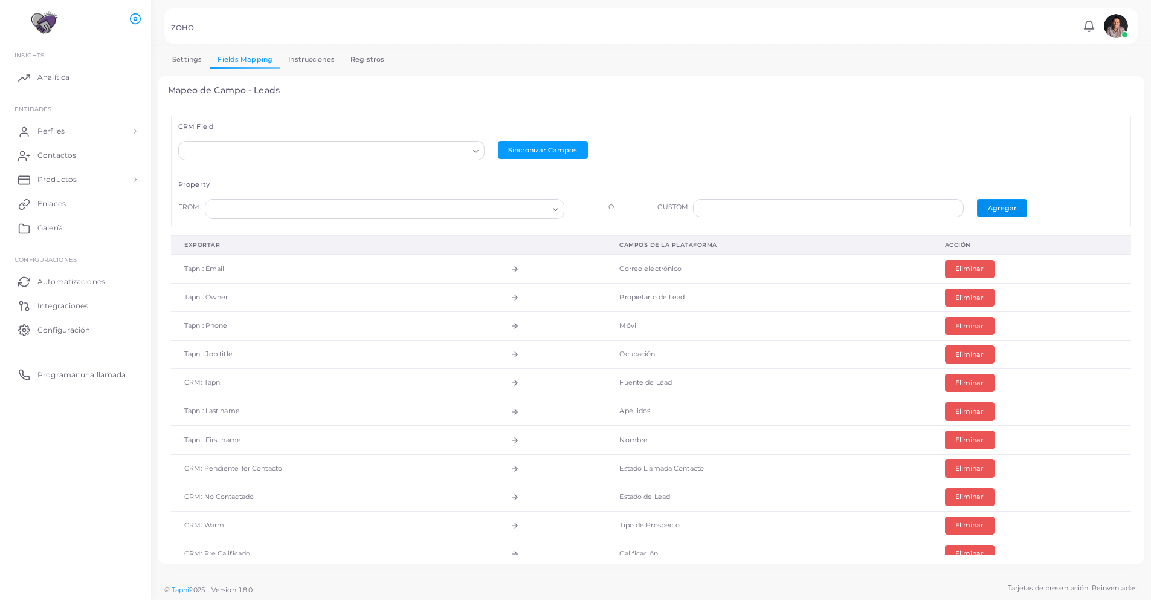
scroll to position [7, 0]
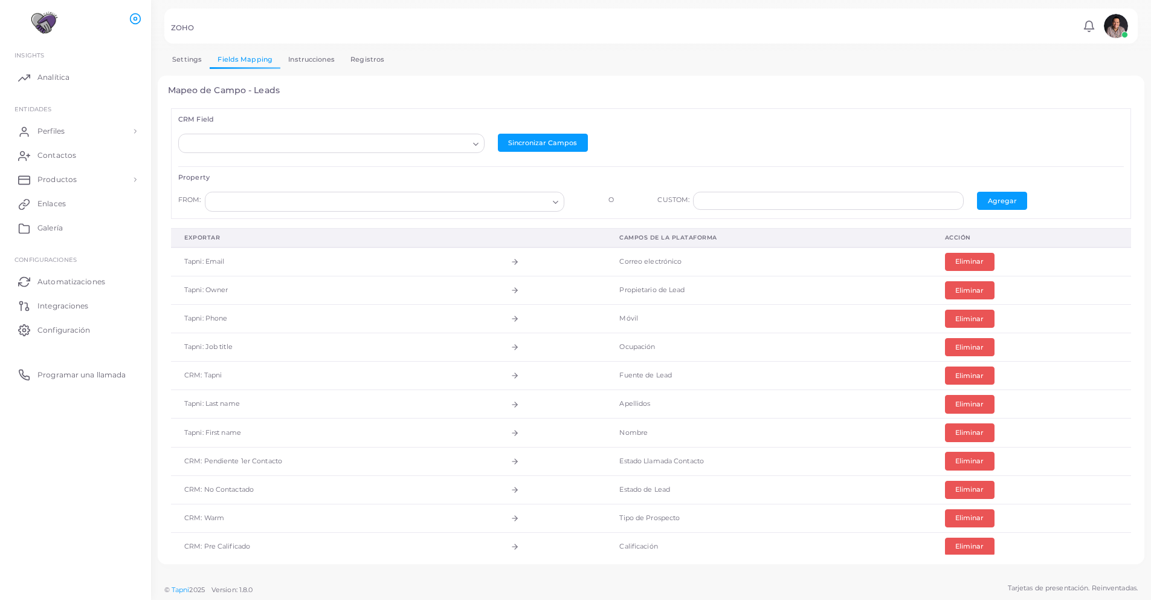
click at [314, 143] on input "Search for option" at bounding box center [326, 143] width 285 height 13
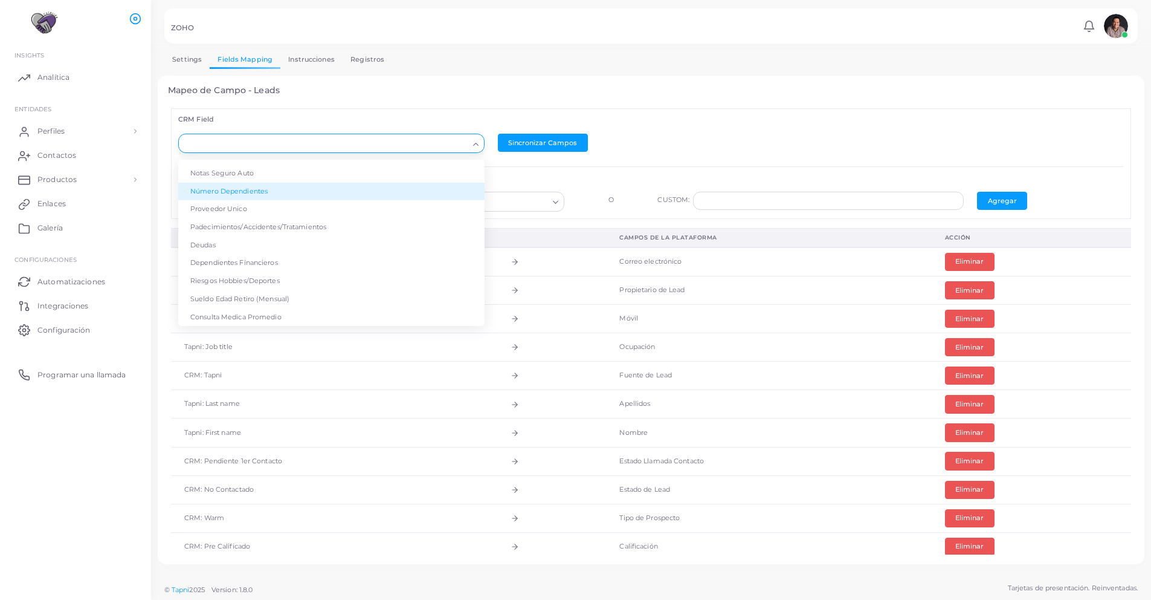
scroll to position [2854, 0]
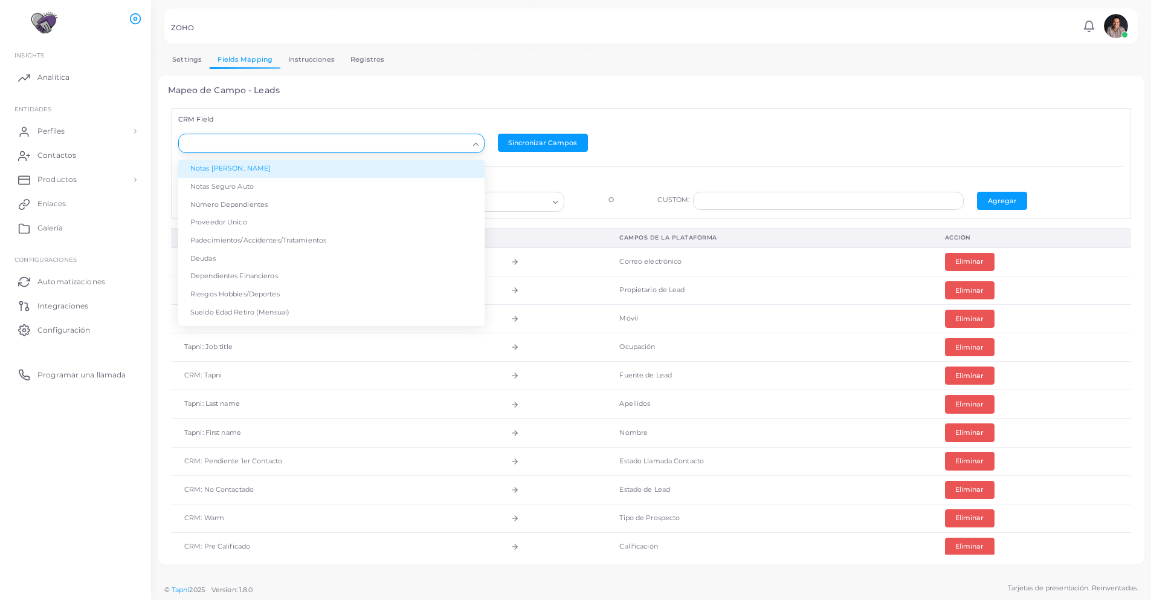
click at [499, 99] on div "Mapeo de Campo - Leads CRM Field Loading... Propietario de Lead Empresa Nombre …" at bounding box center [651, 320] width 987 height 489
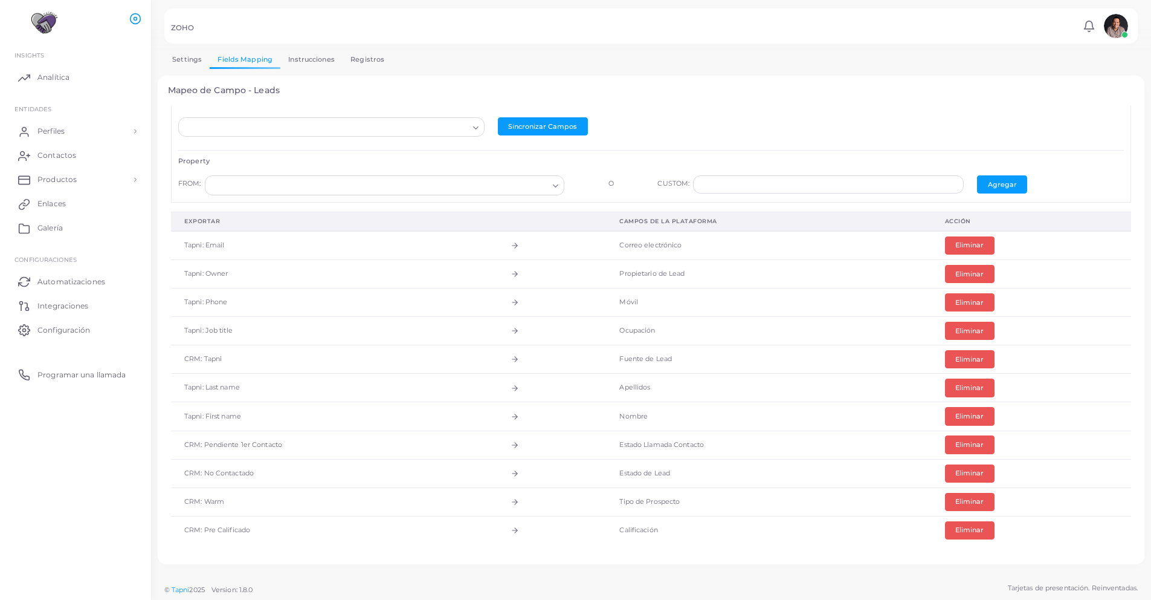
scroll to position [0, 0]
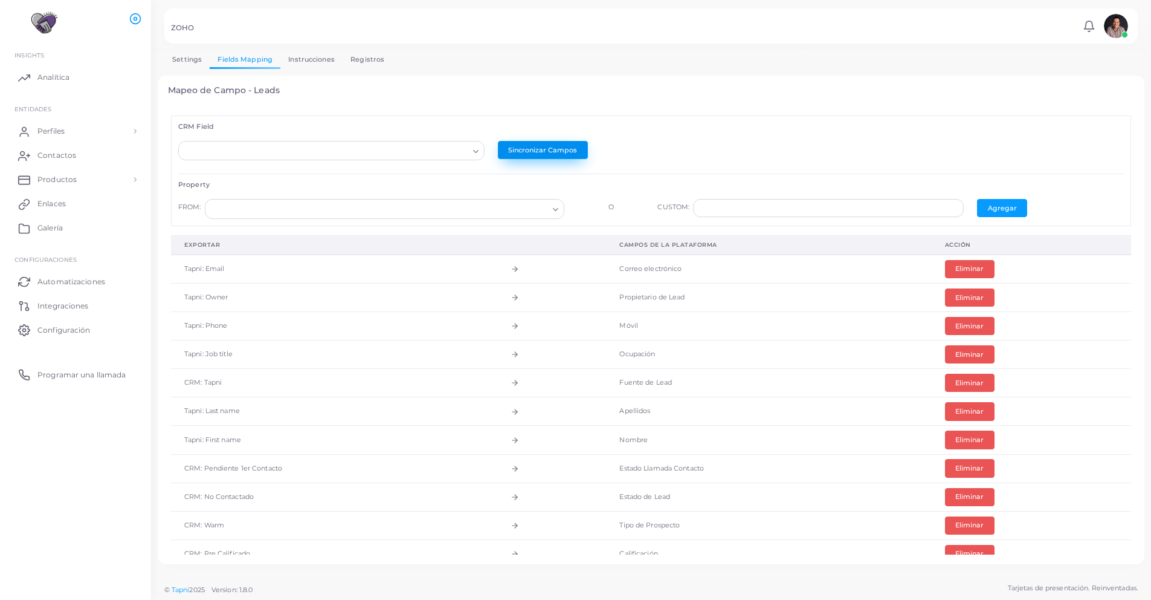
click at [522, 144] on button "Sincronizar Campos" at bounding box center [543, 150] width 90 height 18
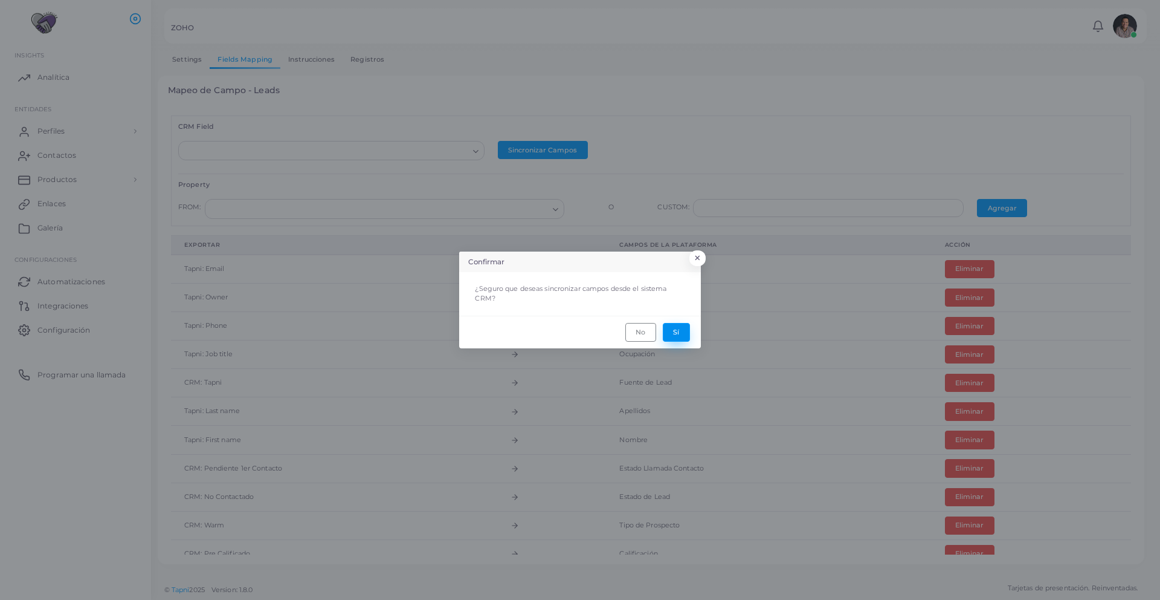
click at [682, 338] on button "Sí" at bounding box center [676, 332] width 27 height 18
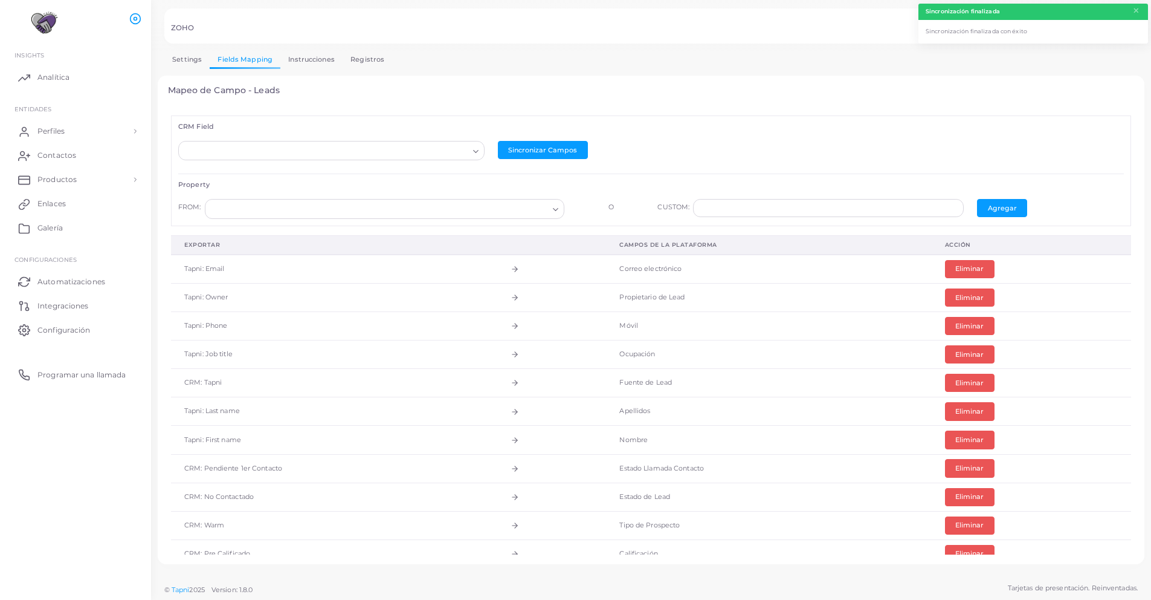
click at [305, 63] on link "Instrucciones" at bounding box center [311, 60] width 62 height 18
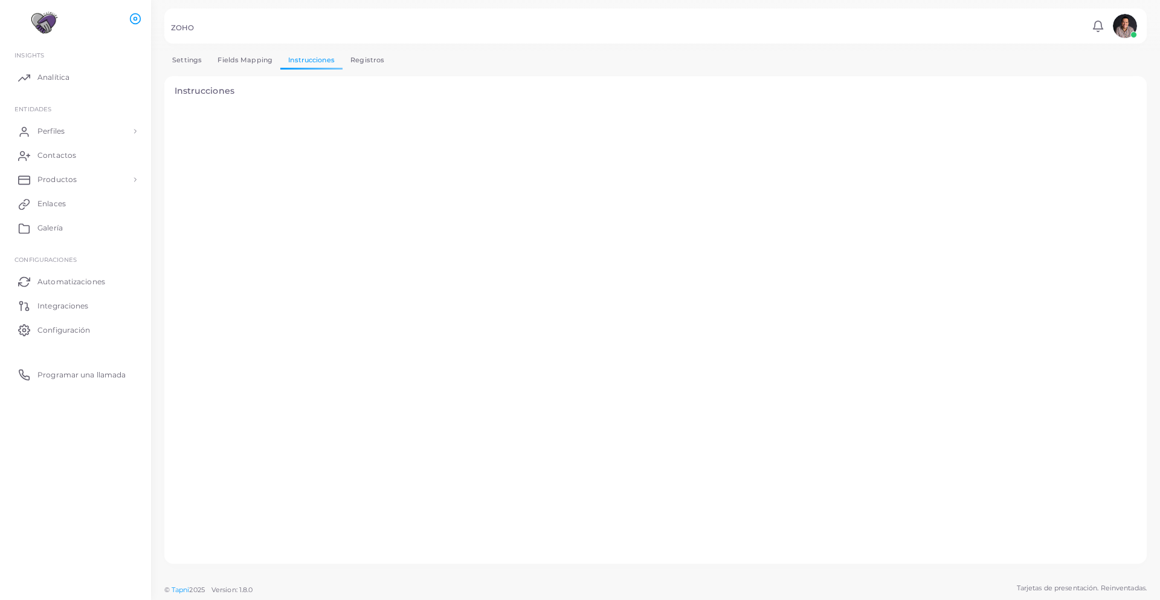
click at [375, 54] on link "Registros" at bounding box center [368, 60] width 50 height 18
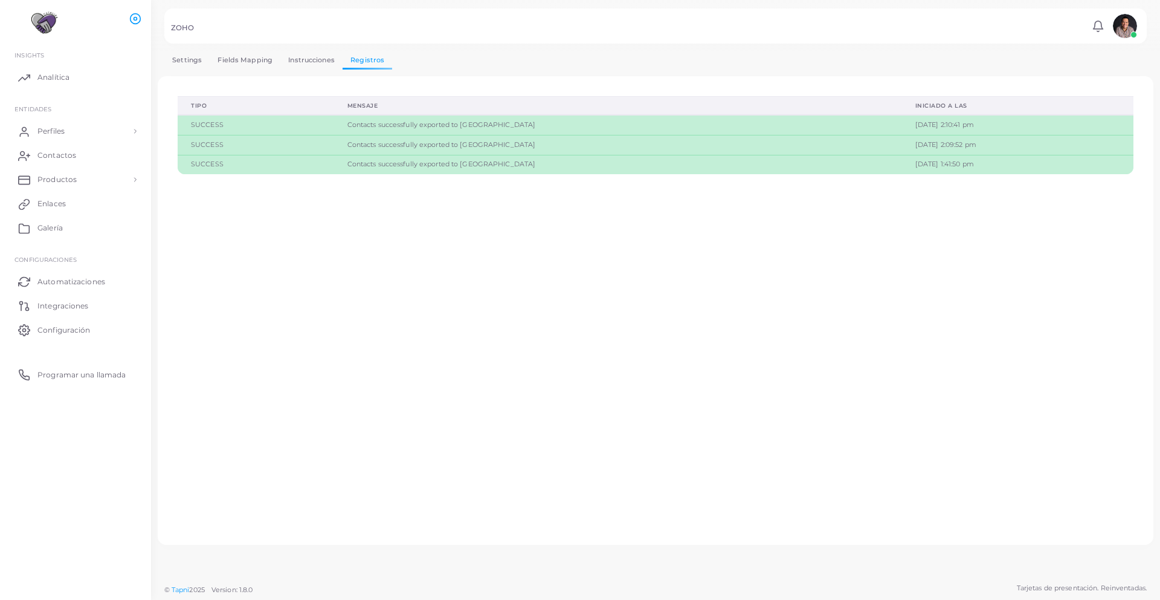
click at [181, 59] on link "Settings" at bounding box center [186, 60] width 45 height 18
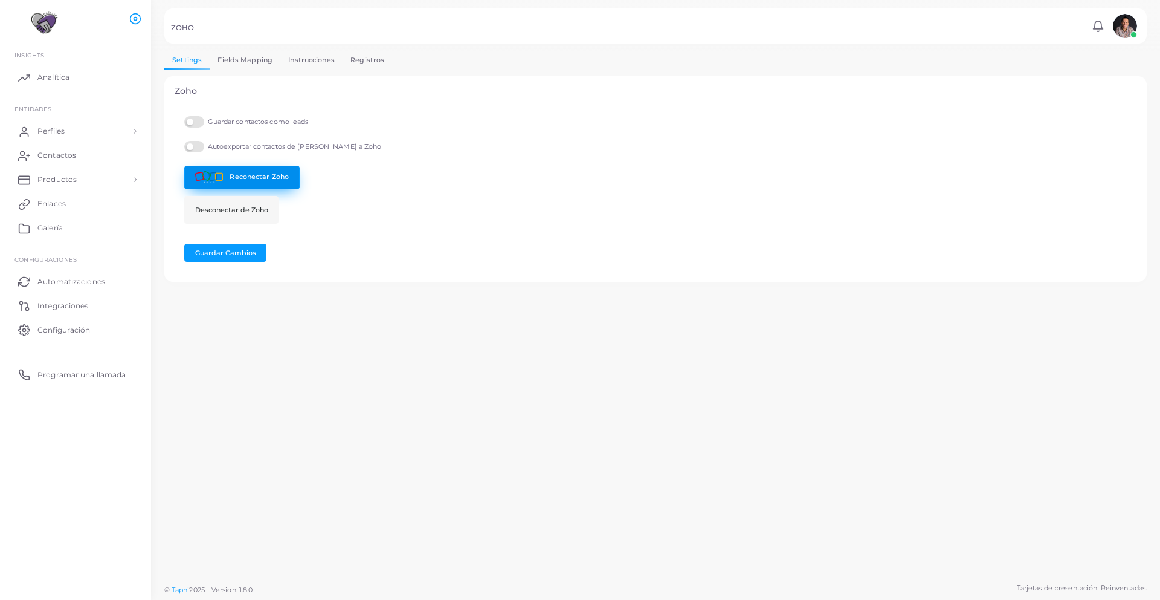
click at [280, 181] on link "Reconectar Zoho" at bounding box center [241, 178] width 115 height 24
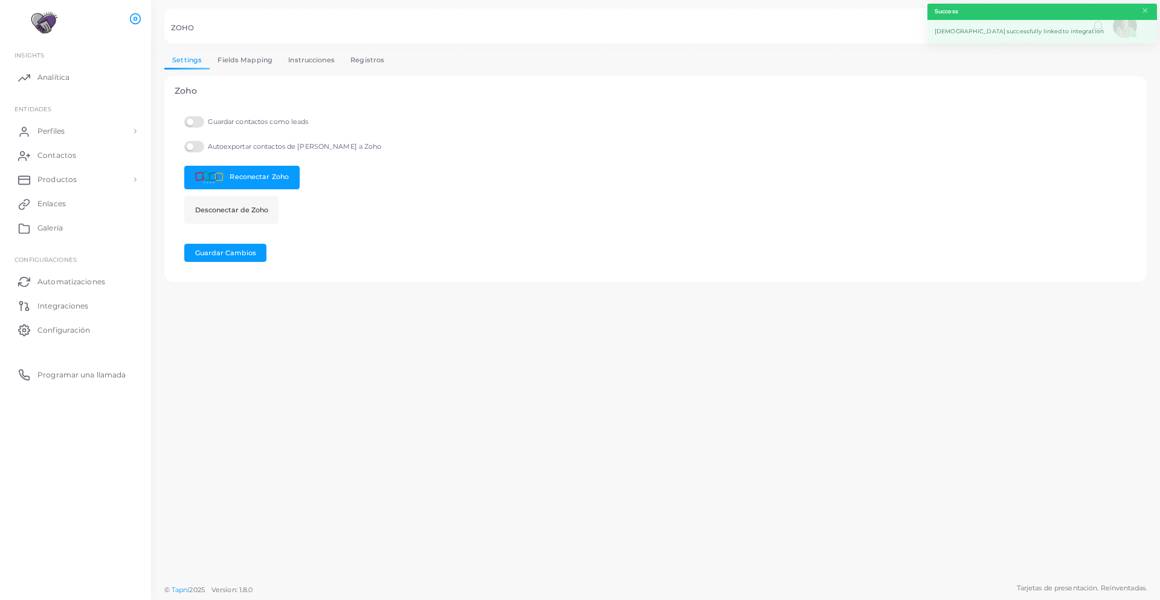
click at [260, 67] on link "Fields Mapping" at bounding box center [245, 60] width 71 height 18
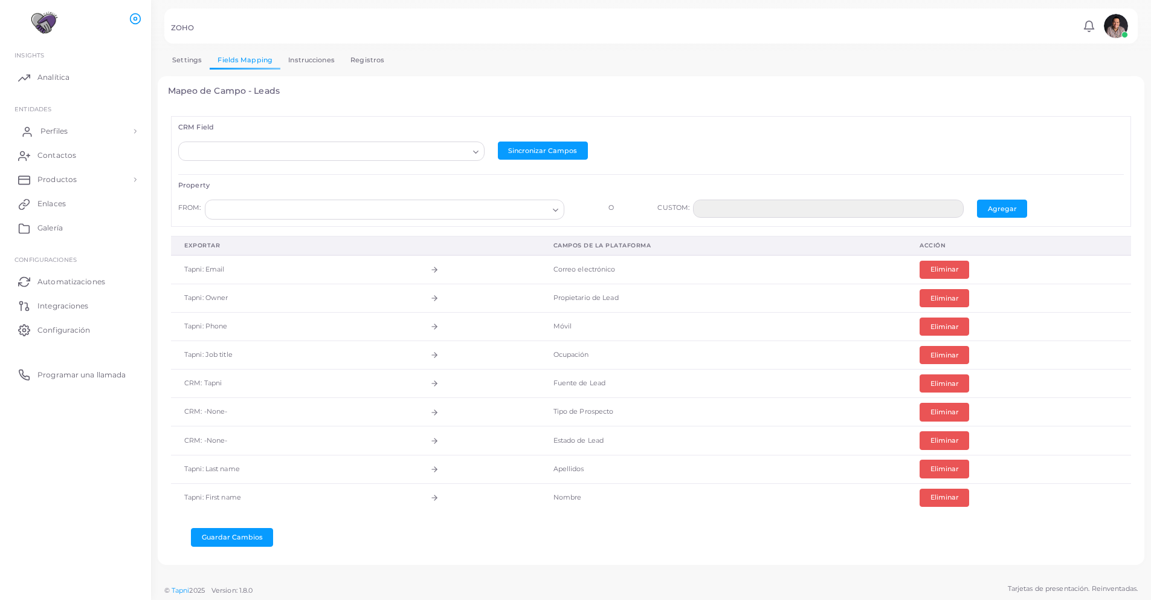
click at [66, 131] on span "Perfiles" at bounding box center [53, 131] width 27 height 11
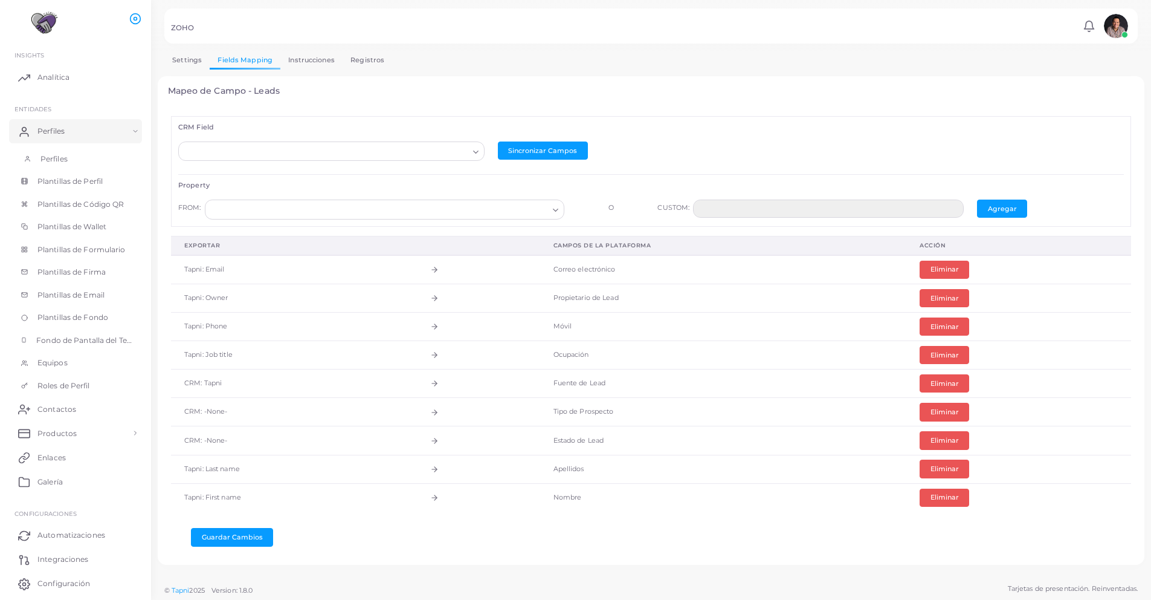
click at [71, 161] on link "Perfiles" at bounding box center [75, 158] width 133 height 23
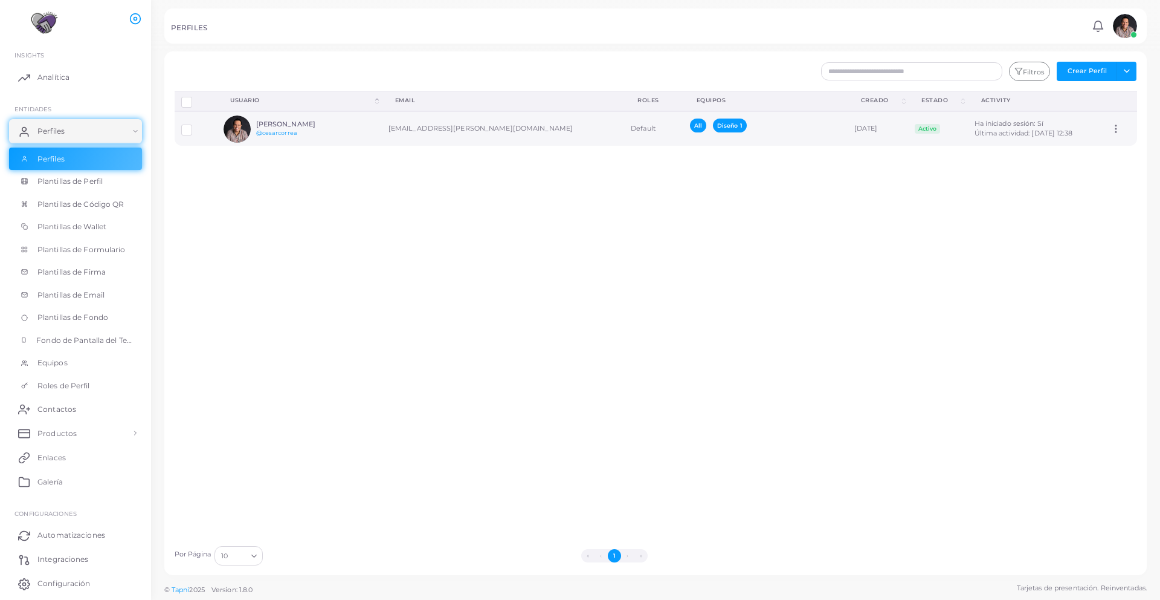
click at [283, 124] on h6 "[PERSON_NAME]" at bounding box center [300, 124] width 89 height 8
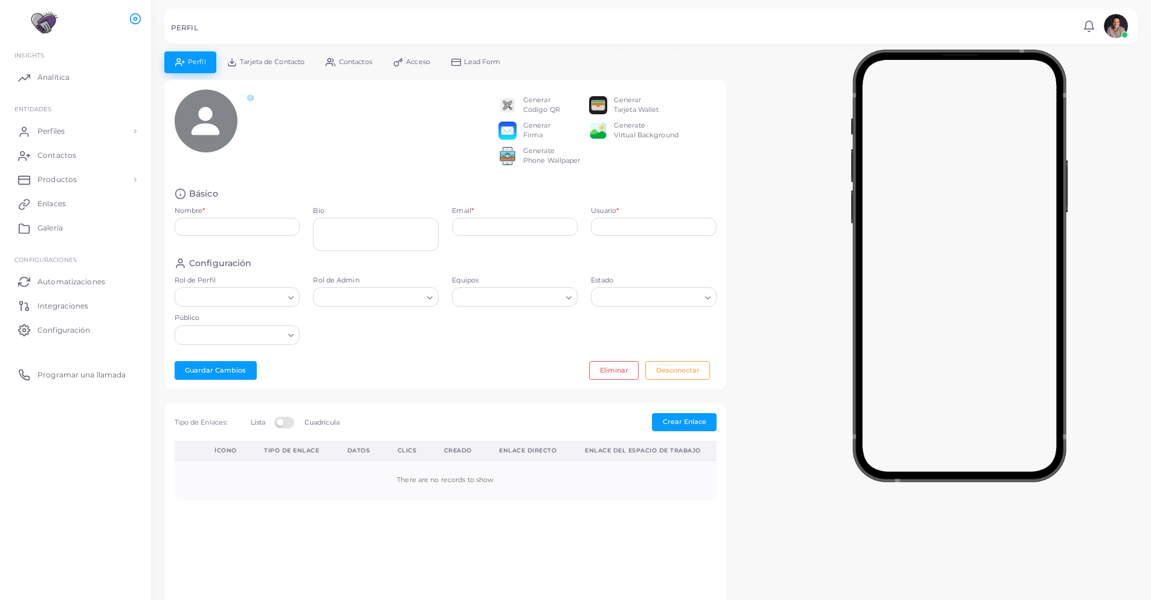
type input "**********"
type textarea "**********"
type input "**********"
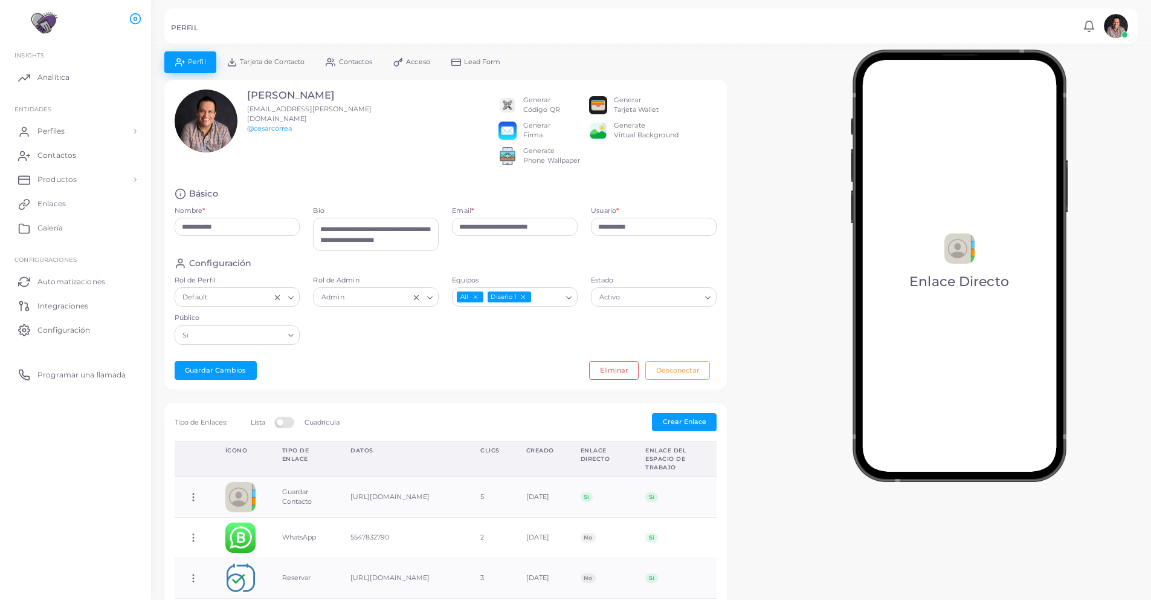
drag, startPoint x: 636, startPoint y: 64, endPoint x: 632, endPoint y: 131, distance: 67.2
click at [632, 130] on div "**********" at bounding box center [445, 484] width 563 height 866
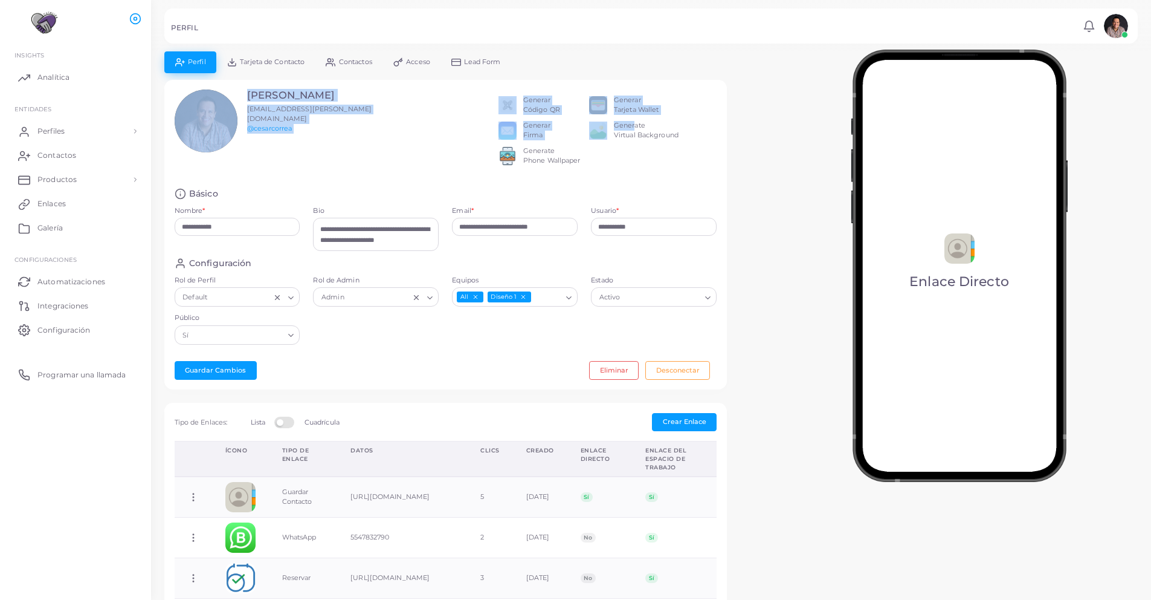
scroll to position [7, 0]
